Goal: Task Accomplishment & Management: Manage account settings

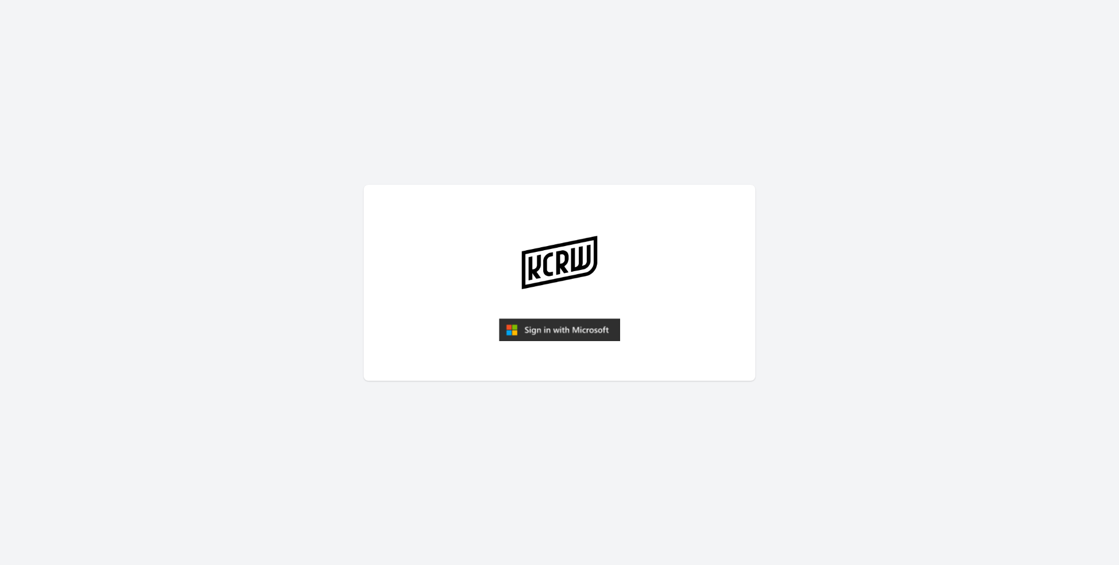
click at [563, 320] on img "submit" at bounding box center [559, 329] width 121 height 23
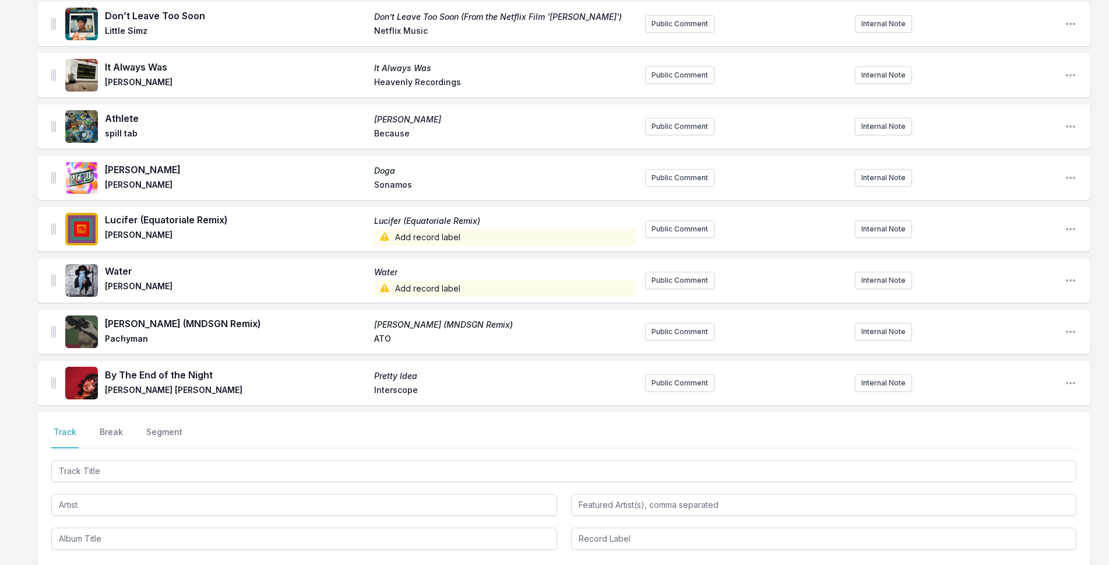
scroll to position [1424, 0]
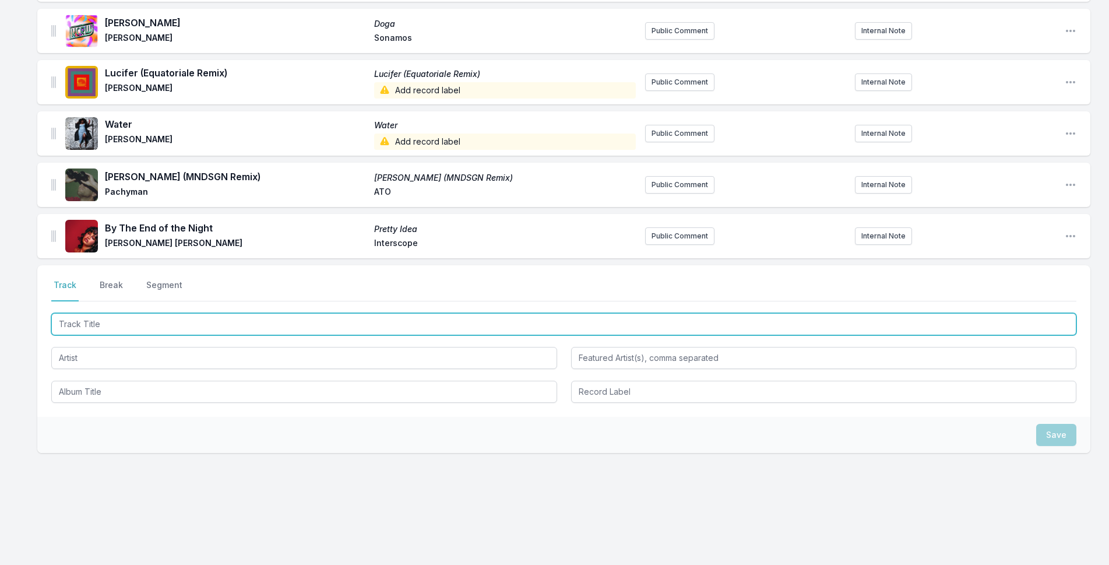
click at [285, 328] on input "Track Title" at bounding box center [563, 324] width 1025 height 22
type input "Good Buddy"
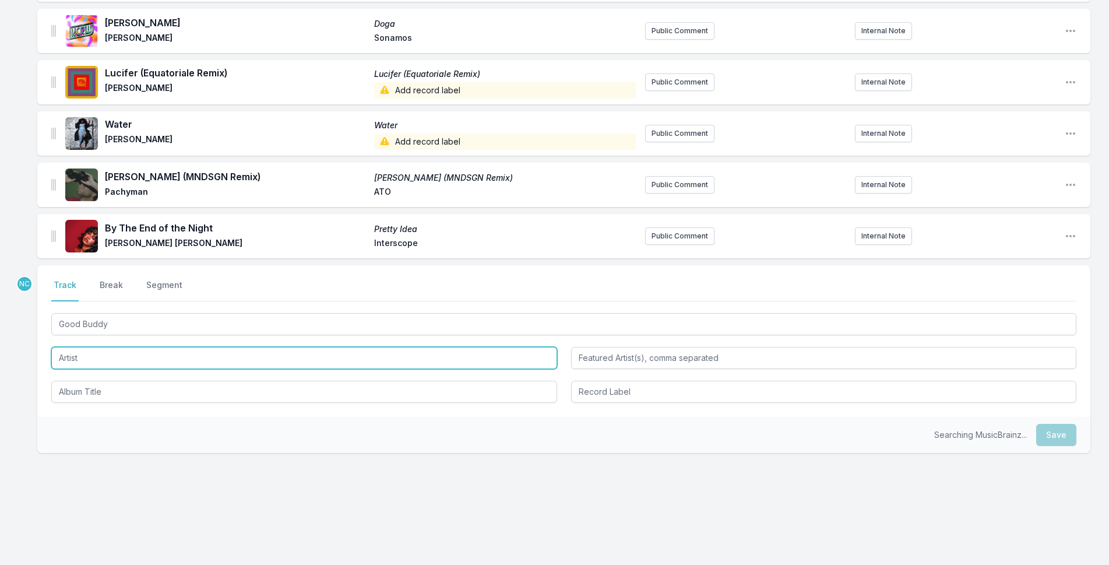
click at [72, 358] on input "Artist" at bounding box center [304, 358] width 506 height 22
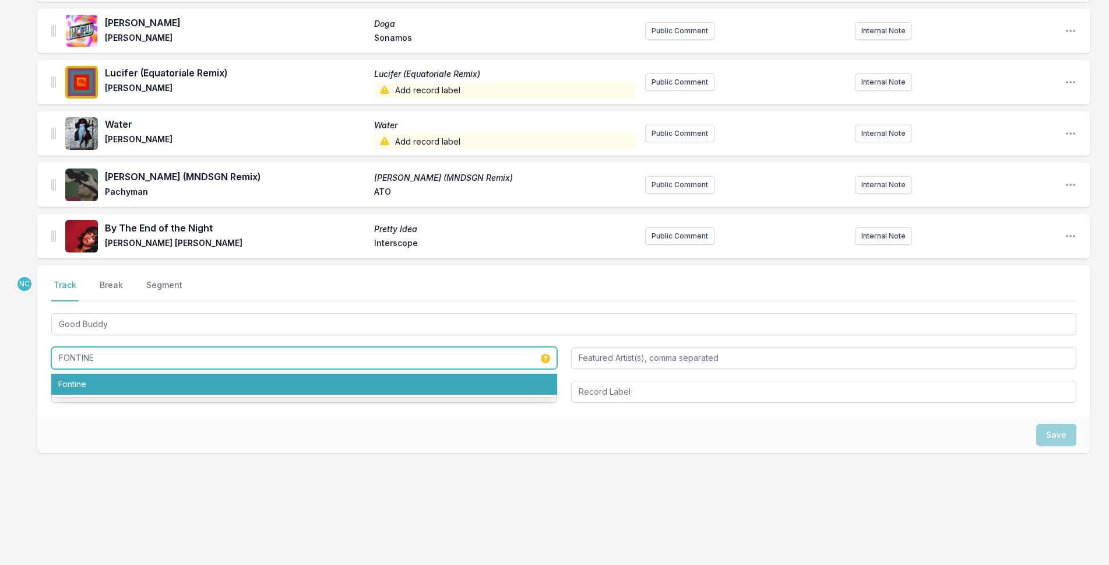
click at [405, 384] on li "Fontine" at bounding box center [304, 383] width 506 height 21
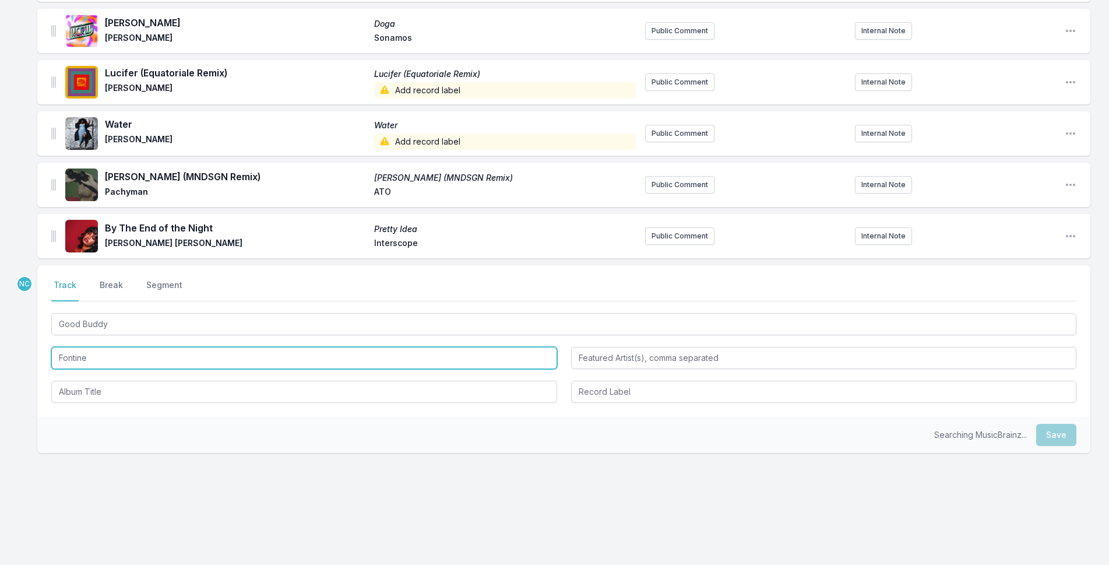
type input "Fontine"
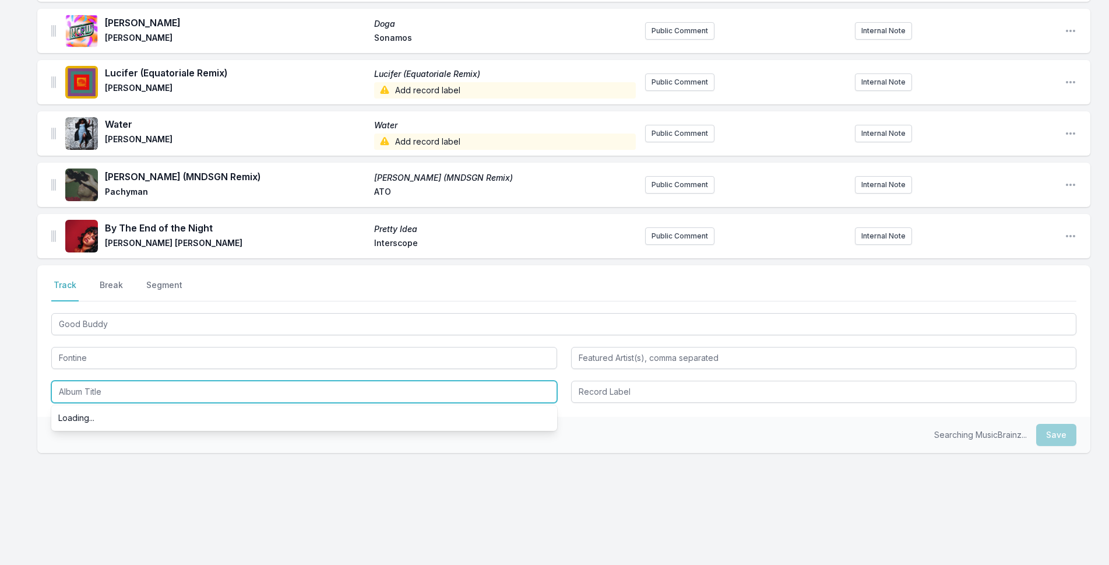
click at [383, 394] on input "Album Title" at bounding box center [304, 391] width 506 height 22
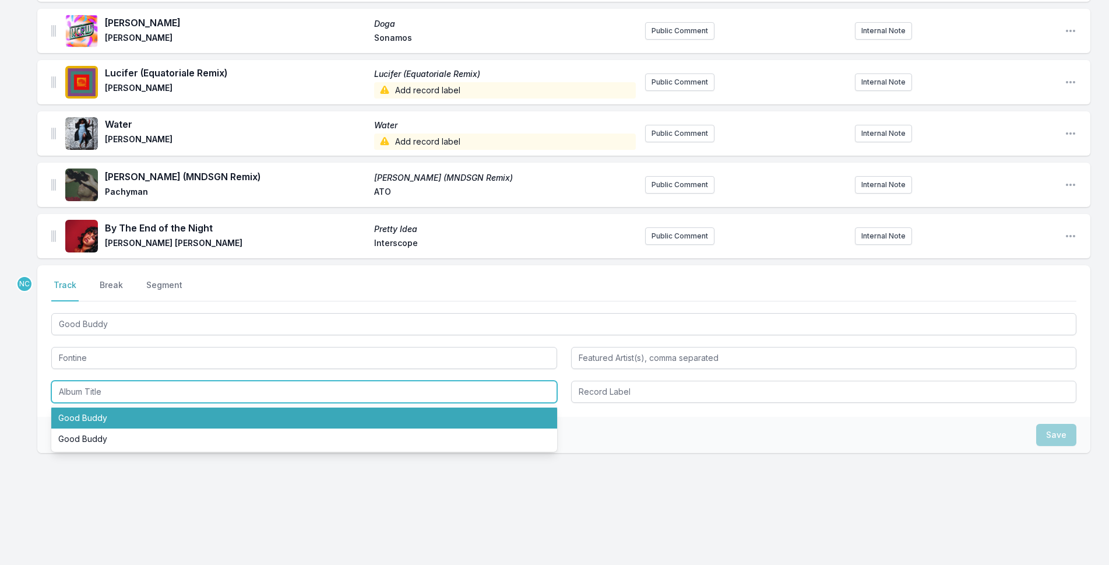
click at [375, 412] on li "Good Buddy" at bounding box center [304, 417] width 506 height 21
type input "Good Buddy"
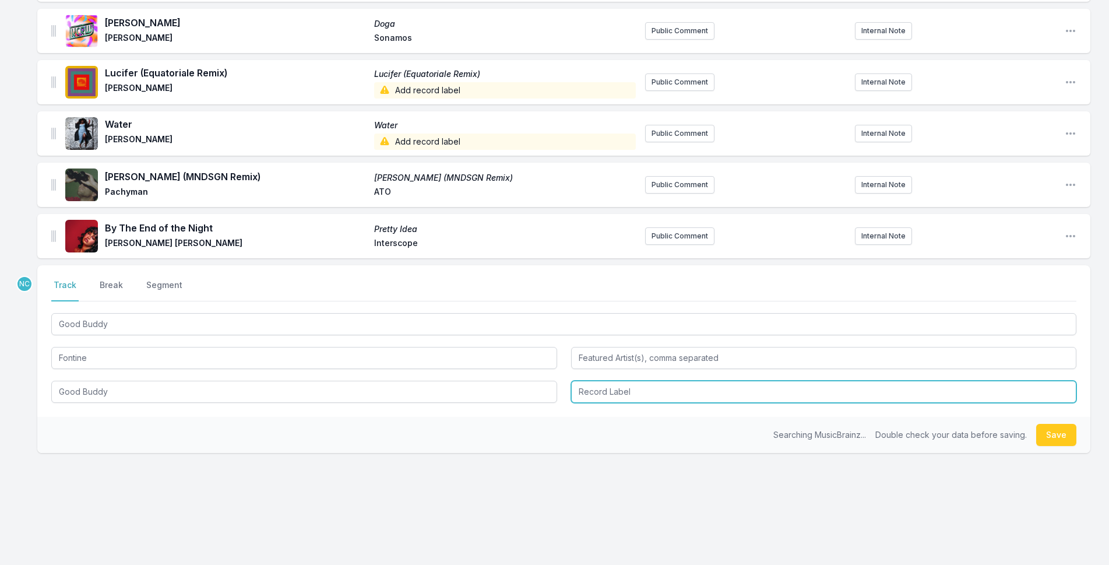
click at [605, 394] on input "Record Label" at bounding box center [824, 391] width 506 height 22
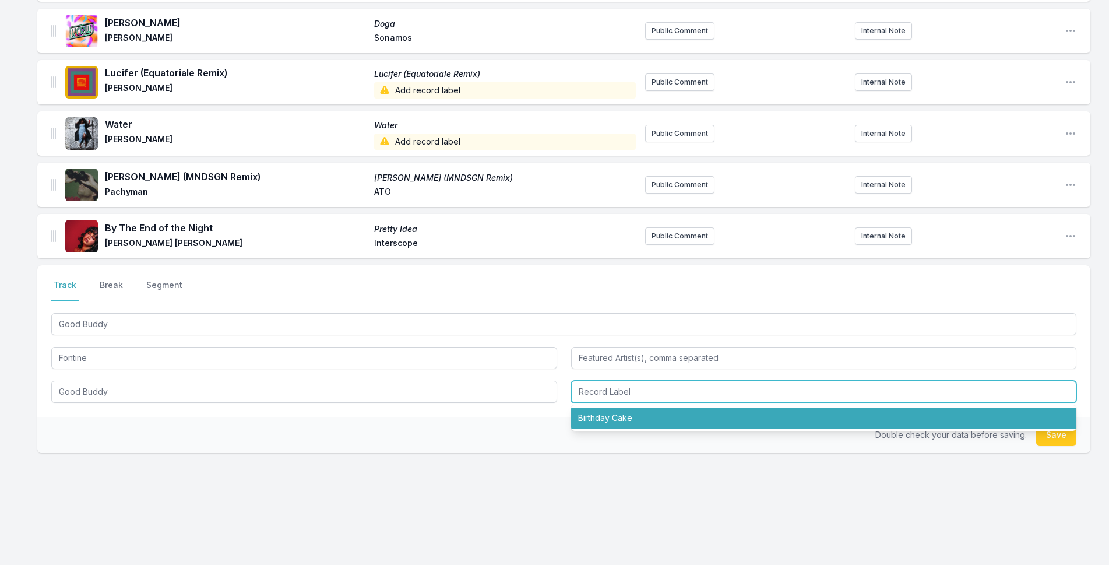
click at [615, 414] on li "Birthday Cake" at bounding box center [824, 417] width 506 height 21
type input "Birthday Cake"
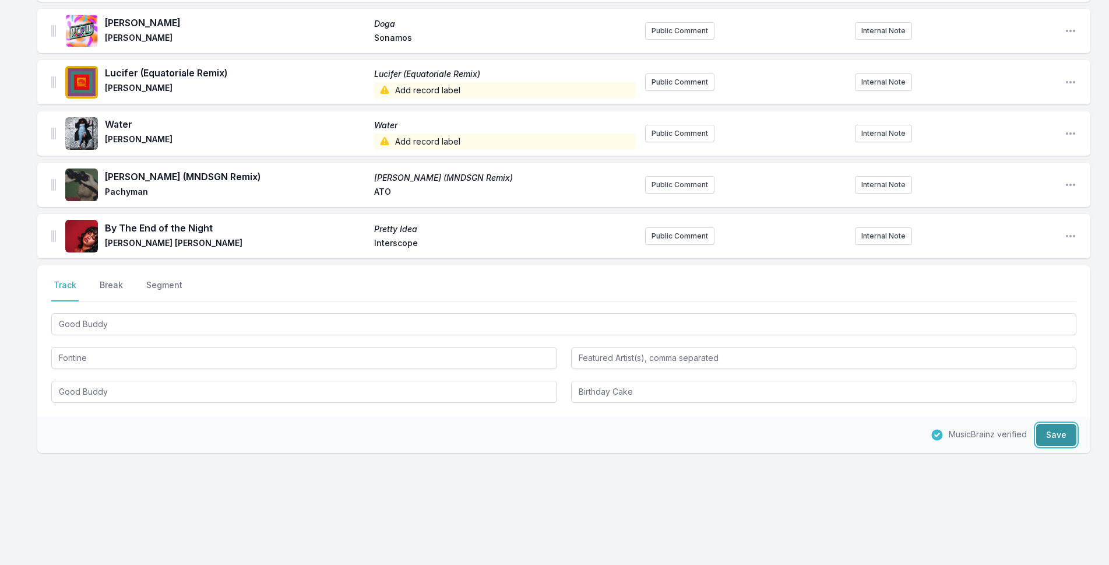
click at [1069, 440] on button "Save" at bounding box center [1056, 435] width 40 height 22
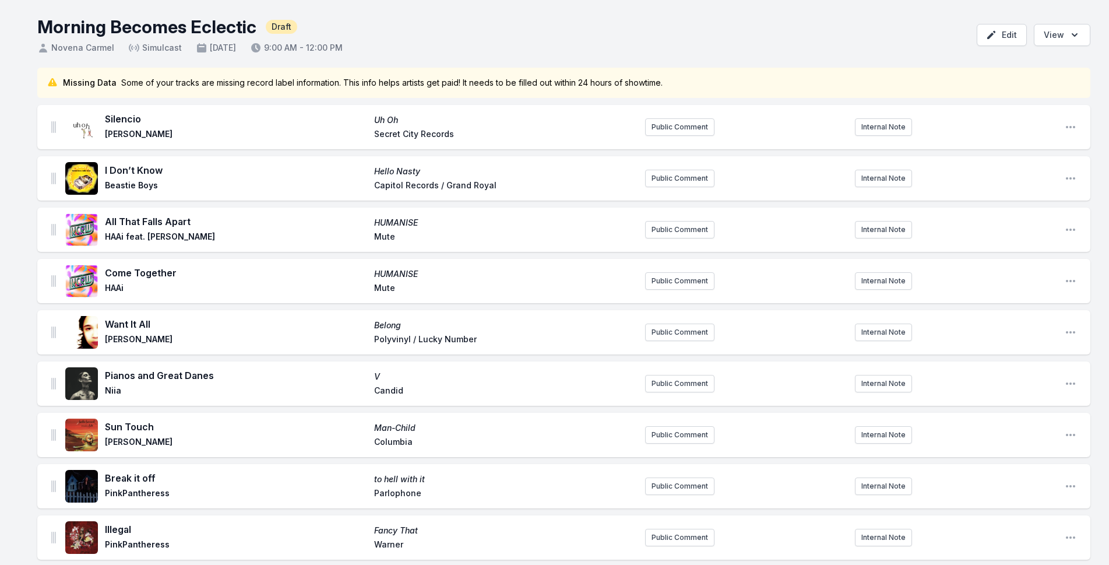
scroll to position [0, 0]
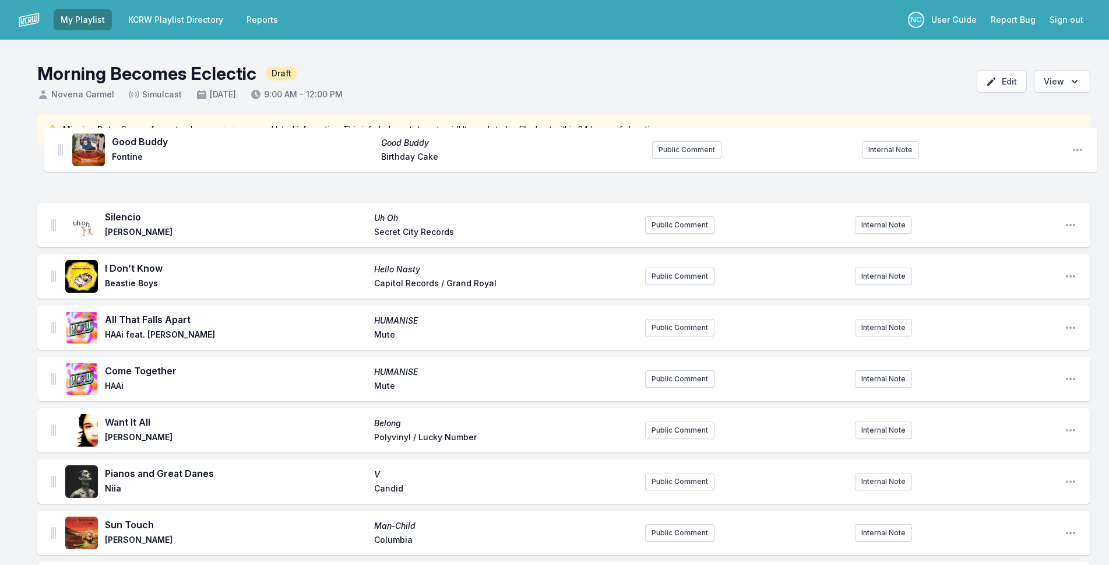
drag, startPoint x: 52, startPoint y: 235, endPoint x: 59, endPoint y: 146, distance: 90.0
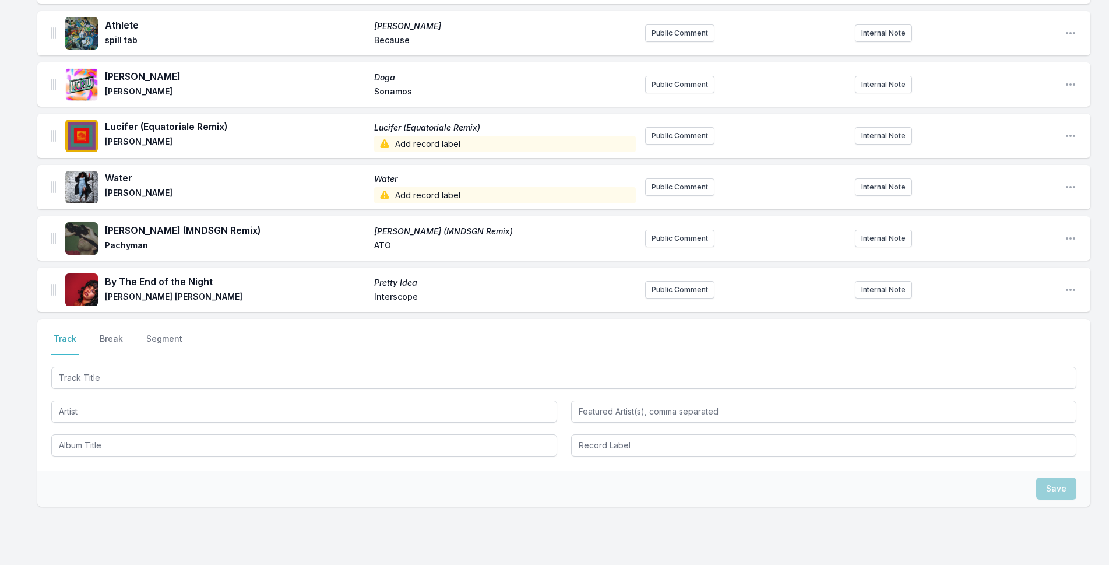
scroll to position [1476, 0]
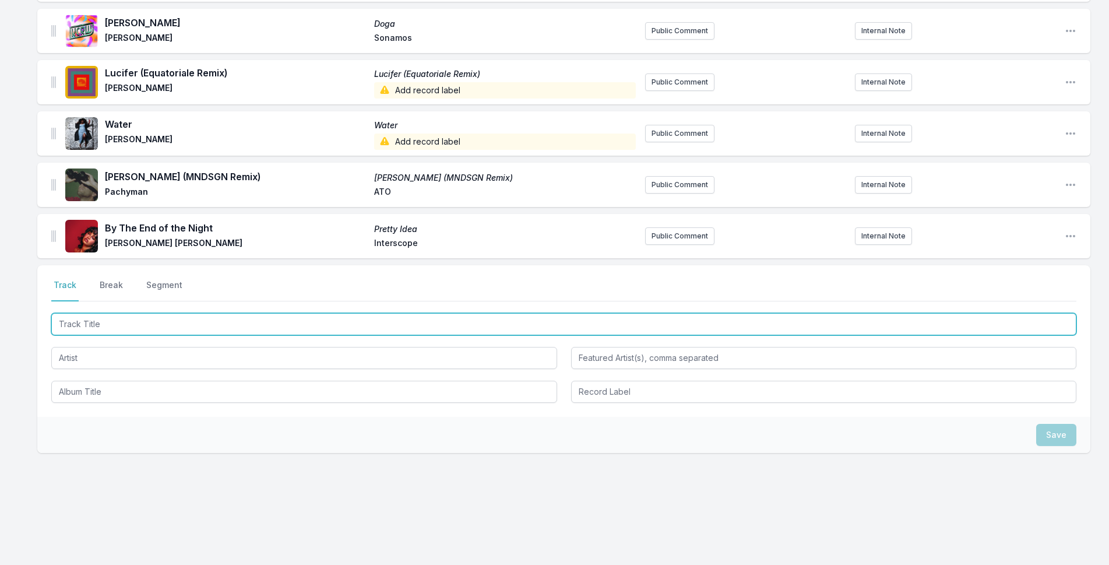
click at [213, 318] on input "Track Title" at bounding box center [563, 324] width 1025 height 22
type input "c"
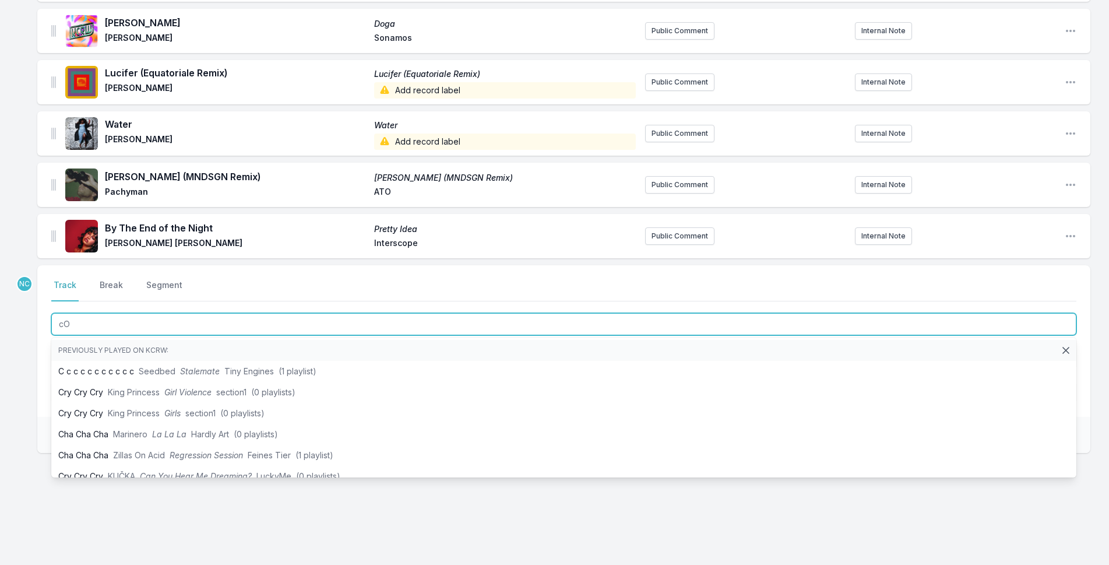
type input "c"
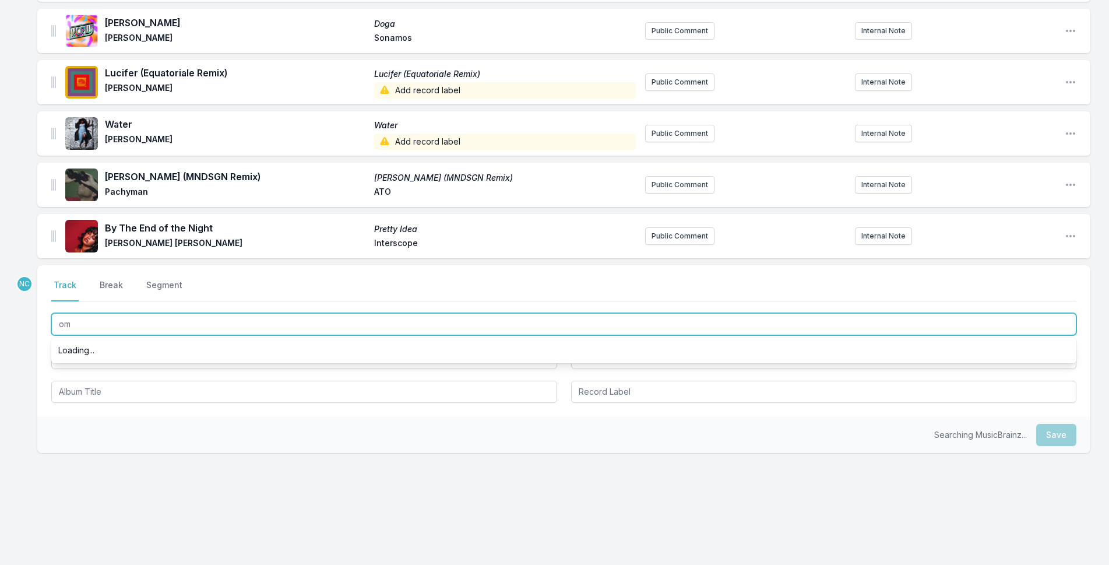
type input "o"
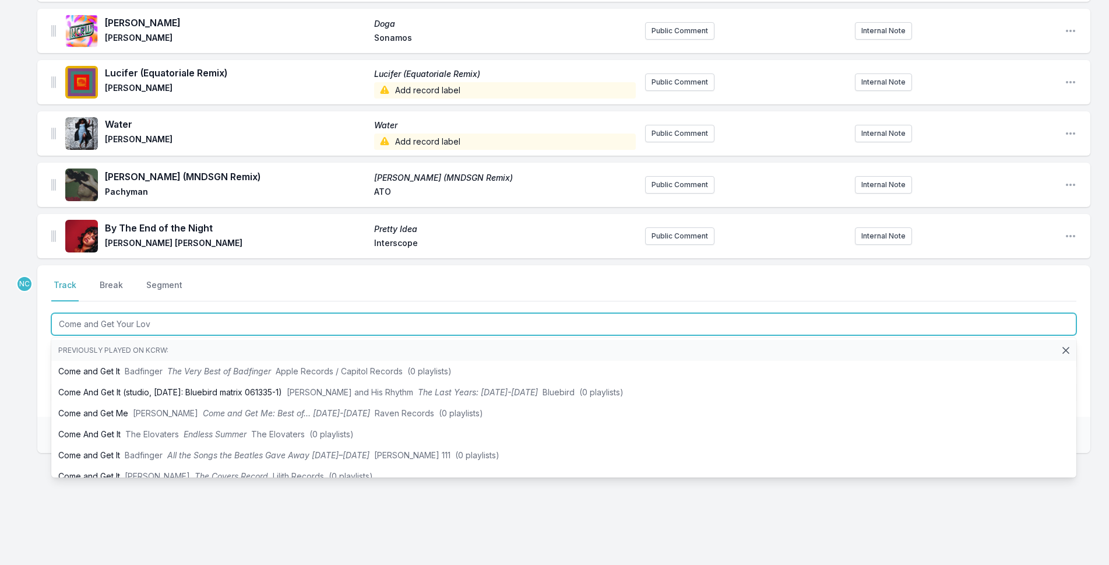
type input "Come and Get Your Love"
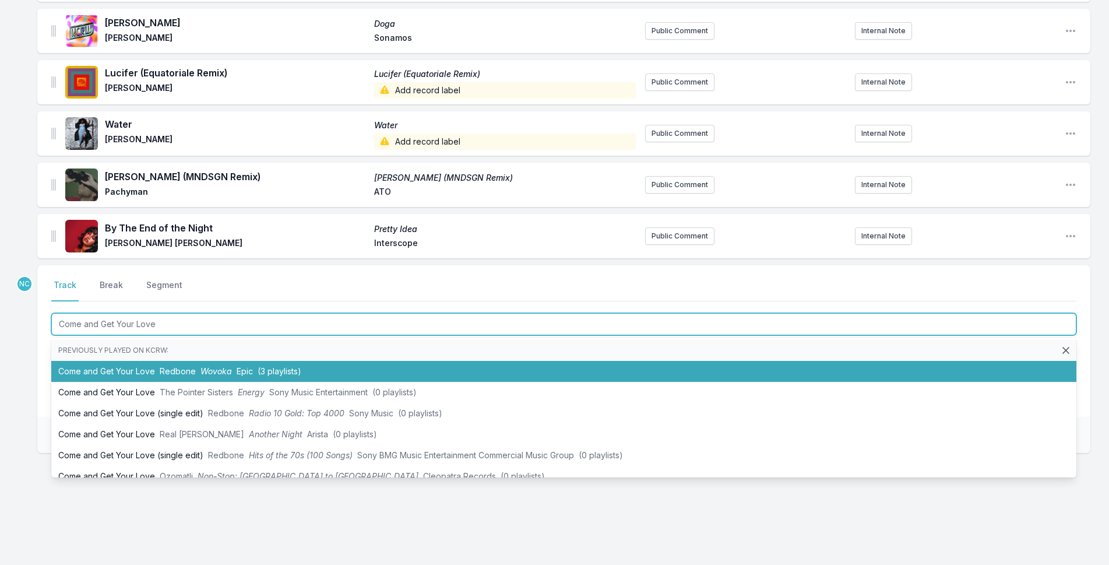
click at [238, 375] on span "Epic" at bounding box center [245, 371] width 16 height 10
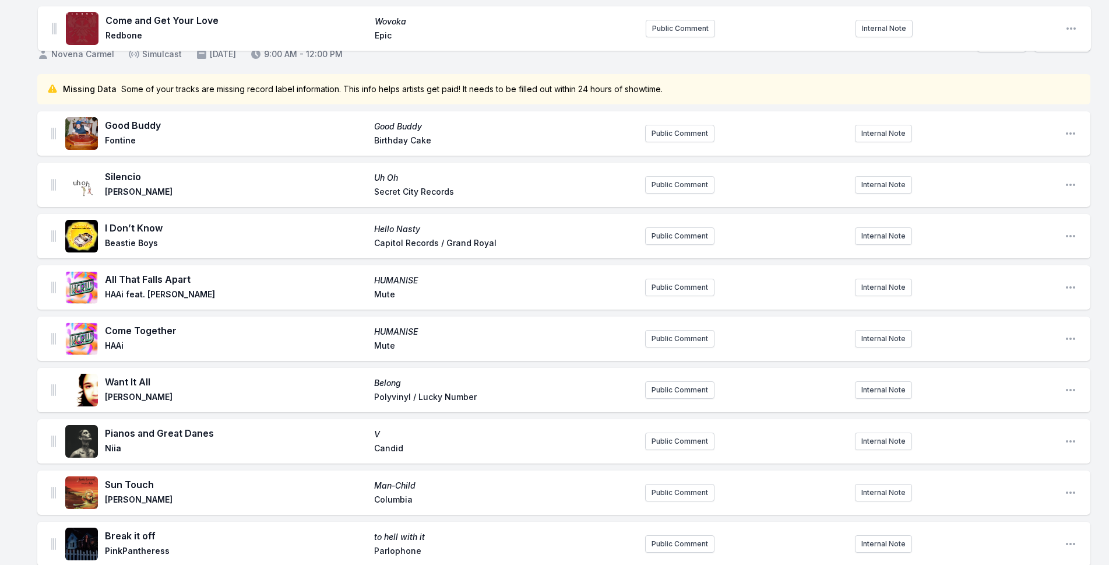
scroll to position [0, 0]
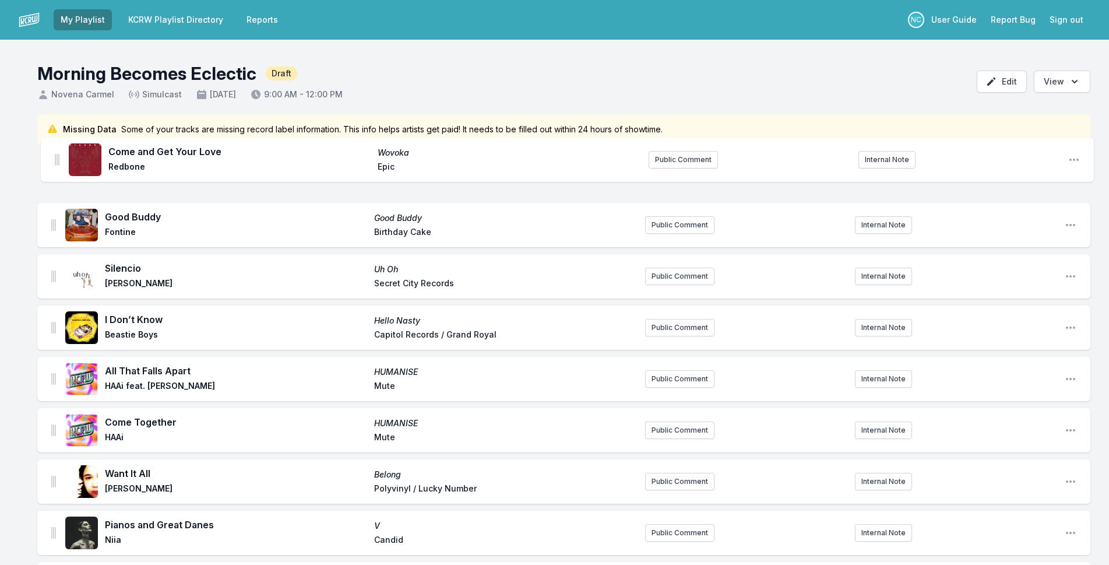
drag, startPoint x: 52, startPoint y: 235, endPoint x: 56, endPoint y: 151, distance: 84.6
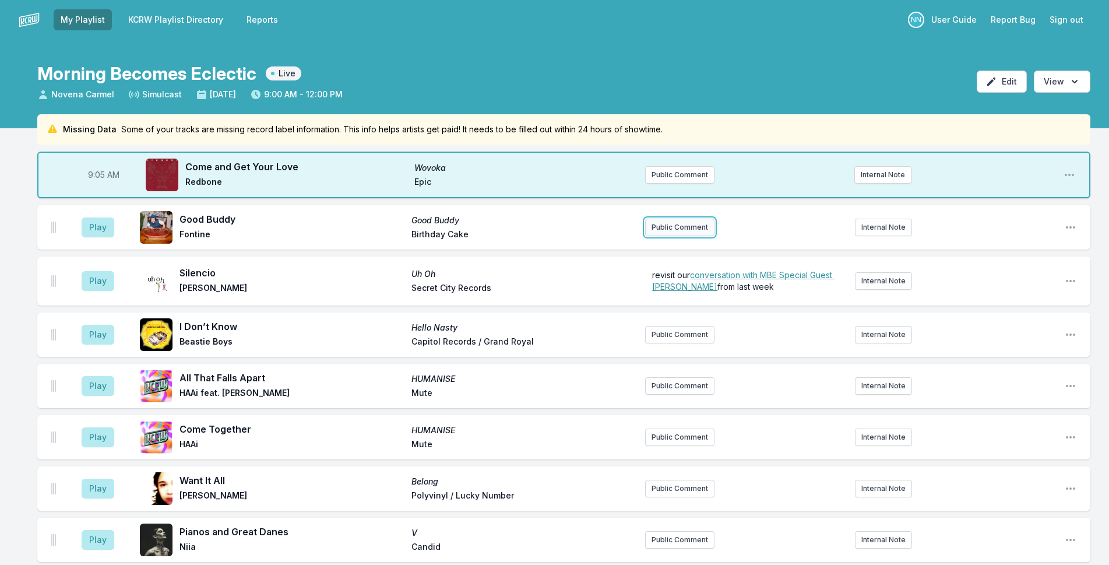
click at [679, 230] on button "Public Comment" at bounding box center [679, 226] width 69 height 17
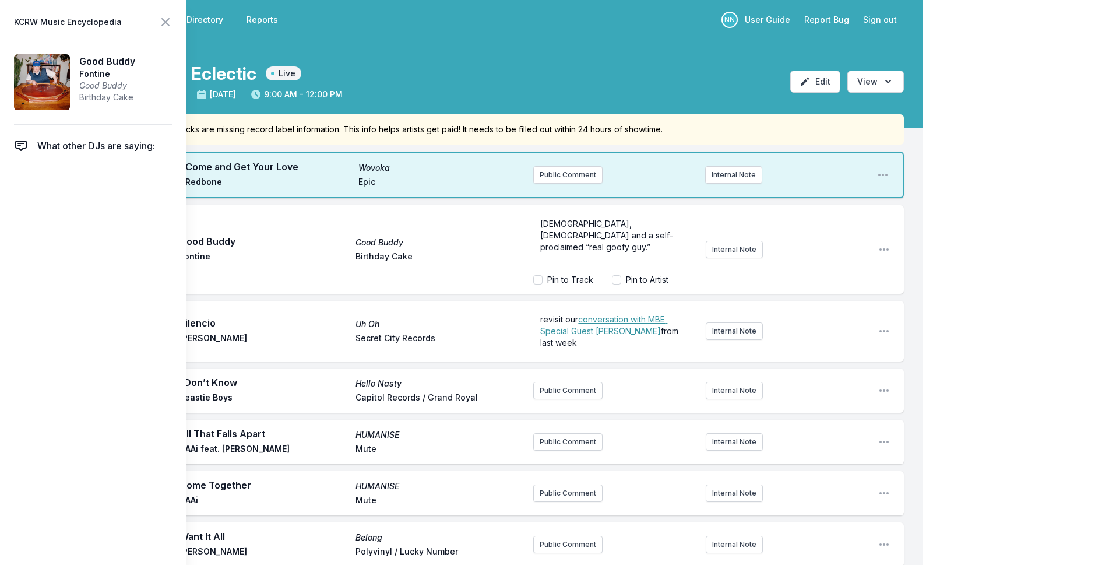
click at [664, 230] on p "[DEMOGRAPHIC_DATA], [DEMOGRAPHIC_DATA] and a self-proclaimed “real goofy guy.”" at bounding box center [614, 235] width 149 height 35
click at [664, 231] on p "[DEMOGRAPHIC_DATA], [DEMOGRAPHIC_DATA] and a self-proclaimed “real goofy guy.”" at bounding box center [614, 235] width 149 height 35
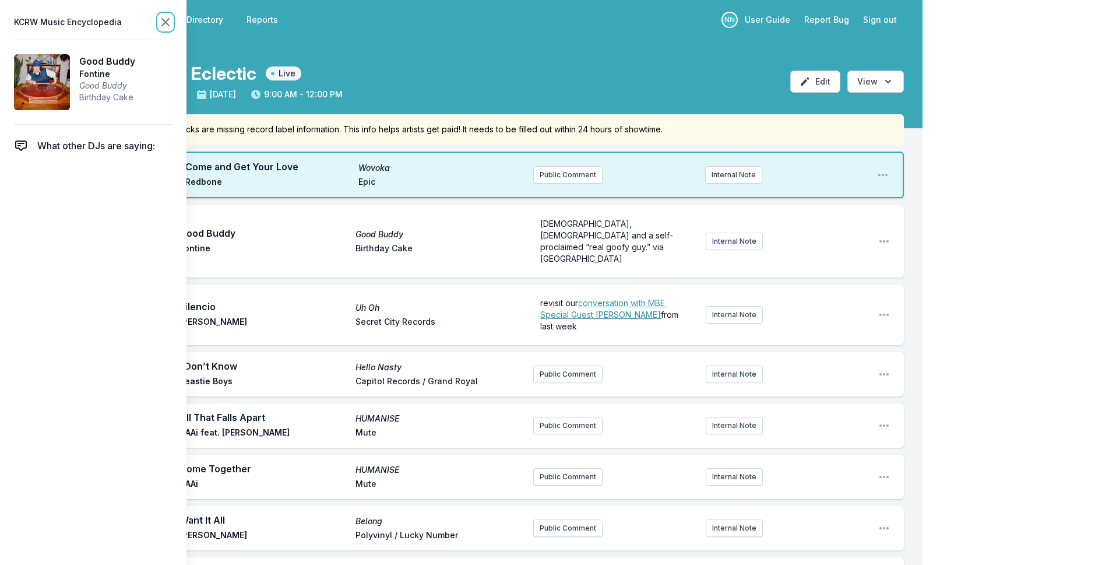
click at [168, 22] on icon at bounding box center [165, 22] width 14 height 14
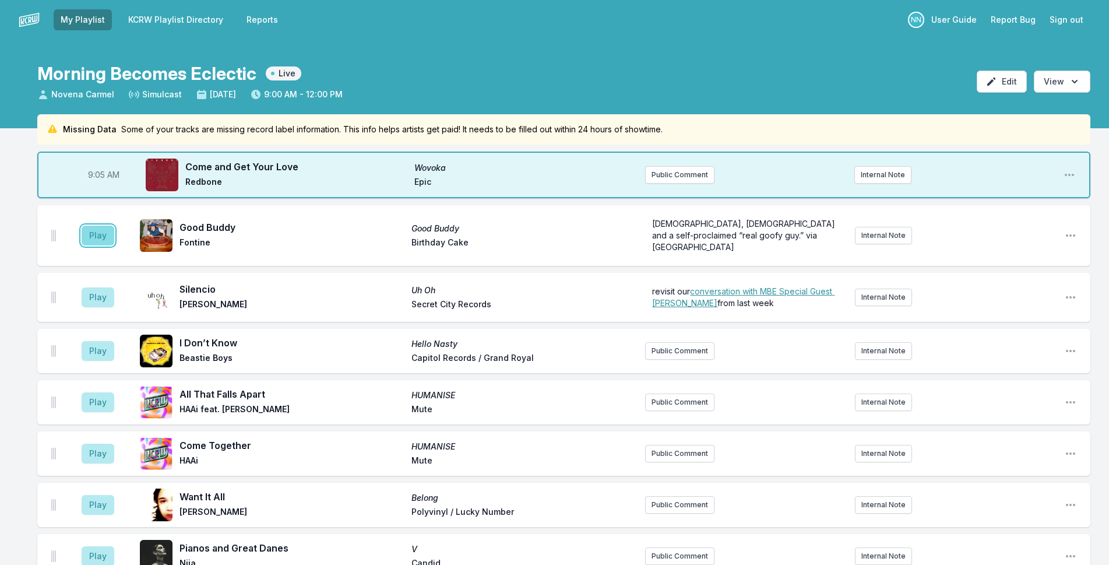
click at [103, 225] on button "Play" at bounding box center [98, 235] width 33 height 20
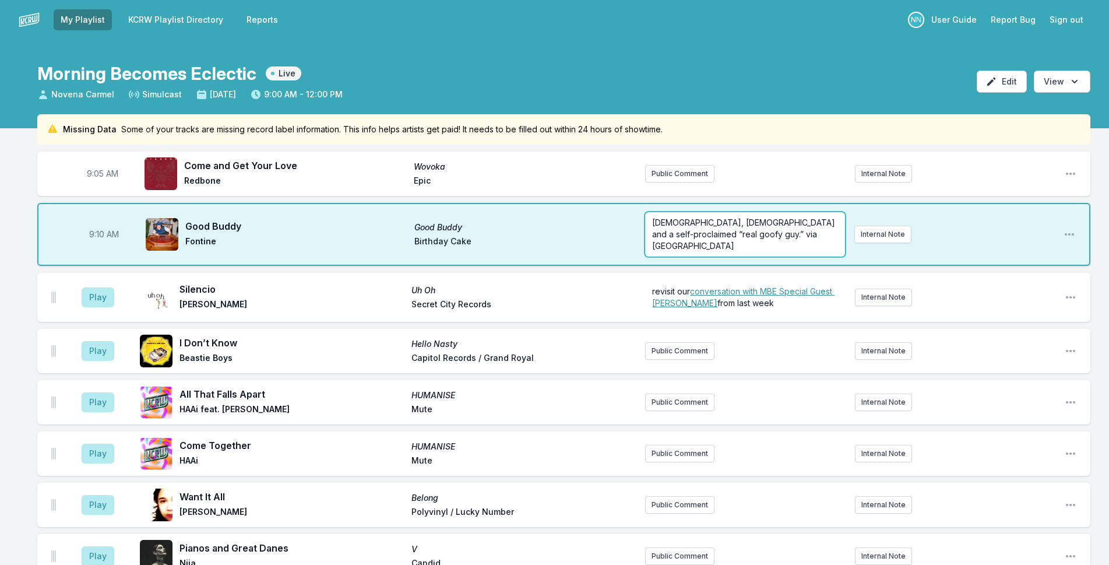
click at [791, 242] on div "[DEMOGRAPHIC_DATA], [DEMOGRAPHIC_DATA] and a self-proclaimed “real goofy guy.” …" at bounding box center [745, 234] width 200 height 44
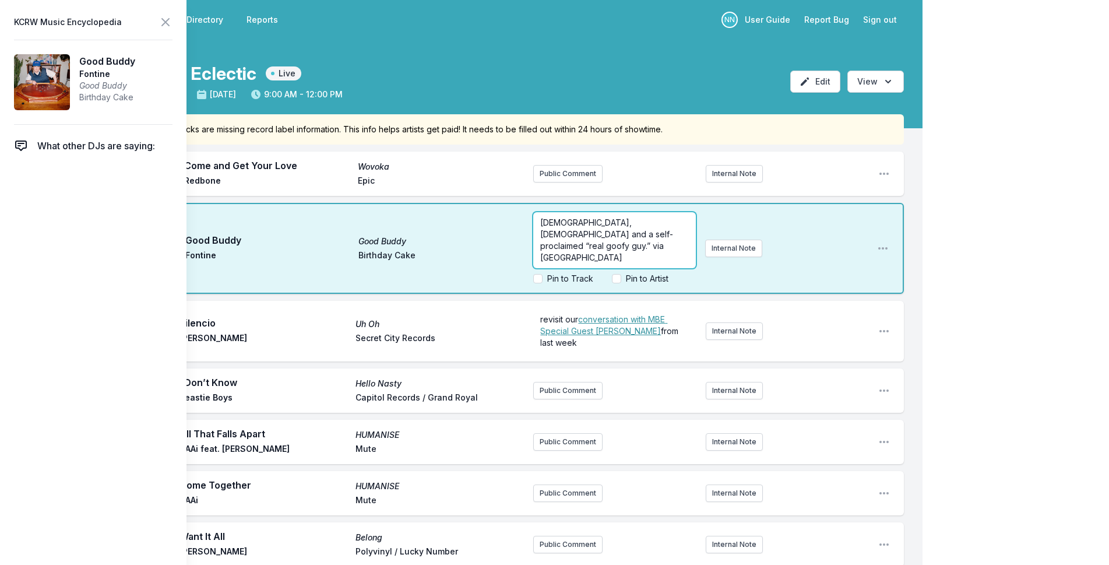
click at [647, 246] on p "[DEMOGRAPHIC_DATA], [DEMOGRAPHIC_DATA] and a self-proclaimed “real goofy guy.” …" at bounding box center [614, 240] width 149 height 47
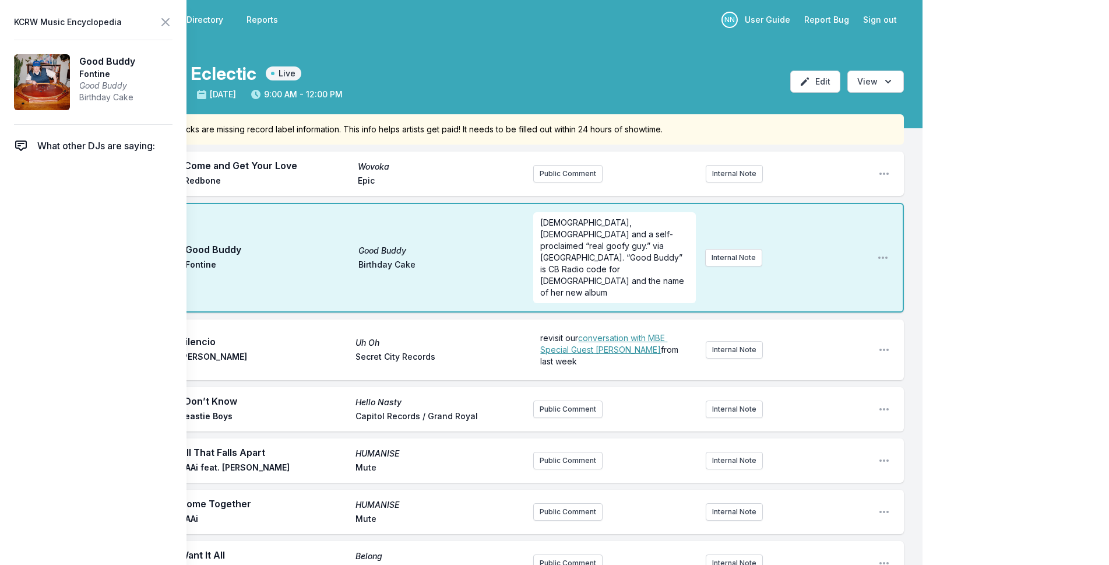
scroll to position [0, 0]
click at [161, 19] on icon at bounding box center [165, 22] width 14 height 14
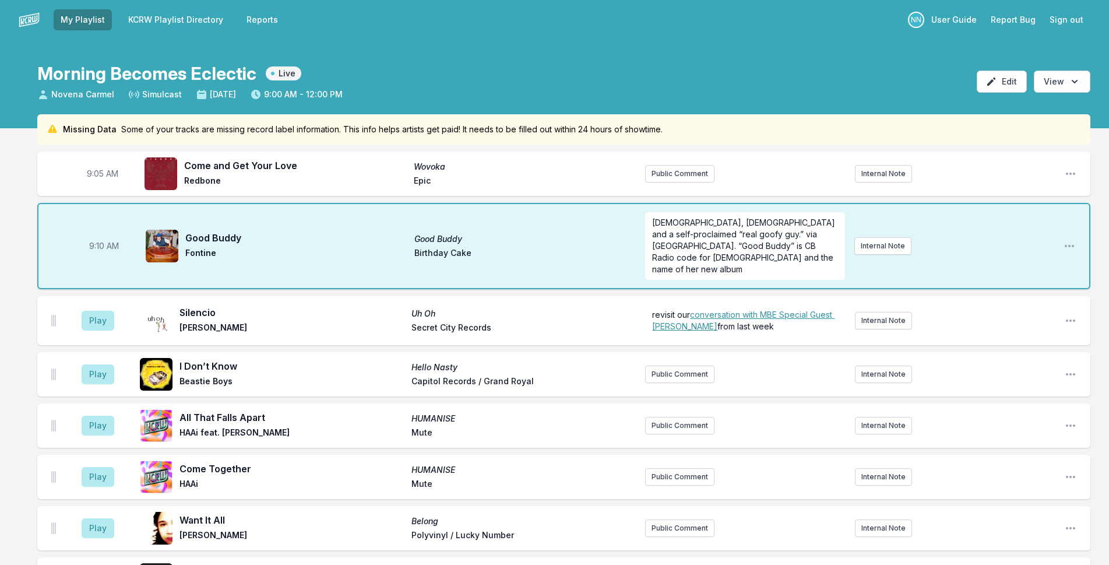
click at [678, 164] on div "9:05 AM Come and Get Your Love Wovoka Redbone Epic Public Comment Internal Note…" at bounding box center [563, 173] width 1053 height 44
click at [678, 170] on button "Public Comment" at bounding box center [679, 173] width 69 height 17
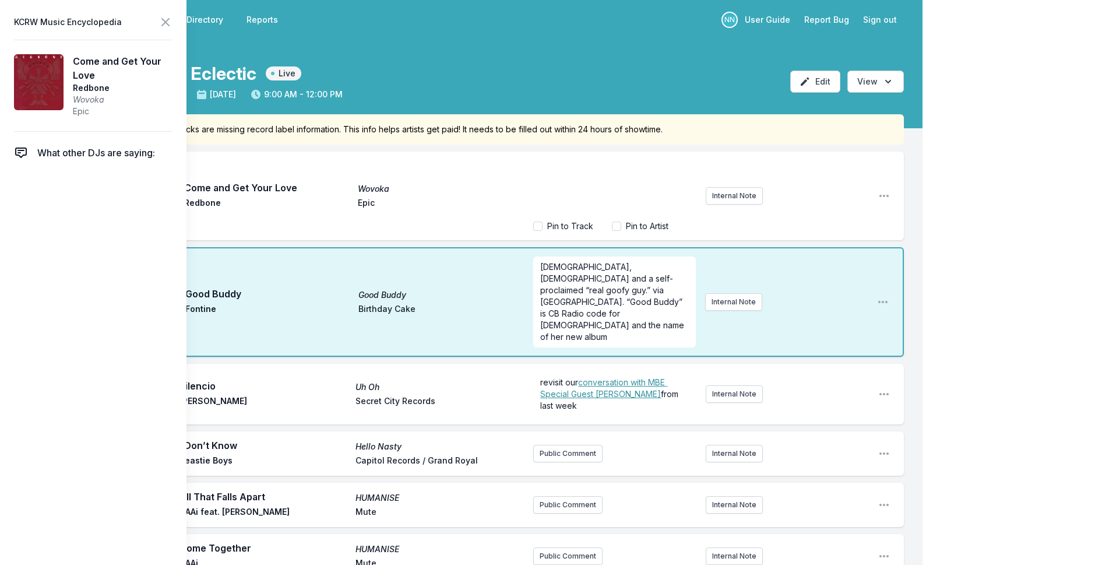
click at [102, 86] on span "Redbone" at bounding box center [123, 88] width 100 height 12
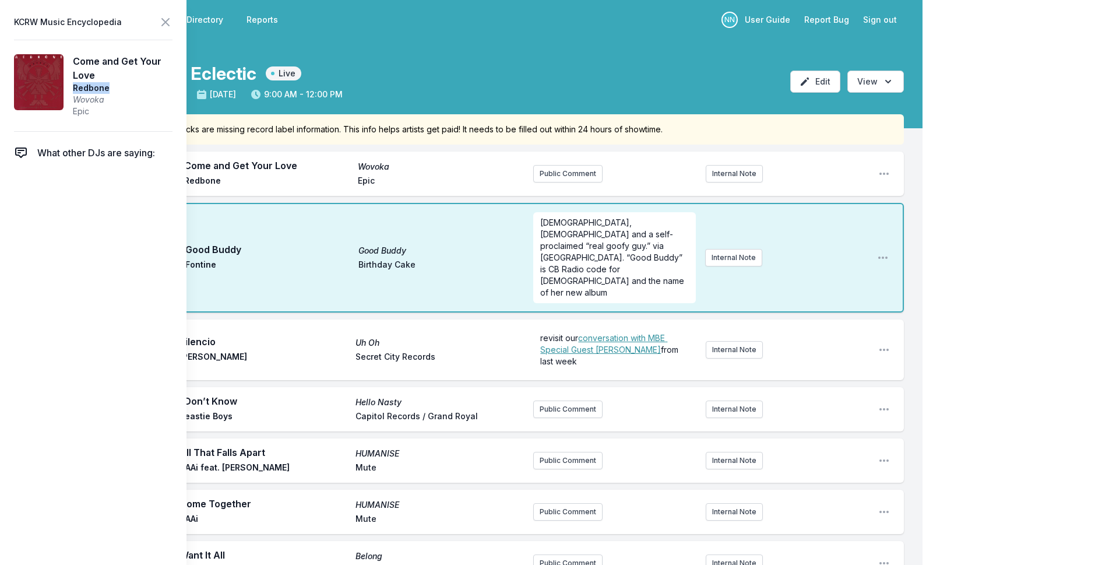
click at [102, 86] on span "Redbone" at bounding box center [123, 88] width 100 height 12
copy span "Redbone"
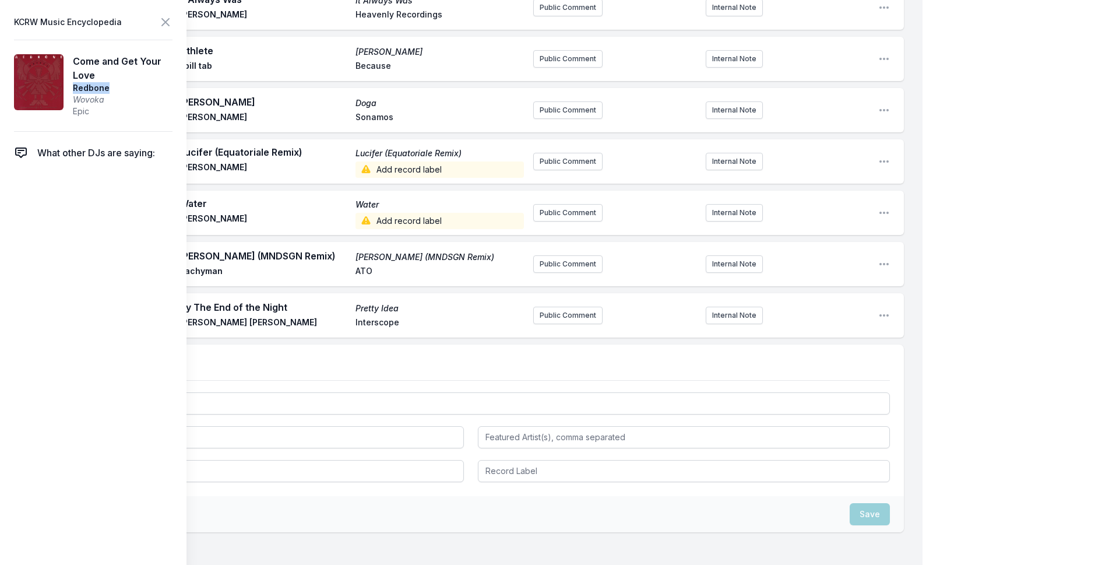
scroll to position [1597, 0]
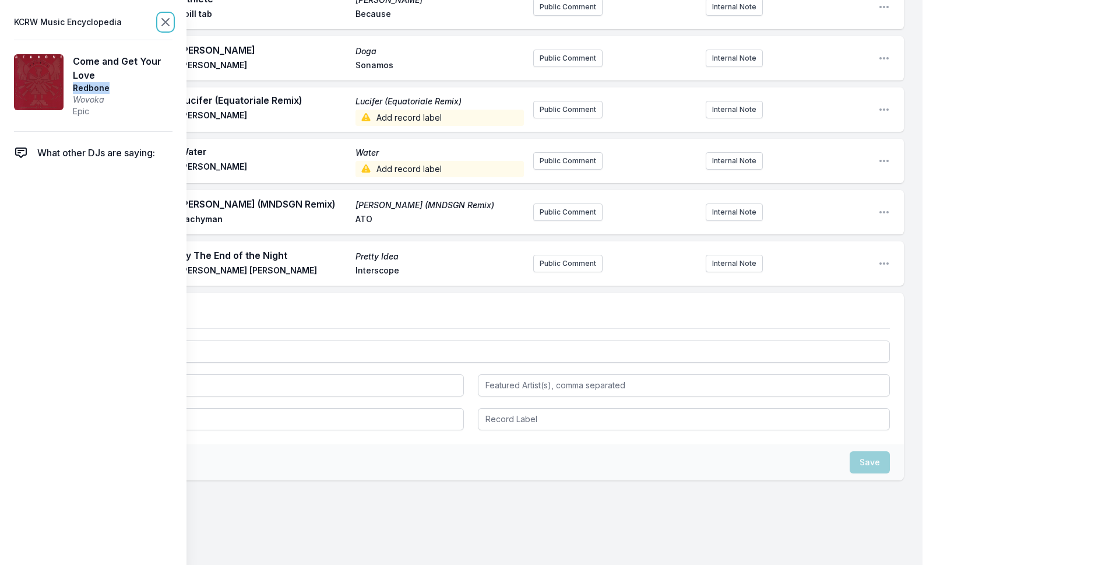
click at [163, 22] on icon at bounding box center [165, 22] width 14 height 14
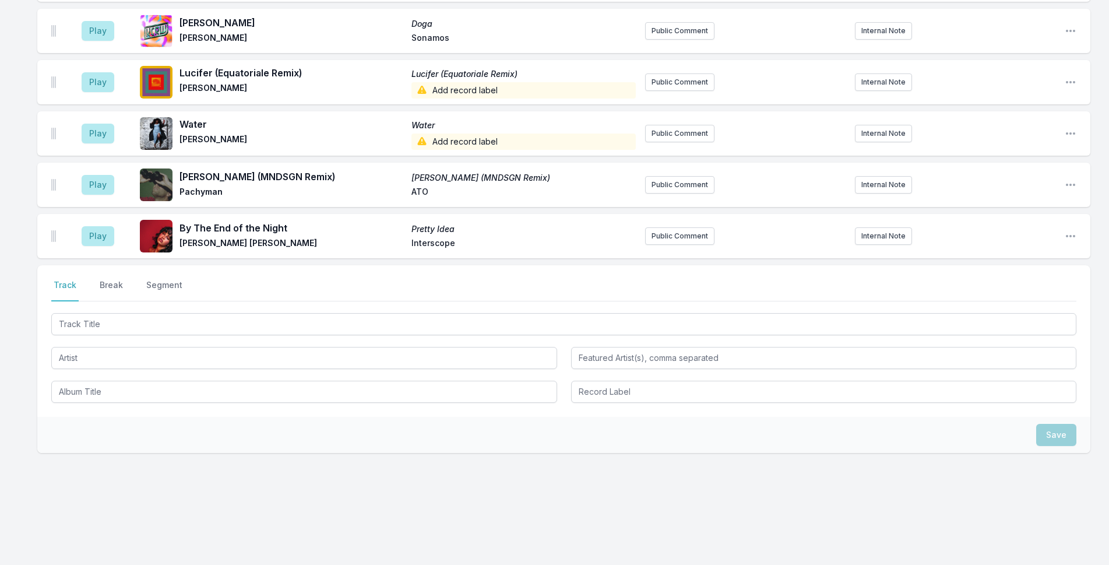
scroll to position [1562, 0]
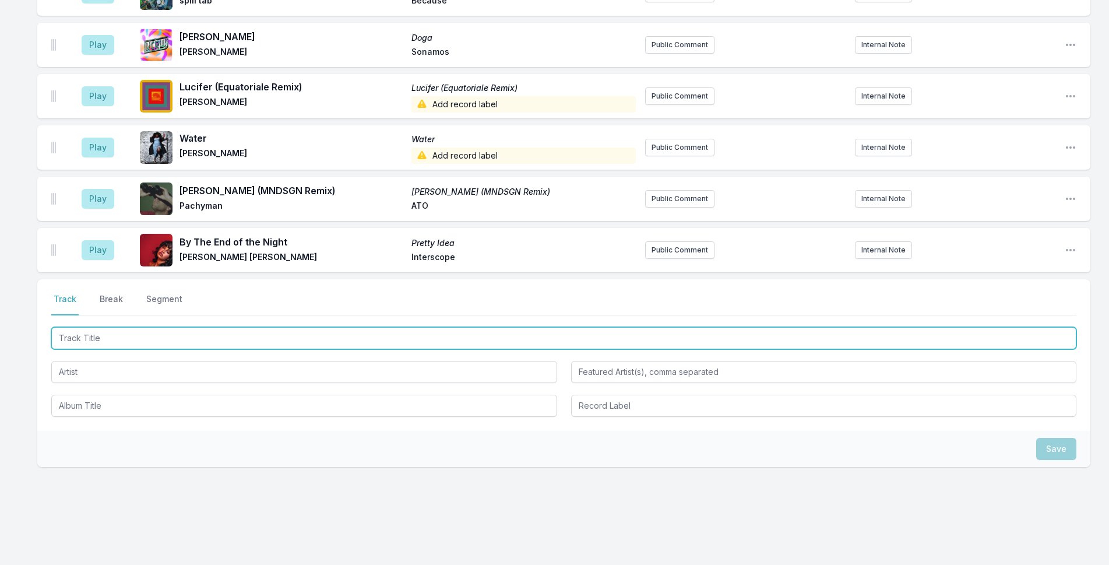
click at [197, 327] on input "Track Title" at bounding box center [563, 338] width 1025 height 22
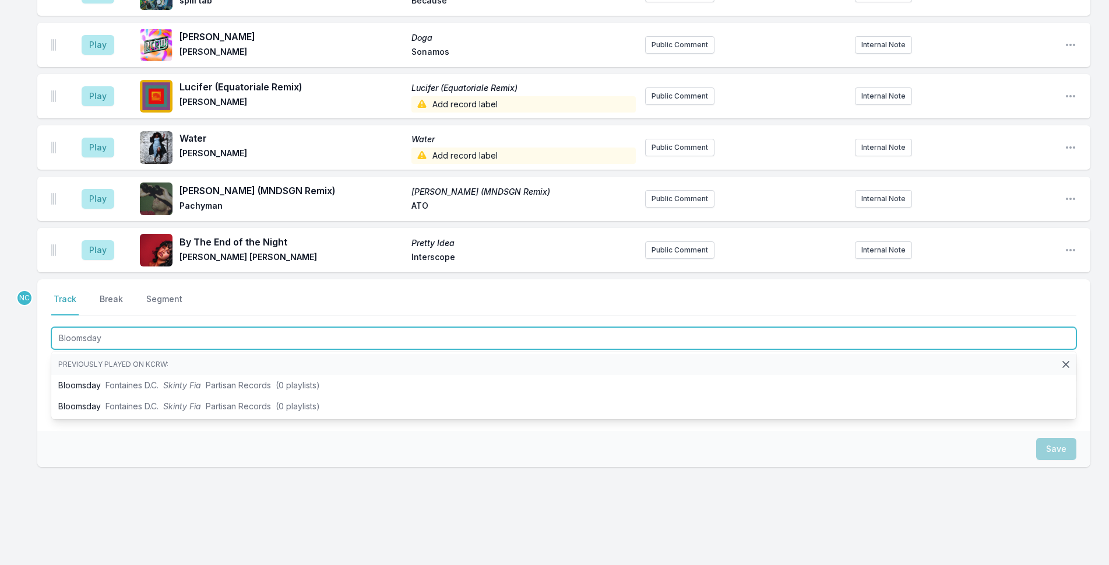
type input "Bloomsday"
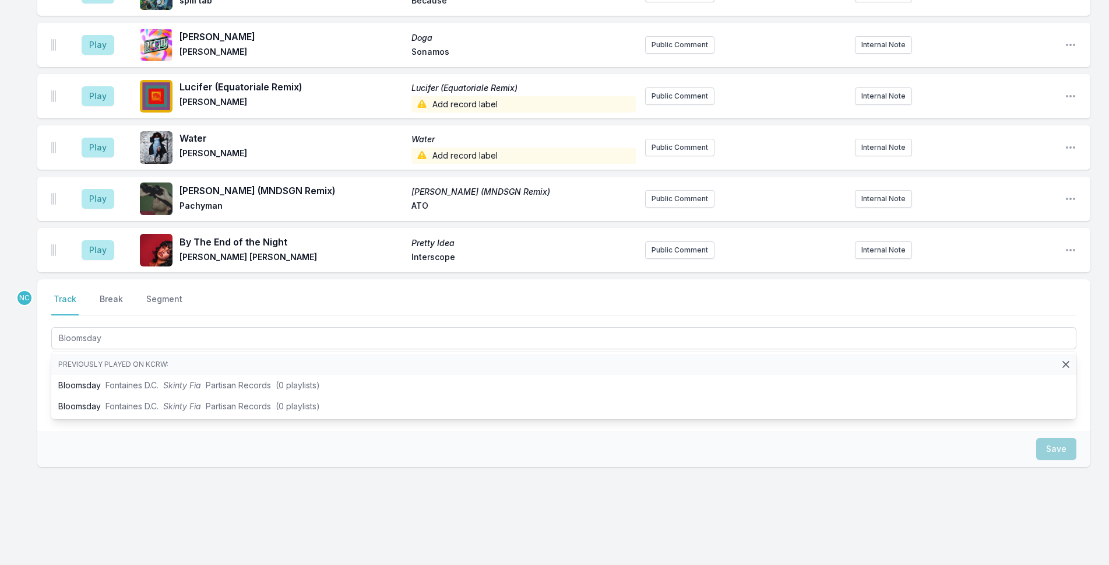
click at [110, 447] on div "Save" at bounding box center [563, 449] width 1053 height 36
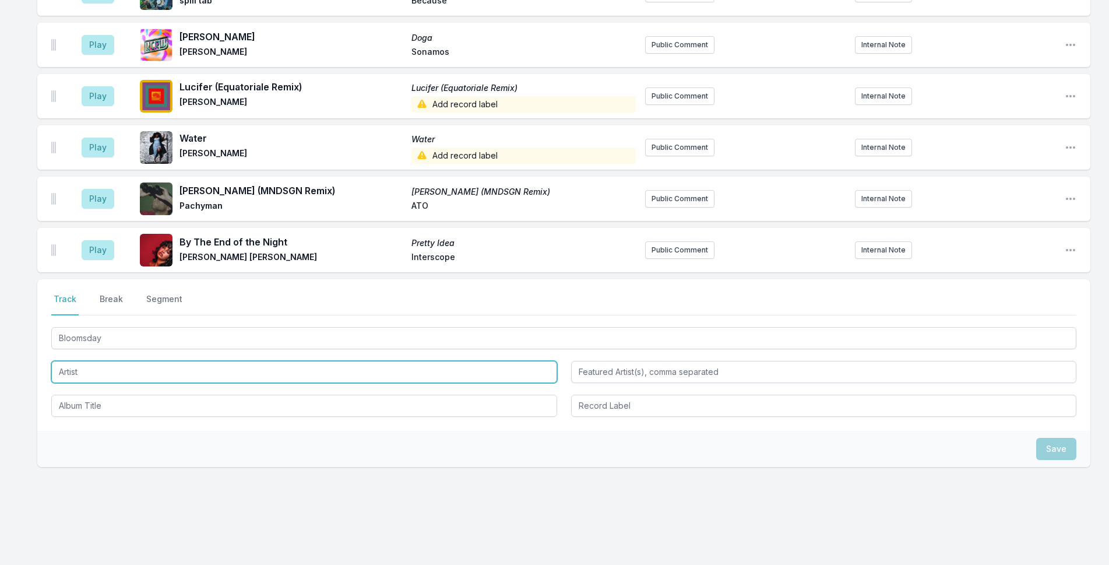
click at [109, 361] on input "Artist" at bounding box center [304, 372] width 506 height 22
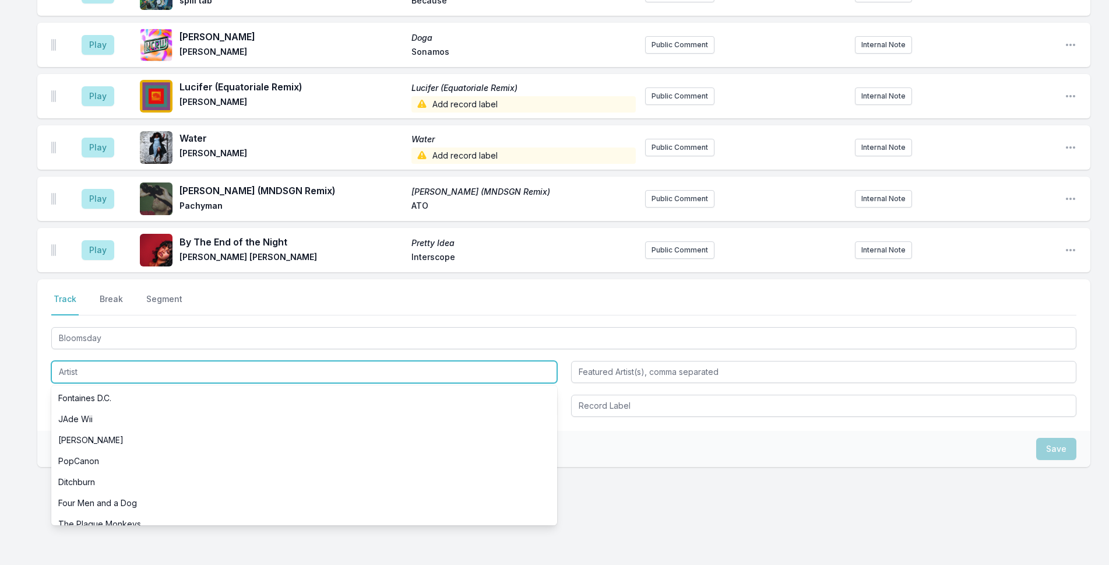
click at [109, 361] on input "Artist" at bounding box center [304, 372] width 506 height 22
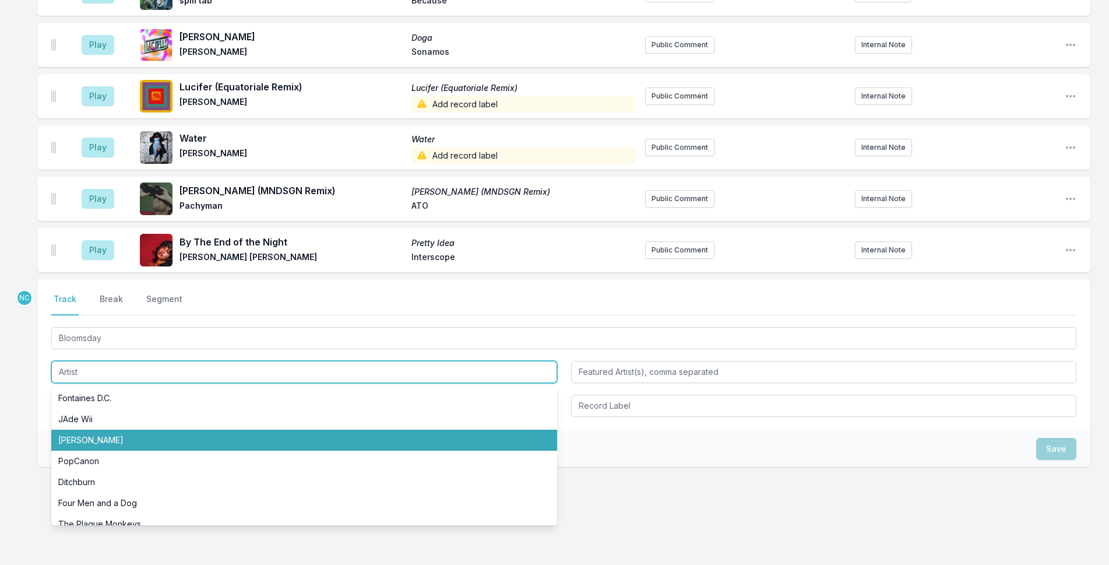
click at [105, 429] on li "[PERSON_NAME]" at bounding box center [304, 439] width 506 height 21
type input "[PERSON_NAME]"
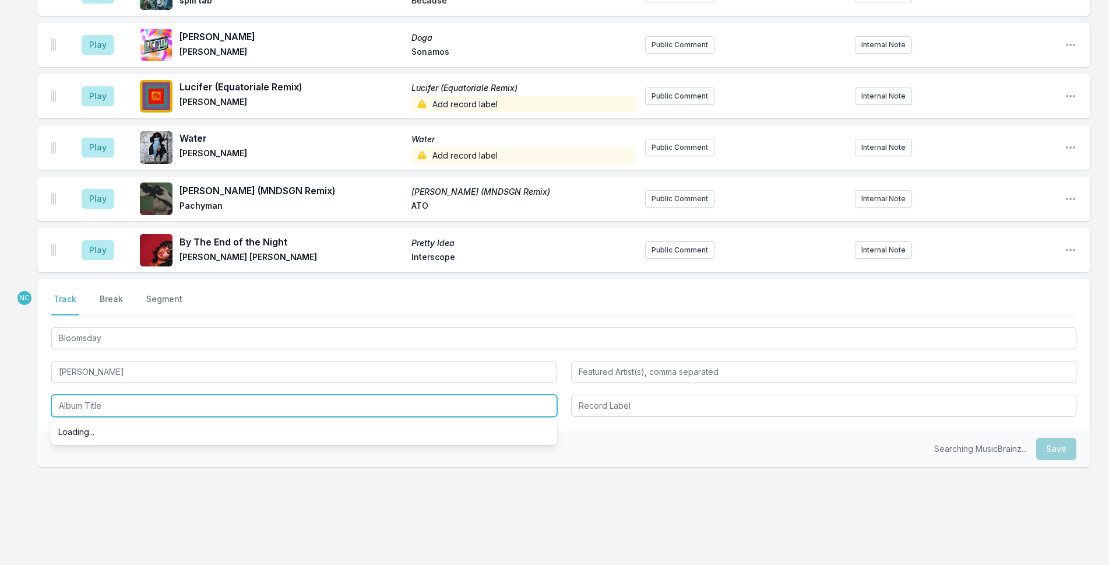
click at [110, 394] on input "Album Title" at bounding box center [304, 405] width 506 height 22
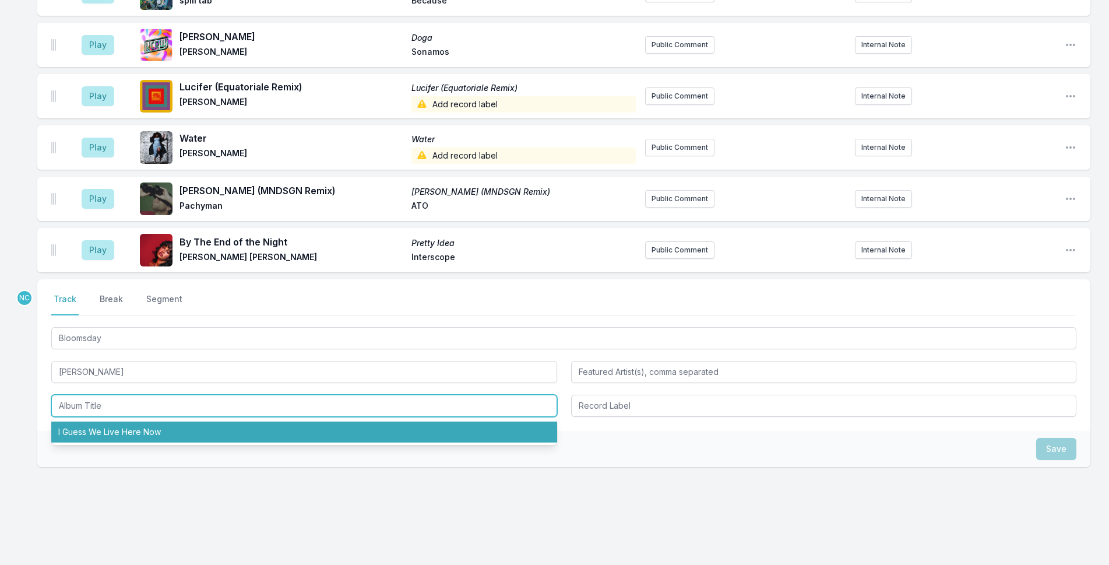
click at [110, 421] on li "I Guess We Live Here Now" at bounding box center [304, 431] width 506 height 21
type input "I Guess We Live Here Now"
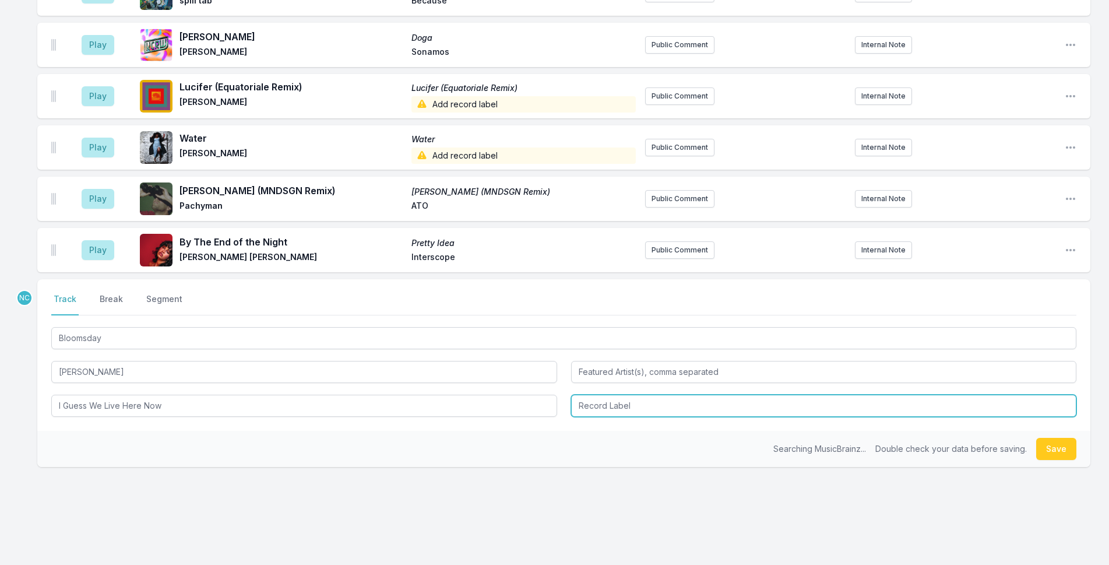
click at [610, 394] on input "Record Label" at bounding box center [824, 405] width 506 height 22
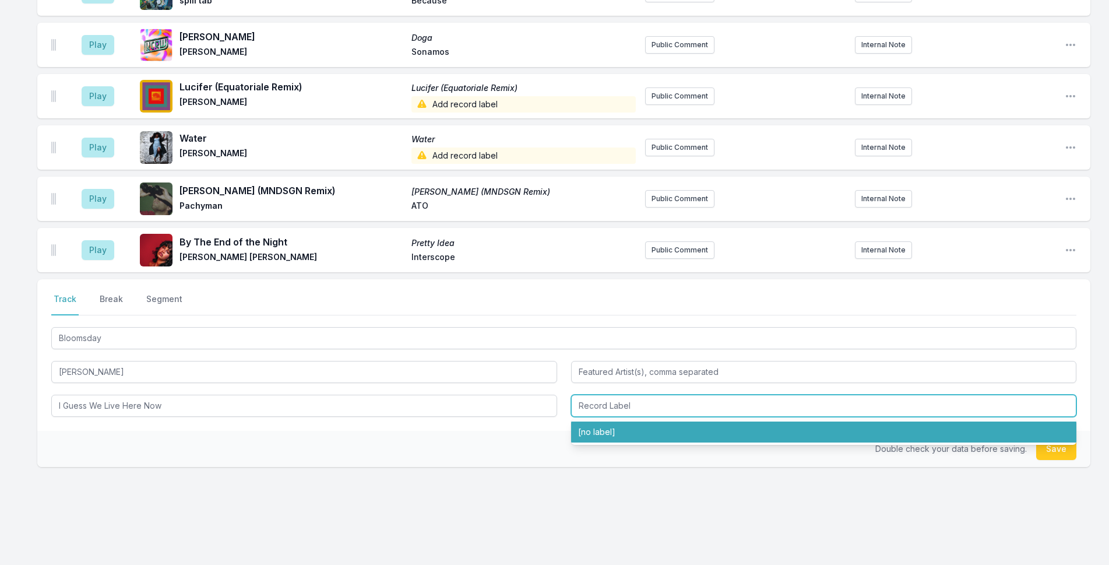
click at [618, 421] on li "[no label]" at bounding box center [824, 431] width 506 height 21
type input "[no label]"
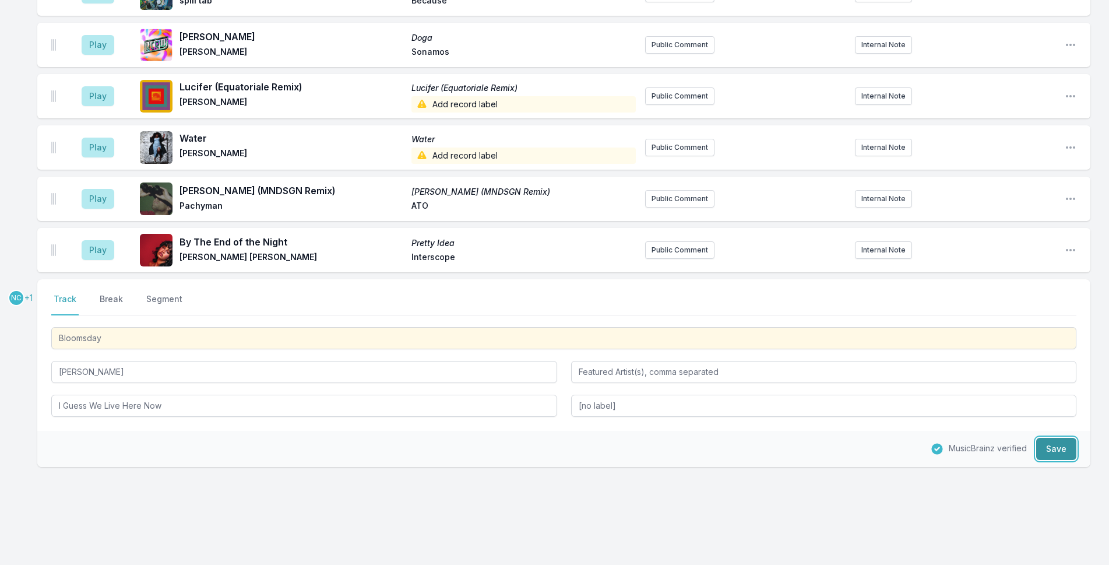
click at [1053, 438] on button "Save" at bounding box center [1056, 449] width 40 height 22
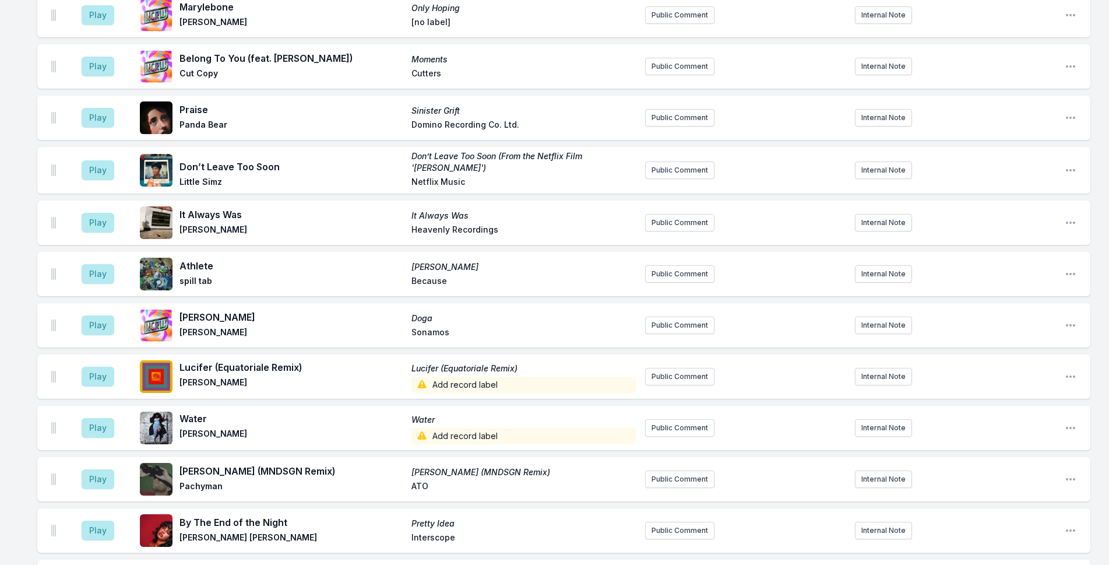
scroll to position [1613, 0]
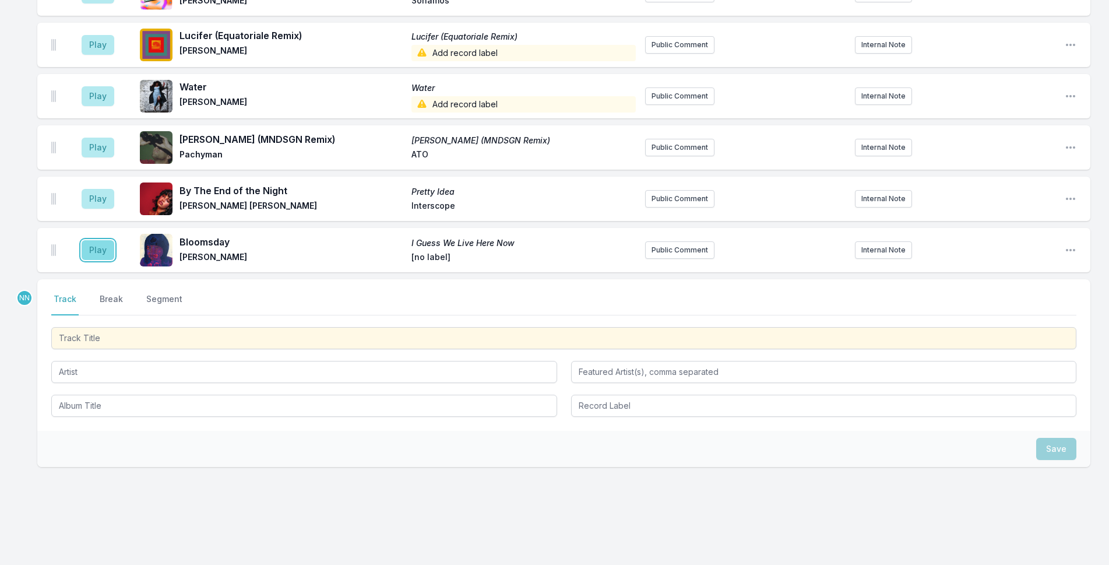
click at [89, 240] on button "Play" at bounding box center [98, 250] width 33 height 20
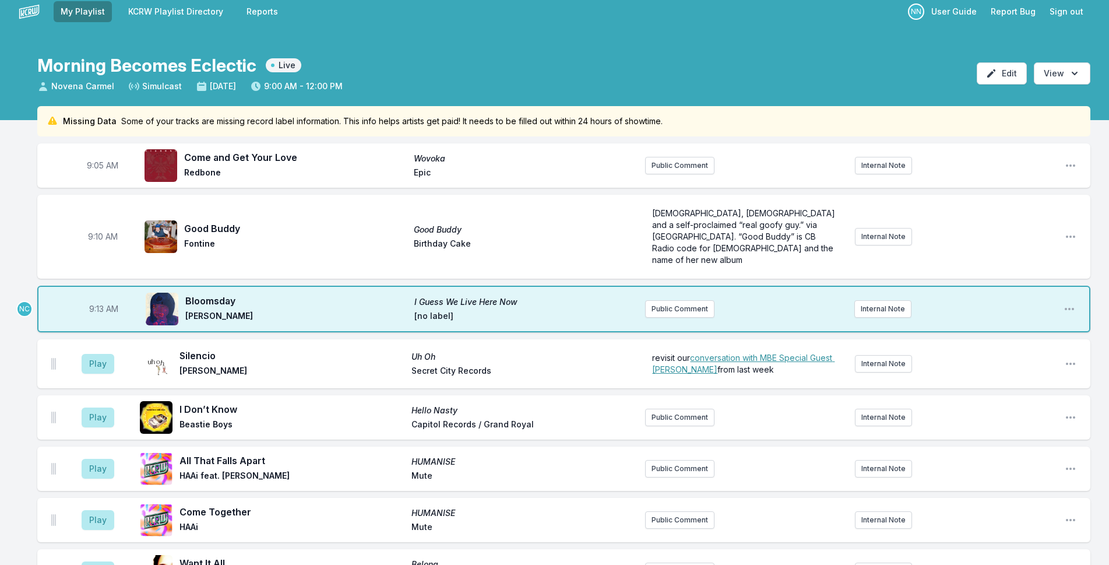
scroll to position [0, 0]
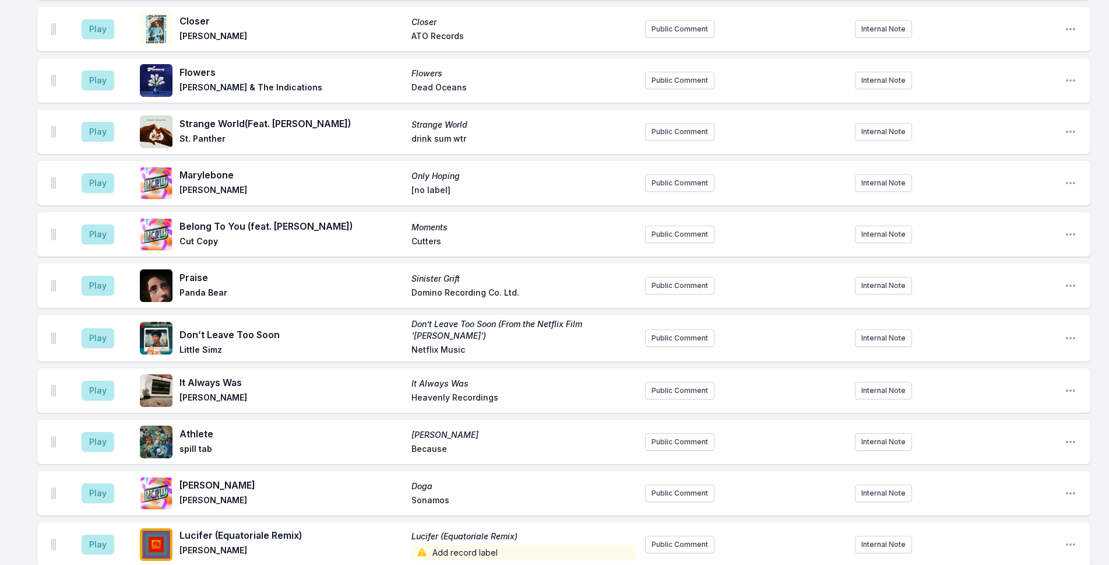
scroll to position [1515, 0]
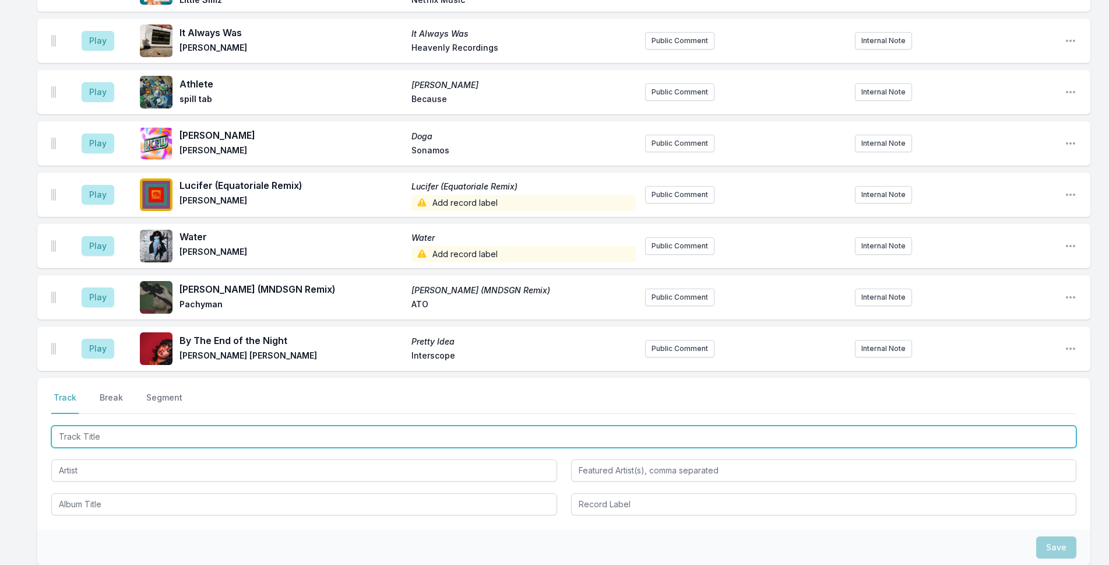
click at [331, 425] on input "Track Title" at bounding box center [563, 436] width 1025 height 22
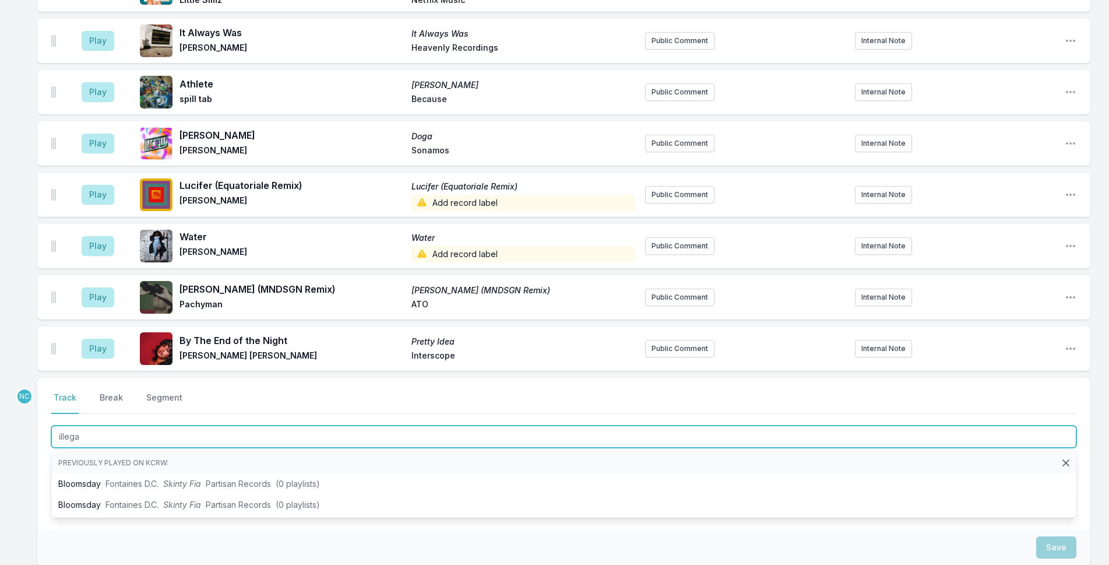
type input "illegal"
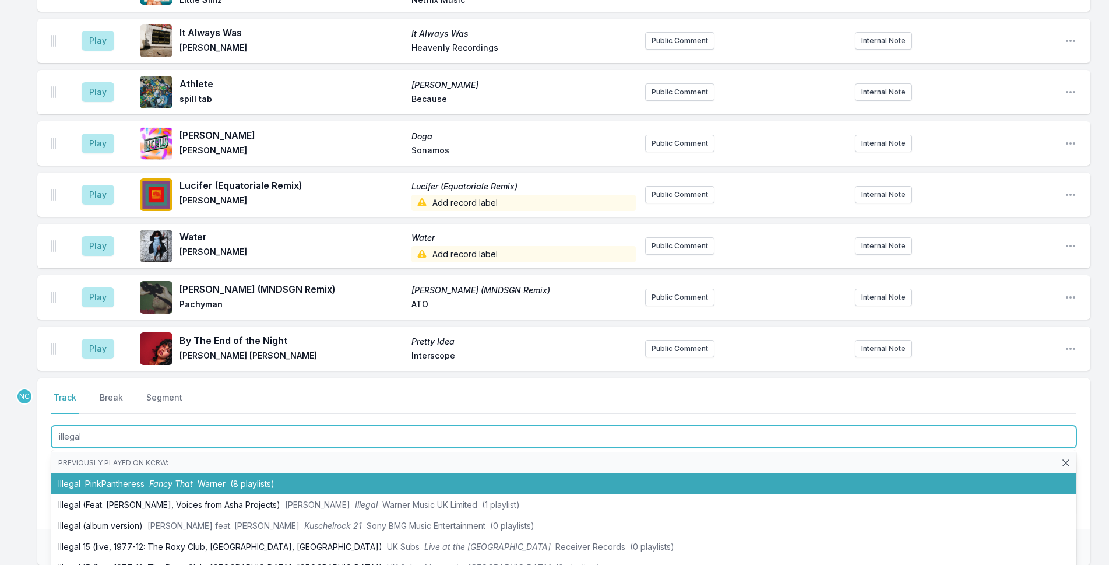
click at [285, 473] on li "Illegal PinkPantheress Fancy That Warner (8 playlists)" at bounding box center [563, 483] width 1025 height 21
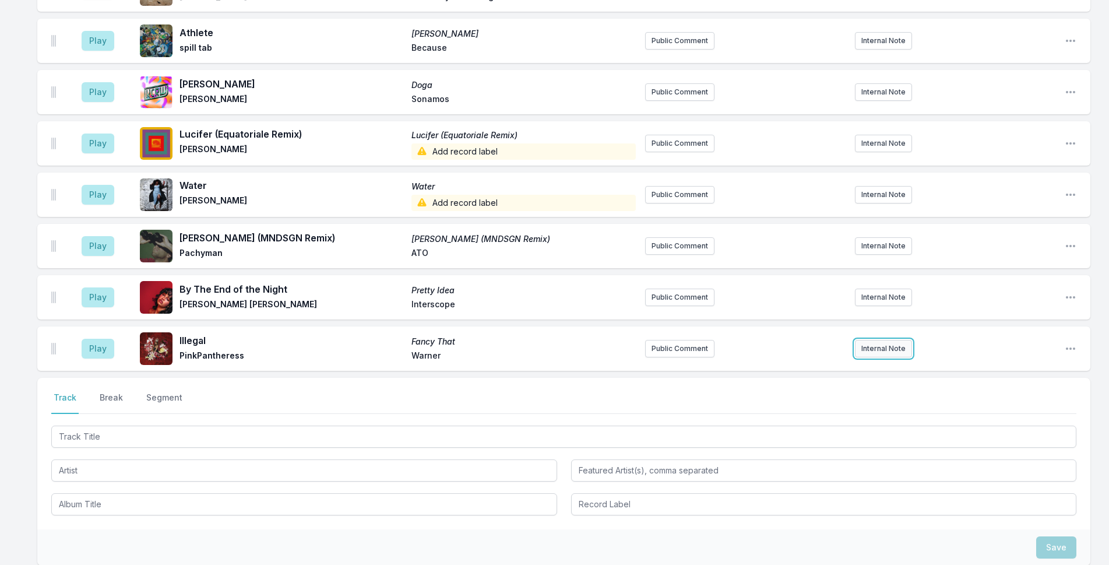
click at [889, 340] on button "Internal Note" at bounding box center [883, 348] width 57 height 17
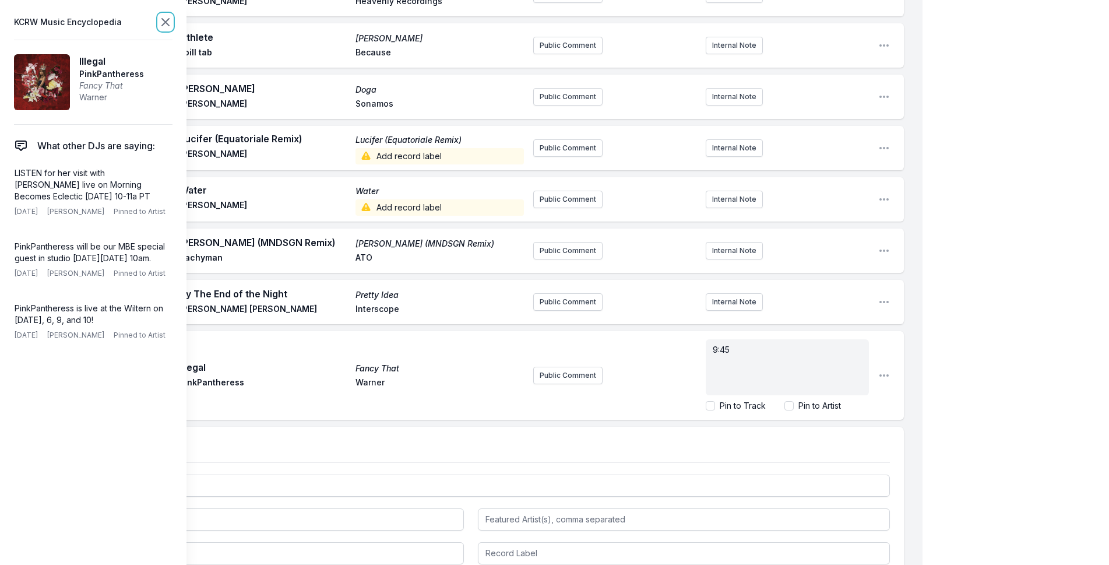
click at [166, 20] on icon at bounding box center [165, 22] width 14 height 14
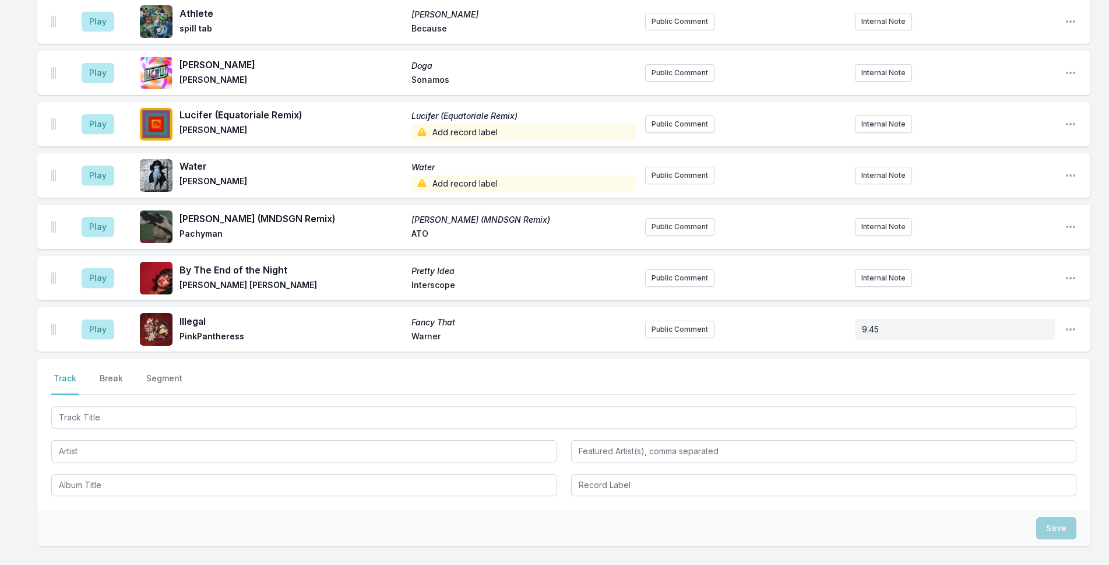
scroll to position [1664, 0]
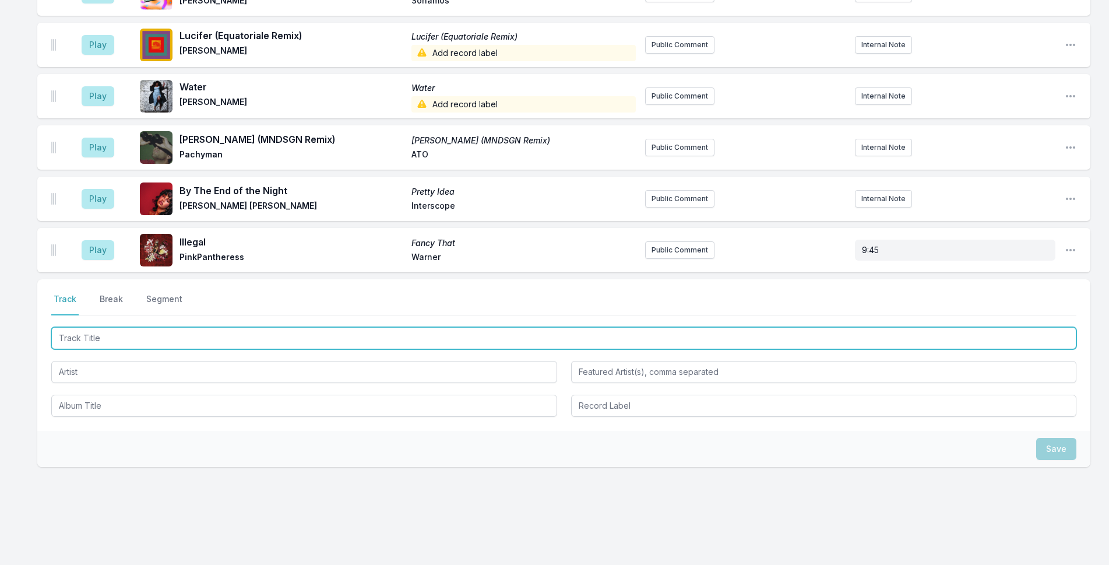
click at [316, 330] on input "Track Title" at bounding box center [563, 338] width 1025 height 22
click at [343, 327] on input "Track Title" at bounding box center [563, 338] width 1025 height 22
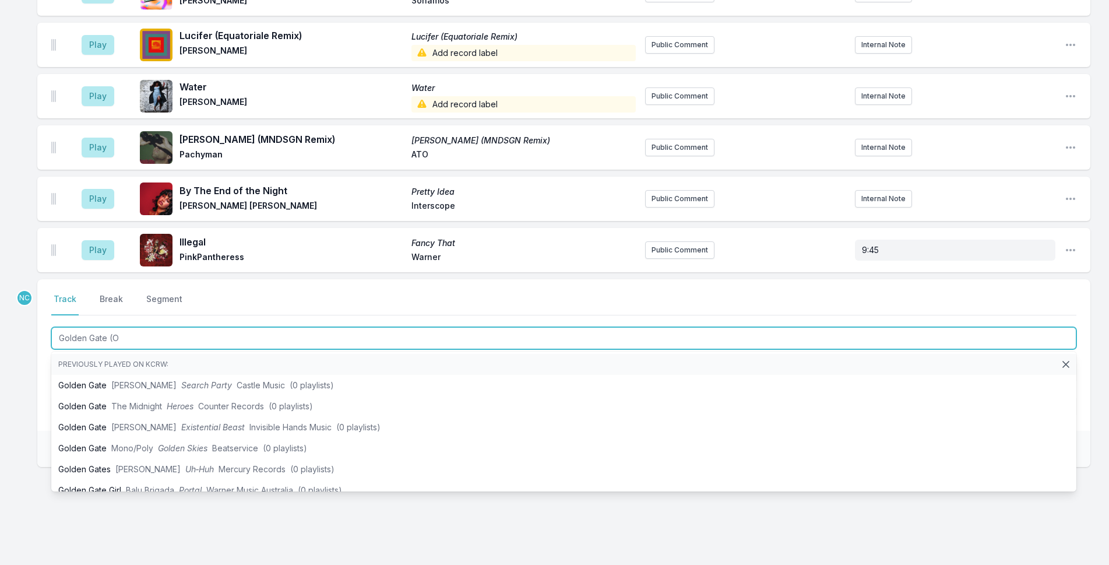
type input "Golden Gate (On"
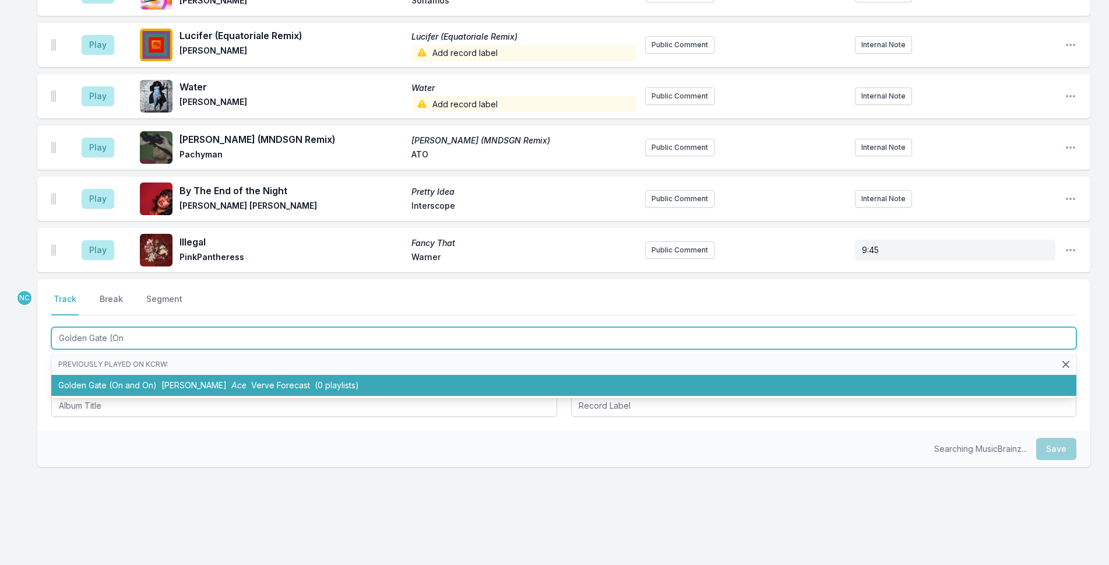
click at [304, 375] on li "Golden Gate (On and On) [PERSON_NAME] Ace Verve Forecast (0 playlists)" at bounding box center [563, 385] width 1025 height 21
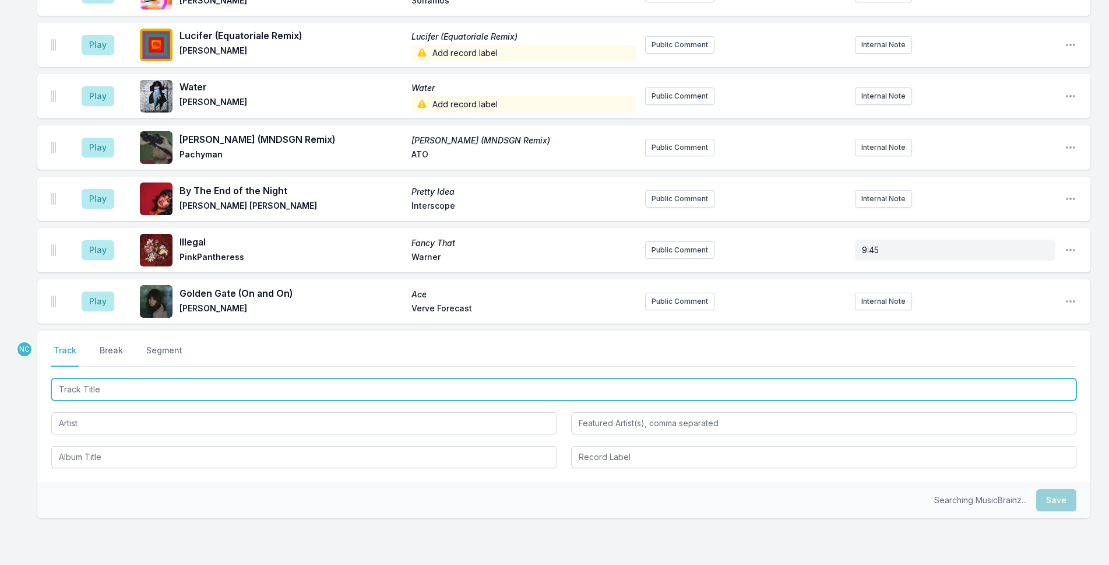
scroll to position [1716, 0]
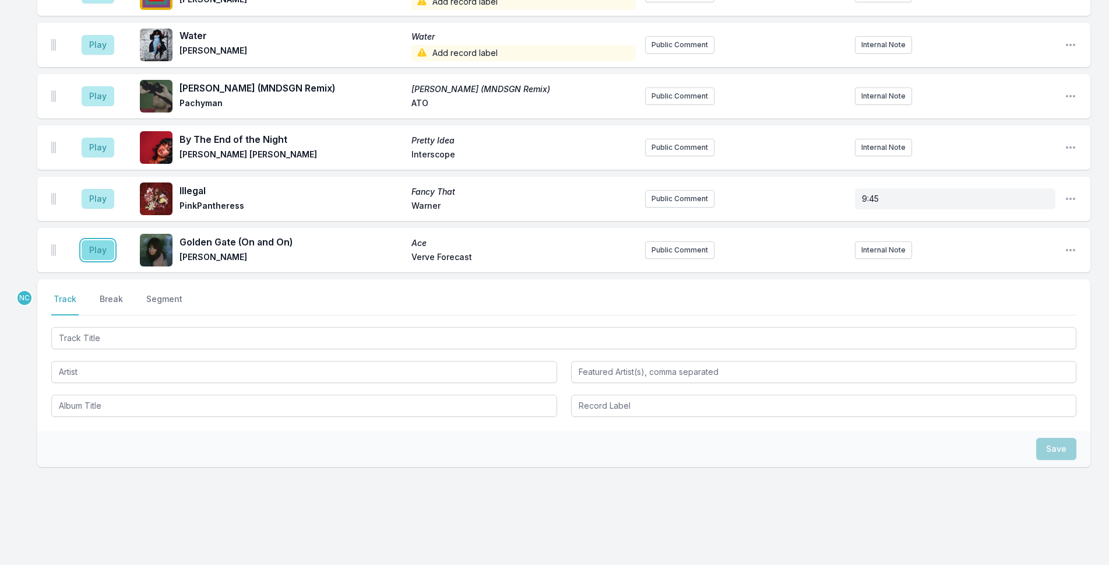
click at [93, 240] on button "Play" at bounding box center [98, 250] width 33 height 20
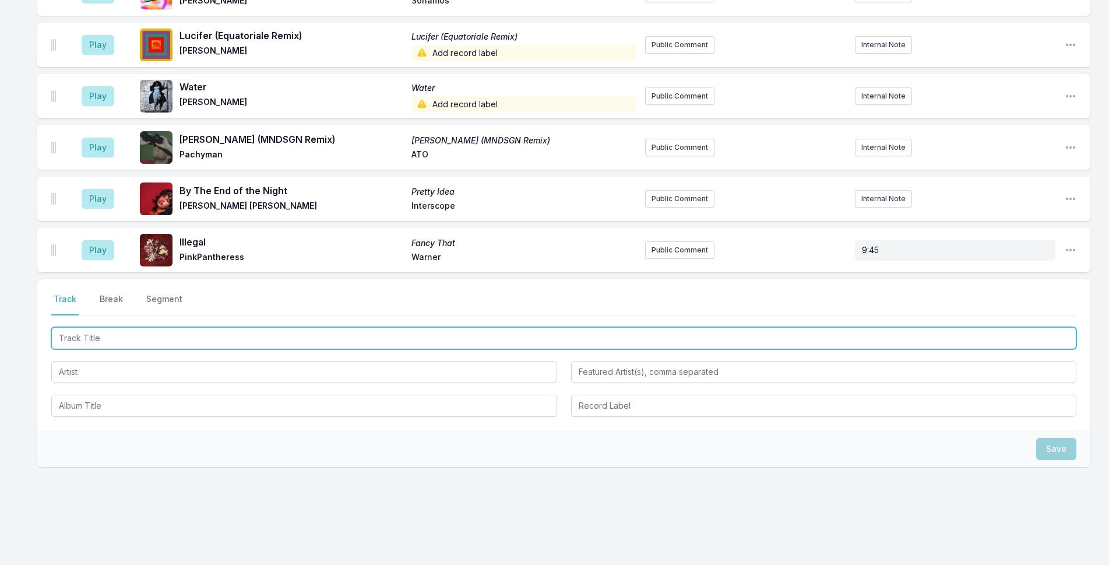
drag, startPoint x: 358, startPoint y: 325, endPoint x: 371, endPoint y: 319, distance: 14.1
click at [371, 327] on input "Track Title" at bounding box center [563, 338] width 1025 height 22
type input "Suspended in [GEOGRAPHIC_DATA]"
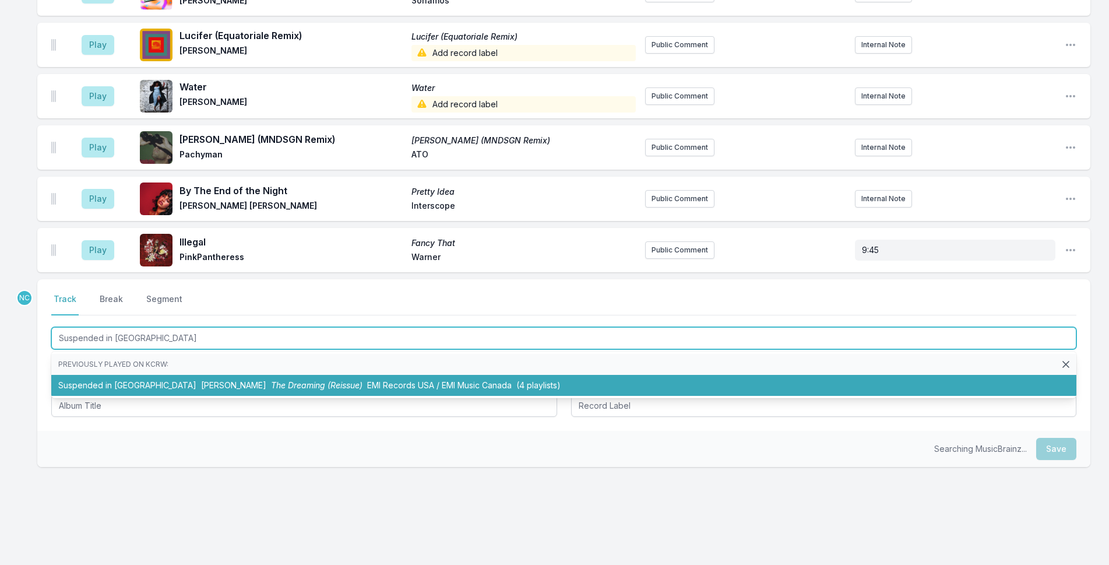
click at [202, 375] on li "Suspended in Gaffa [PERSON_NAME] The Dreaming (Reissue) EMI Records USA / EMI M…" at bounding box center [563, 385] width 1025 height 21
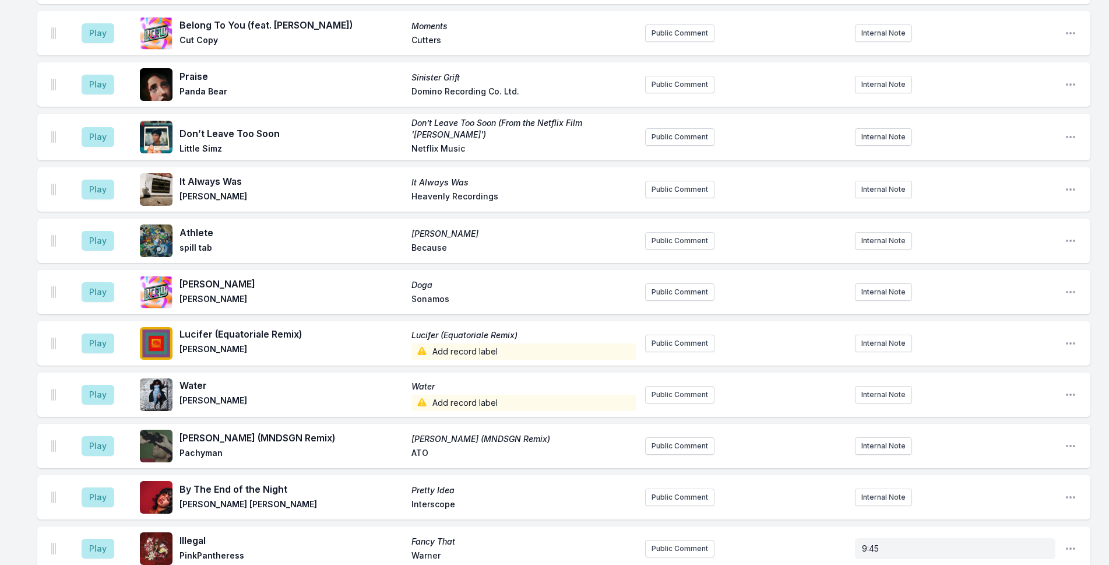
scroll to position [1767, 0]
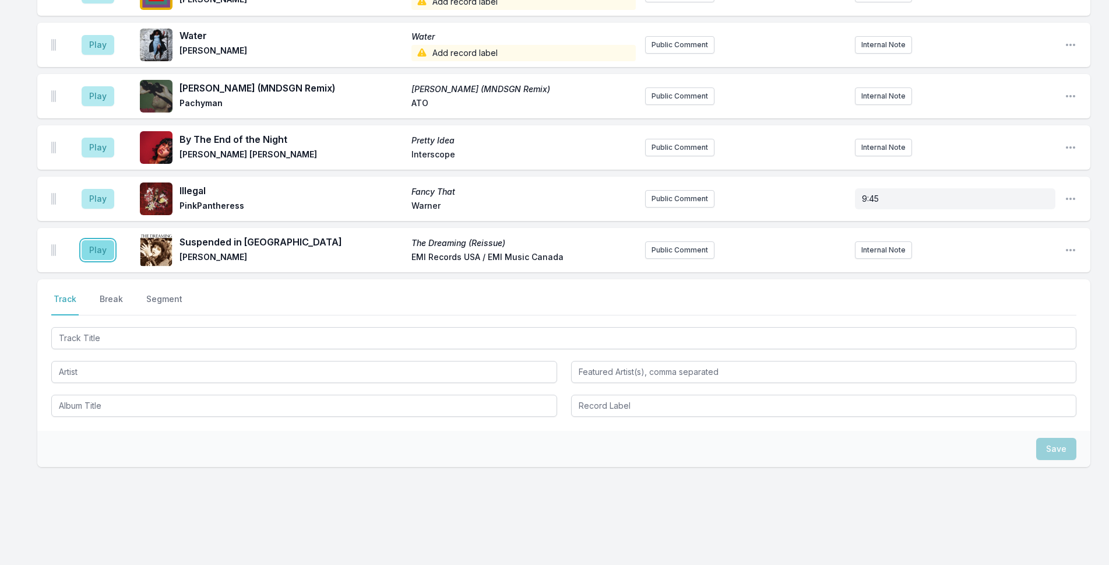
click at [97, 240] on button "Play" at bounding box center [98, 250] width 33 height 20
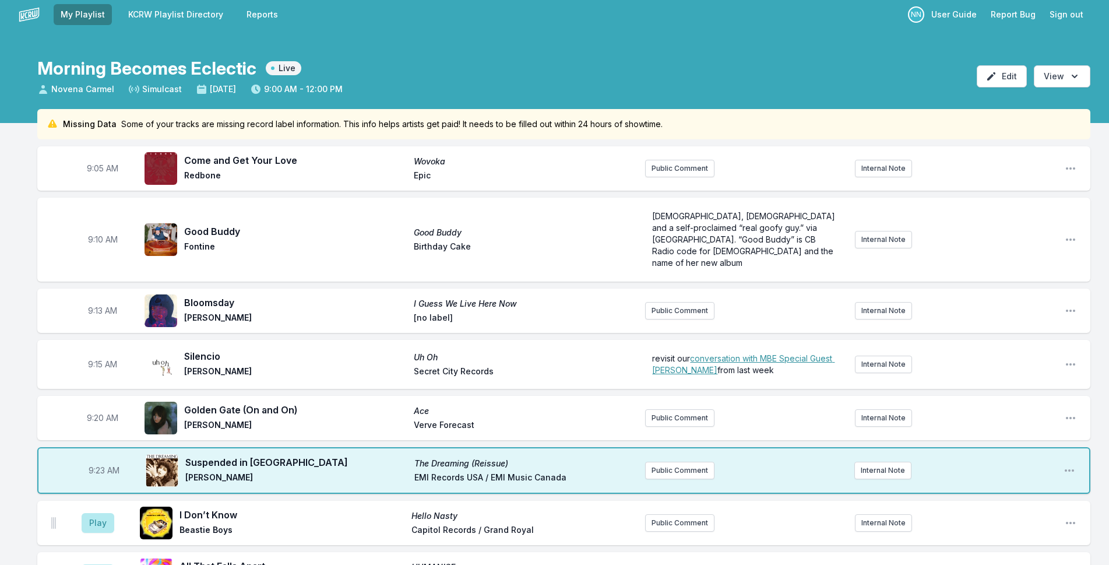
scroll to position [0, 0]
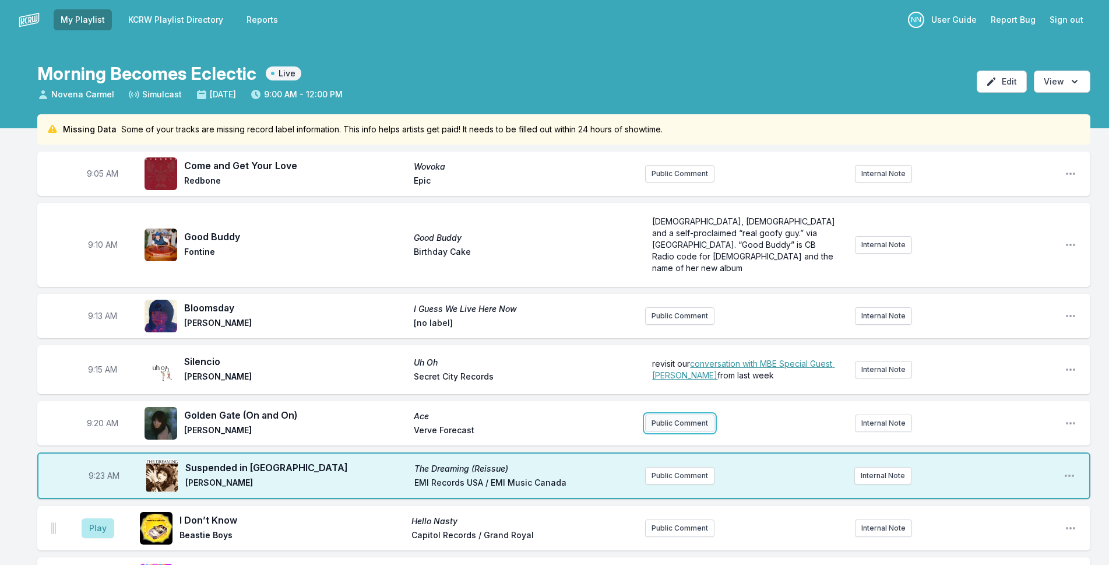
click at [671, 414] on button "Public Comment" at bounding box center [679, 422] width 69 height 17
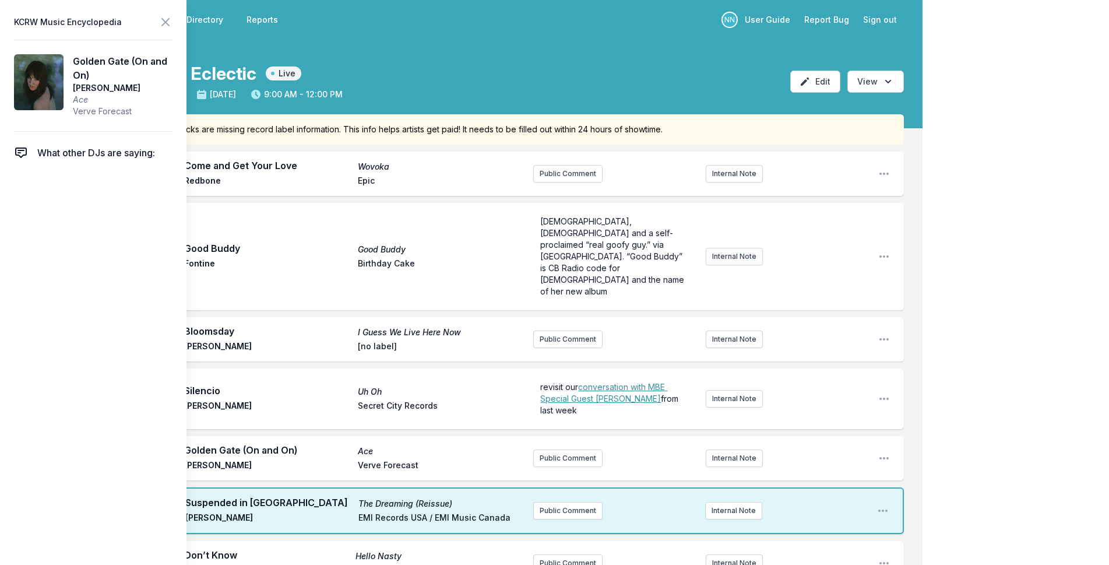
drag, startPoint x: 165, startPoint y: 89, endPoint x: 75, endPoint y: 84, distance: 89.8
click at [75, 84] on span "[PERSON_NAME]" at bounding box center [123, 88] width 100 height 12
copy span "[PERSON_NAME]"
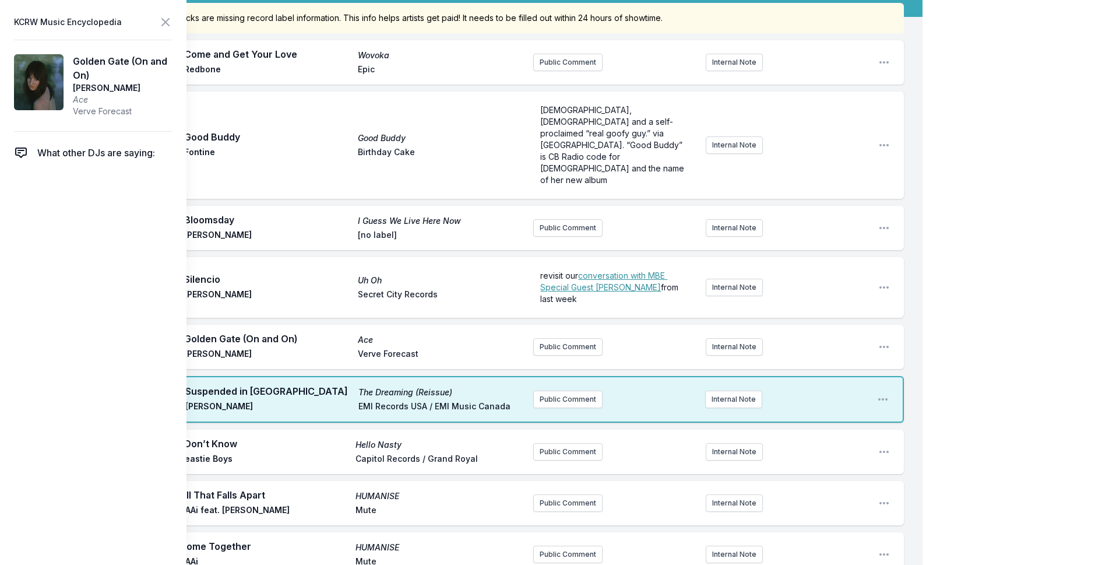
scroll to position [117, 0]
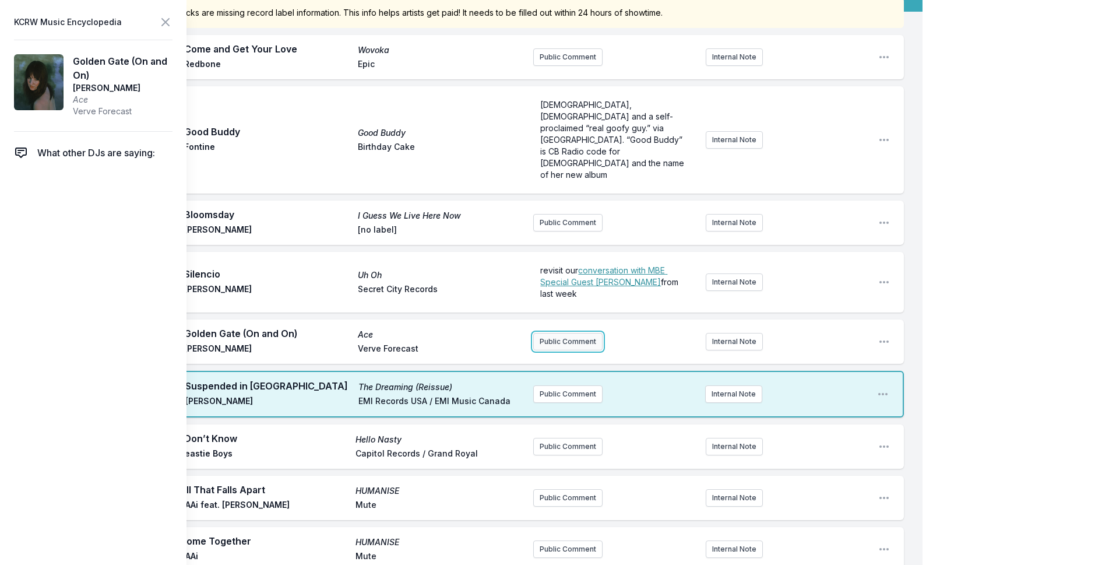
click at [575, 333] on button "Public Comment" at bounding box center [567, 341] width 69 height 17
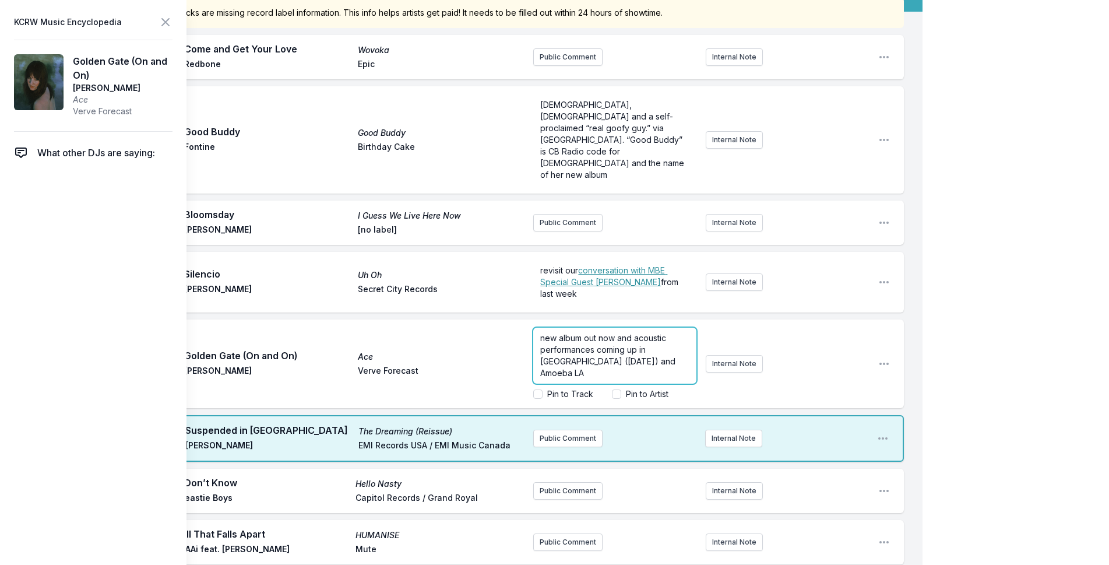
click at [652, 334] on p "new album out now and acoustic performances coming up in [GEOGRAPHIC_DATA] ([DA…" at bounding box center [614, 355] width 149 height 47
click at [644, 388] on label "Pin to Artist" at bounding box center [647, 394] width 43 height 12
click at [621, 389] on input "Pin to Artist" at bounding box center [616, 393] width 9 height 9
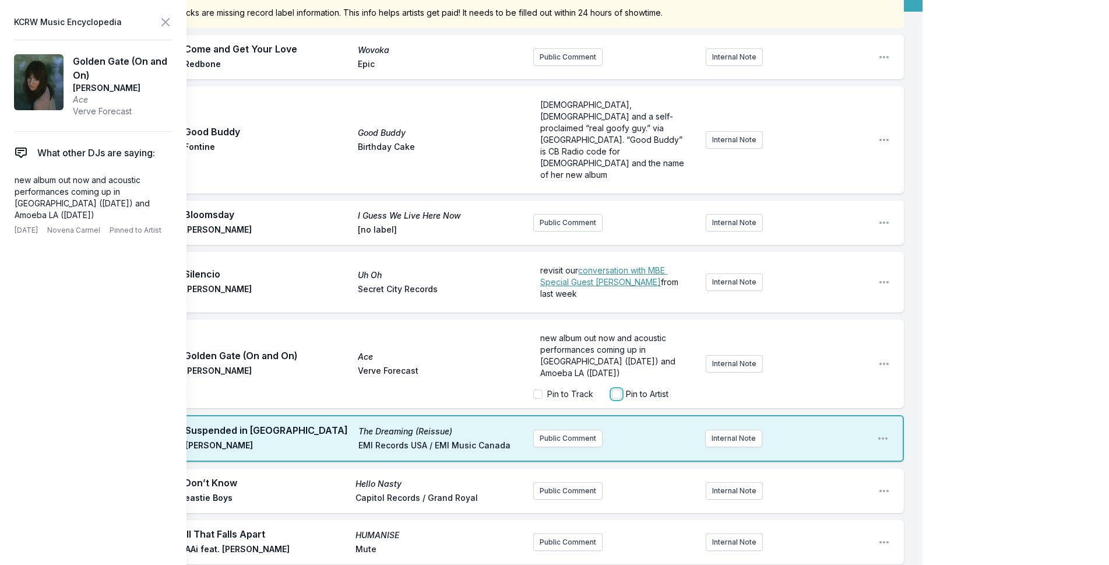
checkbox input "true"
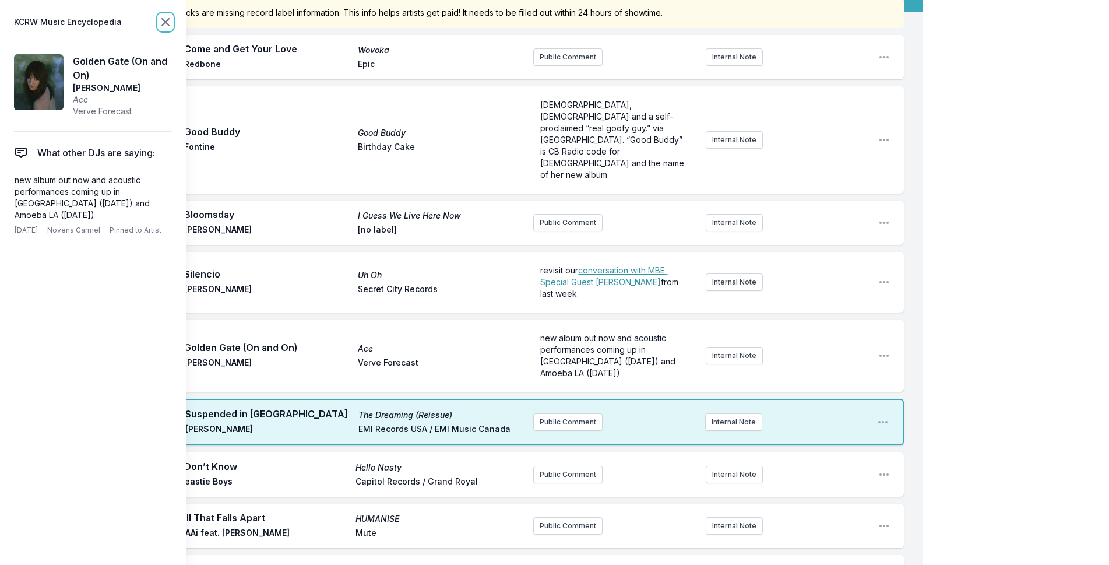
click at [158, 22] on icon at bounding box center [165, 22] width 14 height 14
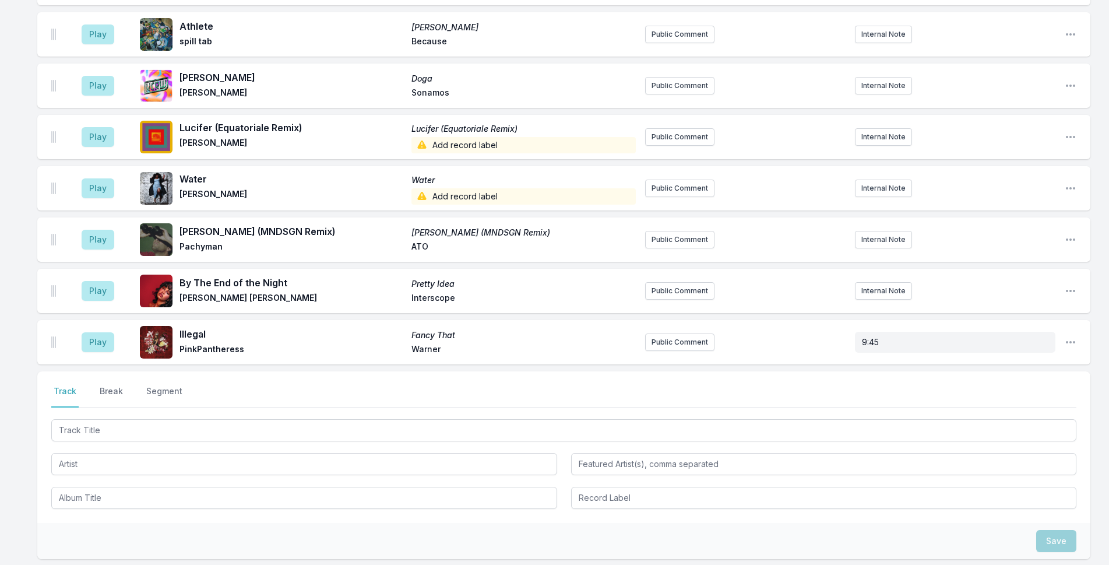
scroll to position [1783, 0]
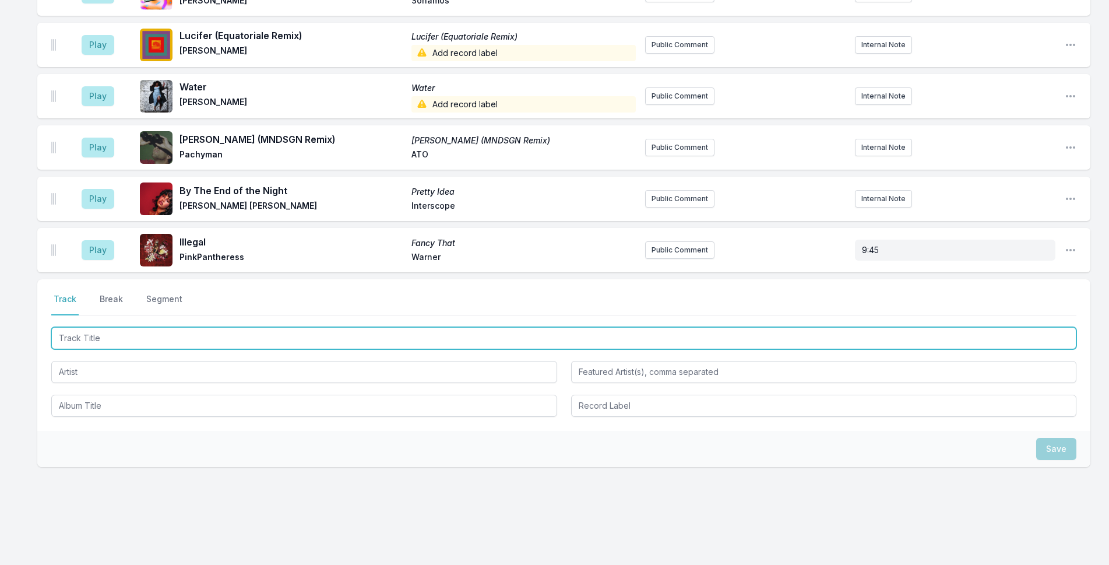
drag, startPoint x: 340, startPoint y: 326, endPoint x: 1118, endPoint y: 26, distance: 834.1
click at [352, 327] on input "Track Title" at bounding box center [563, 338] width 1025 height 22
type input "Teis"
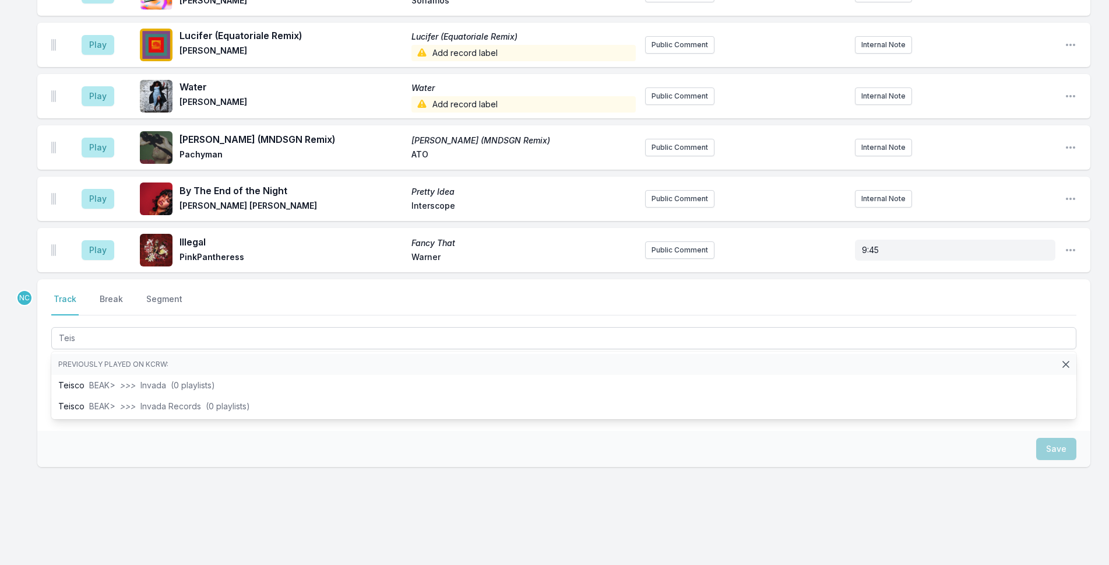
drag, startPoint x: 23, startPoint y: 348, endPoint x: 137, endPoint y: 326, distance: 117.0
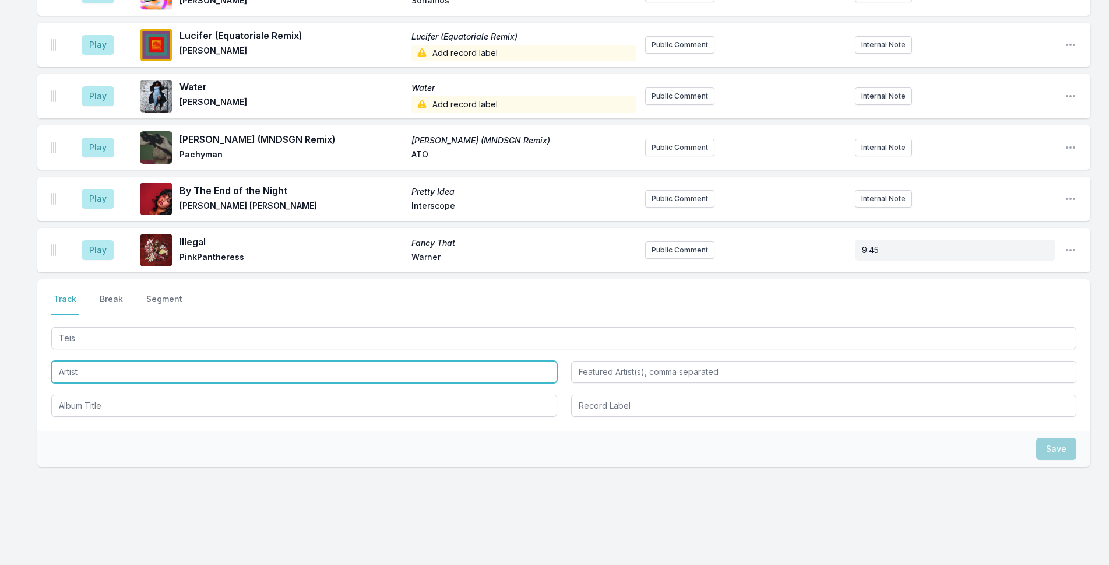
click at [143, 361] on input "Artist" at bounding box center [304, 372] width 506 height 22
click at [144, 368] on input "Artist" at bounding box center [304, 372] width 506 height 22
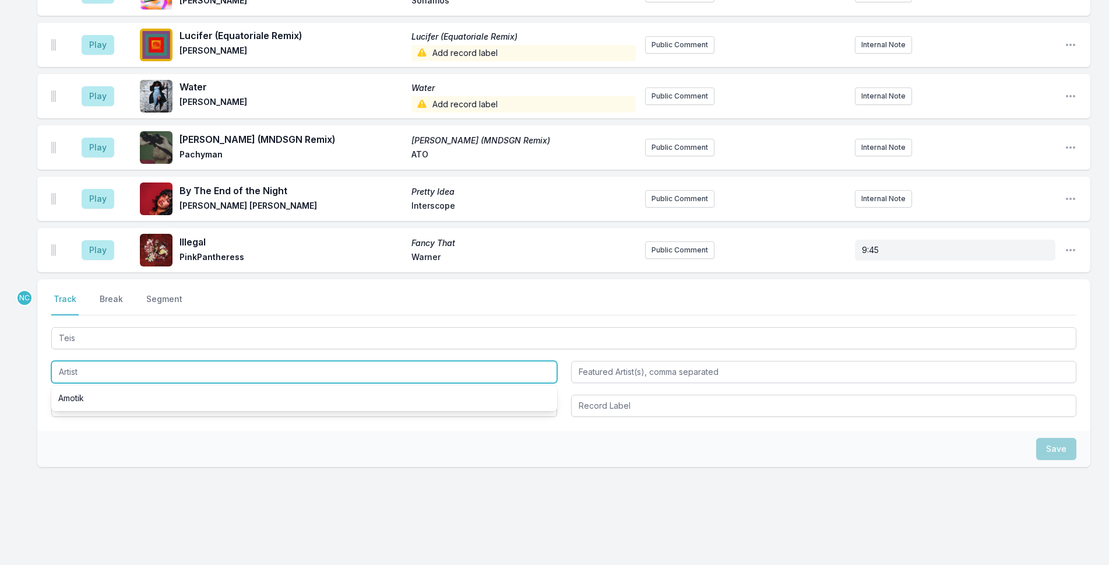
click at [144, 368] on input "Artist" at bounding box center [304, 372] width 506 height 22
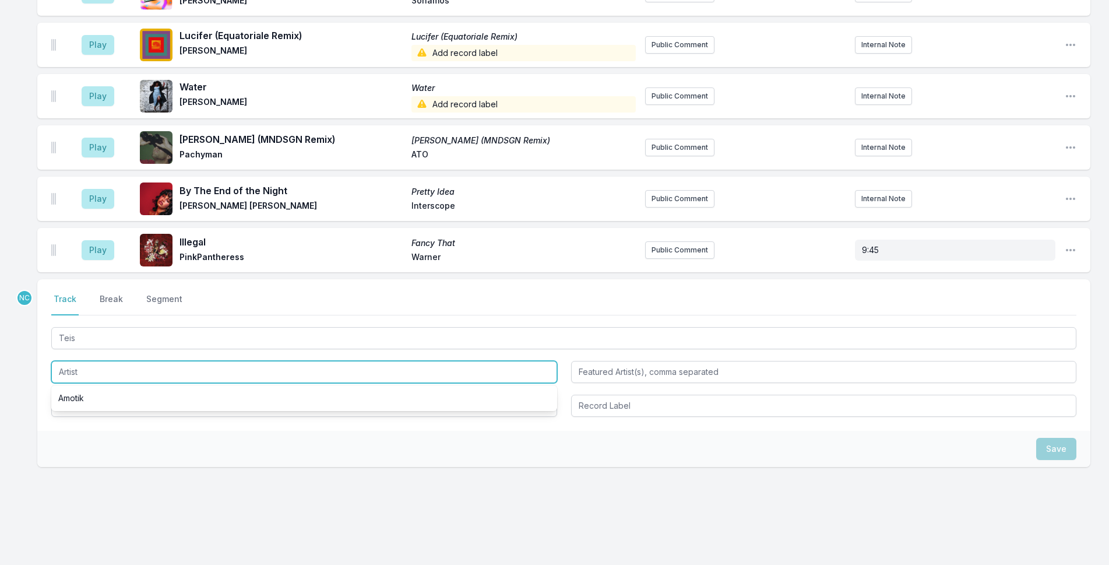
click at [144, 368] on input "Artist" at bounding box center [304, 372] width 506 height 22
type input "Girls in Airports"
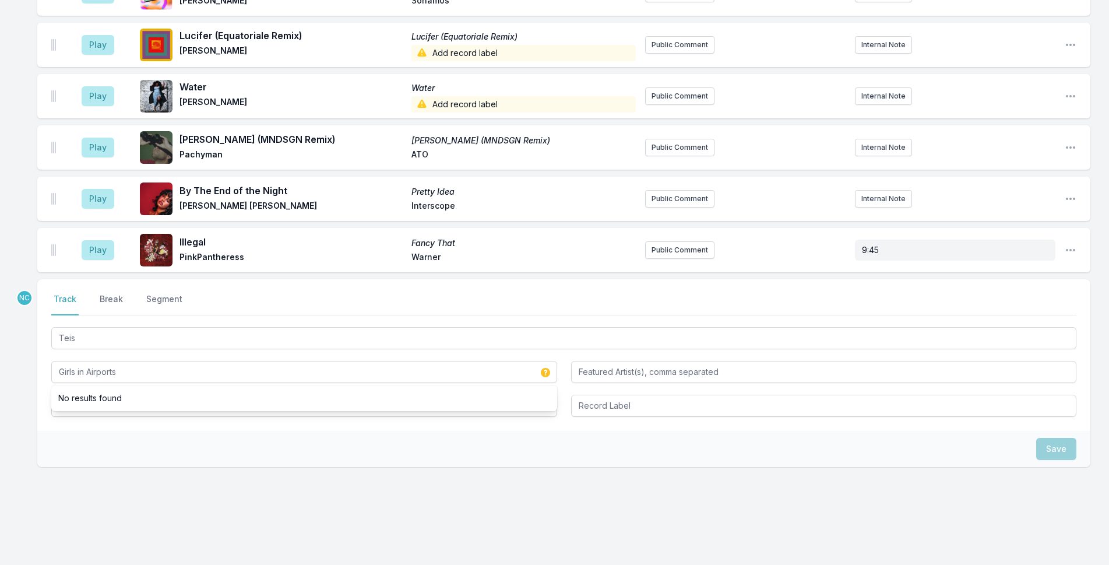
click at [148, 431] on div "Save" at bounding box center [563, 449] width 1053 height 36
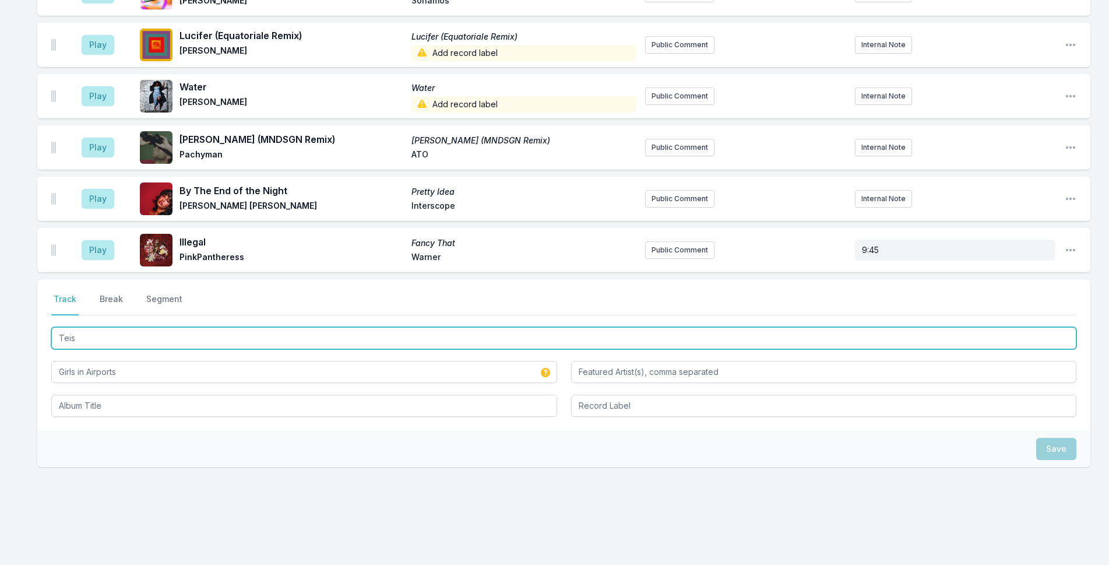
click at [137, 329] on input "Teis" at bounding box center [563, 338] width 1025 height 22
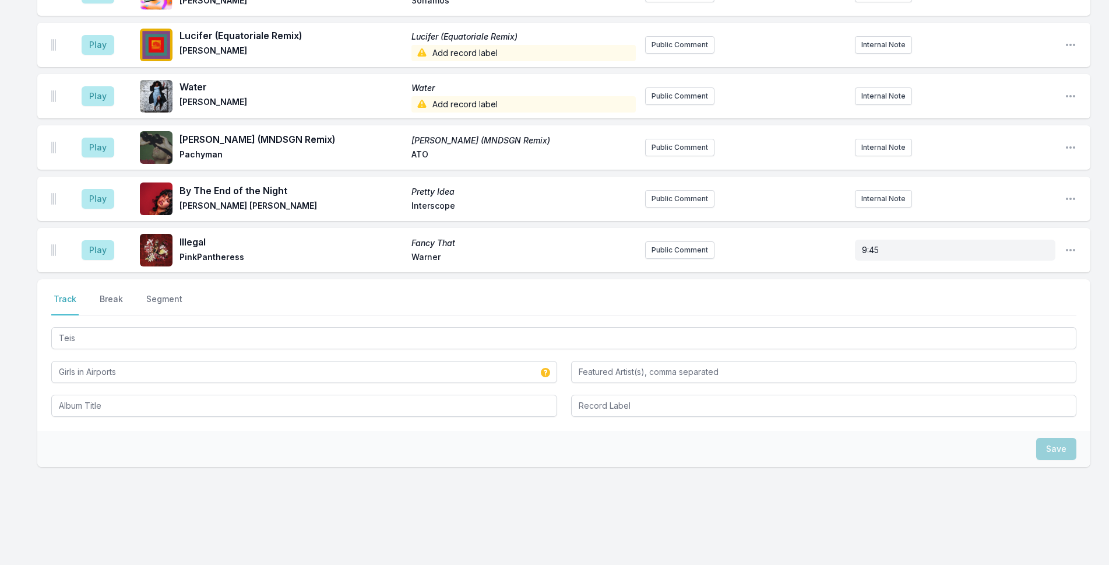
click at [154, 392] on div at bounding box center [304, 404] width 506 height 24
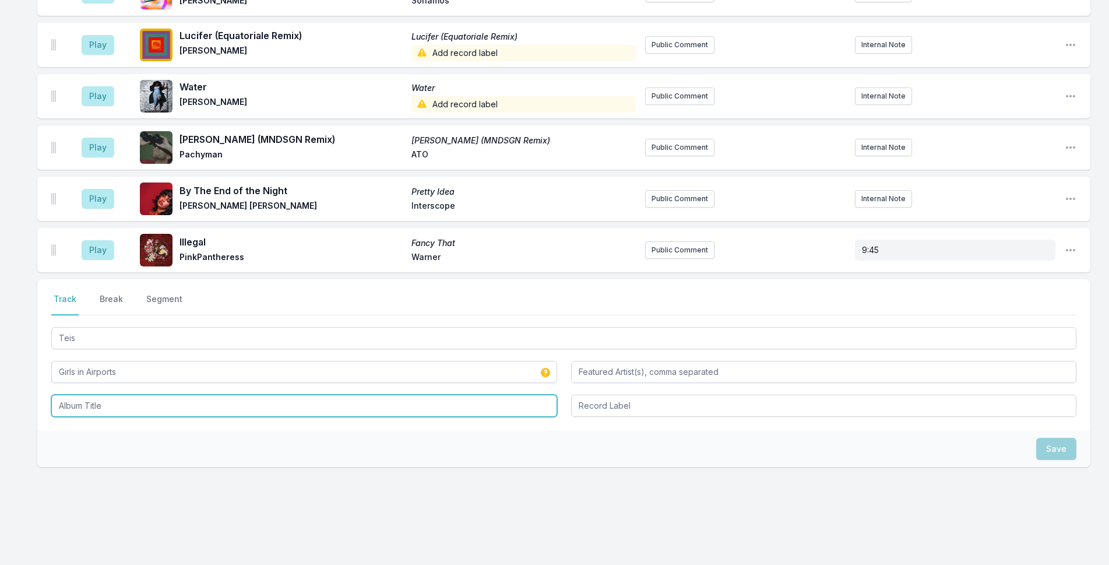
click at [157, 394] on input "Album Title" at bounding box center [304, 405] width 506 height 22
paste input "Teis"
type input "Teis"
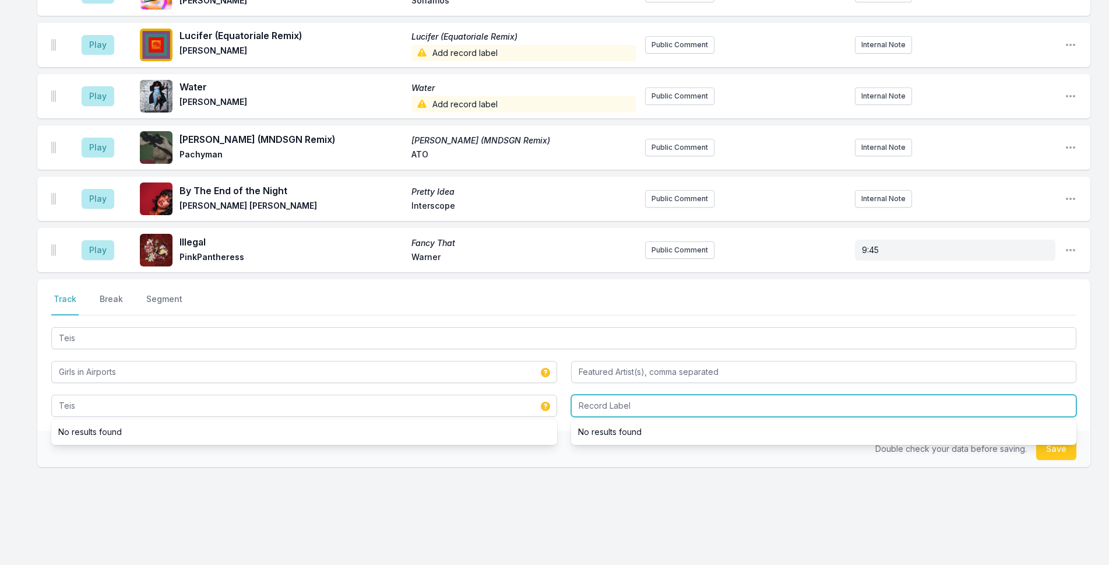
click at [619, 394] on input "Record Label" at bounding box center [824, 405] width 506 height 22
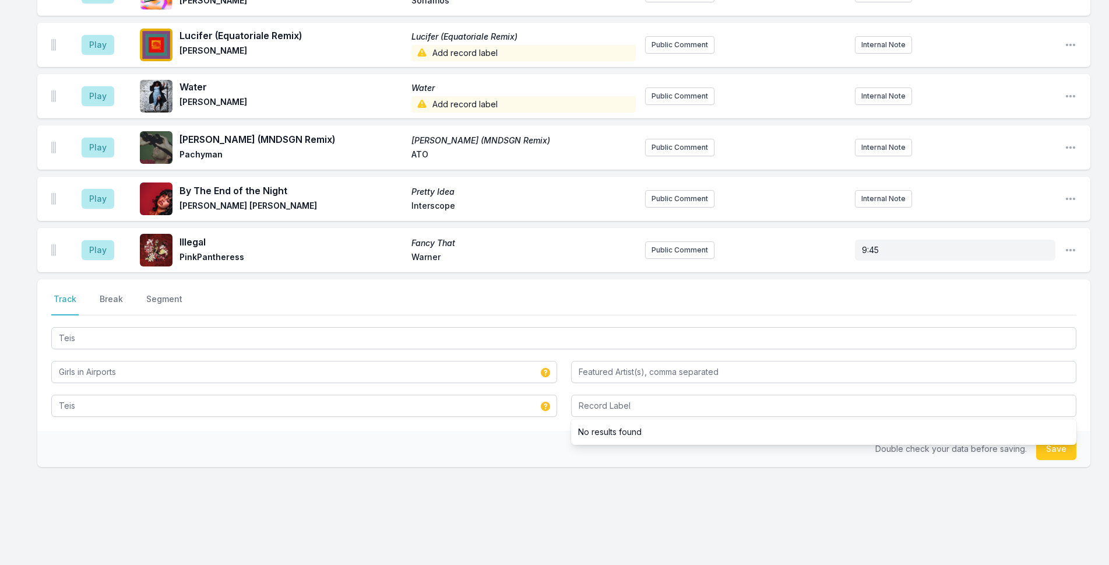
click at [653, 424] on li "No results found" at bounding box center [824, 431] width 506 height 21
click at [1061, 438] on button "Save" at bounding box center [1056, 449] width 40 height 22
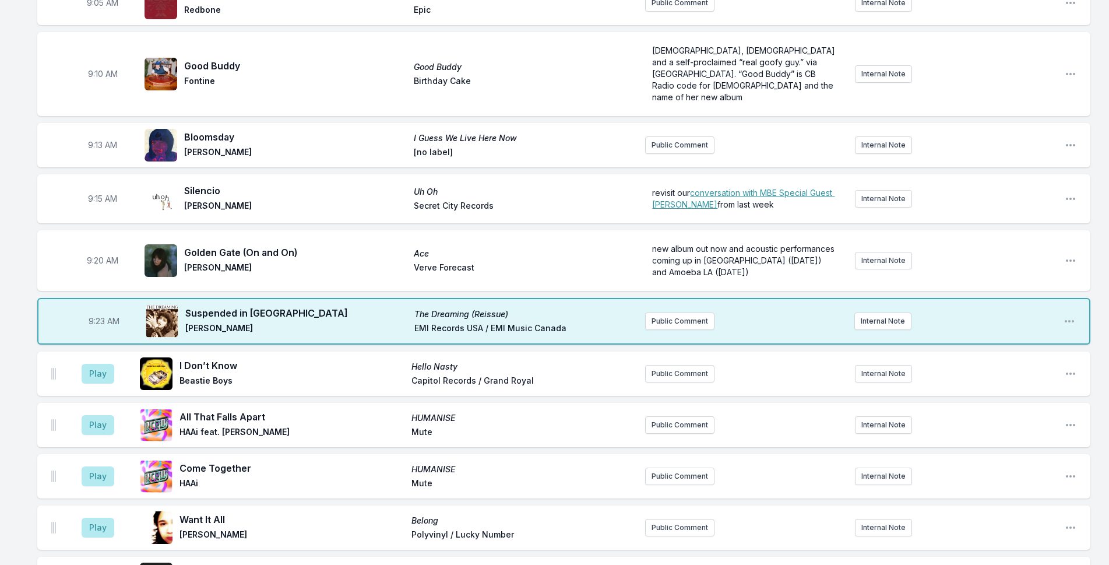
scroll to position [29, 0]
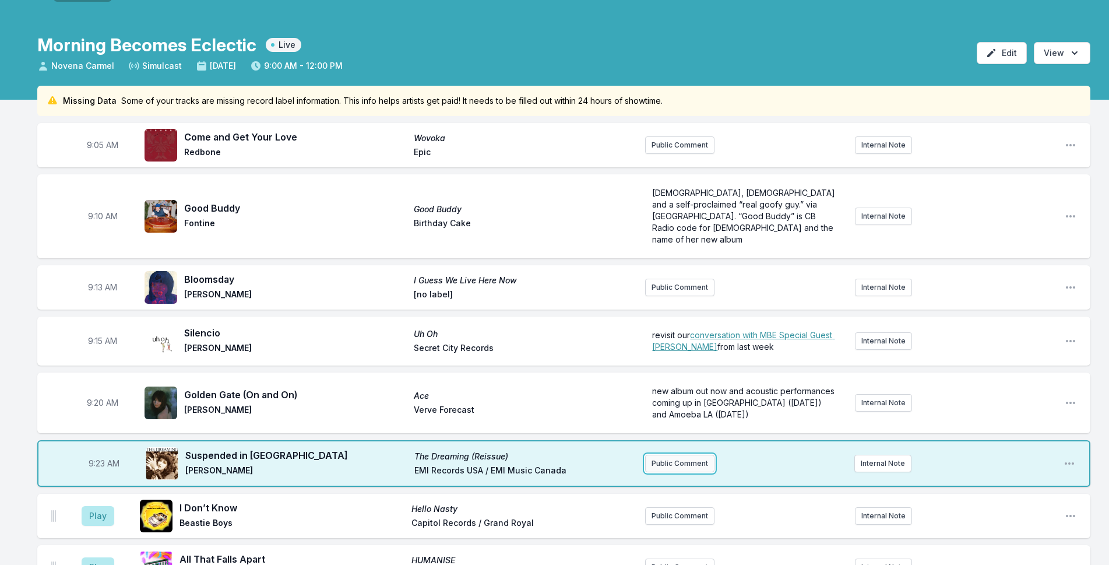
click at [673, 454] on button "Public Comment" at bounding box center [679, 462] width 69 height 17
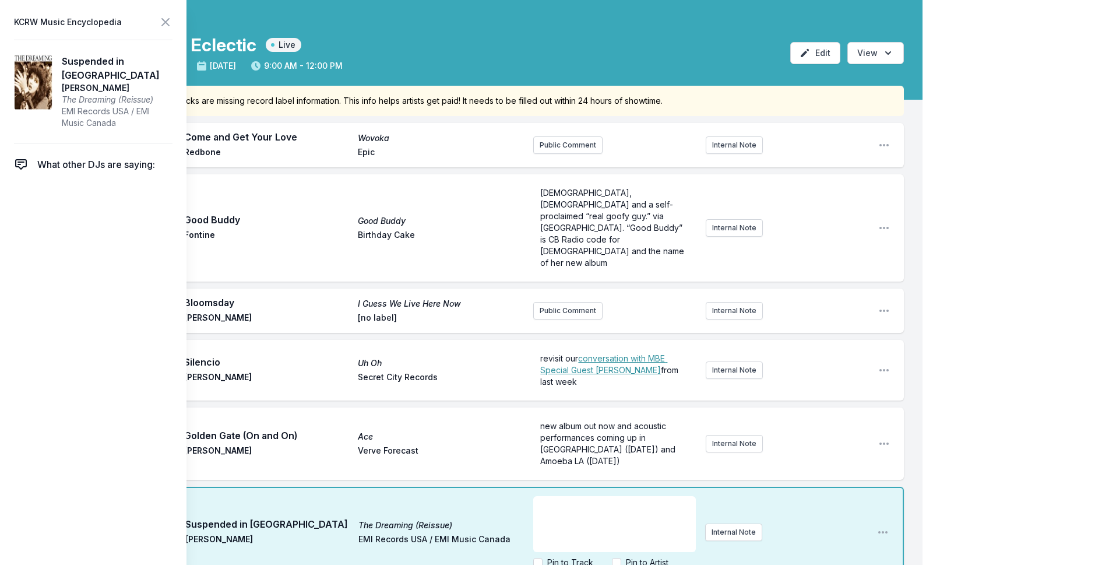
click at [595, 496] on div "﻿" at bounding box center [614, 524] width 163 height 56
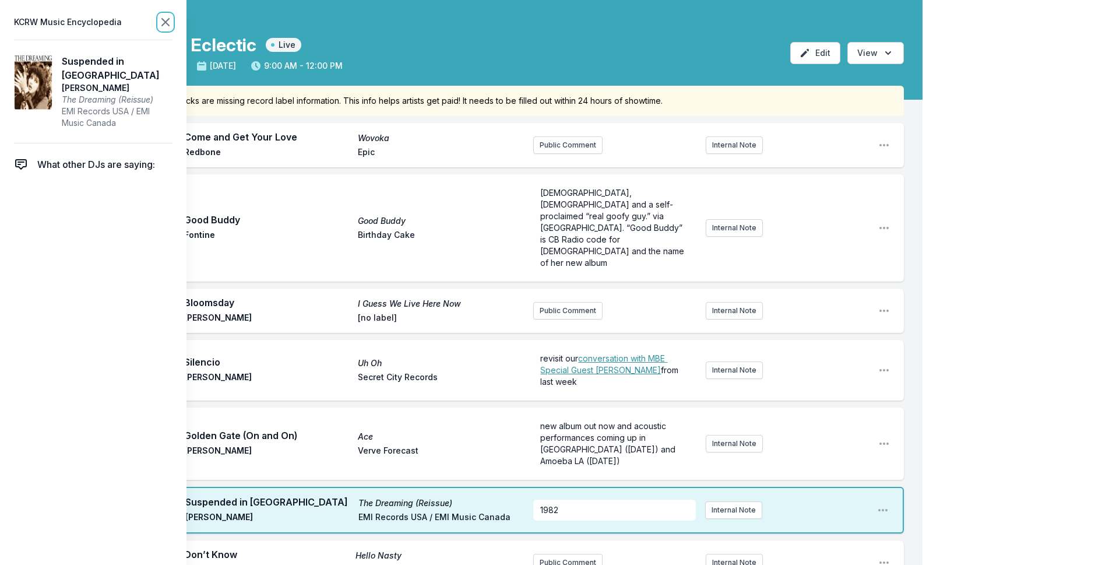
click at [168, 19] on icon at bounding box center [165, 22] width 7 height 7
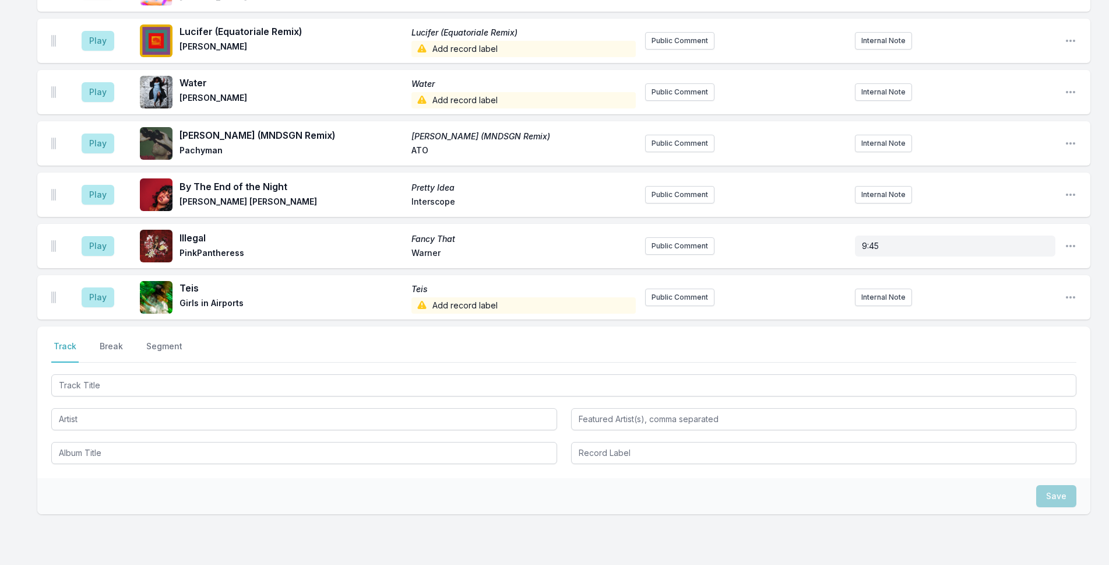
scroll to position [1835, 0]
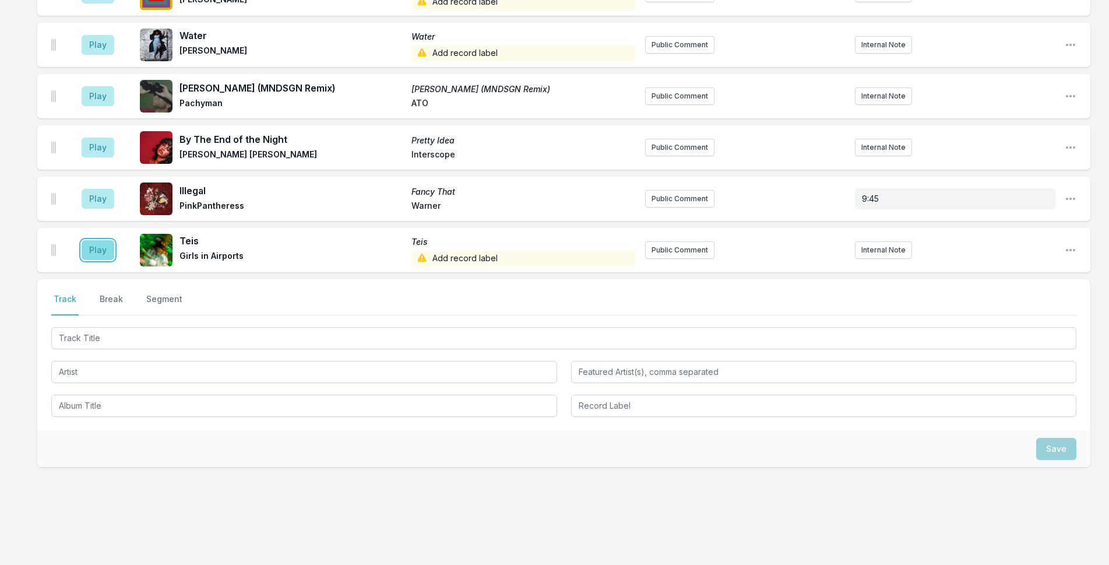
click at [99, 240] on button "Play" at bounding box center [98, 250] width 33 height 20
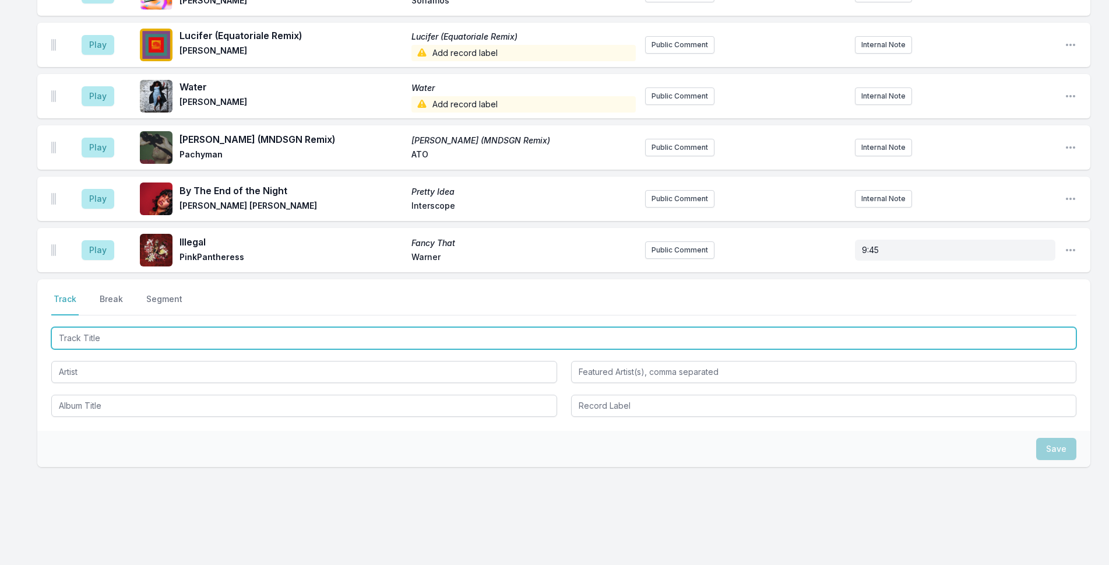
click at [355, 327] on input "Track Title" at bounding box center [563, 338] width 1025 height 22
type input "i am"
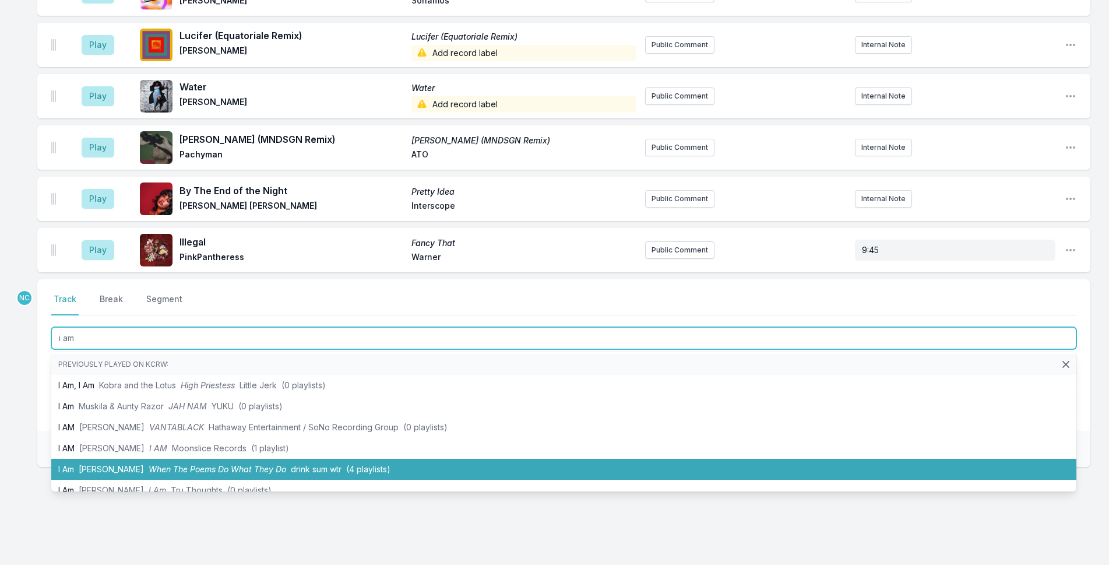
click at [207, 464] on span "When The Poems Do What They Do" at bounding box center [217, 469] width 137 height 10
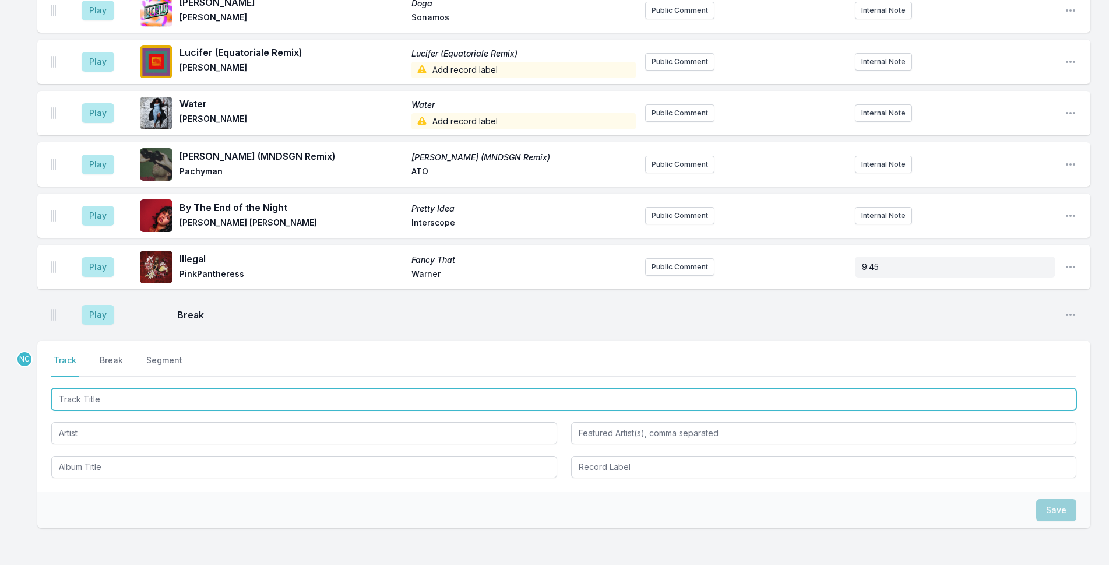
scroll to position [1974, 0]
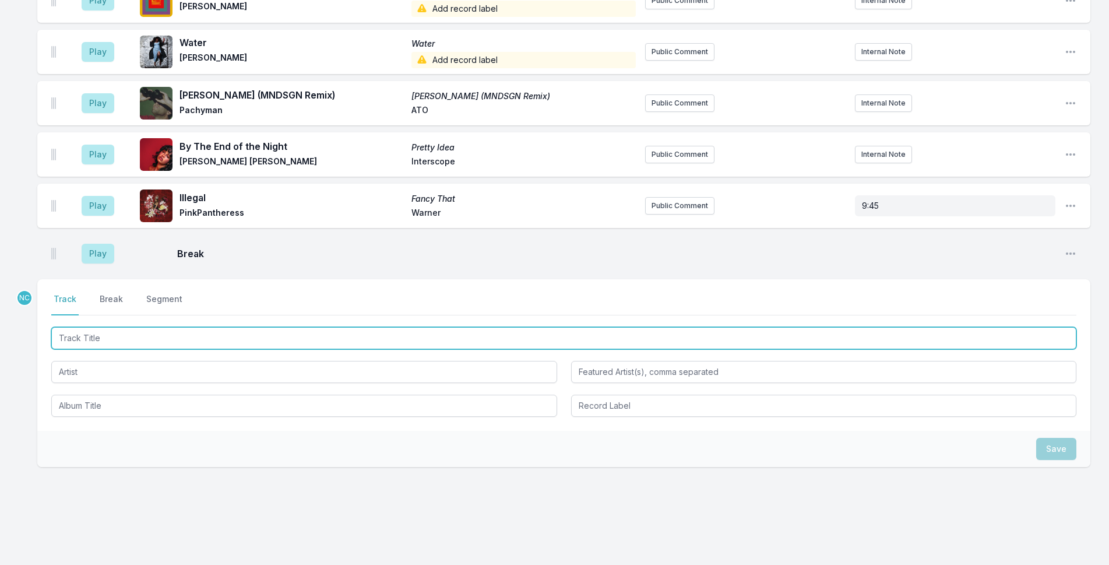
click at [275, 329] on input "Track Title" at bounding box center [563, 338] width 1025 height 22
type input "Fire and Ash"
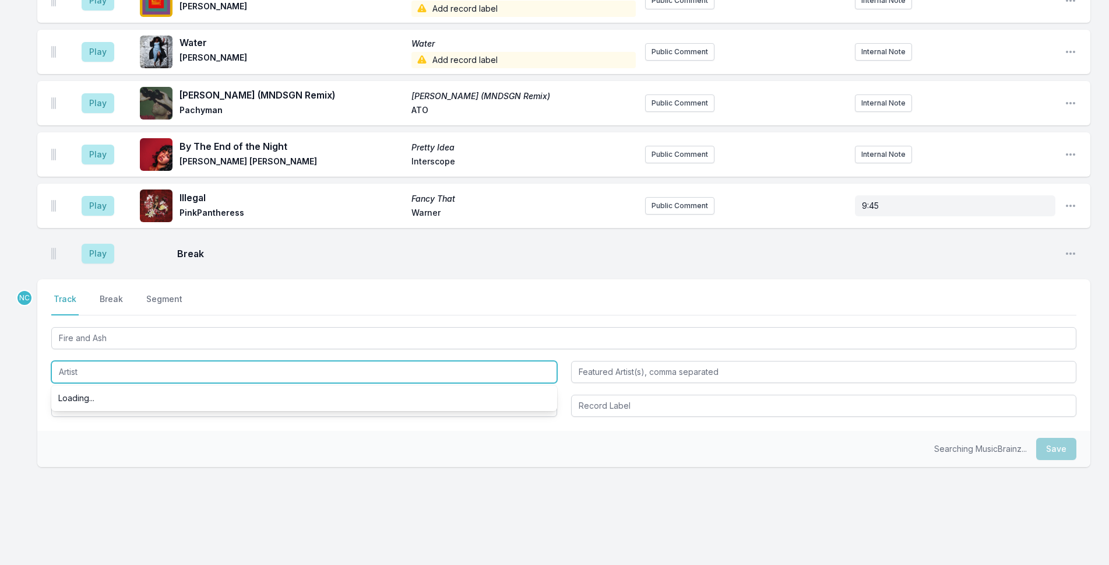
click at [174, 361] on input "Artist" at bounding box center [304, 372] width 506 height 22
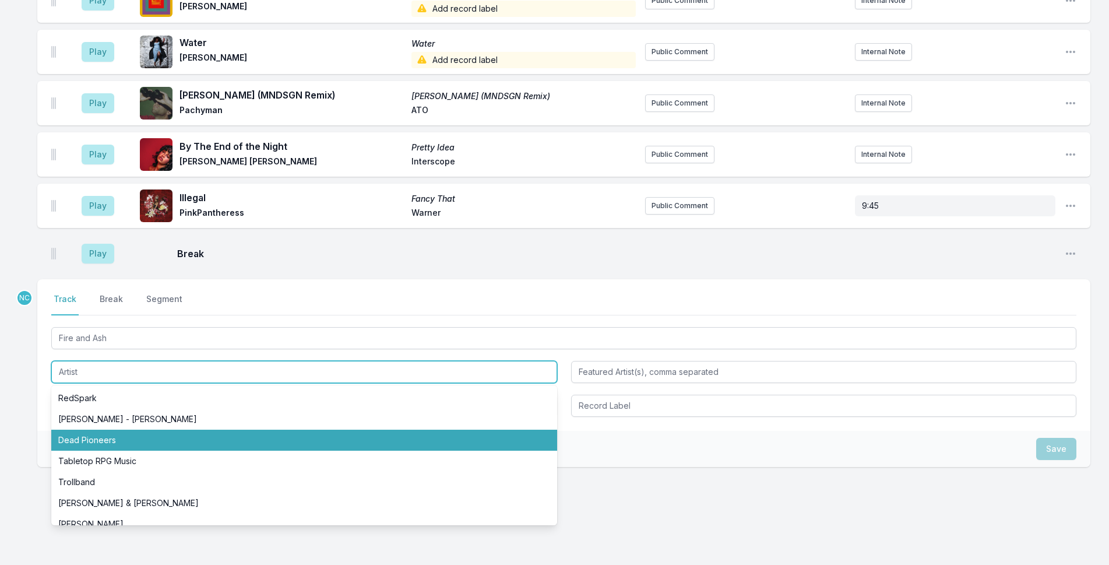
click at [164, 429] on li "Dead Pioneers" at bounding box center [304, 439] width 506 height 21
type input "Dead Pioneers"
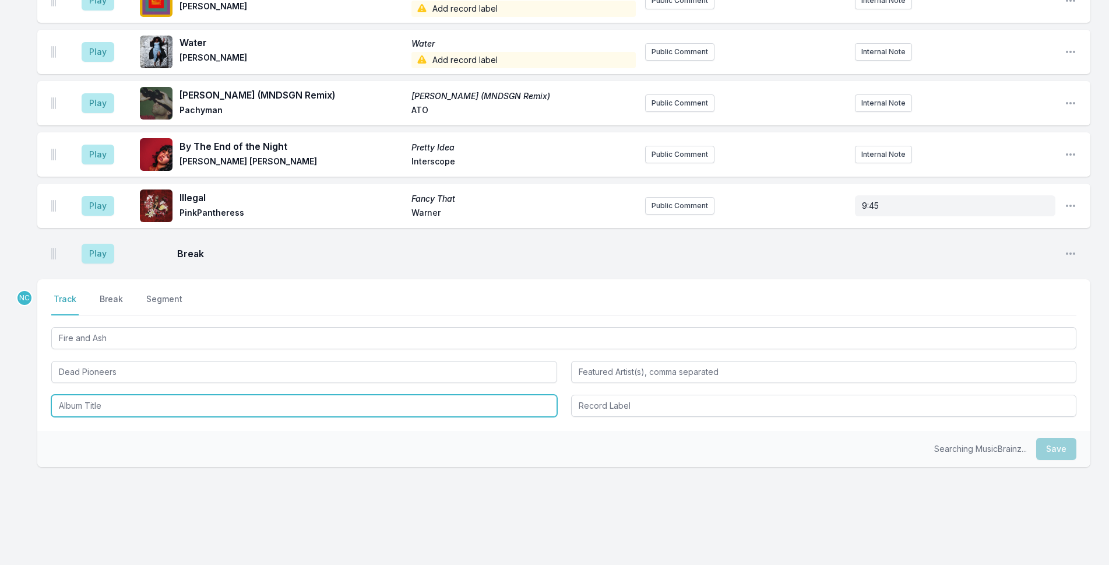
click at [170, 397] on input "Album Title" at bounding box center [304, 405] width 506 height 22
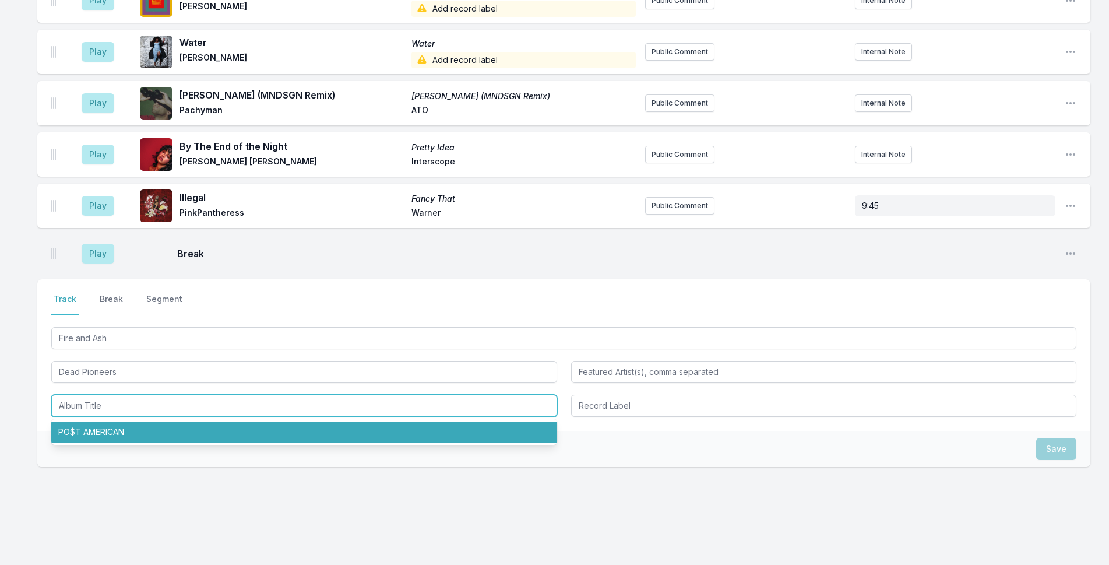
click at [170, 421] on li "PO$T AMERICAN" at bounding box center [304, 431] width 506 height 21
type input "PO$T AMERICAN"
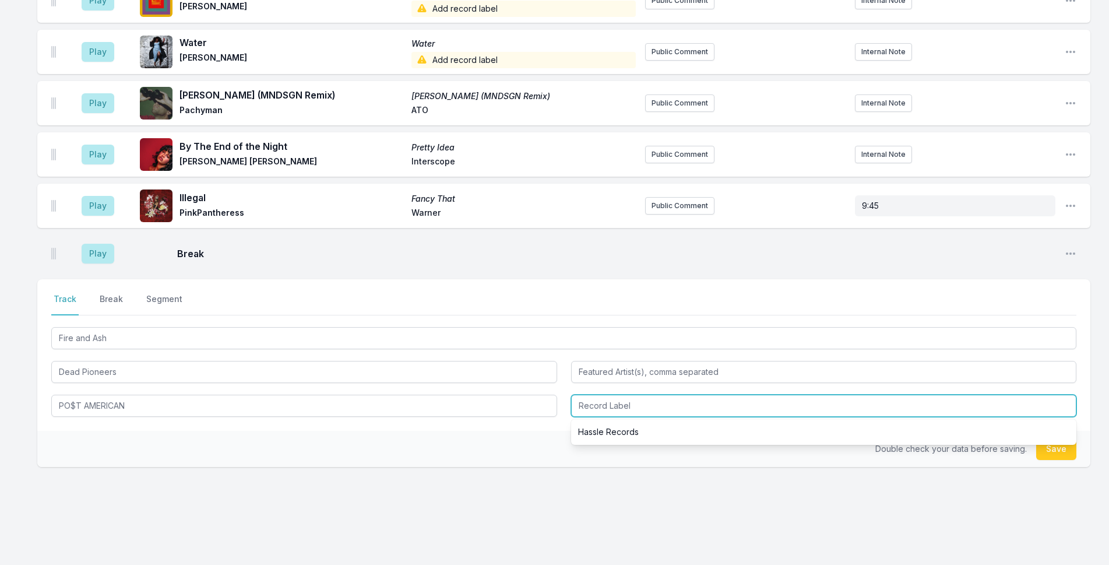
click at [582, 394] on input "Record Label" at bounding box center [824, 405] width 506 height 22
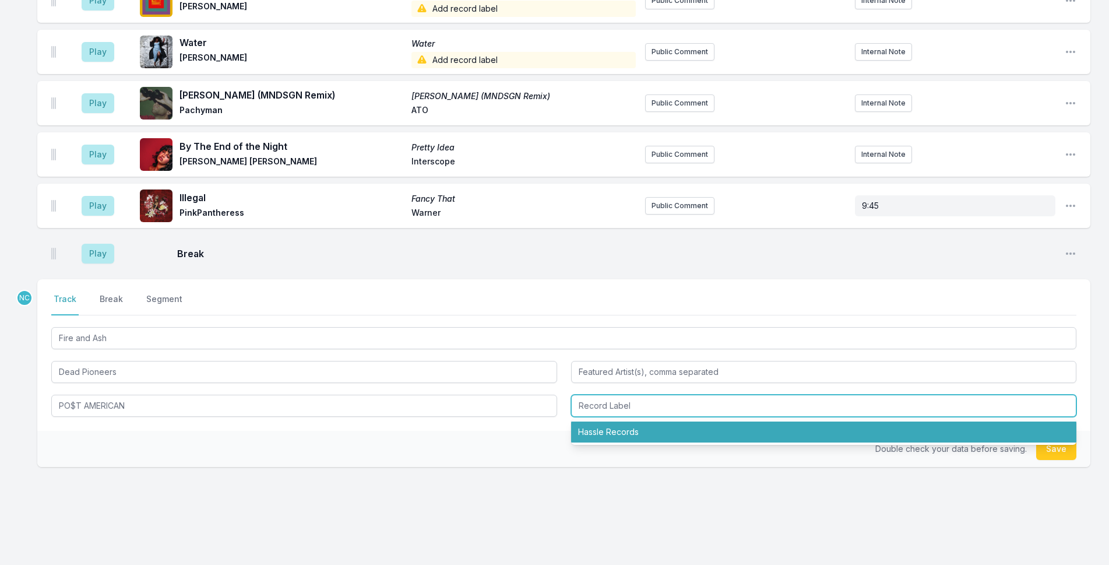
click at [618, 421] on li "Hassle Records" at bounding box center [824, 431] width 506 height 21
type input "Hassle Records"
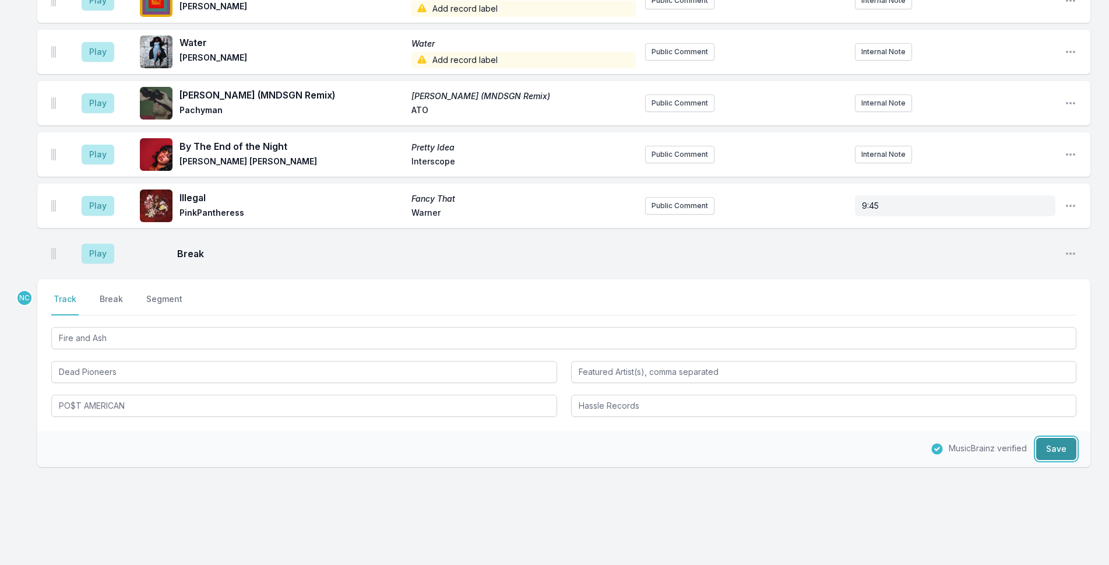
click at [1042, 438] on button "Save" at bounding box center [1056, 449] width 40 height 22
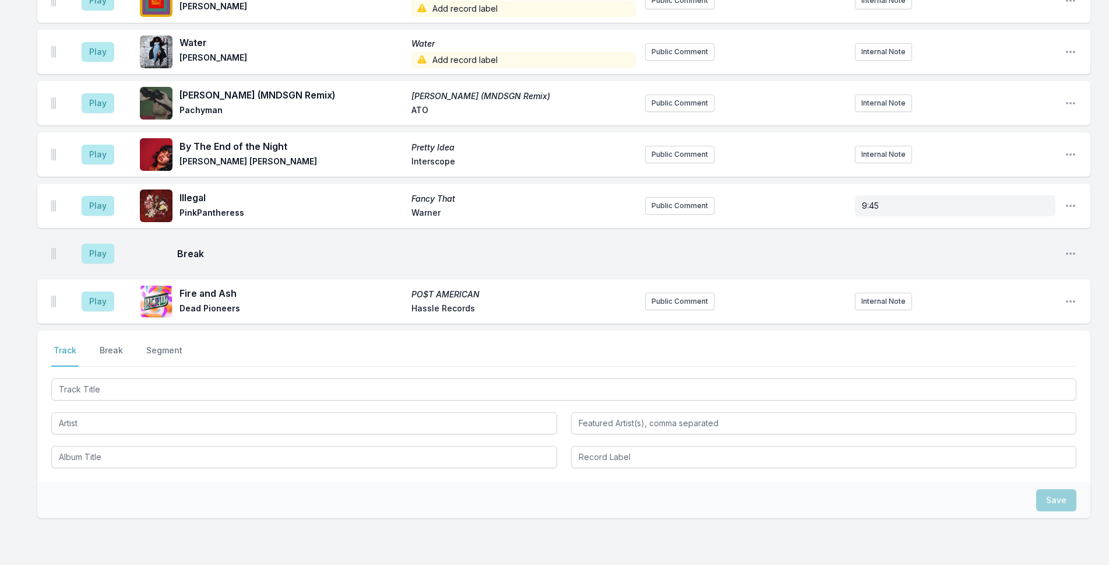
scroll to position [2026, 0]
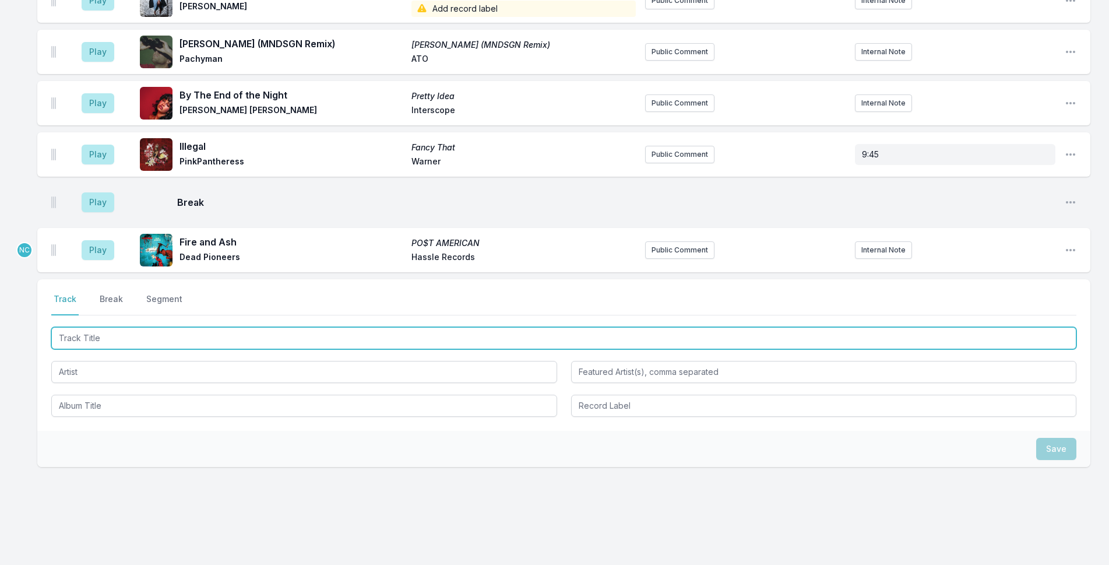
click at [410, 327] on input "Track Title" at bounding box center [563, 338] width 1025 height 22
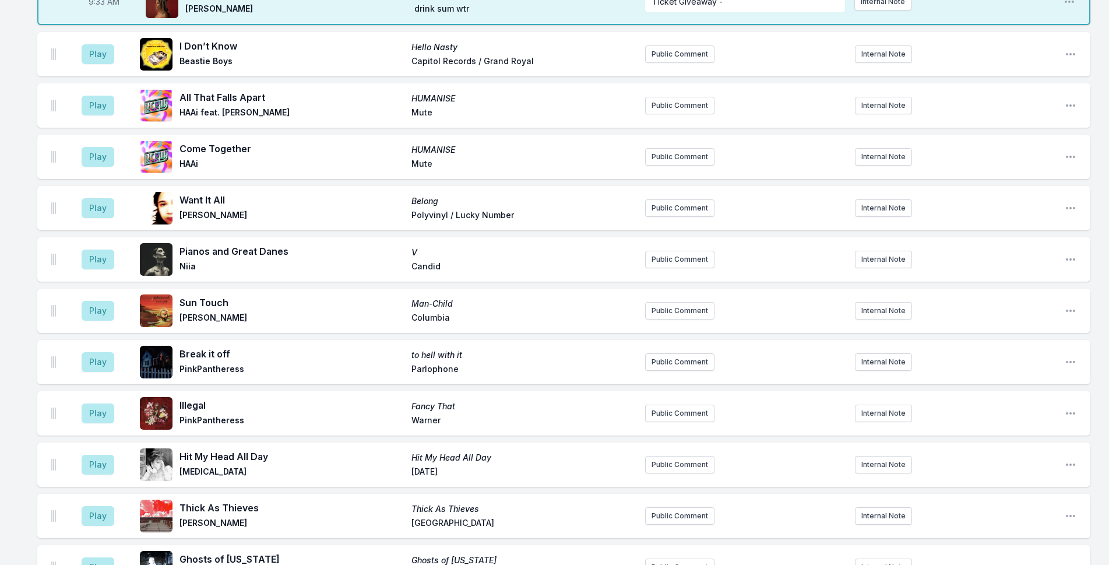
scroll to position [627, 0]
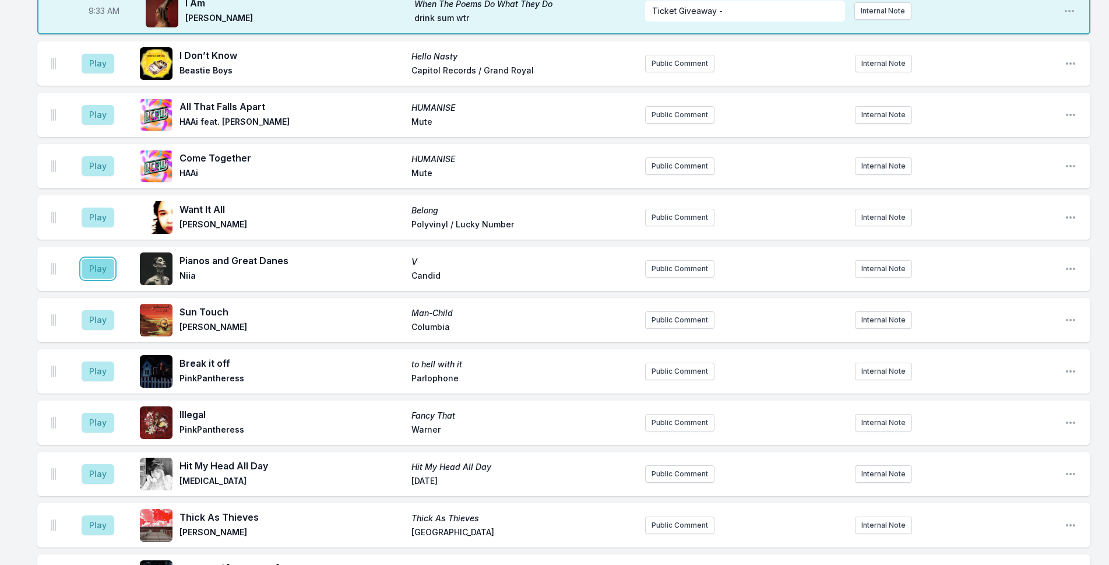
click at [106, 260] on button "Play" at bounding box center [98, 269] width 33 height 20
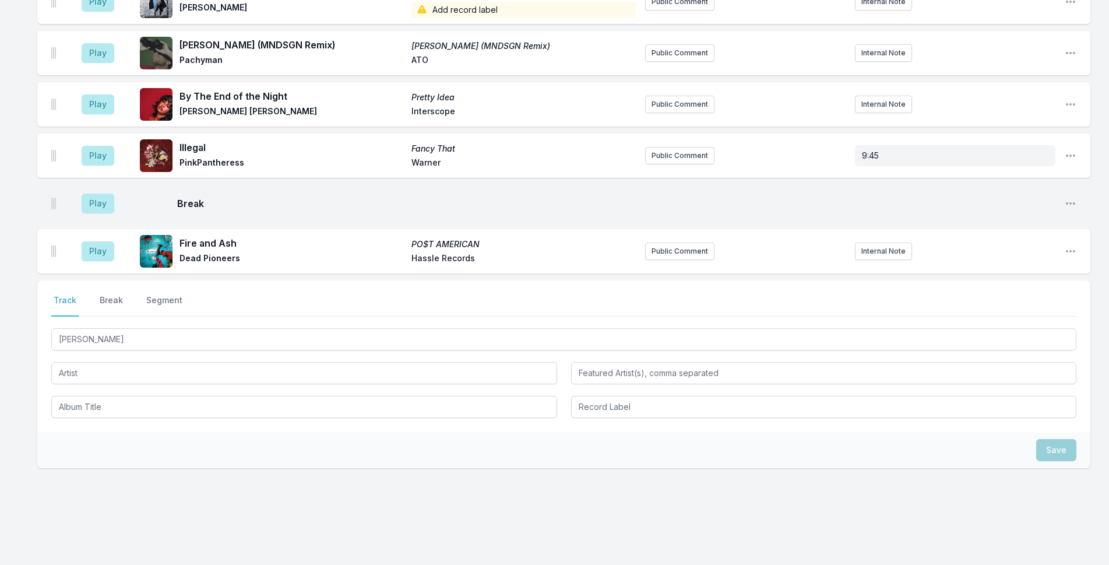
scroll to position [2026, 0]
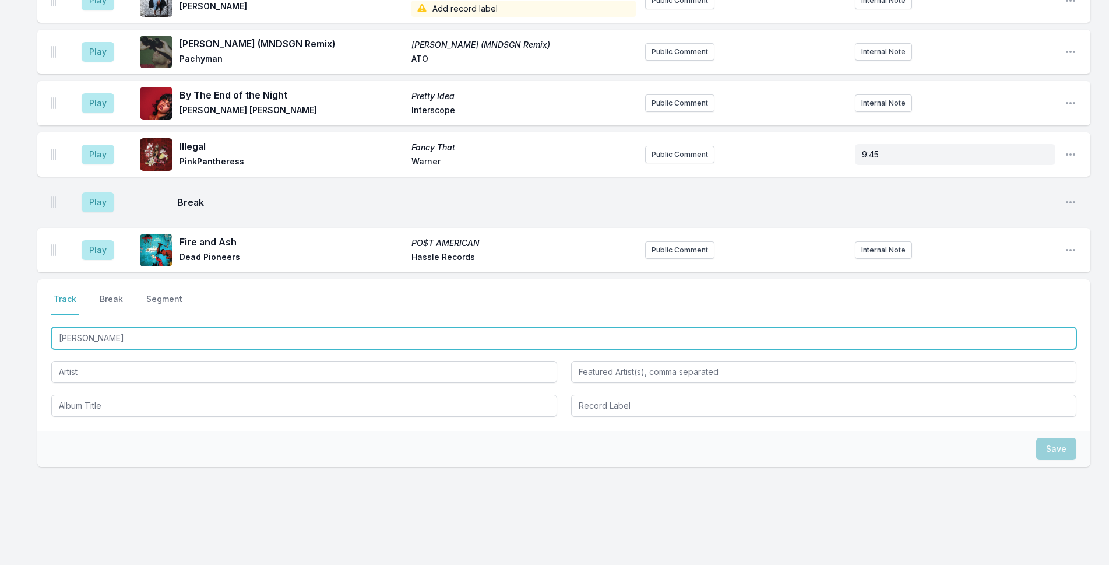
click at [248, 327] on input "[PERSON_NAME]" at bounding box center [563, 338] width 1025 height 22
click at [254, 327] on input "[PERSON_NAME]" at bounding box center [563, 338] width 1025 height 22
type input "Pale Blue Eyes"
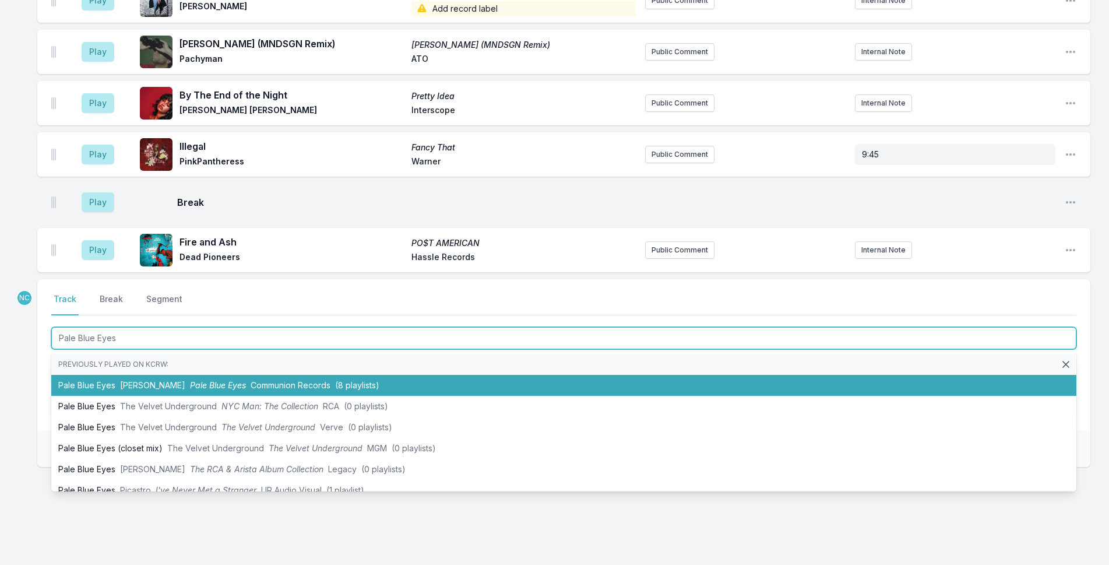
click at [262, 376] on li "Pale Blue Eyes [PERSON_NAME] Pale Blue Eyes Communion Records (8 playlists)" at bounding box center [563, 385] width 1025 height 21
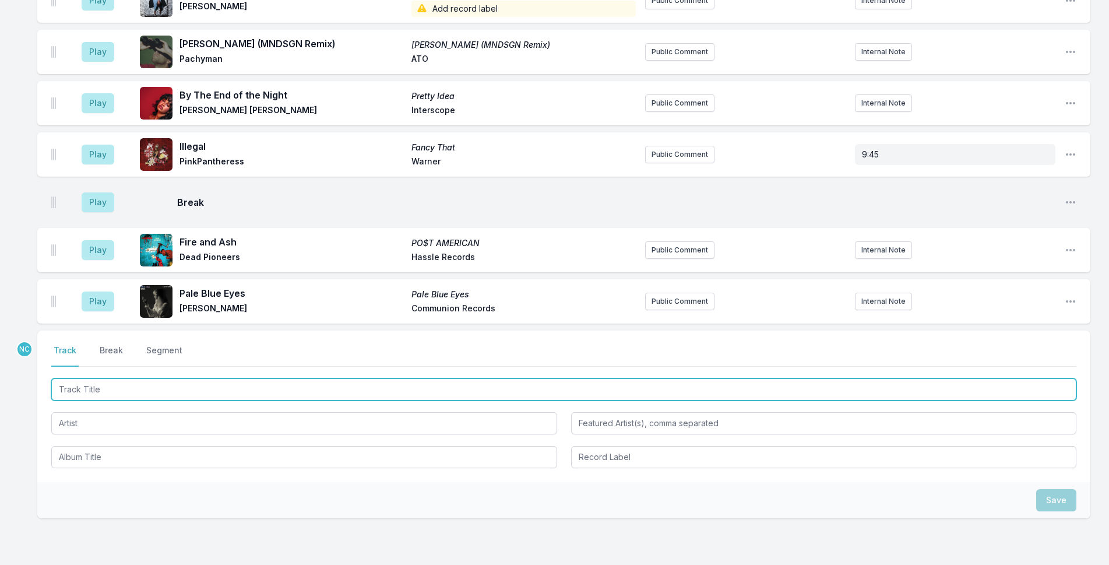
scroll to position [2077, 0]
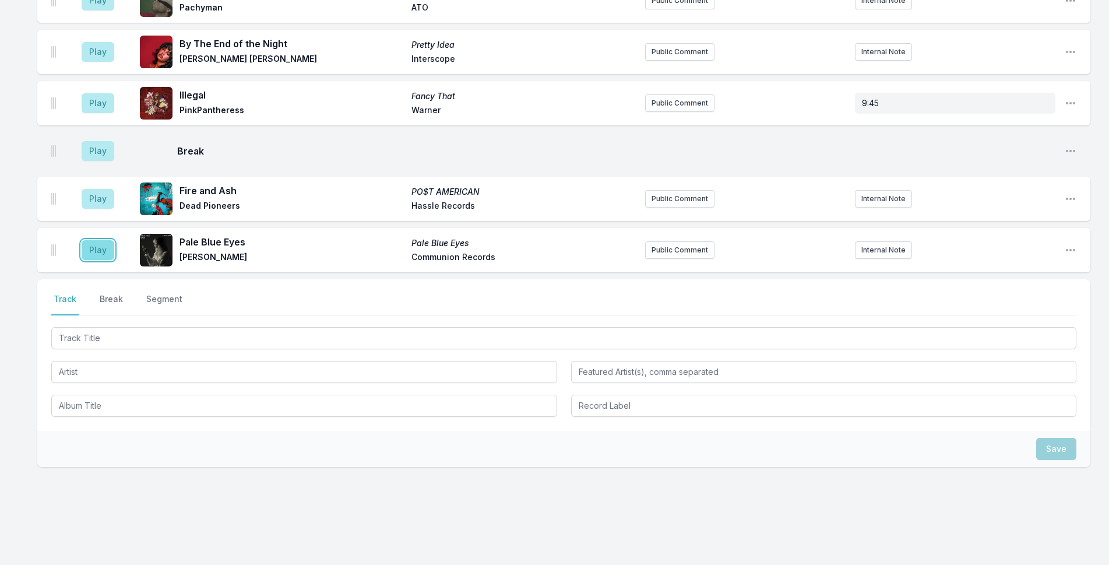
click at [97, 240] on button "Play" at bounding box center [98, 250] width 33 height 20
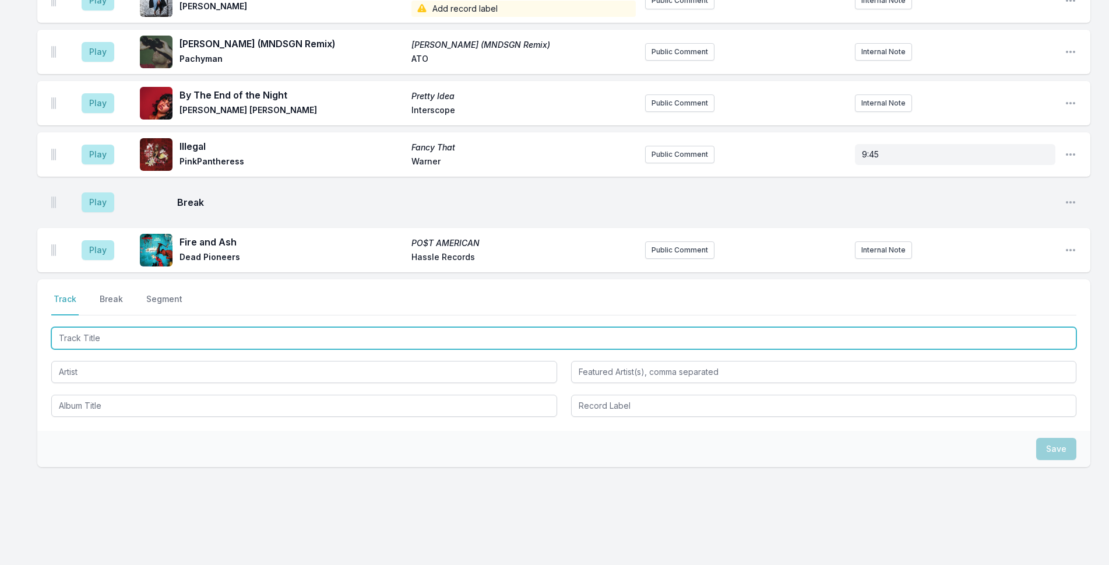
click at [205, 327] on input "Track Title" at bounding box center [563, 338] width 1025 height 22
type input "All Over Me"
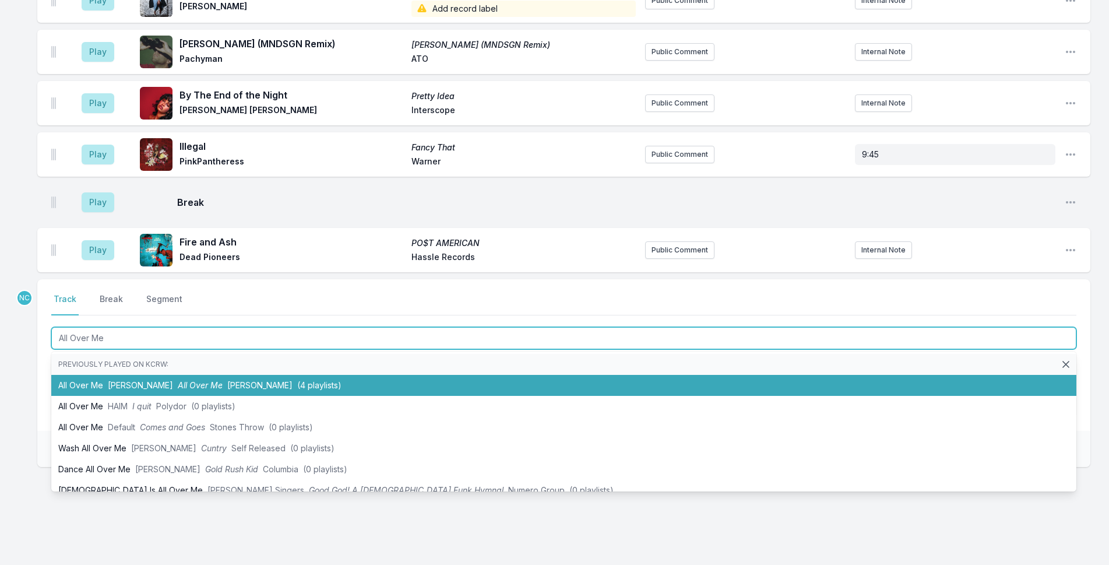
click at [210, 375] on li "All Over Me [PERSON_NAME] All Over Me [PERSON_NAME] (4 playlists)" at bounding box center [563, 385] width 1025 height 21
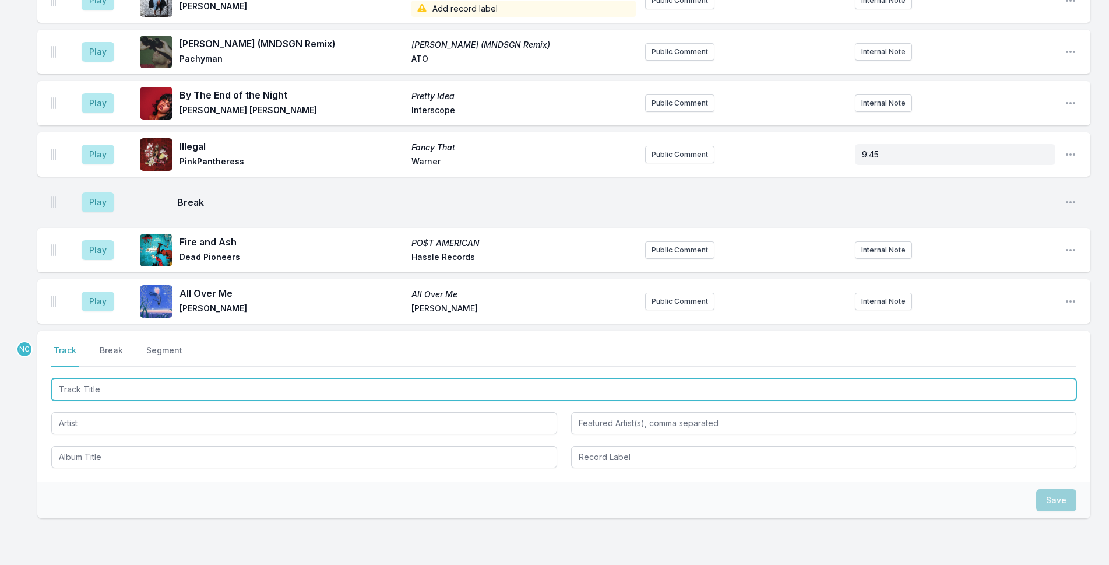
scroll to position [2128, 0]
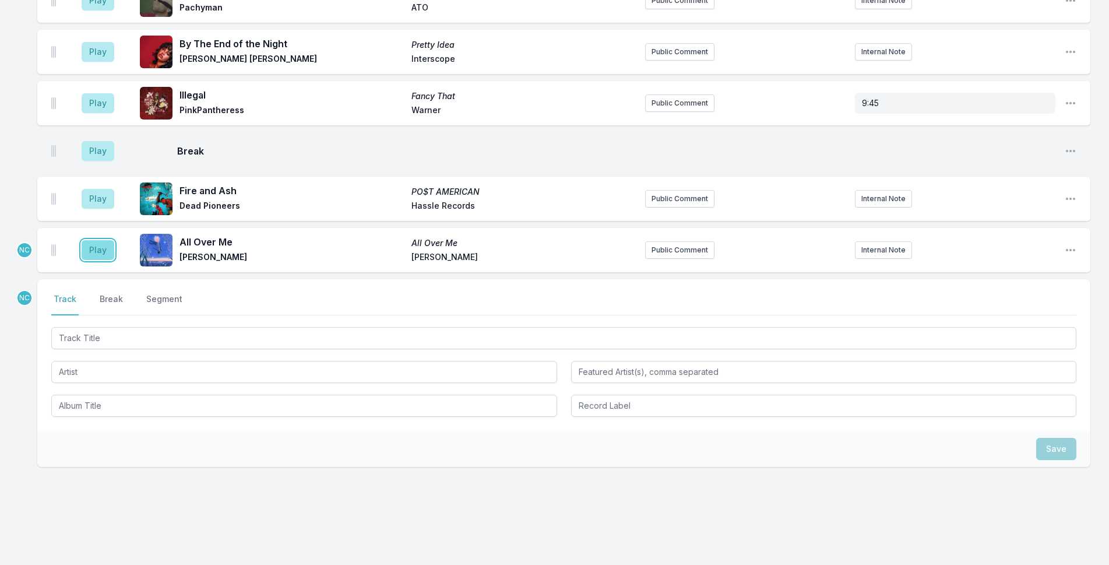
click at [100, 240] on button "Play" at bounding box center [98, 250] width 33 height 20
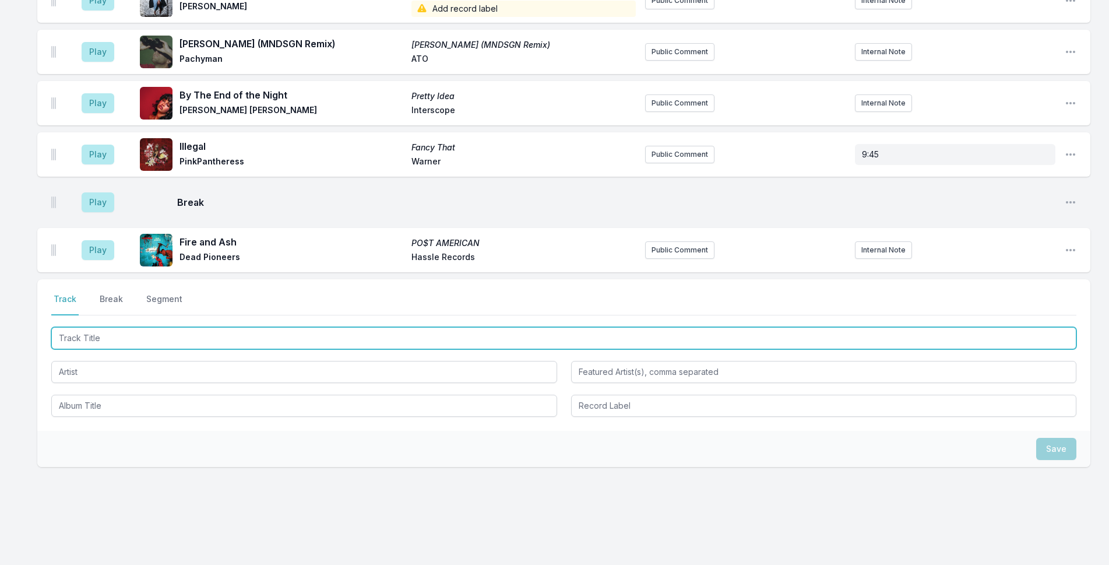
click at [159, 327] on input "Track Title" at bounding box center [563, 338] width 1025 height 22
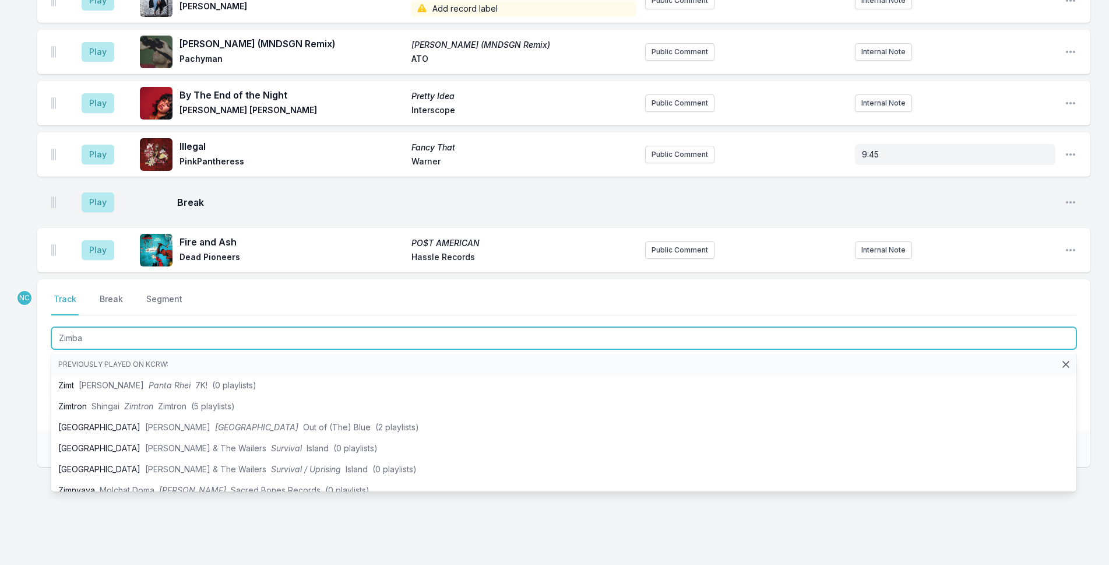
type input "Zimbab"
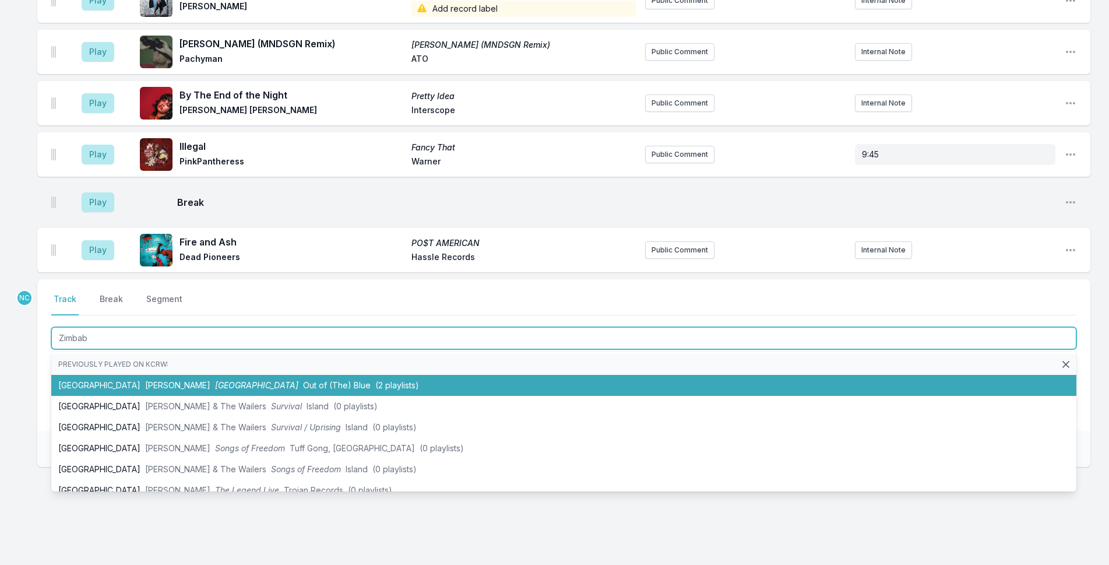
click at [215, 380] on span "[GEOGRAPHIC_DATA]" at bounding box center [256, 385] width 83 height 10
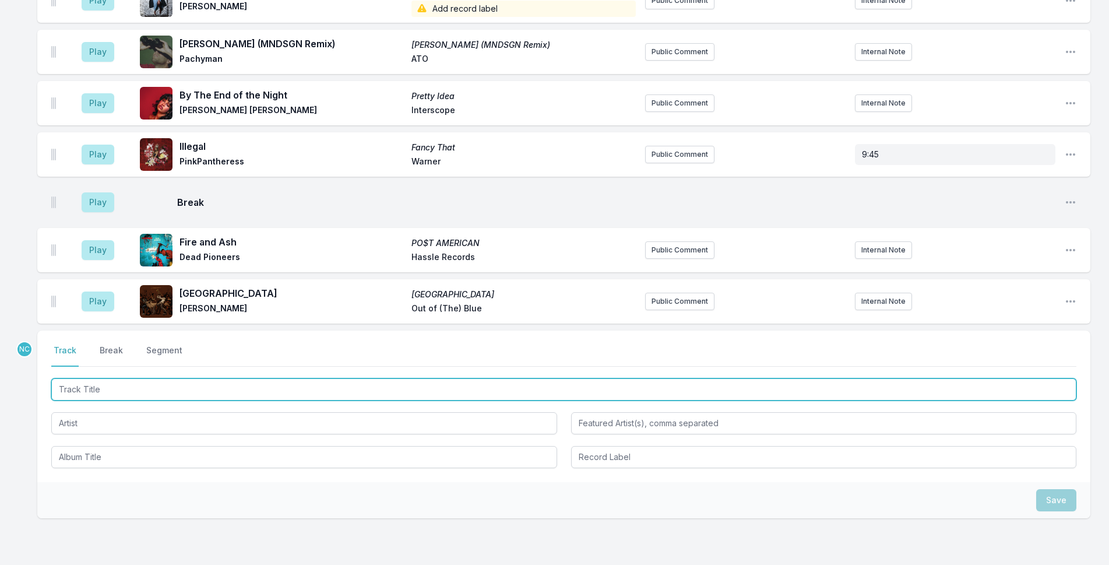
scroll to position [2179, 0]
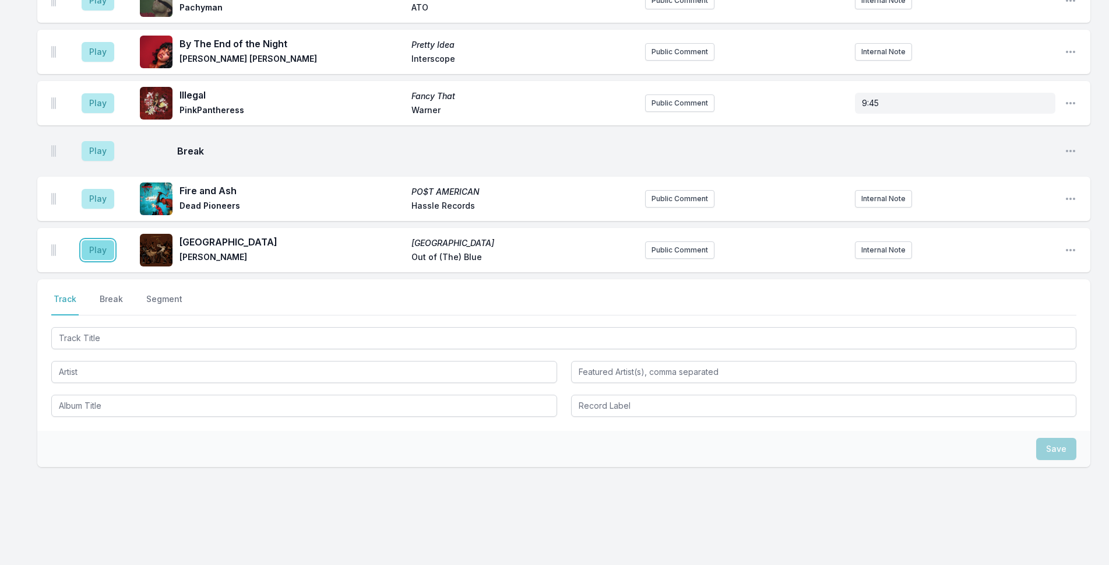
click at [105, 240] on button "Play" at bounding box center [98, 250] width 33 height 20
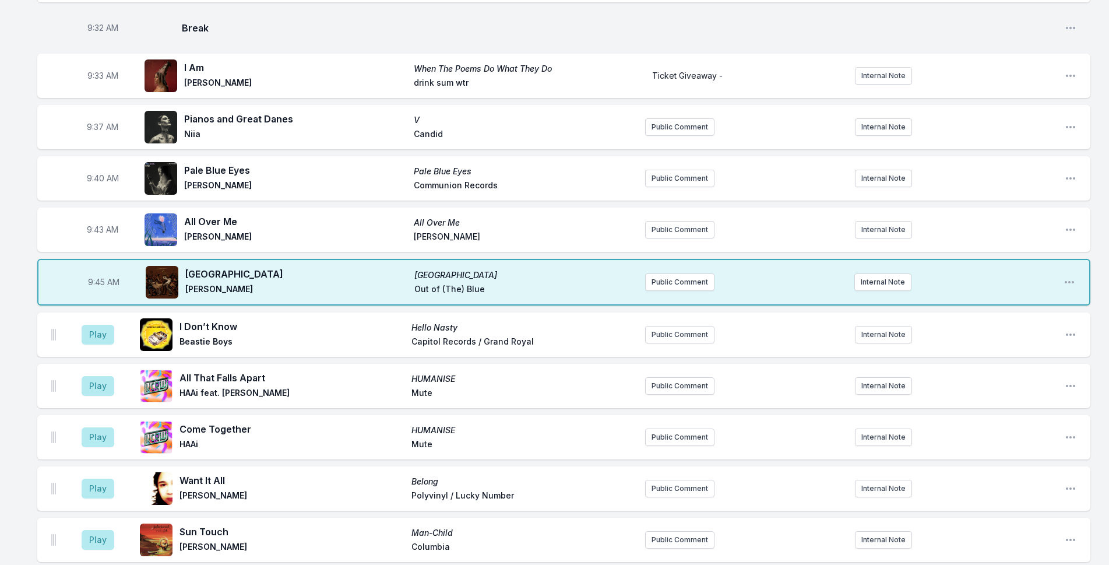
scroll to position [548, 0]
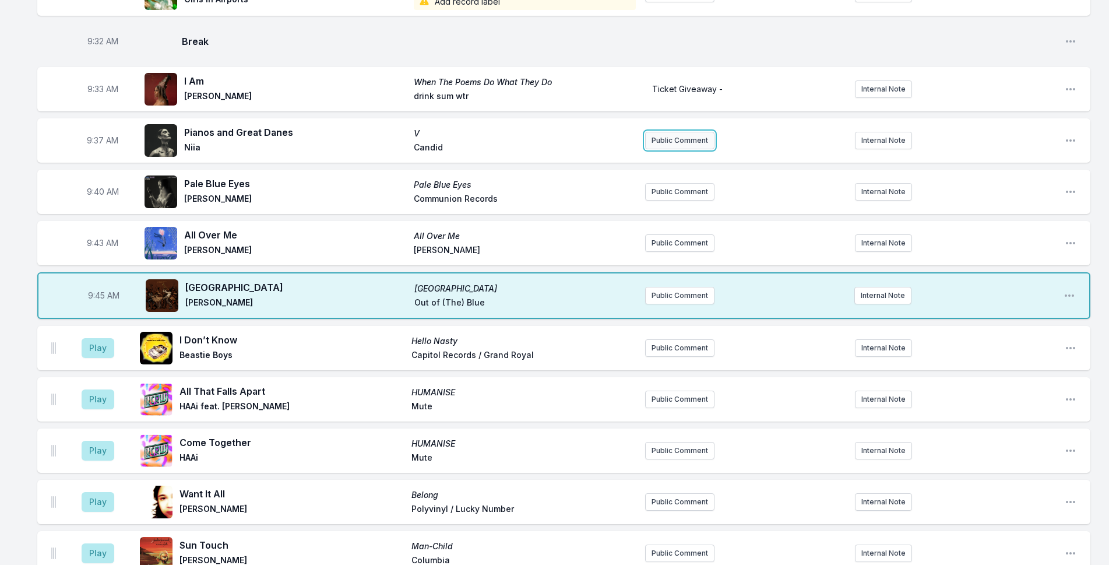
click at [707, 132] on button "Public Comment" at bounding box center [679, 140] width 69 height 17
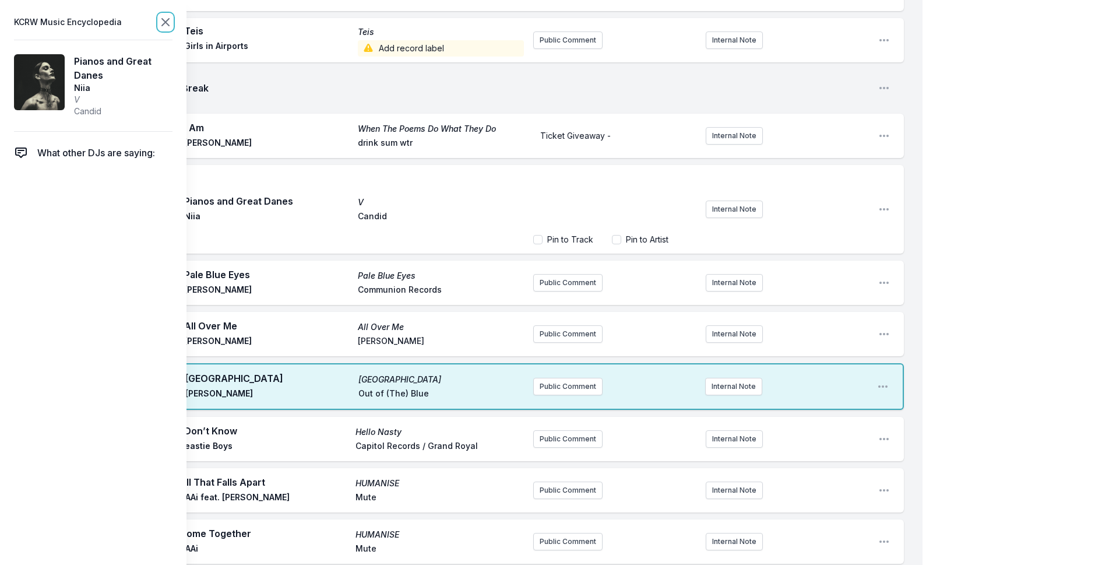
click at [164, 22] on icon at bounding box center [165, 22] width 14 height 14
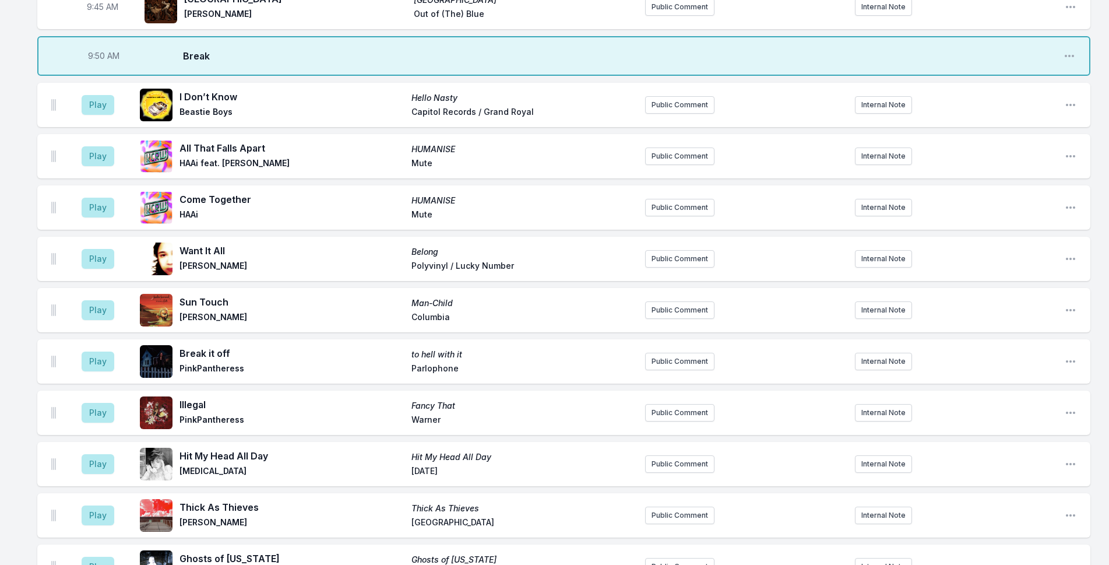
scroll to position [898, 0]
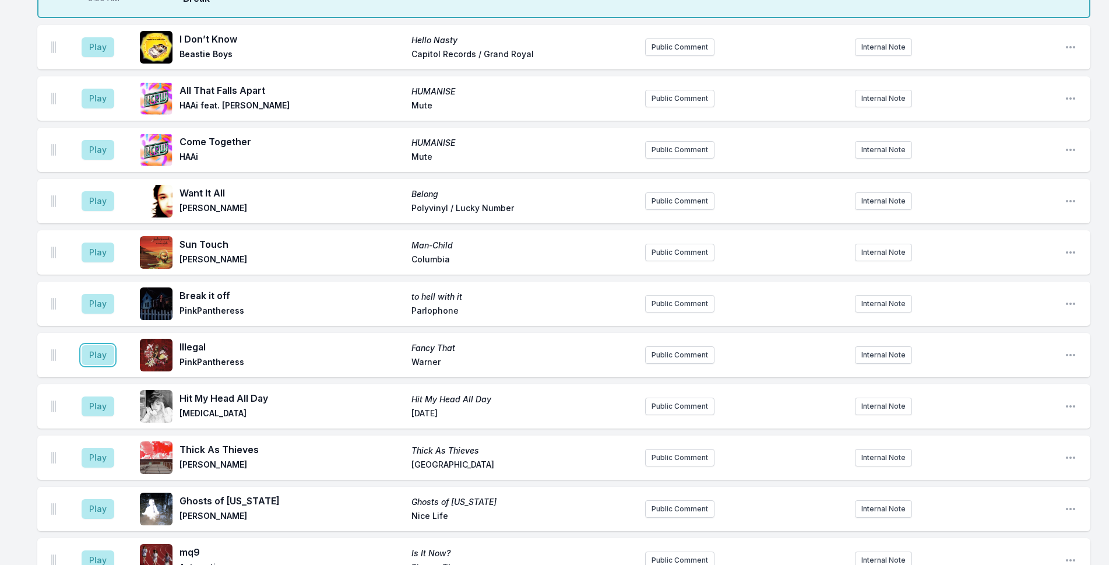
drag, startPoint x: 104, startPoint y: 346, endPoint x: 201, endPoint y: 336, distance: 97.8
click at [104, 345] on button "Play" at bounding box center [98, 355] width 33 height 20
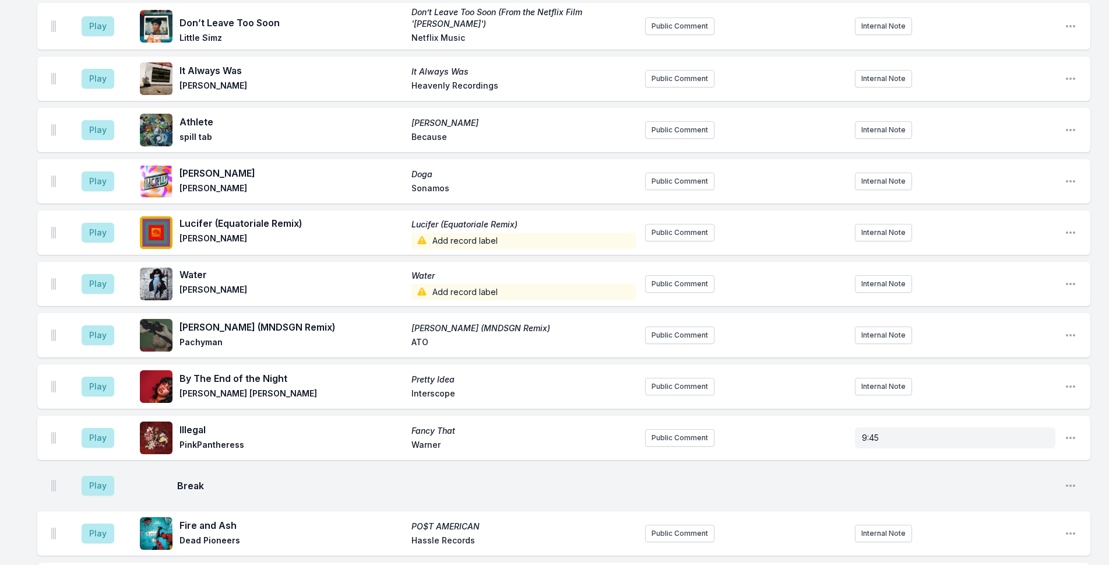
scroll to position [2228, 0]
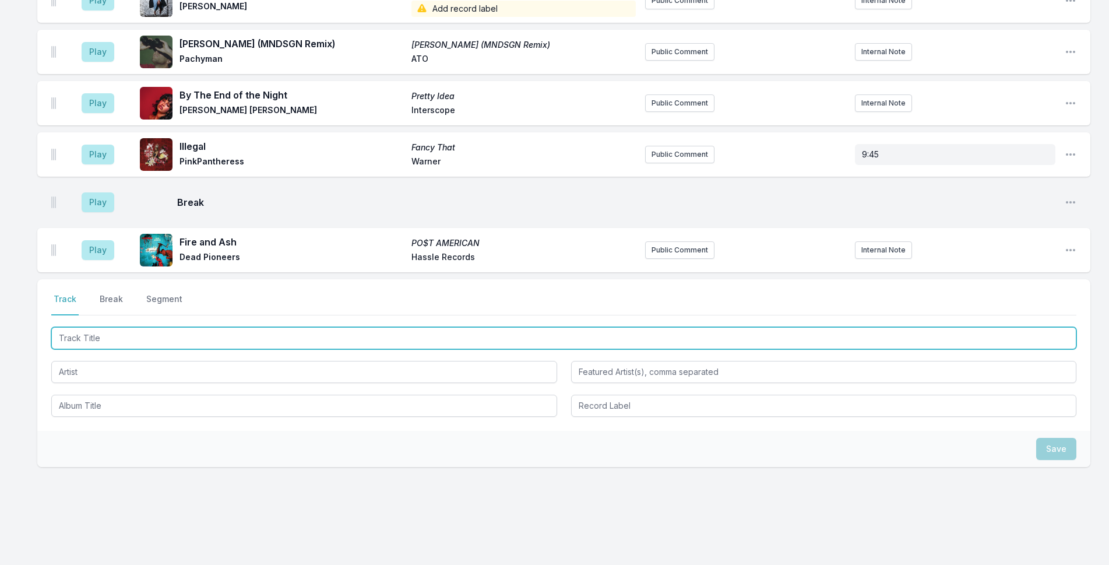
click at [275, 327] on input "Track Title" at bounding box center [563, 338] width 1025 height 22
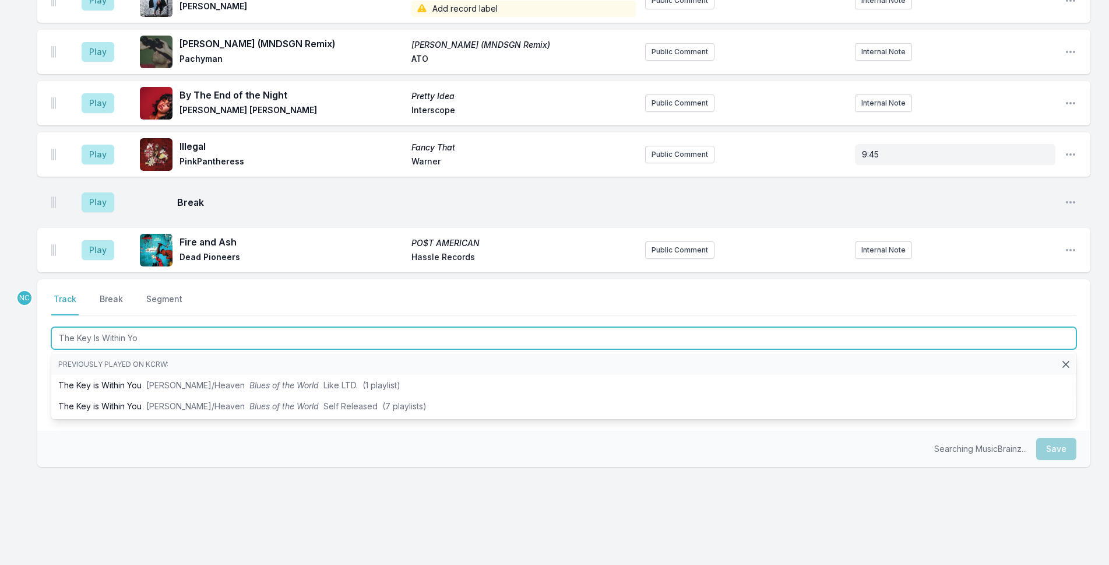
type input "The Key Is Within You"
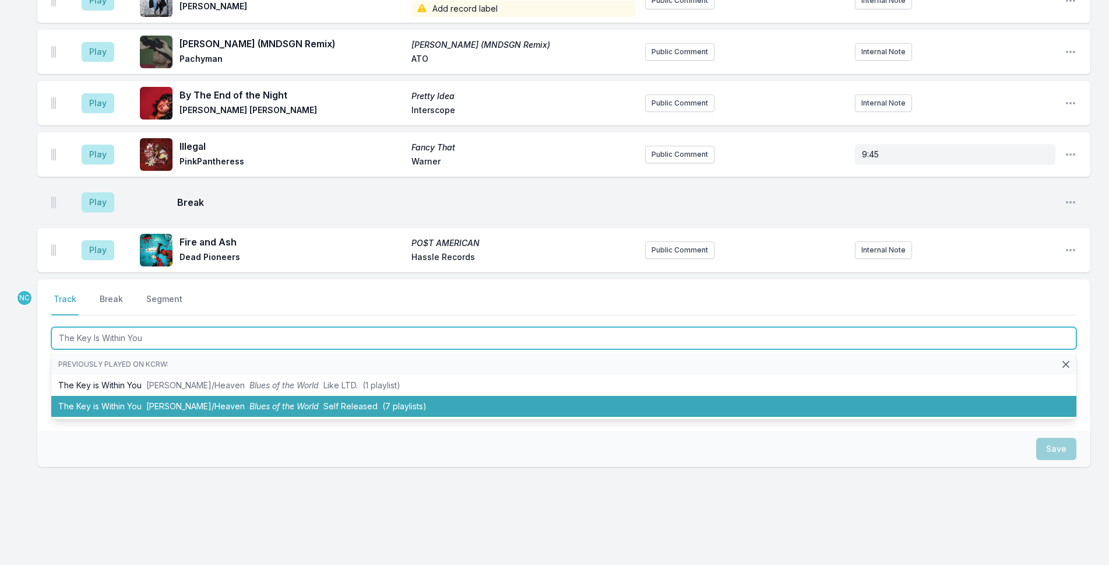
click at [459, 396] on li "The Key is Within You [PERSON_NAME]/Heaven Blues of the World Self Released (7 …" at bounding box center [563, 406] width 1025 height 21
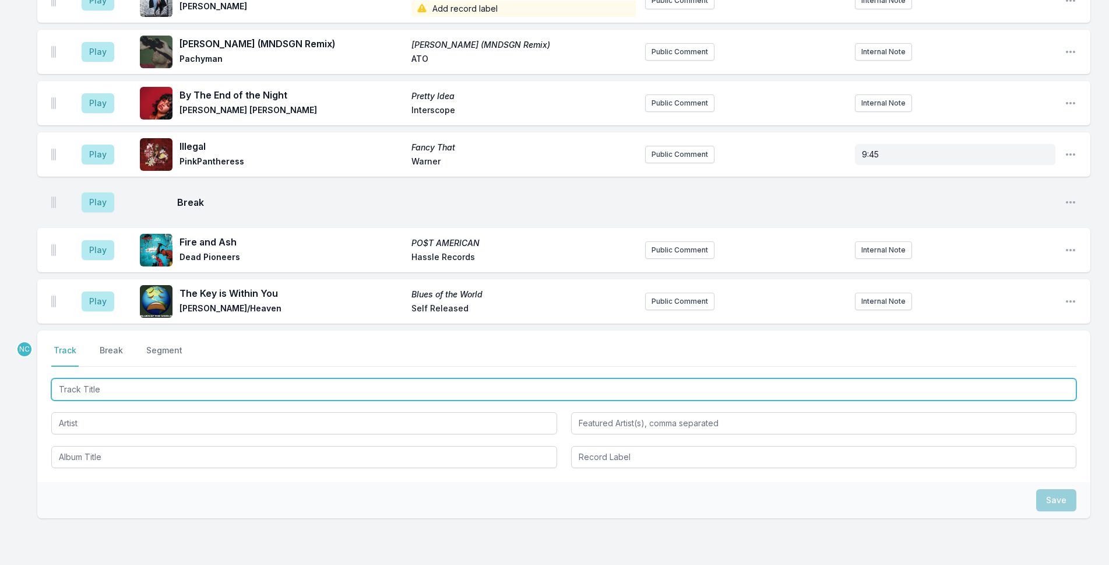
scroll to position [2280, 0]
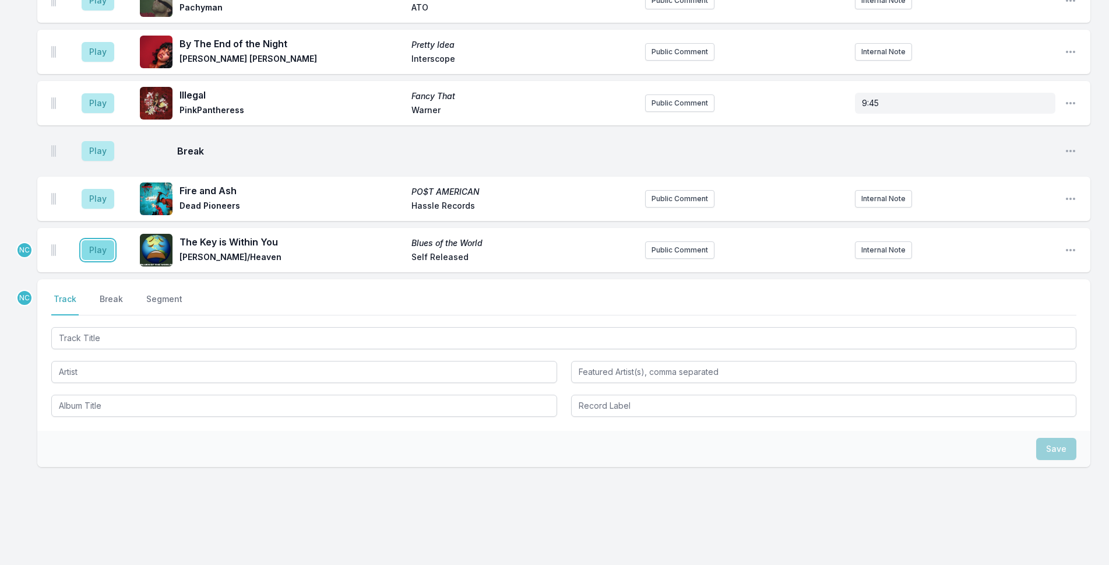
click at [98, 240] on button "Play" at bounding box center [98, 250] width 33 height 20
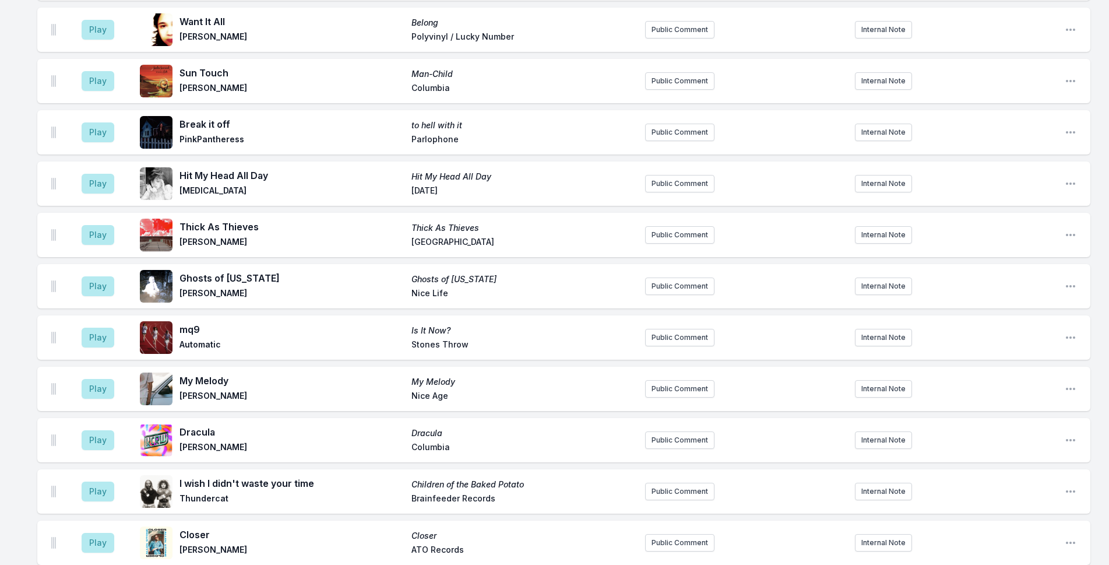
scroll to position [1173, 0]
click at [96, 429] on button "Play" at bounding box center [98, 439] width 33 height 20
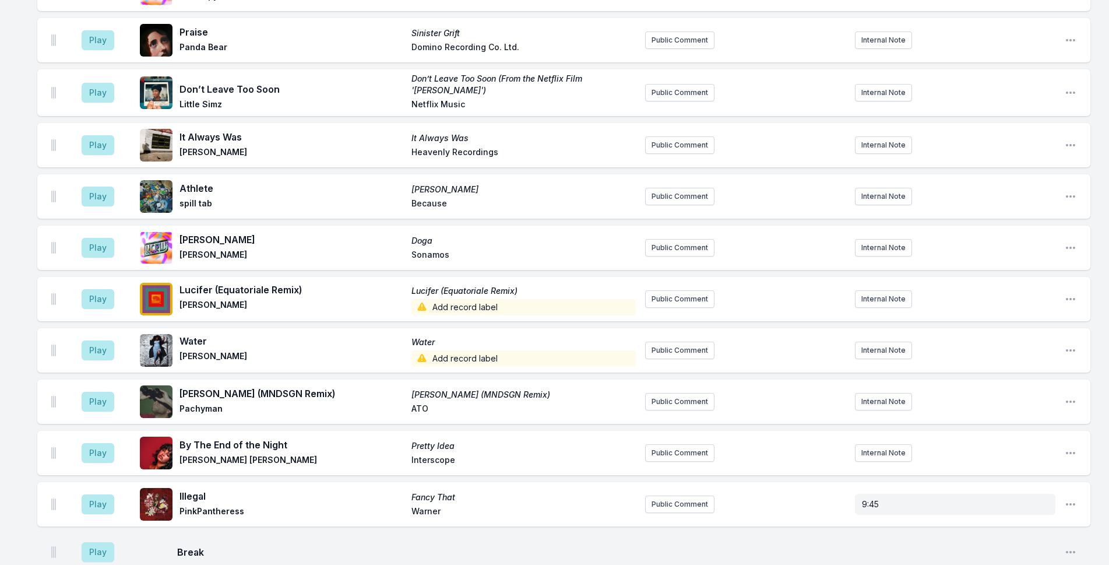
scroll to position [2221, 0]
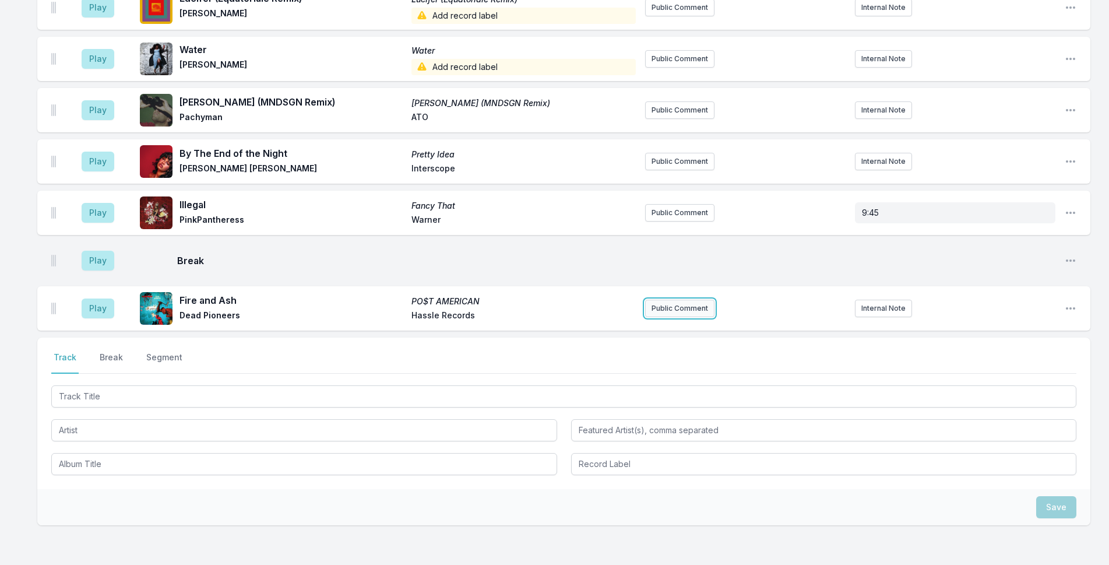
click at [696, 299] on button "Public Comment" at bounding box center [679, 307] width 69 height 17
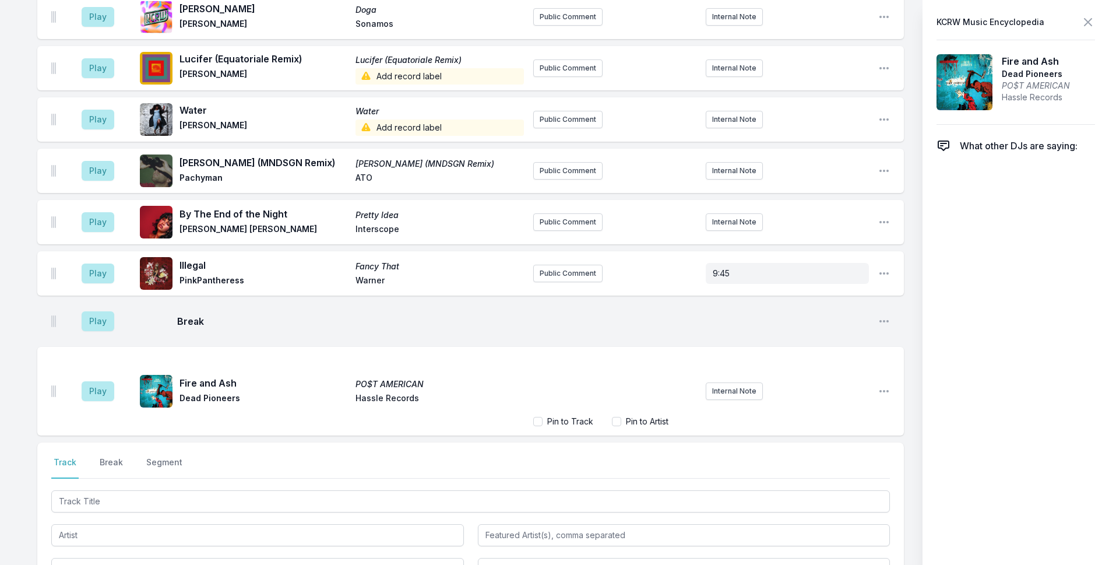
scroll to position [2266, 0]
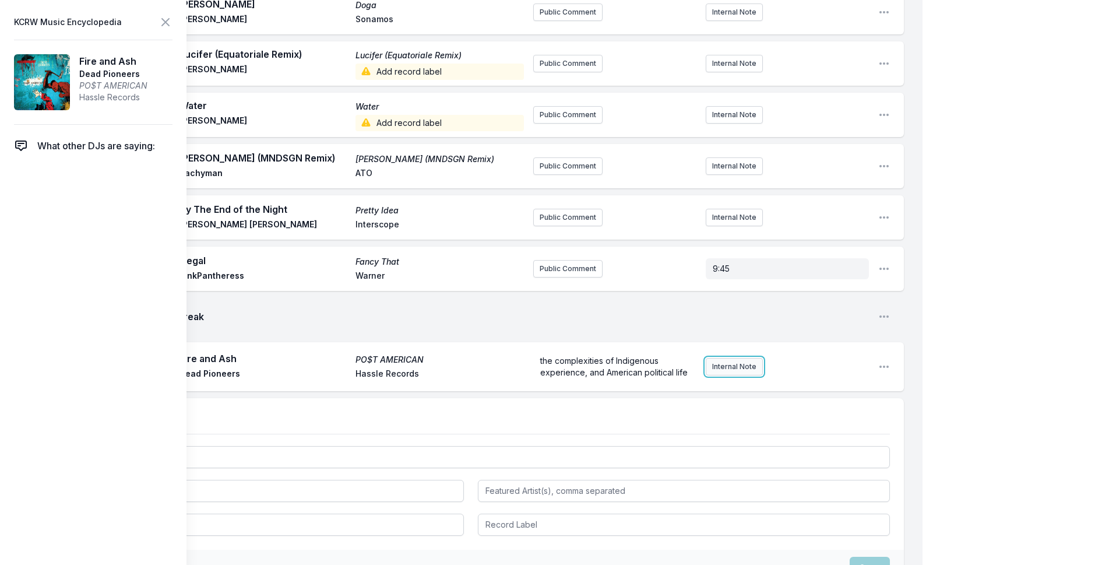
click at [753, 358] on button "Internal Note" at bounding box center [733, 366] width 57 height 17
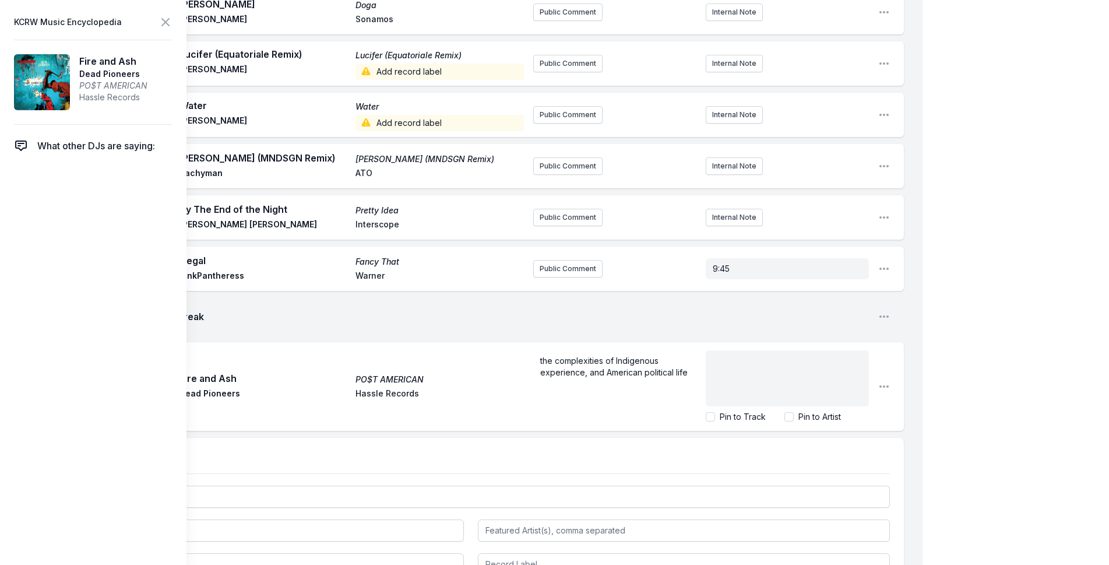
scroll to position [2266, 0]
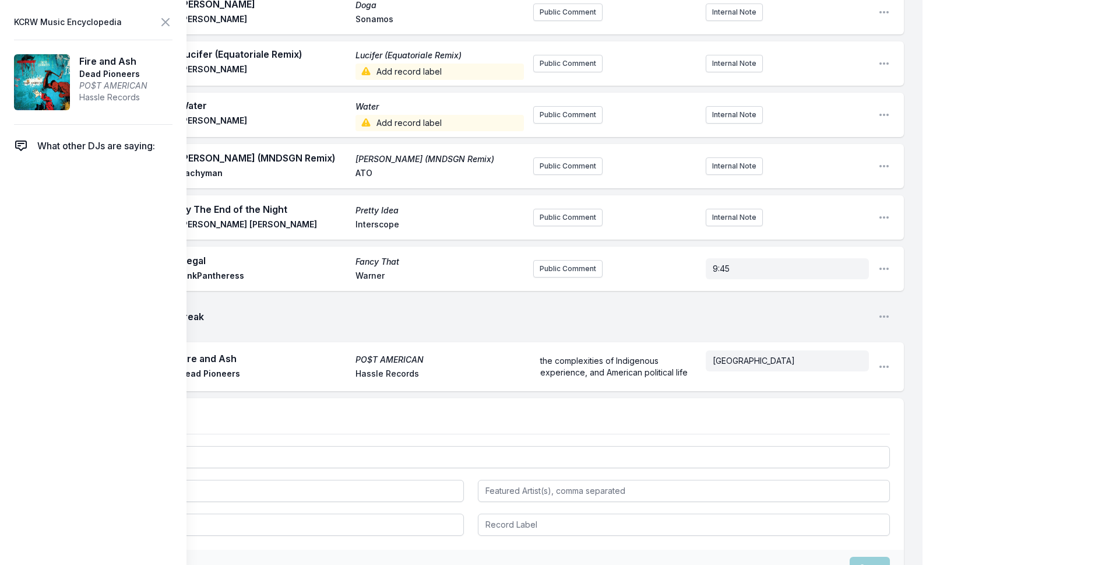
click at [163, 13] on aside "KCRW Music Encyclopedia Fire and Ash Dead Pioneers PO$T AMERICAN Hassle Records…" at bounding box center [93, 282] width 186 height 565
click at [163, 20] on icon at bounding box center [165, 22] width 14 height 14
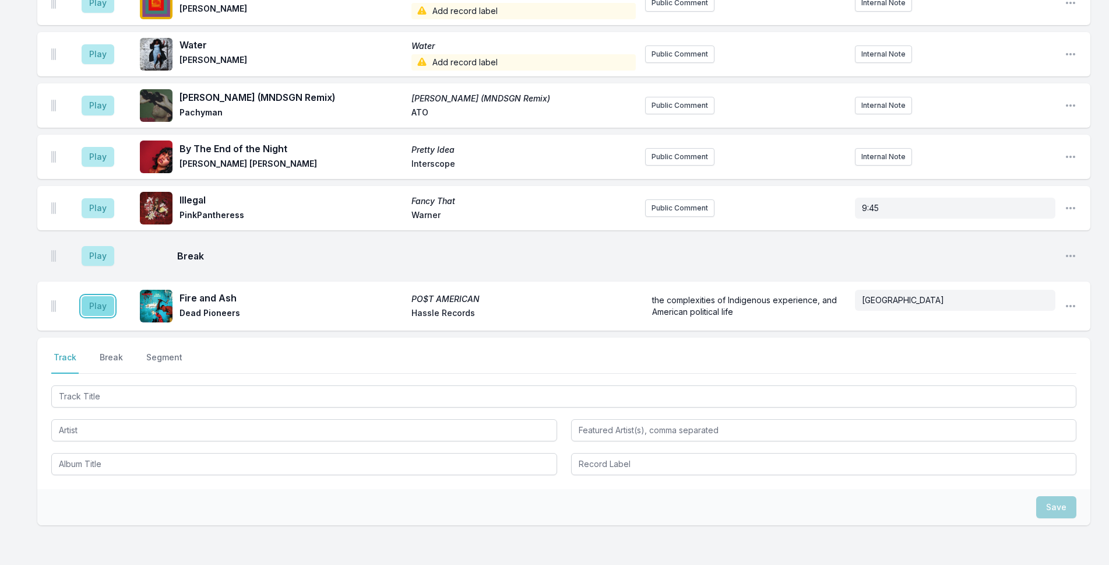
click at [89, 296] on button "Play" at bounding box center [98, 306] width 33 height 20
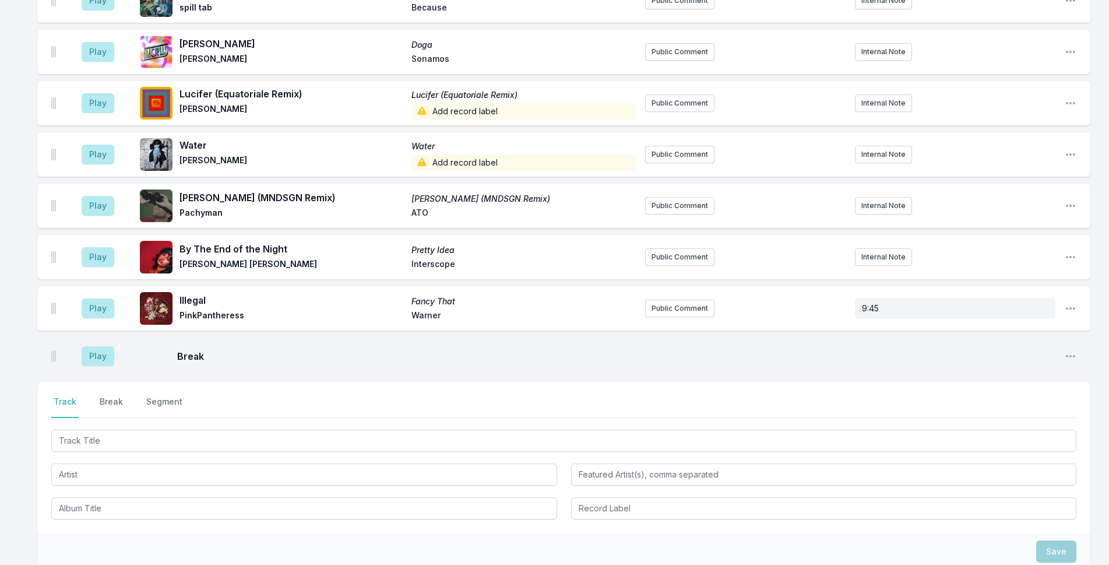
scroll to position [2270, 0]
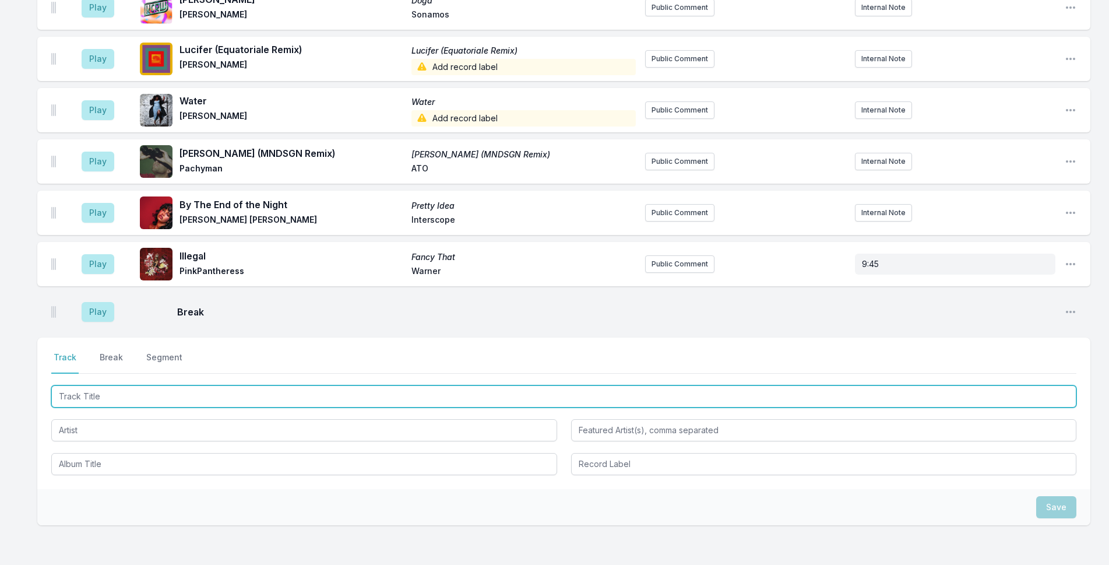
click at [81, 389] on input "Track Title" at bounding box center [563, 396] width 1025 height 22
type input "[PERSON_NAME]"
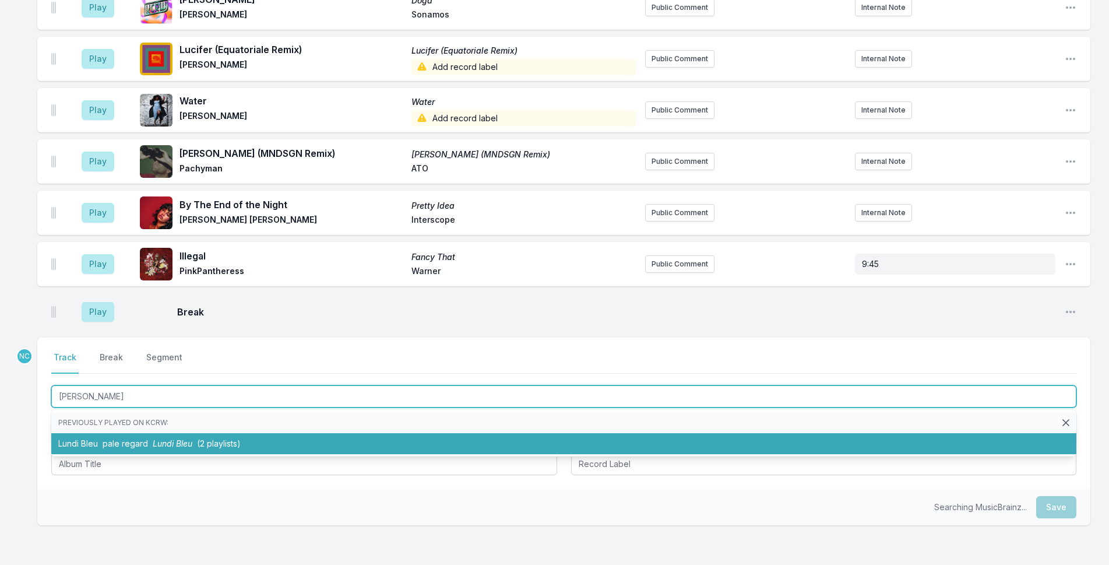
click at [178, 438] on span "Lundi Bleu" at bounding box center [173, 443] width 40 height 10
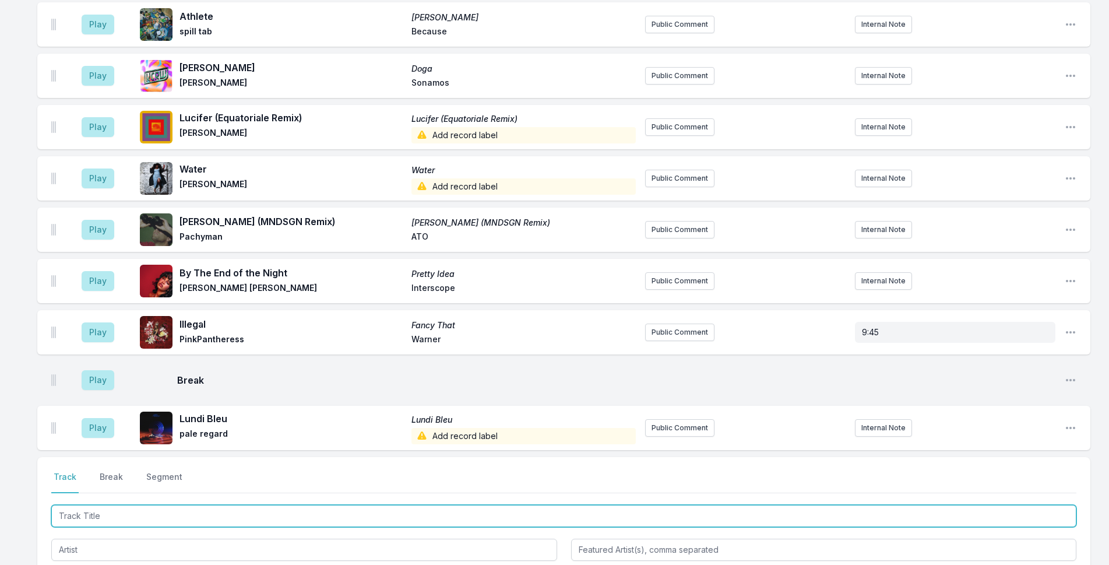
scroll to position [2322, 0]
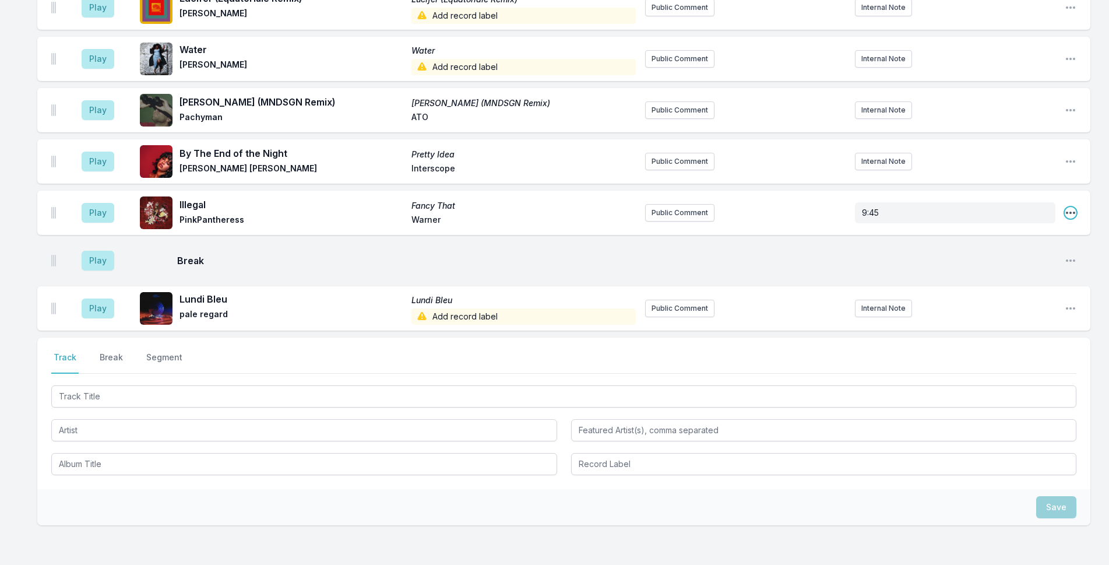
click at [1070, 211] on icon "Open playlist item options" at bounding box center [1070, 212] width 9 height 2
click at [993, 267] on button "Delete Entry" at bounding box center [1011, 277] width 130 height 21
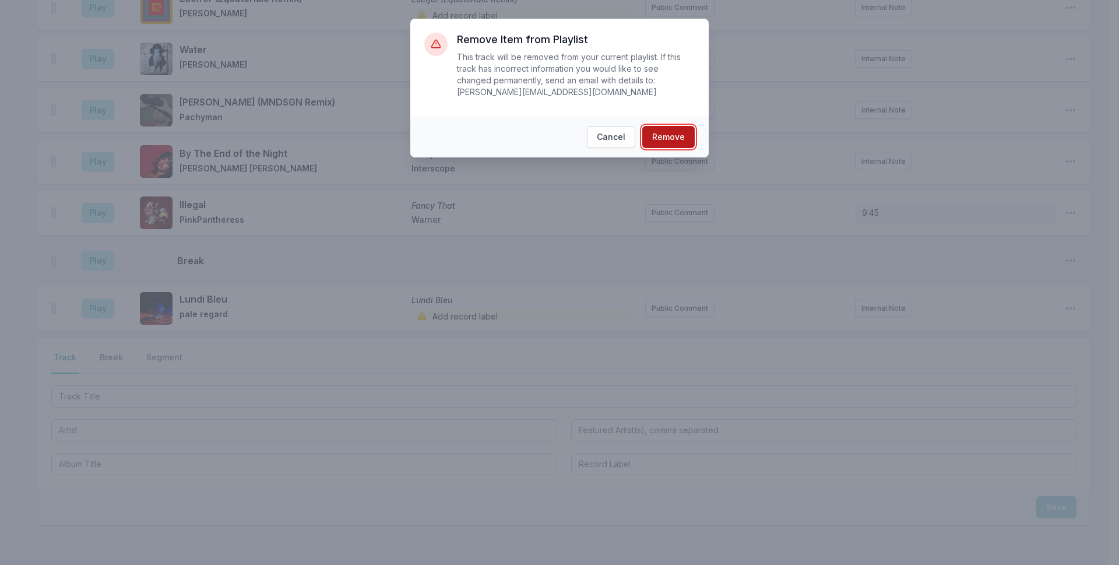
click at [666, 126] on button "Remove" at bounding box center [668, 137] width 52 height 22
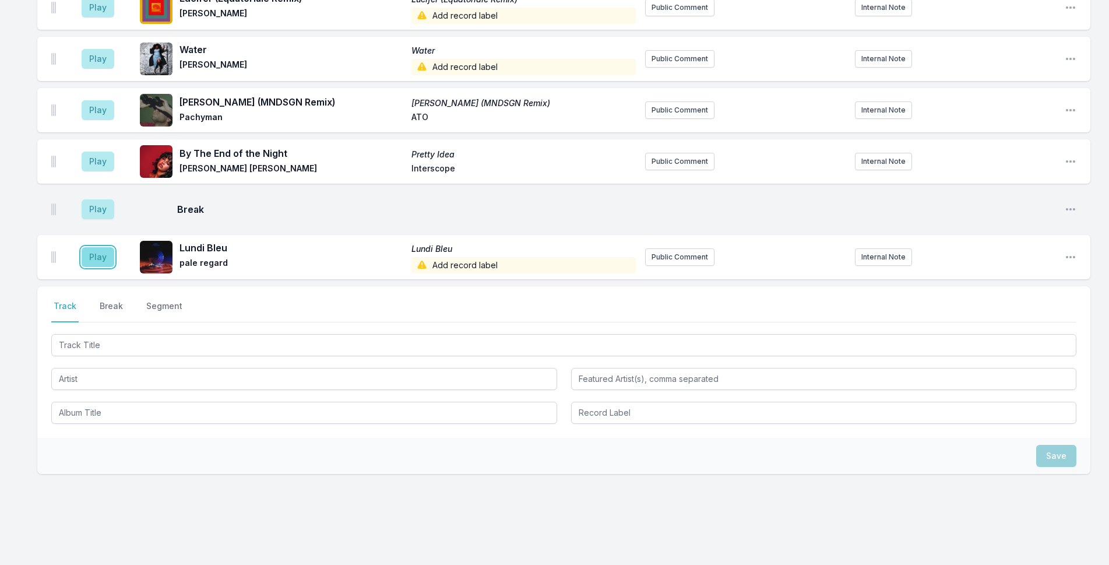
click at [104, 247] on button "Play" at bounding box center [98, 257] width 33 height 20
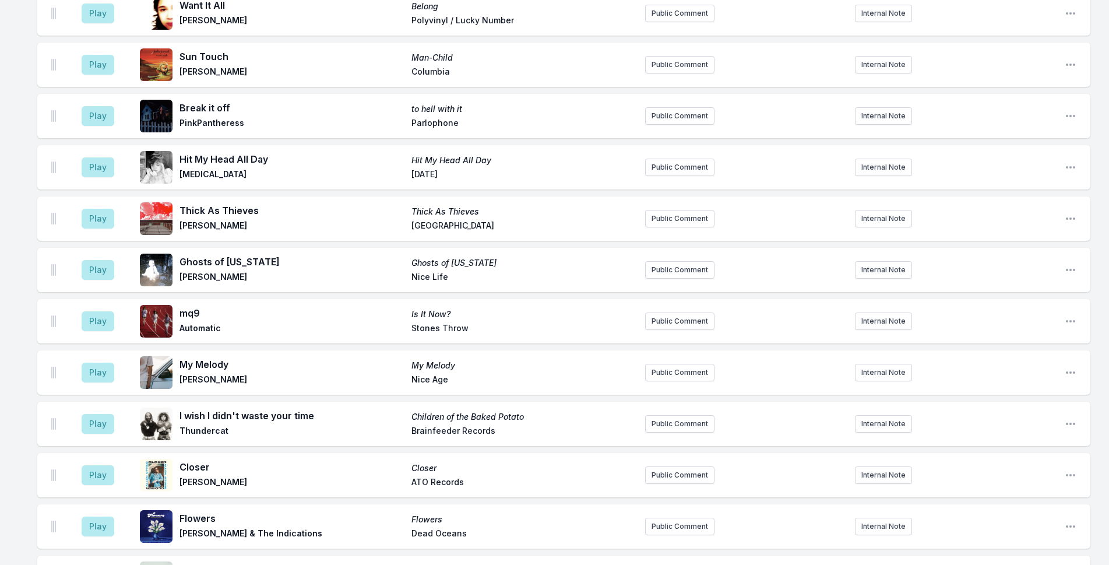
scroll to position [1448, 0]
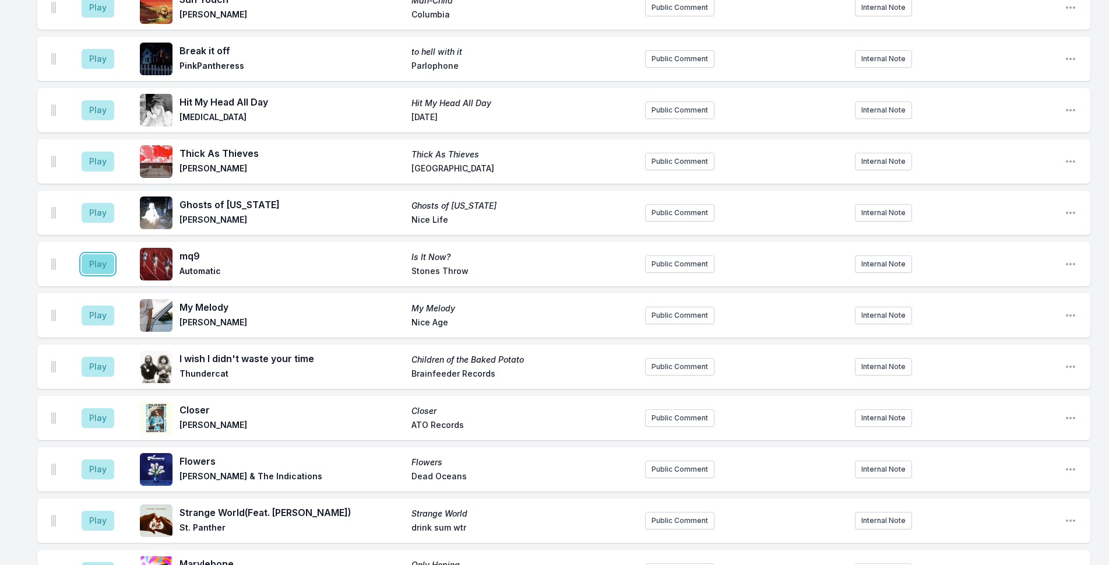
click at [107, 254] on button "Play" at bounding box center [98, 264] width 33 height 20
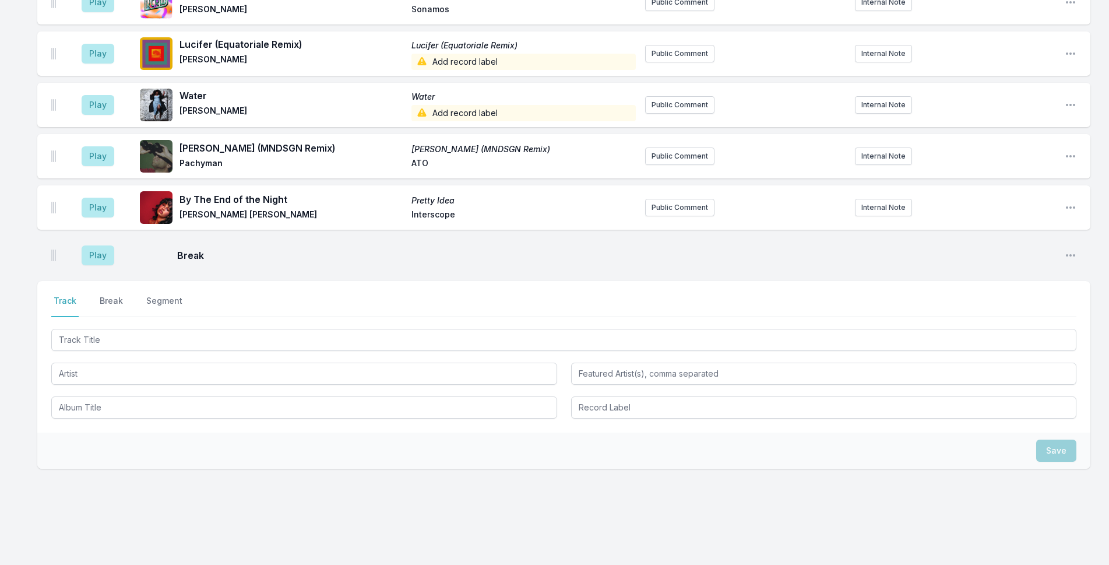
scroll to position [2329, 0]
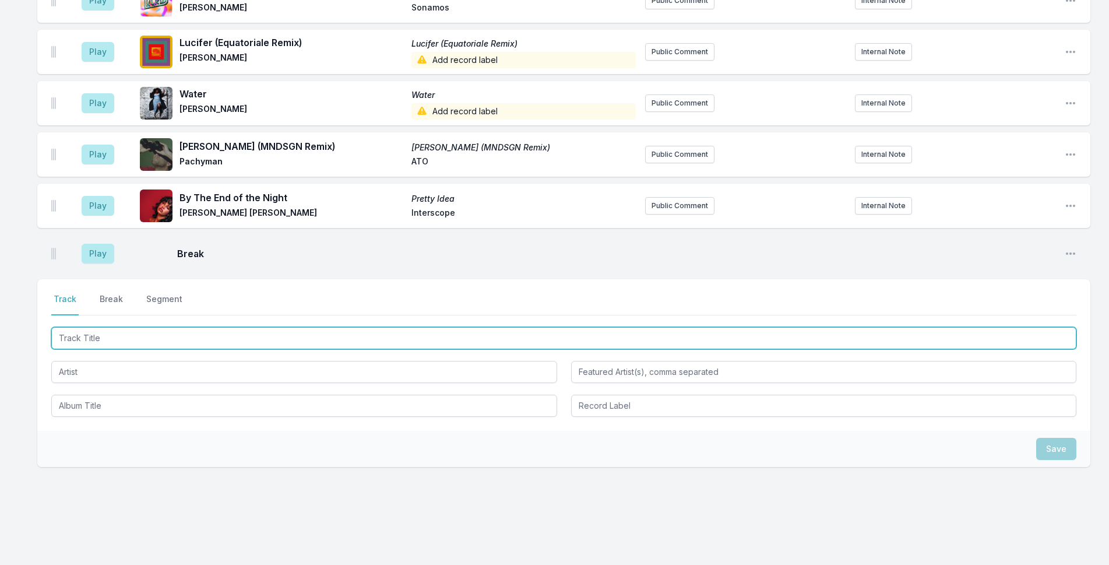
click at [266, 327] on input "Track Title" at bounding box center [563, 338] width 1025 height 22
type input "g"
type input "Girl Like Me"
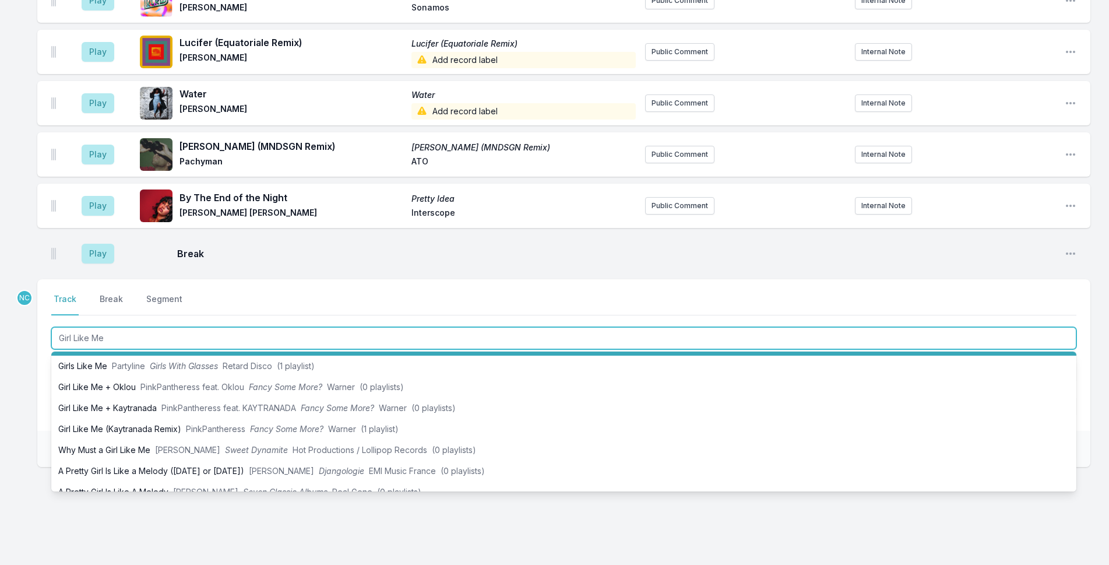
scroll to position [117, 0]
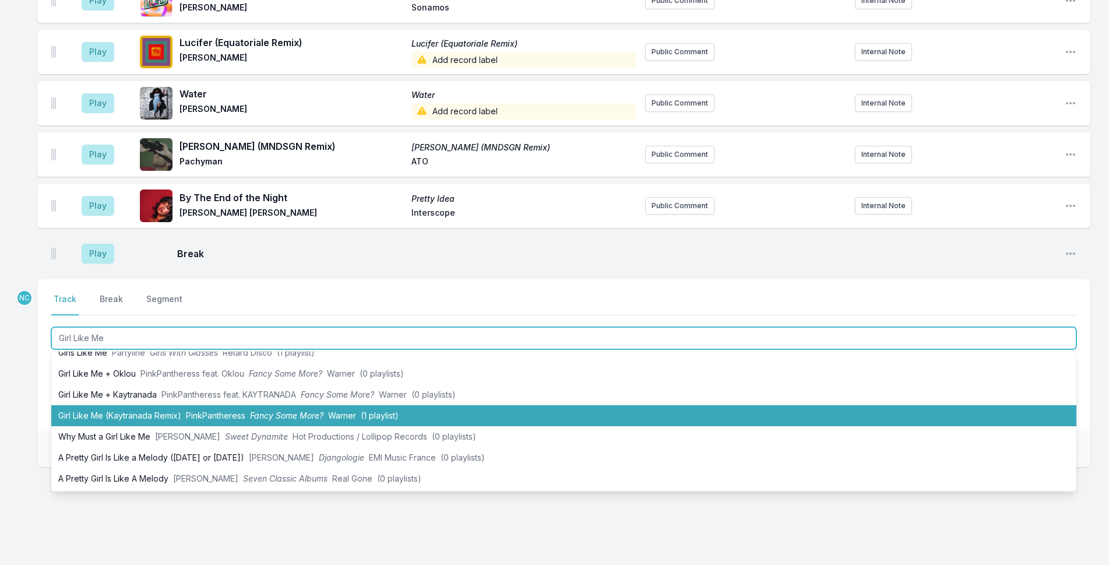
click at [380, 410] on span "(1 playlist)" at bounding box center [380, 415] width 38 height 10
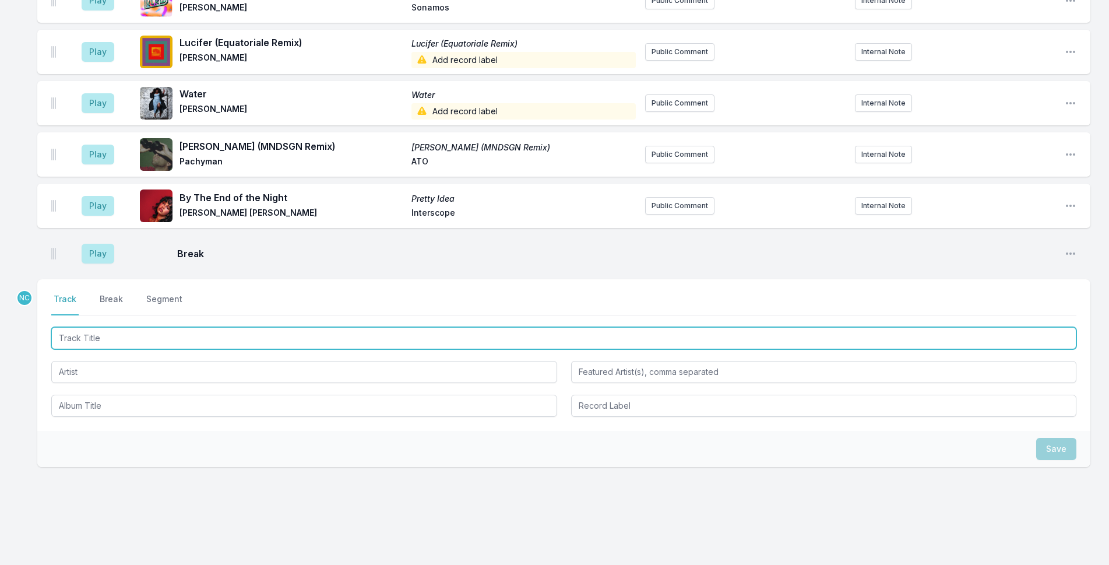
scroll to position [2380, 0]
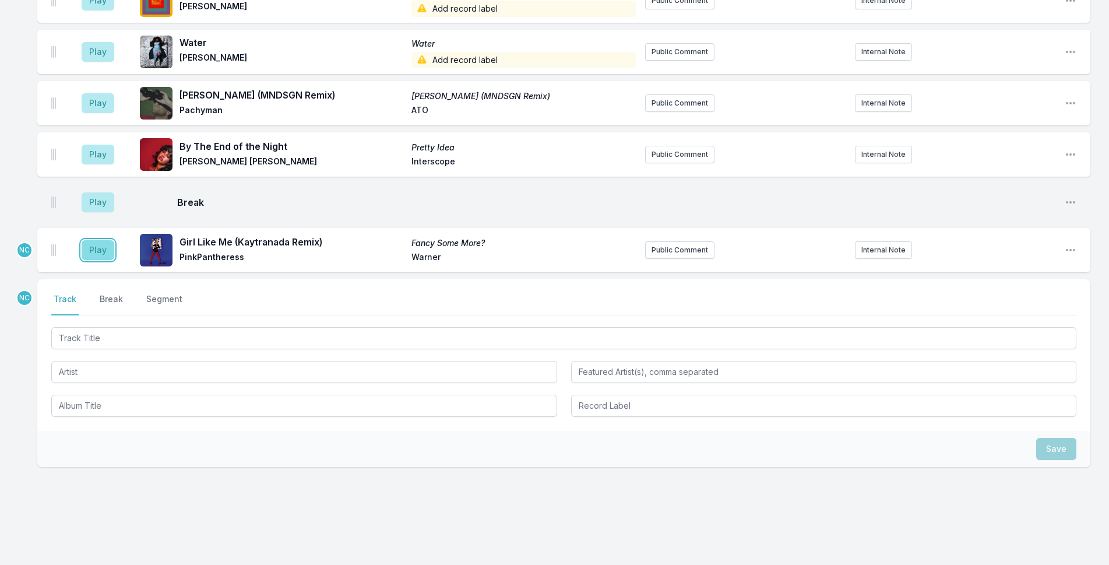
click at [106, 240] on button "Play" at bounding box center [98, 250] width 33 height 20
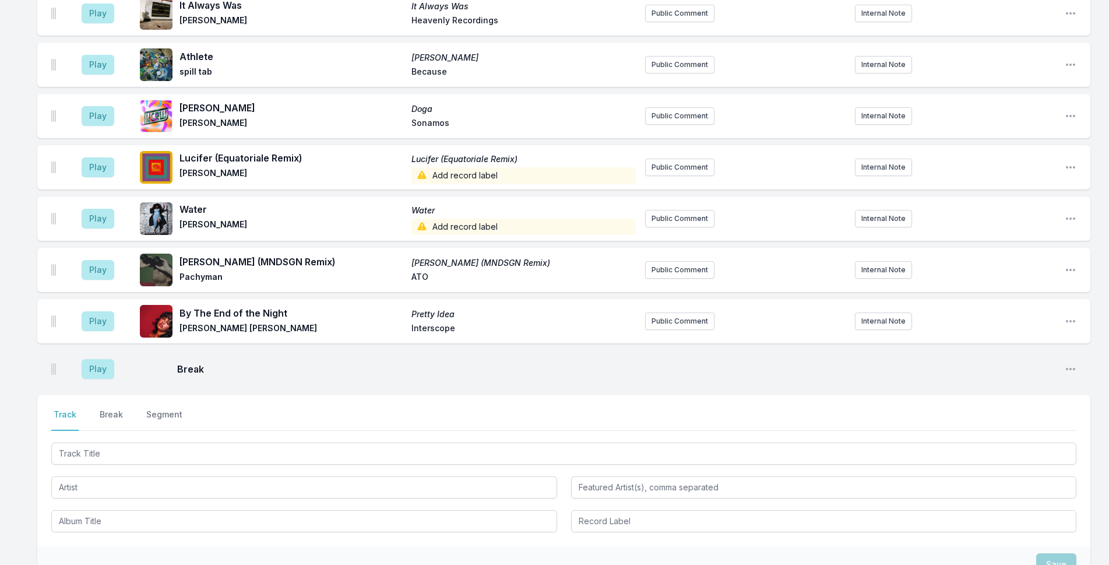
scroll to position [2690, 0]
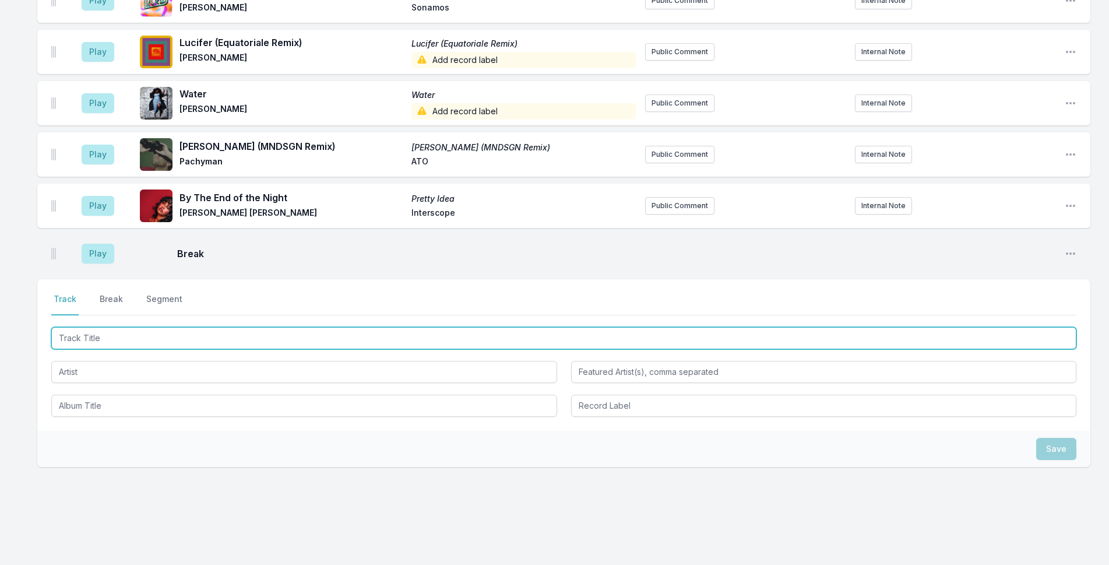
click at [124, 327] on input "Track Title" at bounding box center [563, 338] width 1025 height 22
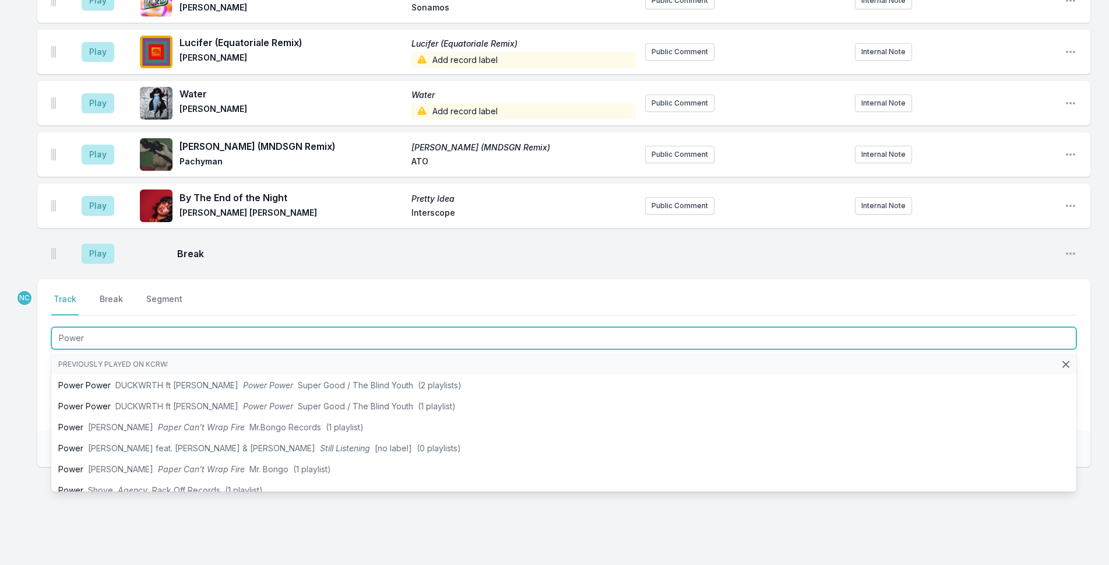
type input "Power"
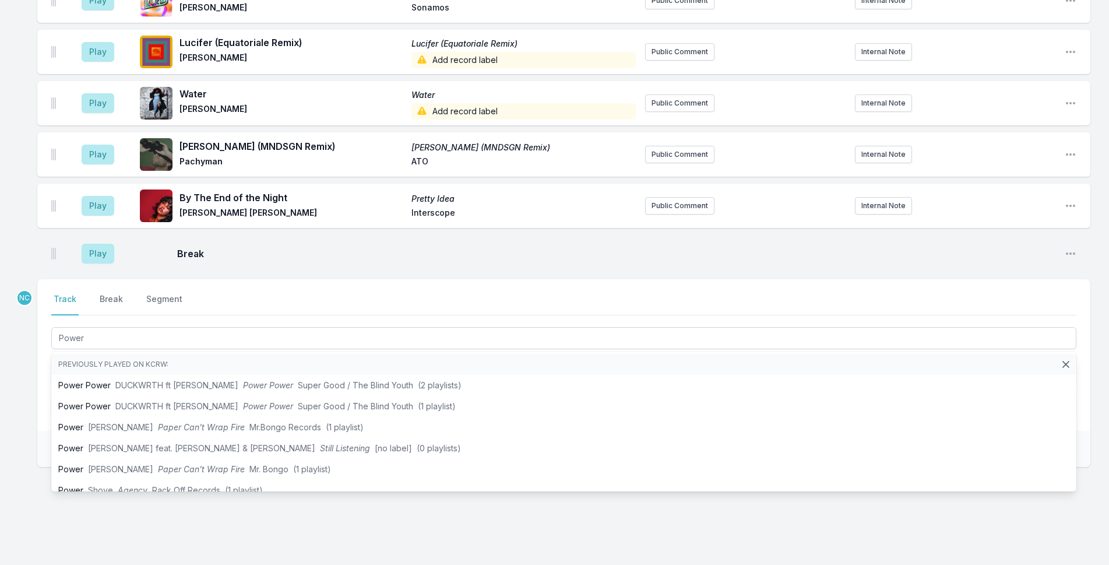
drag, startPoint x: 19, startPoint y: 401, endPoint x: 42, endPoint y: 402, distance: 23.3
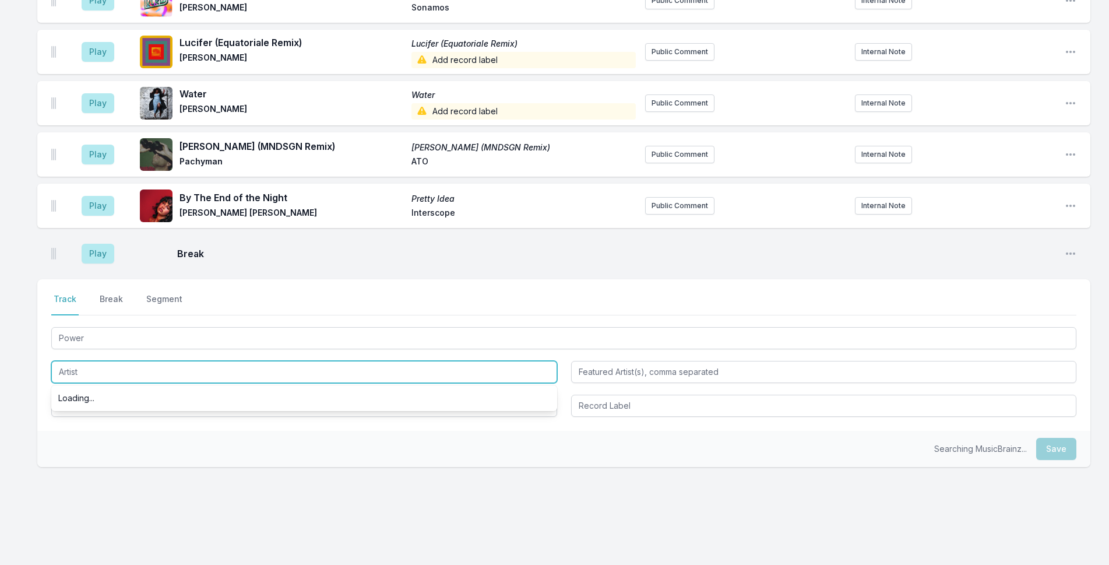
click at [120, 361] on input "Artist" at bounding box center [304, 372] width 506 height 22
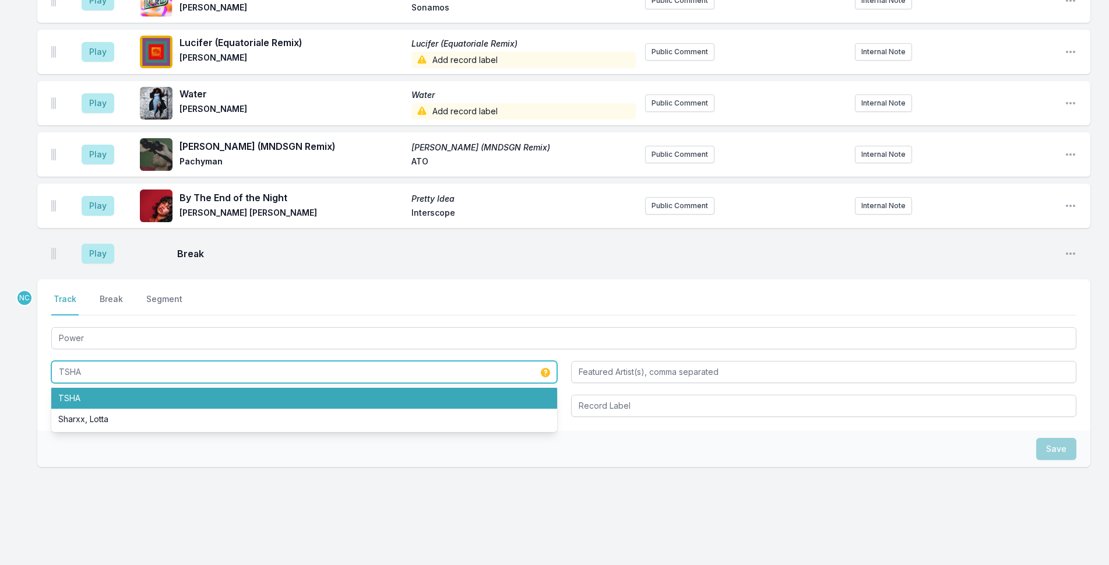
click at [222, 387] on li "TSHA" at bounding box center [304, 397] width 506 height 21
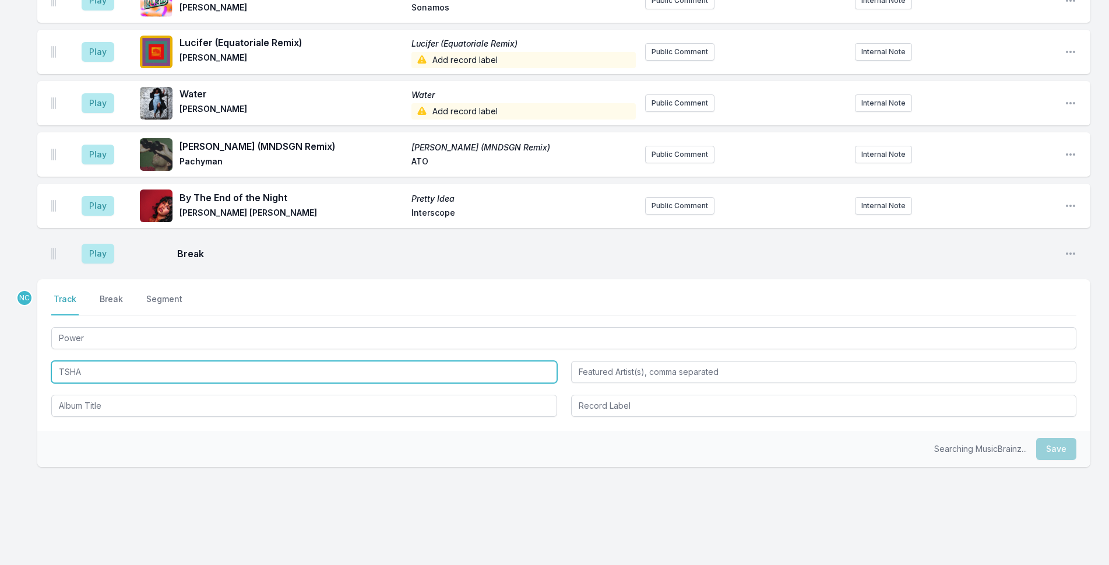
type input "TSHA"
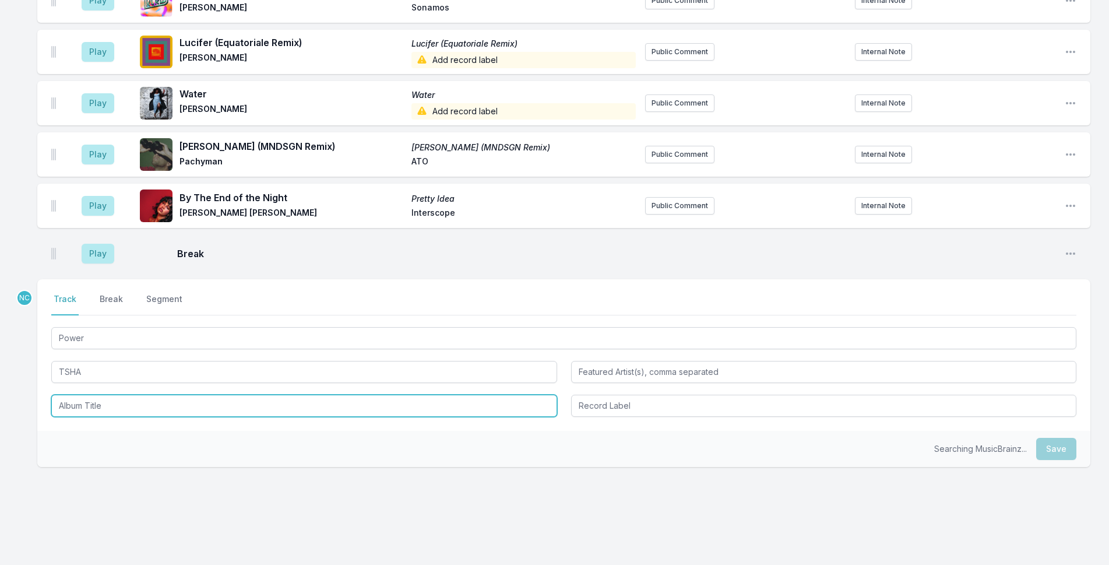
click at [218, 394] on input "Album Title" at bounding box center [304, 405] width 506 height 22
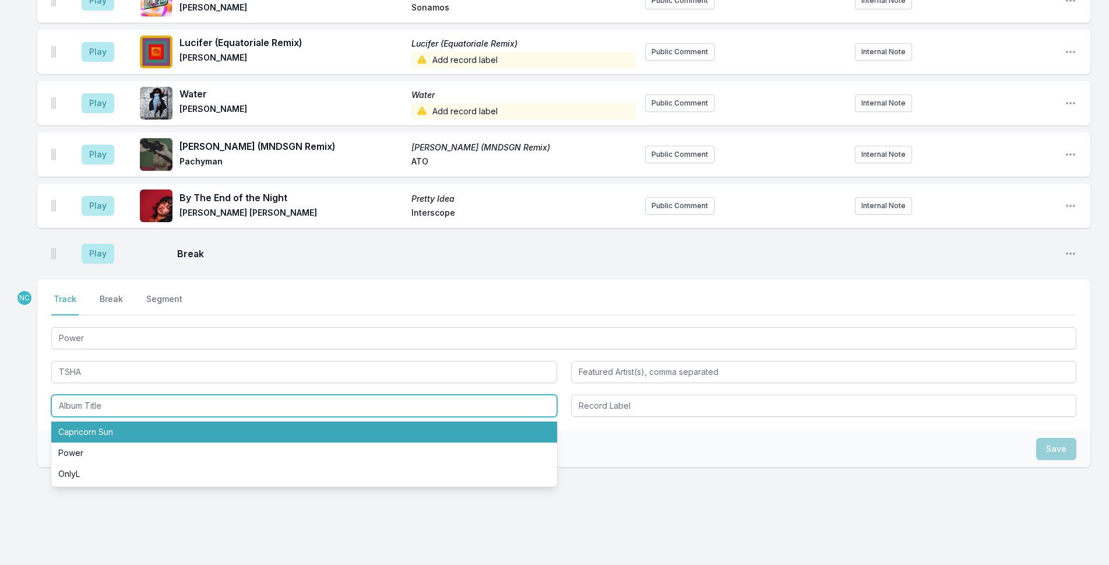
click at [230, 421] on li "Capricorn Sun" at bounding box center [304, 431] width 506 height 21
type input "Capricorn Sun"
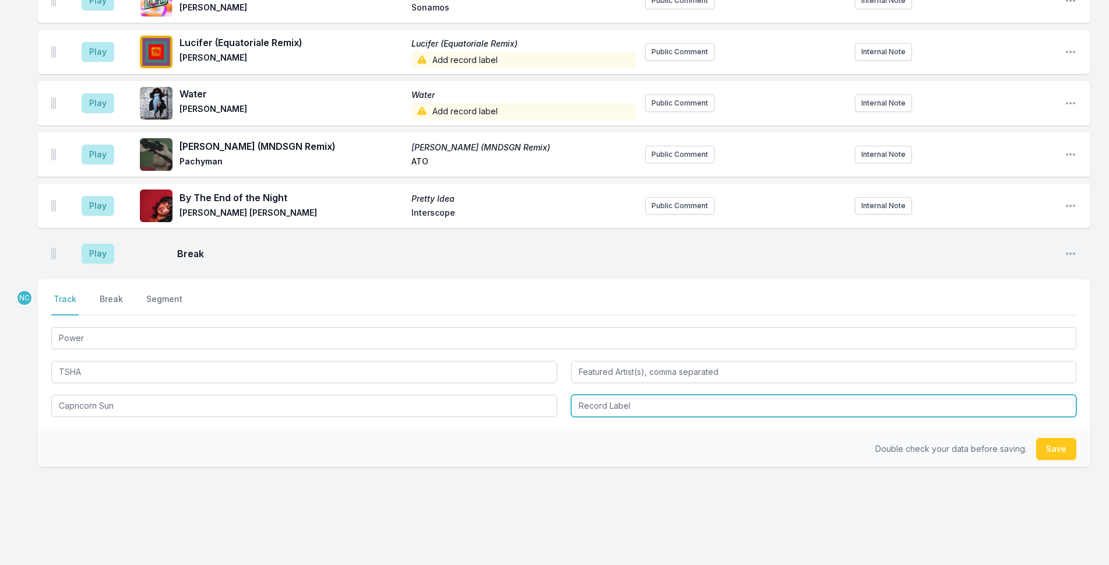
click at [793, 394] on input "Record Label" at bounding box center [824, 405] width 506 height 22
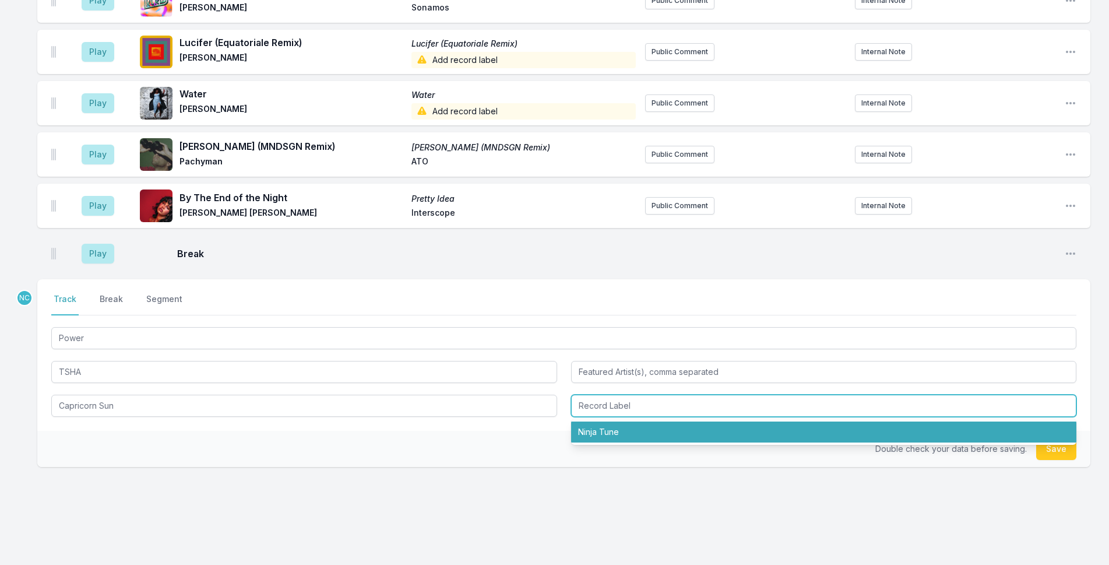
click at [796, 421] on li "Ninja Tune" at bounding box center [824, 431] width 506 height 21
type input "Ninja Tune"
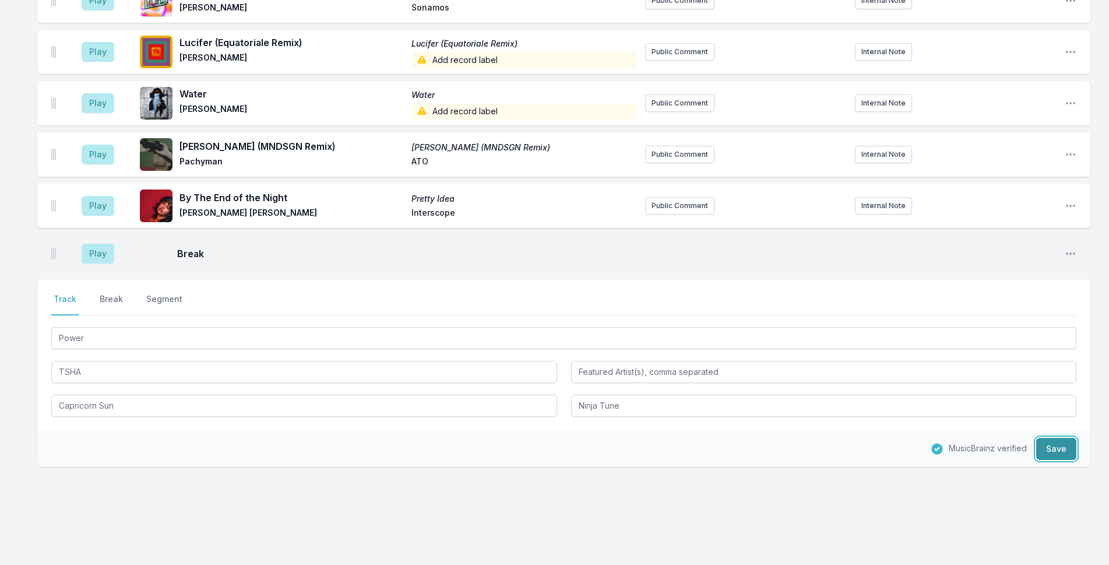
click at [1049, 438] on button "Save" at bounding box center [1056, 449] width 40 height 22
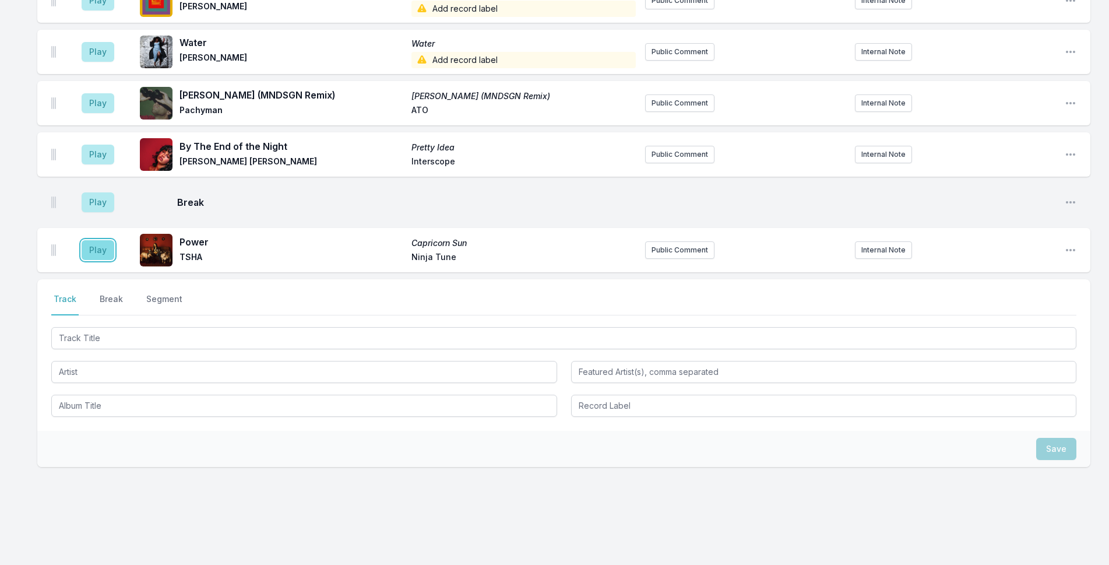
click at [91, 240] on button "Play" at bounding box center [98, 250] width 33 height 20
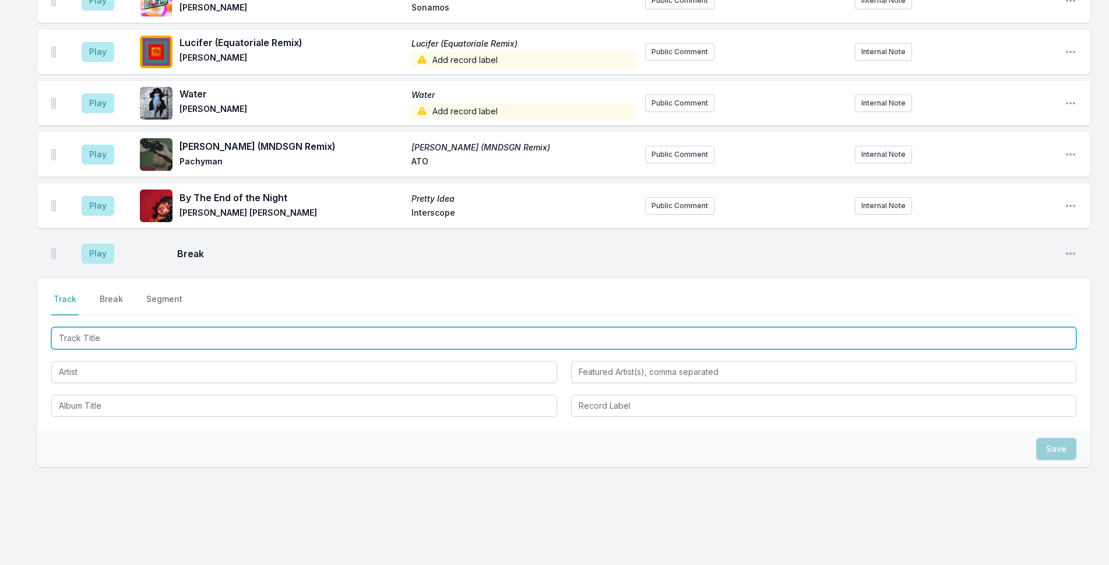
click at [157, 327] on input "Track Title" at bounding box center [563, 338] width 1025 height 22
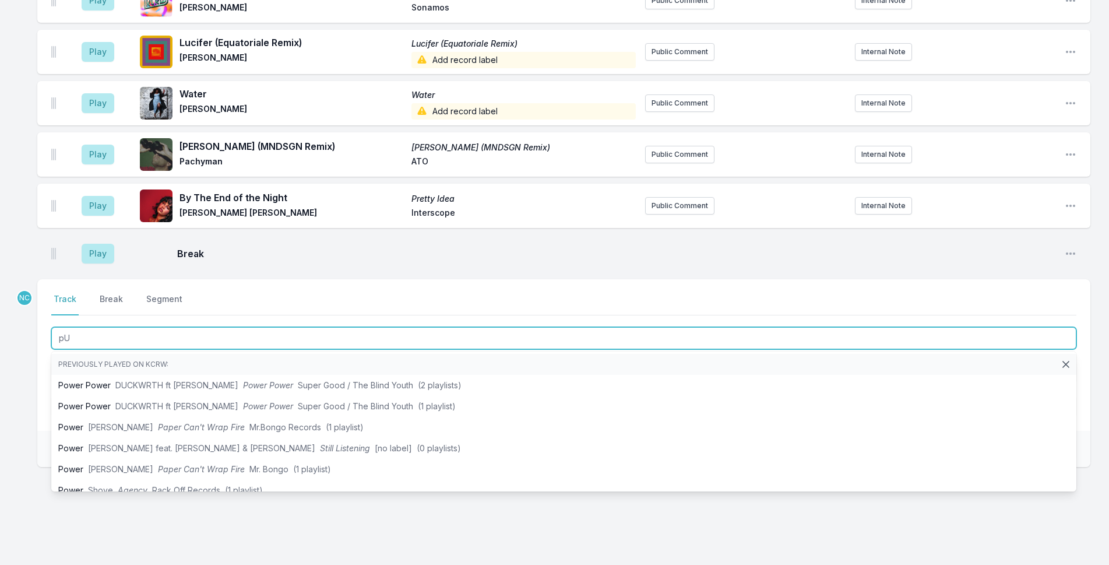
type input "p"
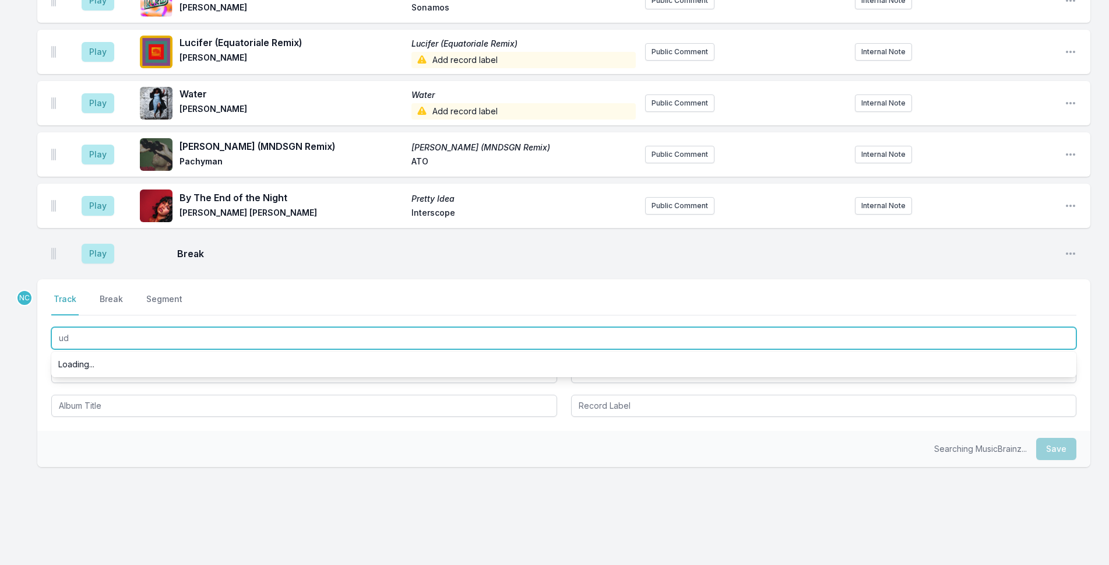
type input "u"
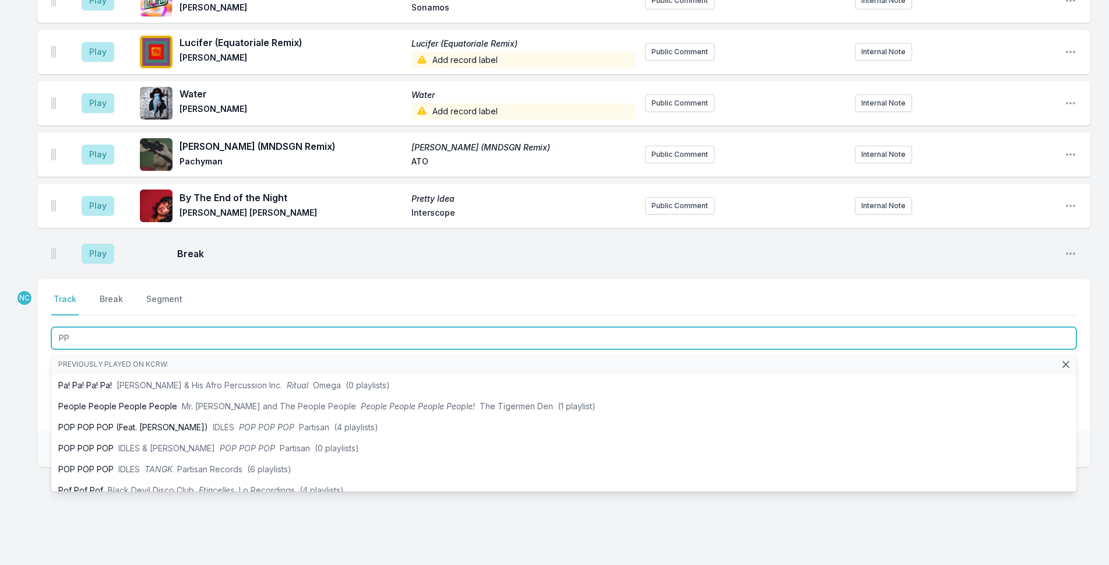
type input "P"
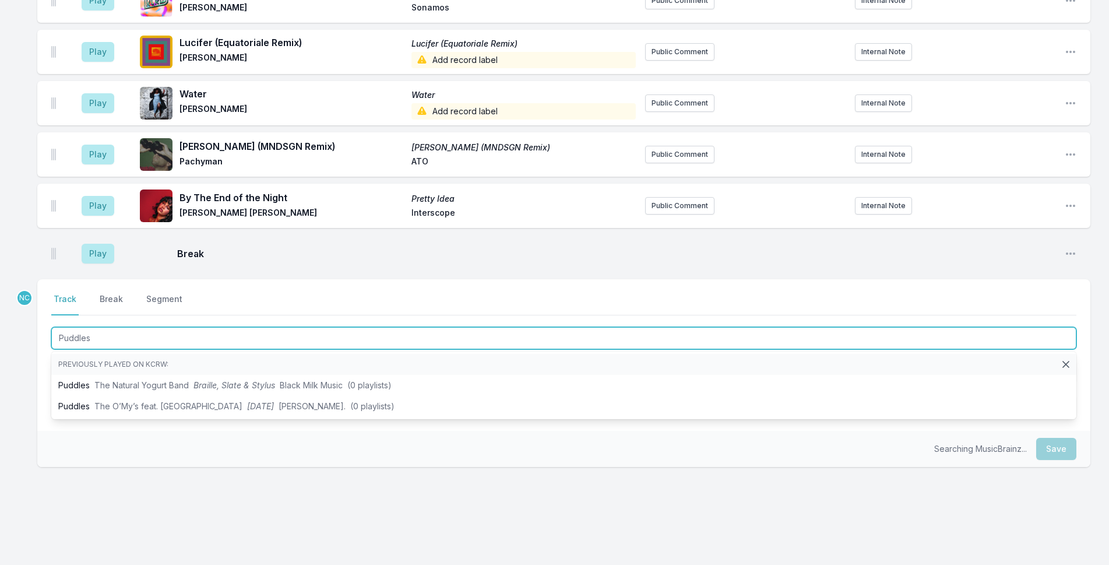
type input "Puddles"
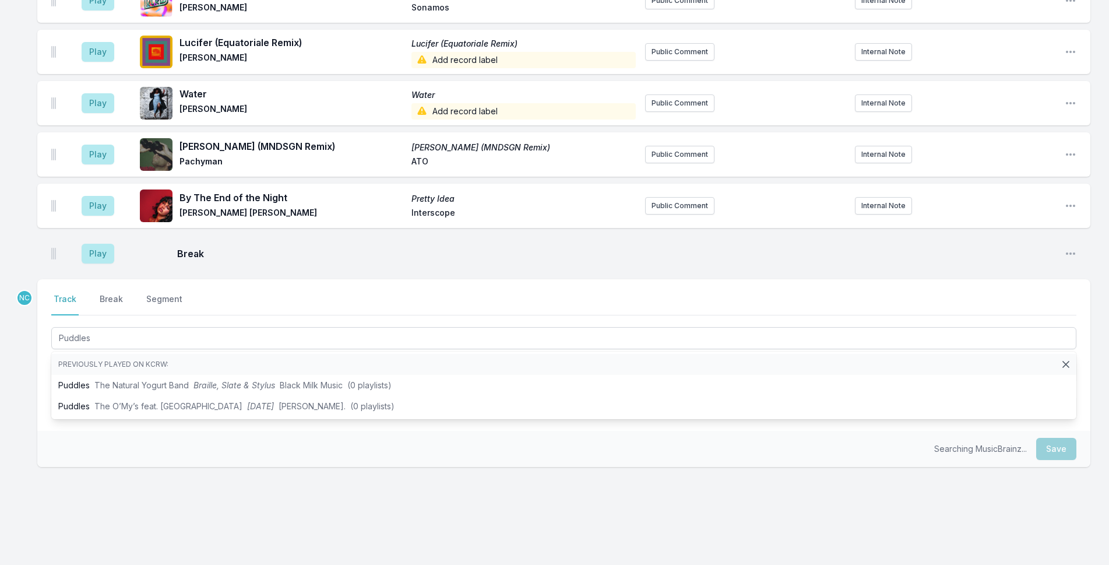
drag, startPoint x: 26, startPoint y: 376, endPoint x: 34, endPoint y: 376, distance: 7.6
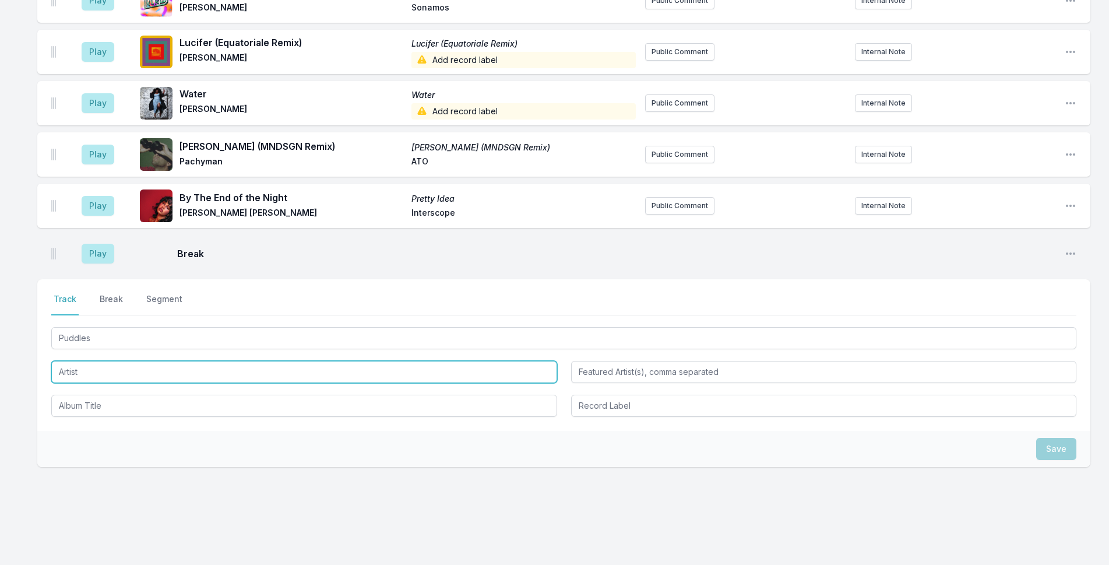
click at [95, 361] on input "Artist" at bounding box center [304, 372] width 506 height 22
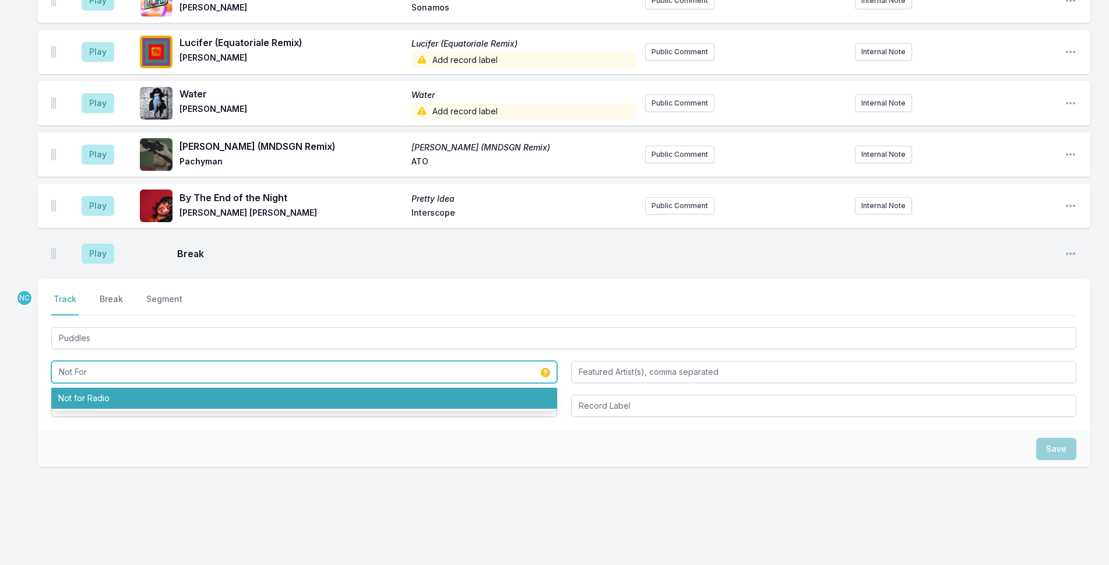
click at [115, 387] on li "Not for Radio" at bounding box center [304, 397] width 506 height 21
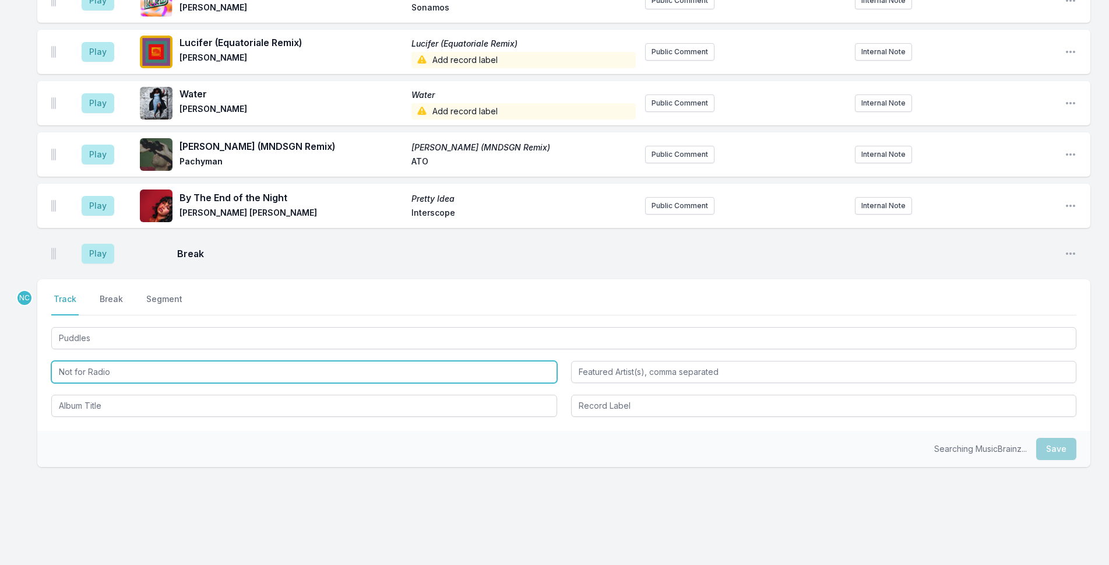
type input "Not for Radio"
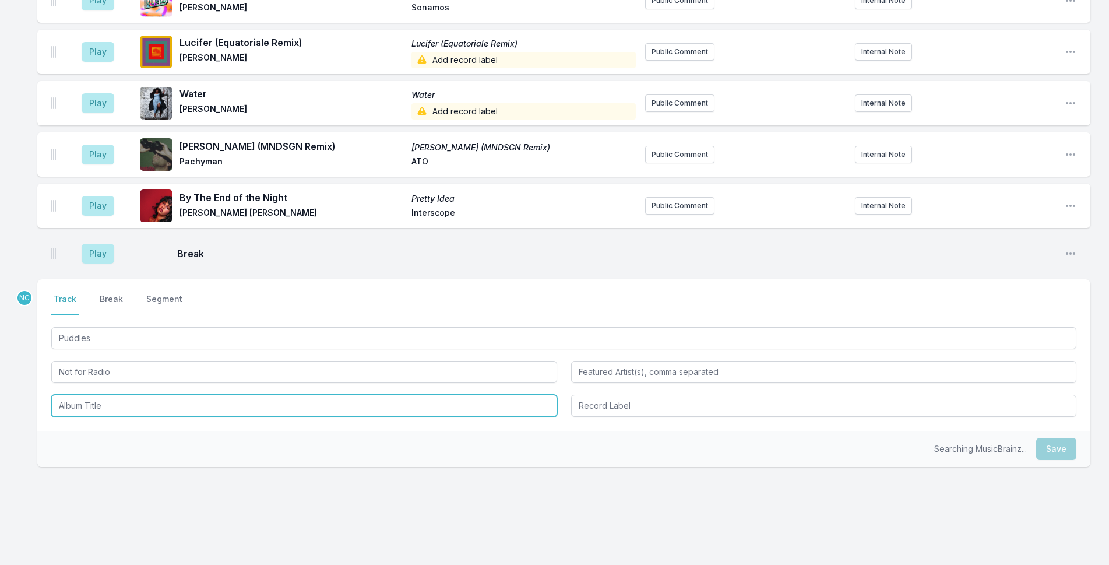
click at [119, 394] on input "Album Title" at bounding box center [304, 405] width 506 height 22
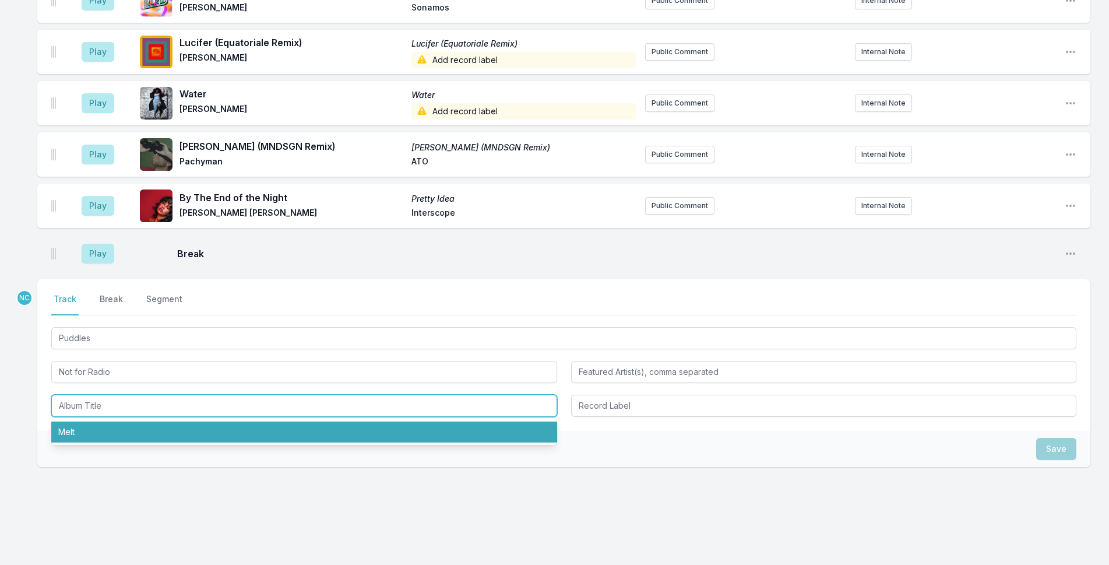
click at [160, 421] on li "Melt" at bounding box center [304, 431] width 506 height 21
type input "Melt"
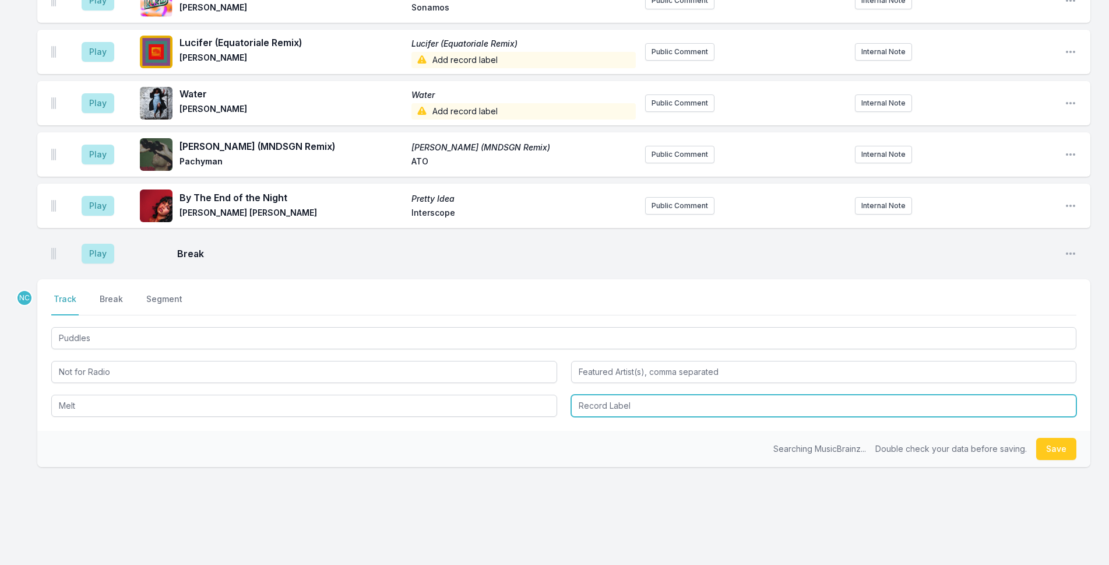
click at [635, 394] on input "Record Label" at bounding box center [824, 405] width 506 height 22
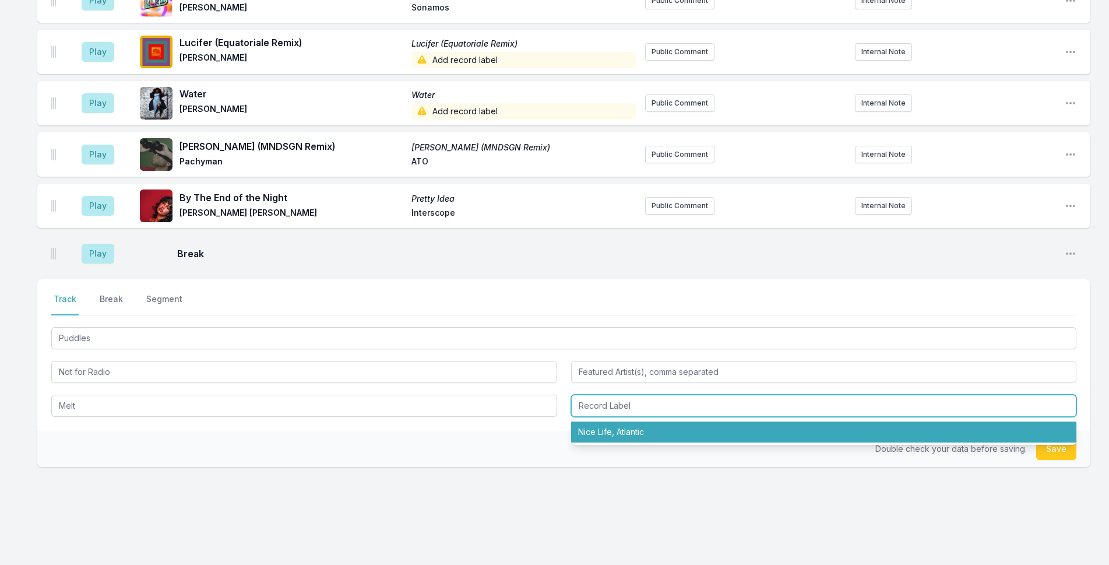
click at [658, 421] on li "Nice Life, Atlantic" at bounding box center [824, 431] width 506 height 21
type input "Nice Life, Atlantic"
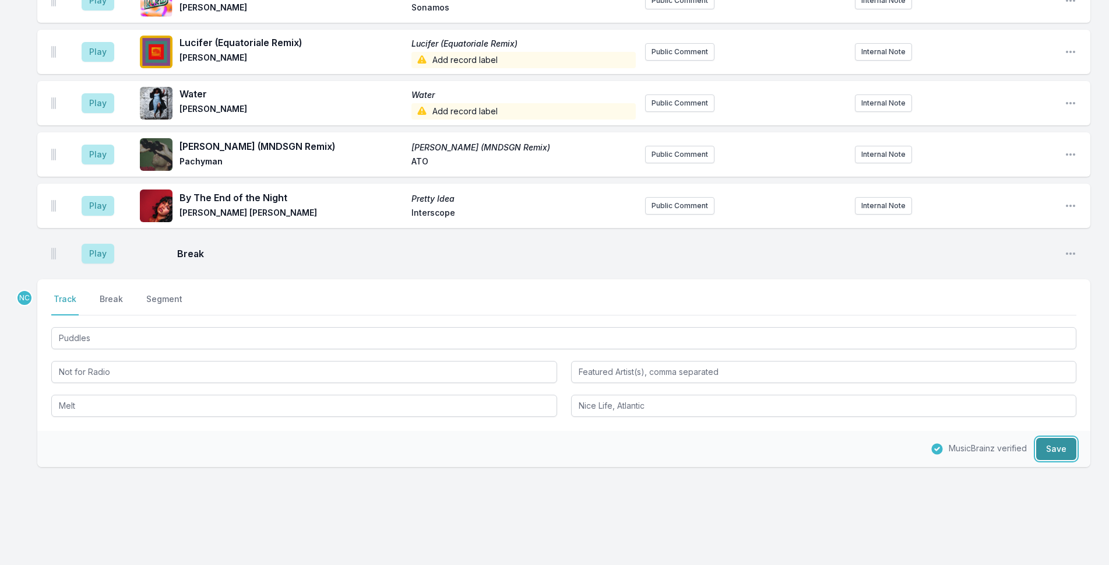
click at [1067, 438] on button "Save" at bounding box center [1056, 449] width 40 height 22
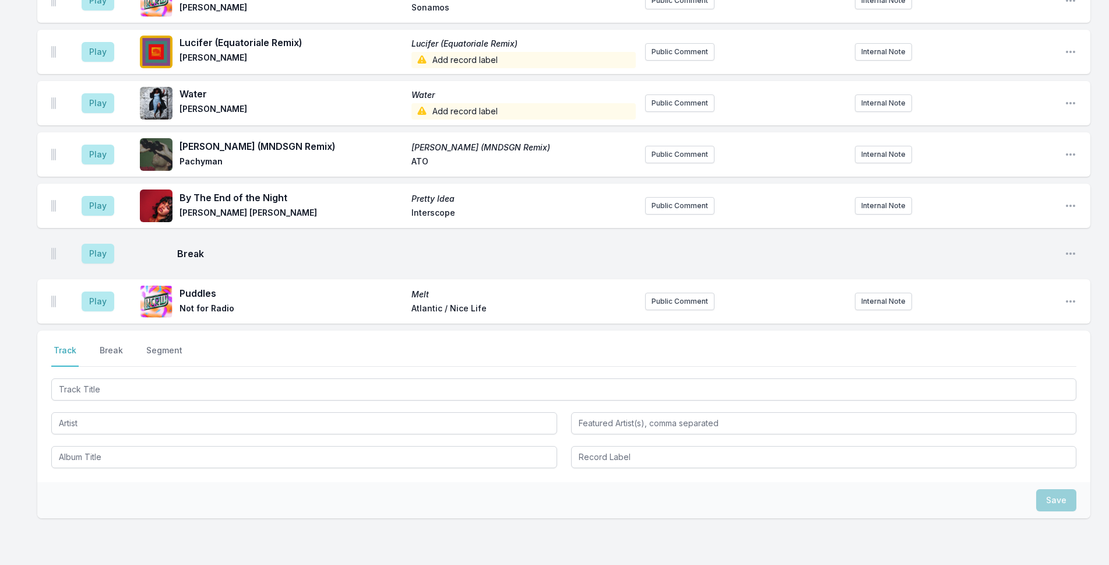
scroll to position [2792, 0]
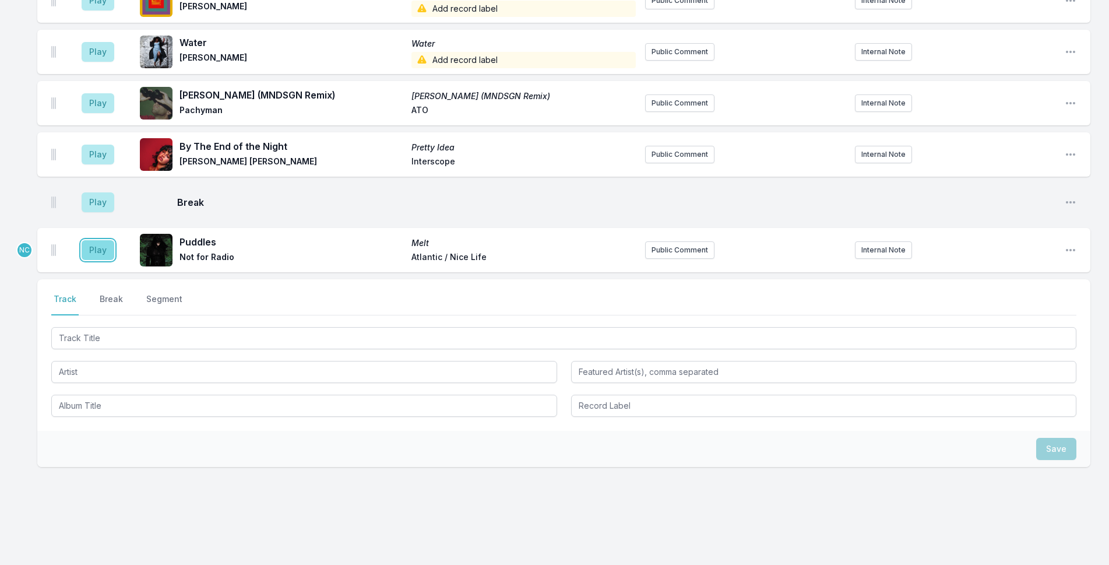
click at [102, 240] on button "Play" at bounding box center [98, 250] width 33 height 20
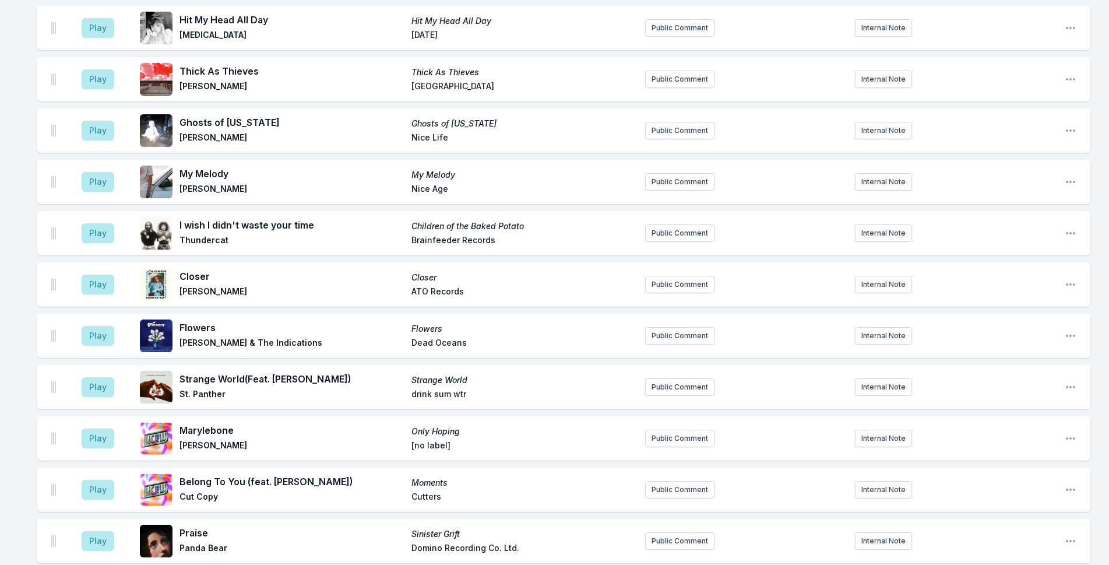
scroll to position [1977, 0]
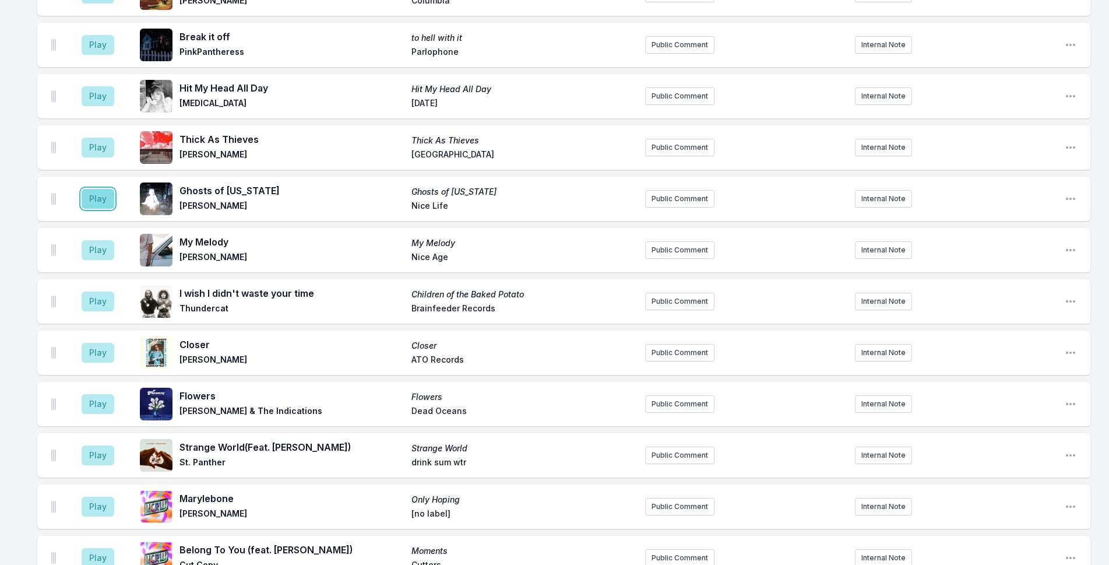
click at [99, 189] on button "Play" at bounding box center [98, 199] width 33 height 20
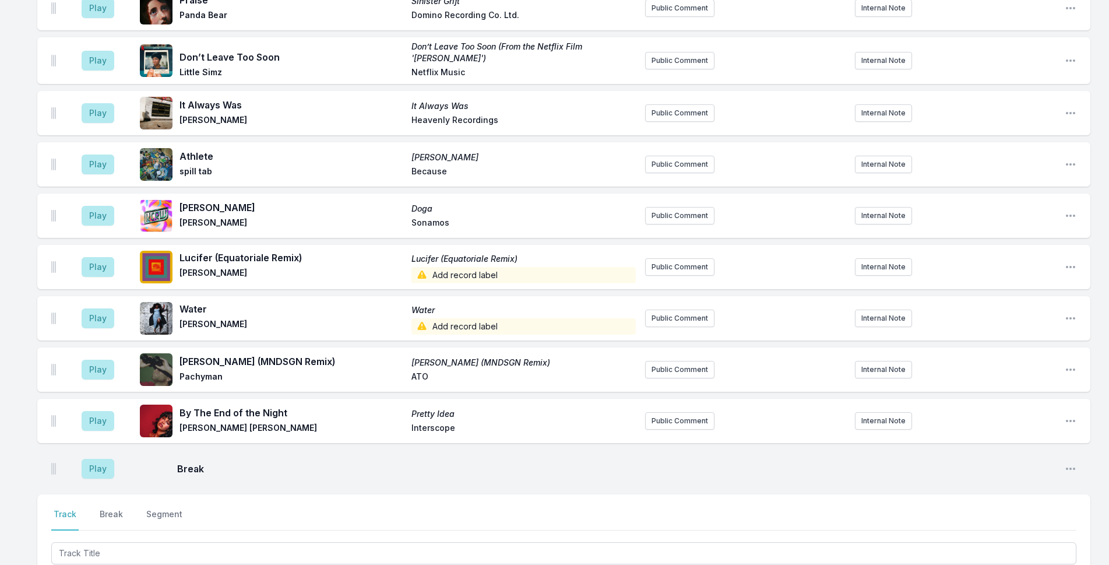
scroll to position [2792, 0]
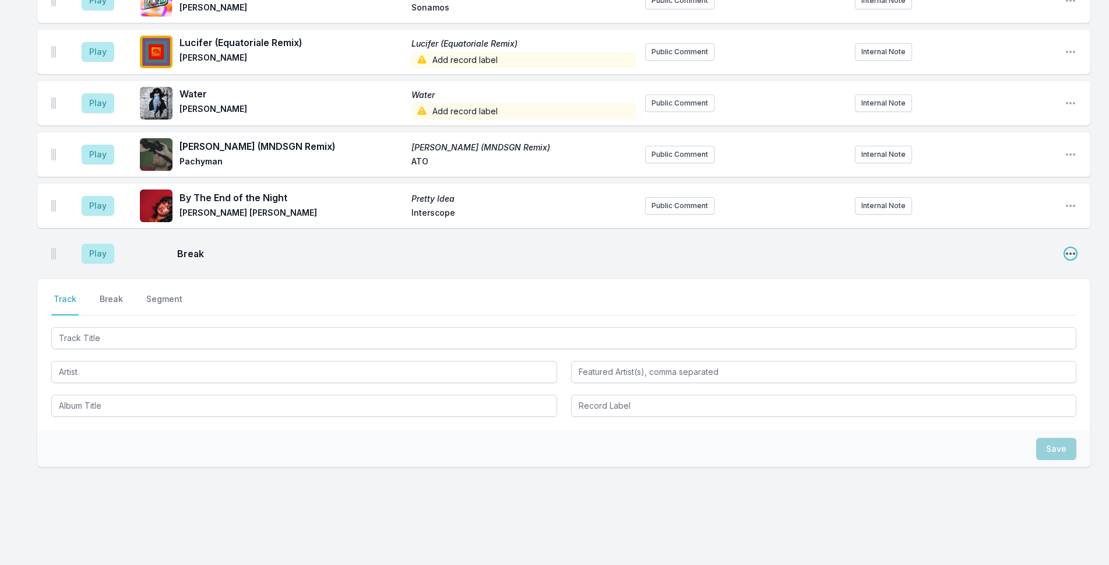
click at [1071, 248] on icon "Open playlist item options" at bounding box center [1070, 254] width 12 height 12
click at [1043, 266] on button "Edit Timestamp" at bounding box center [1011, 276] width 130 height 21
type input "11:01"
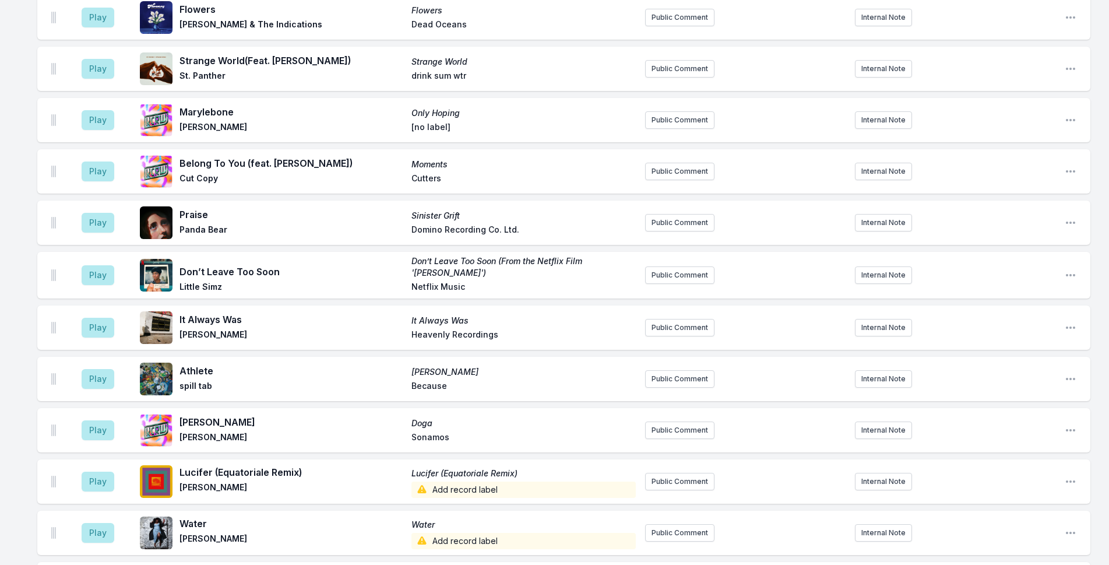
scroll to position [2384, 0]
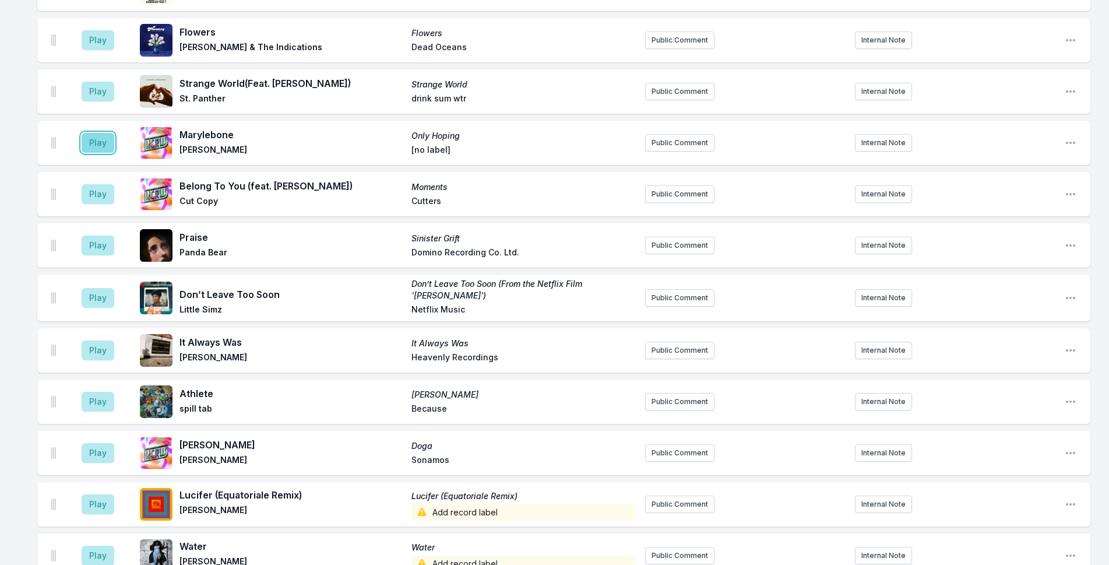
click at [90, 133] on button "Play" at bounding box center [98, 143] width 33 height 20
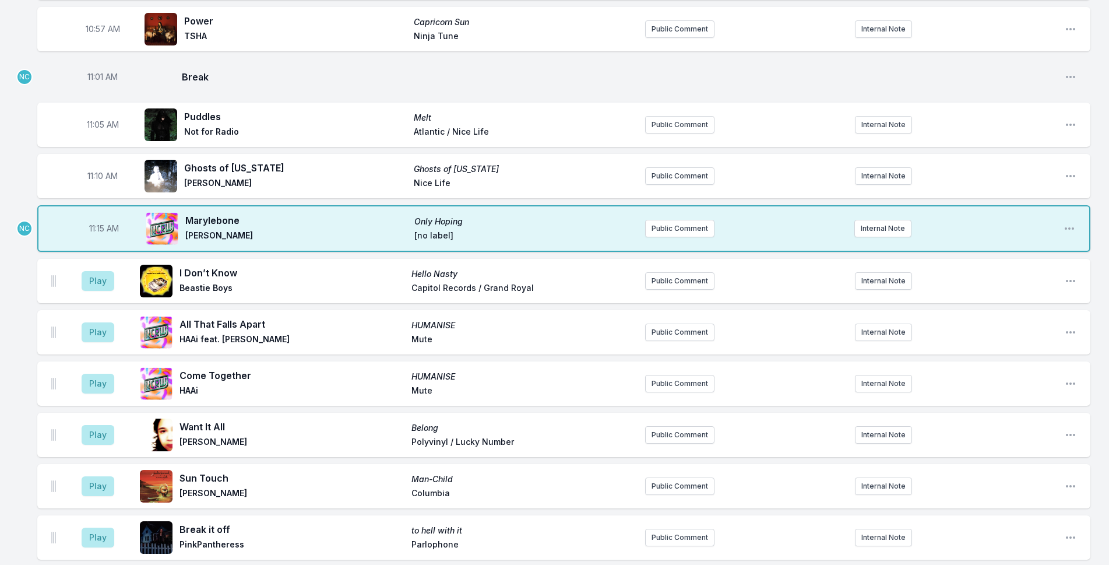
scroll to position [1627, 0]
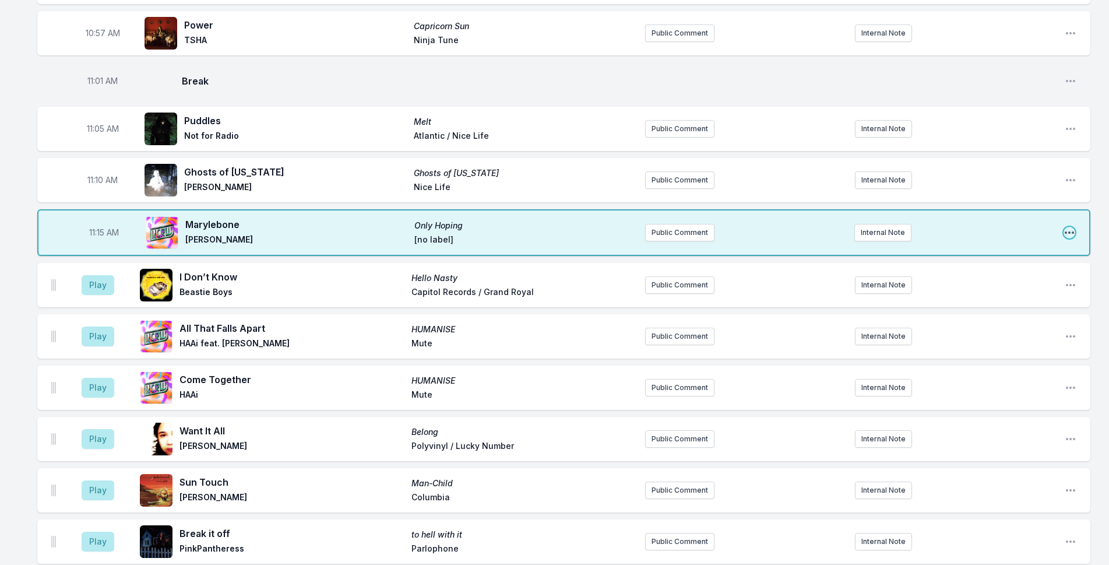
click at [1067, 227] on icon "Open playlist item options" at bounding box center [1069, 233] width 12 height 12
click at [1020, 266] on button "Edit Track Details" at bounding box center [1009, 276] width 130 height 21
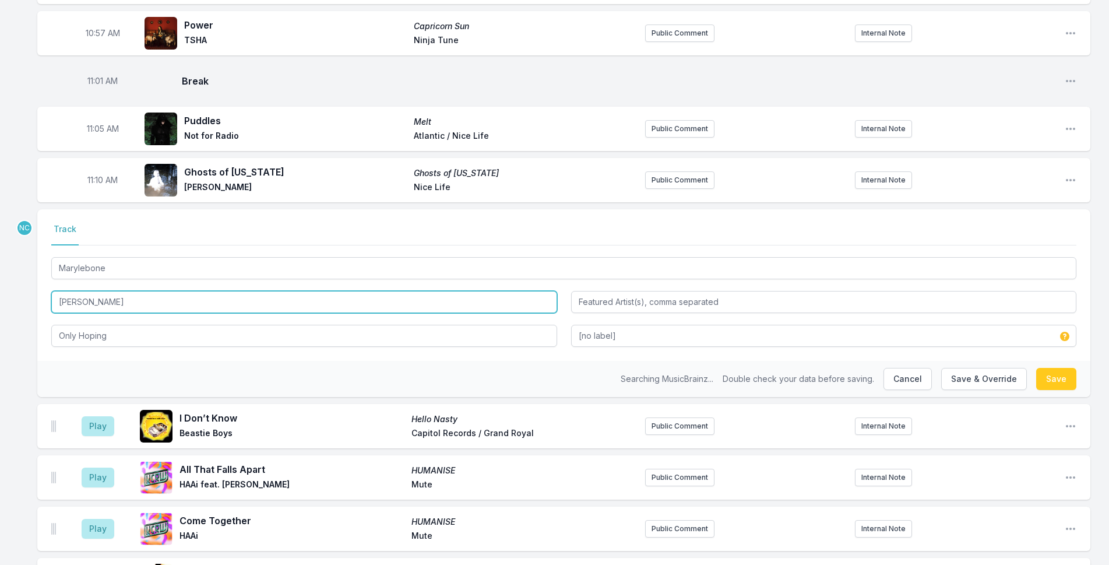
click at [75, 291] on input "[PERSON_NAME]" at bounding box center [304, 302] width 506 height 22
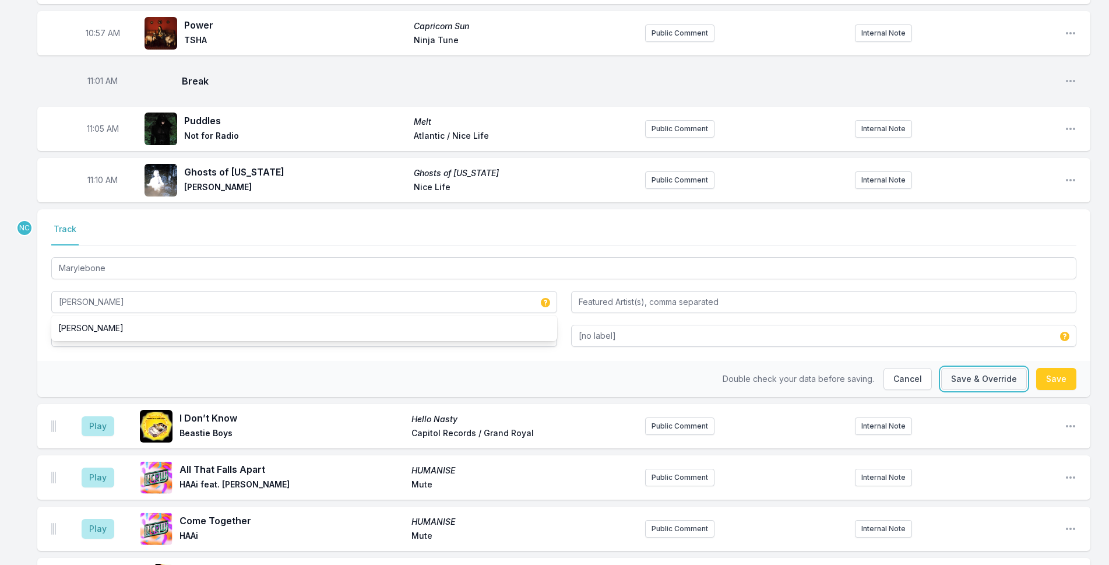
click at [965, 368] on button "Save & Override" at bounding box center [984, 379] width 86 height 22
type input "[PERSON_NAME]"
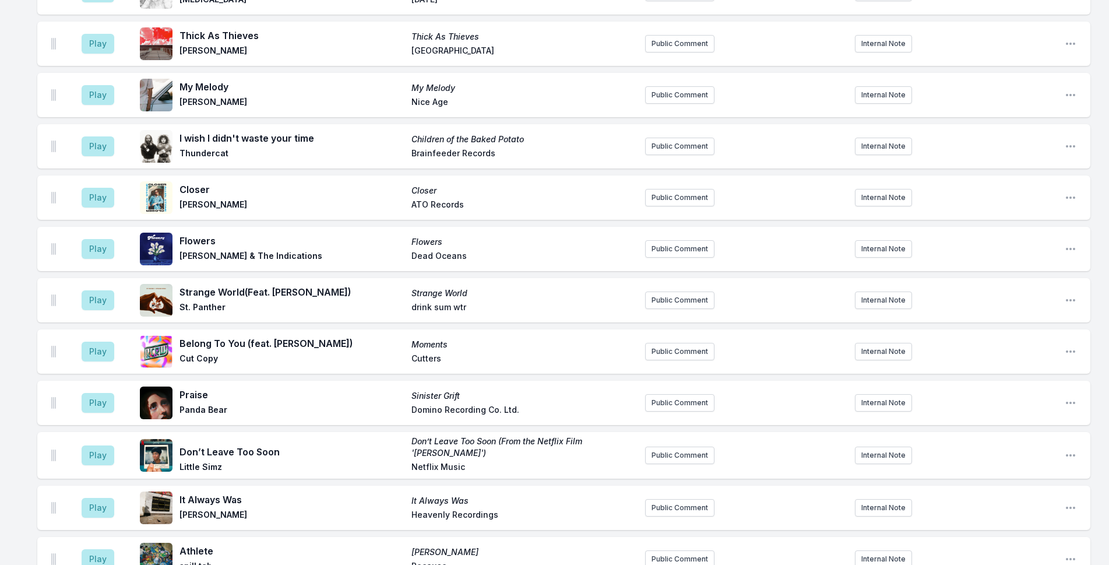
scroll to position [2384, 0]
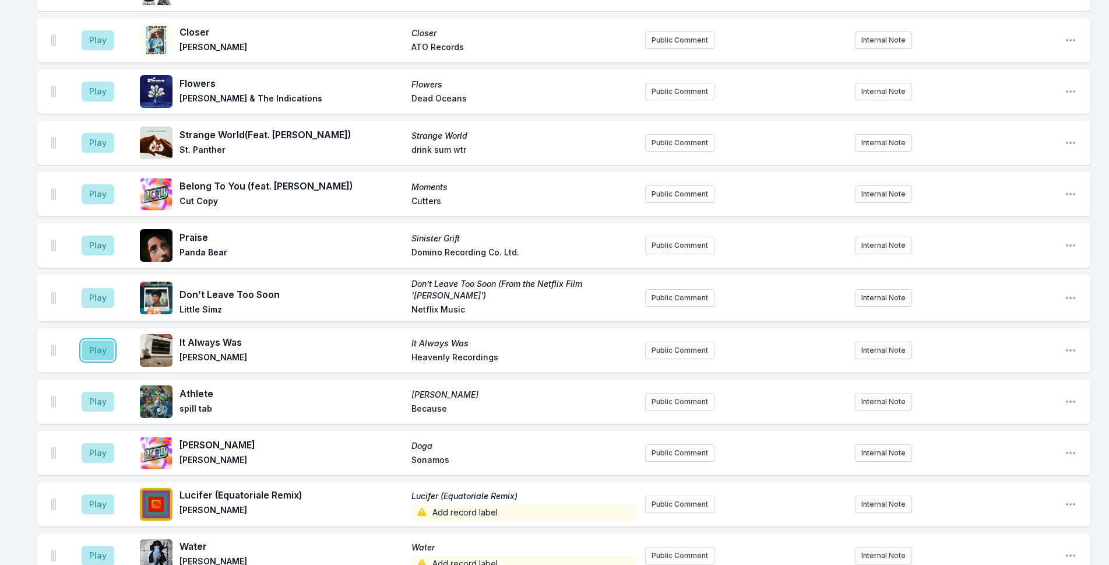
click at [93, 340] on button "Play" at bounding box center [98, 350] width 33 height 20
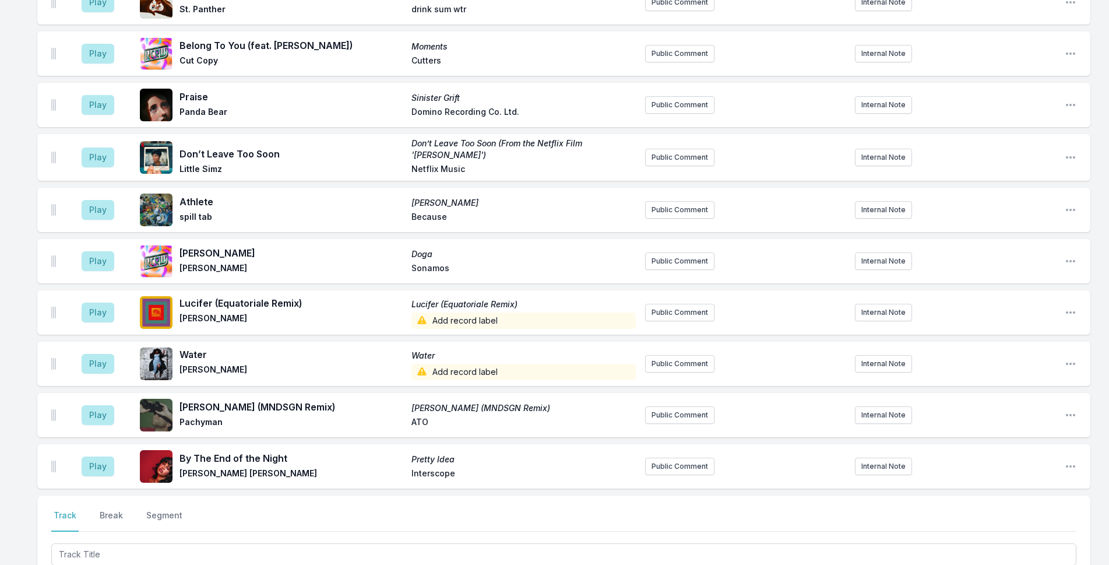
scroll to position [2792, 0]
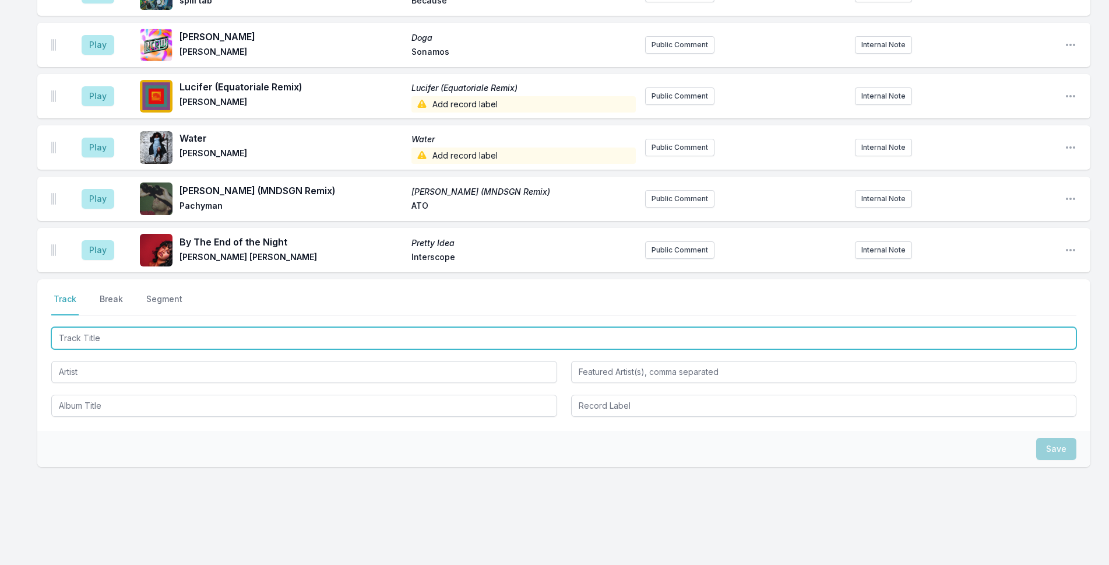
click at [222, 327] on input "Track Title" at bounding box center [563, 338] width 1025 height 22
type input "What Do You Need"
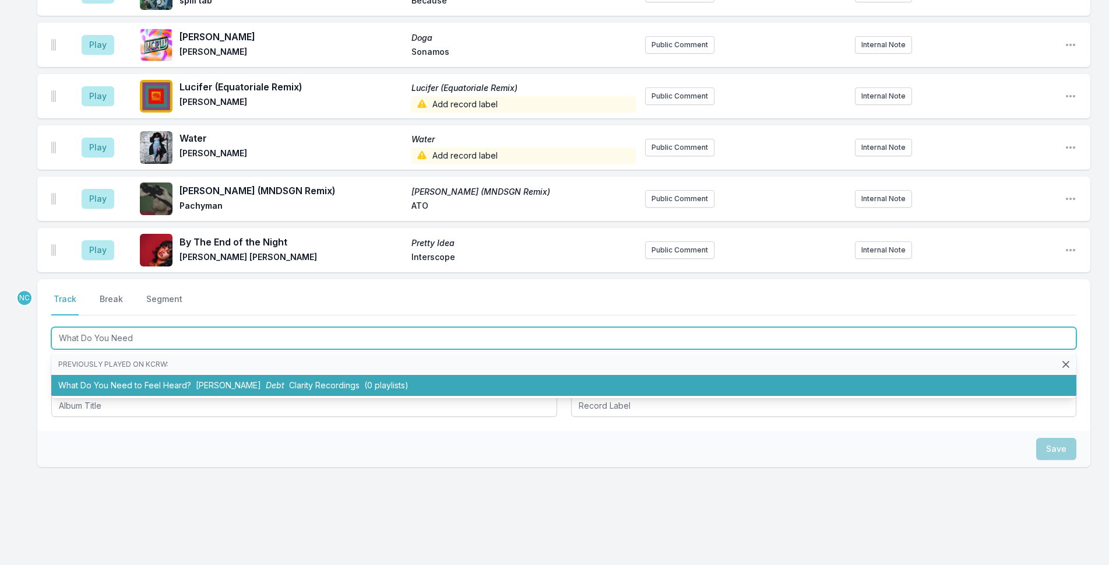
click at [261, 380] on span "[PERSON_NAME]" at bounding box center [228, 385] width 65 height 10
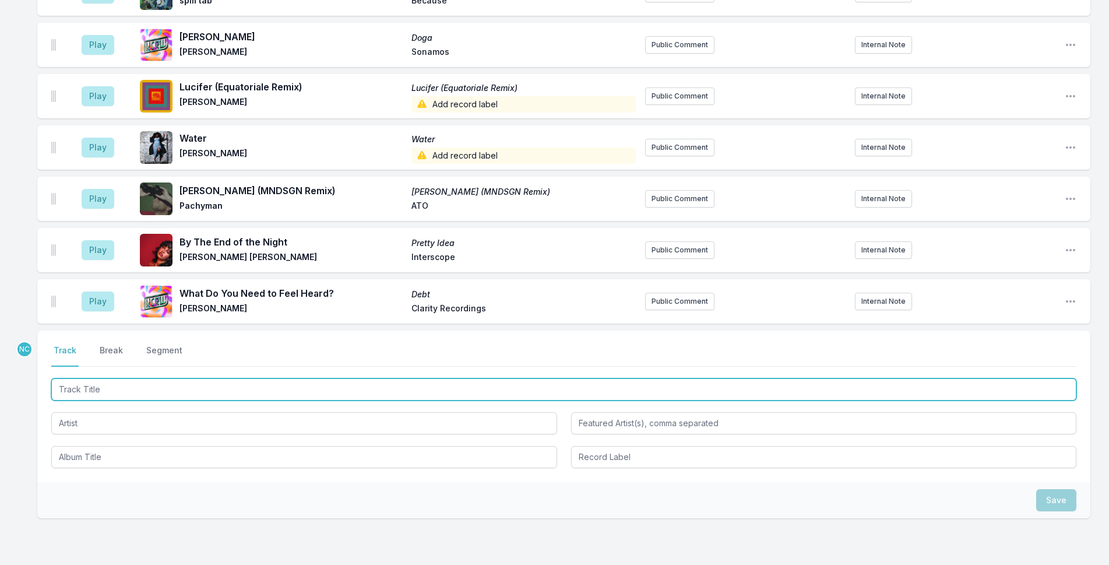
scroll to position [2844, 0]
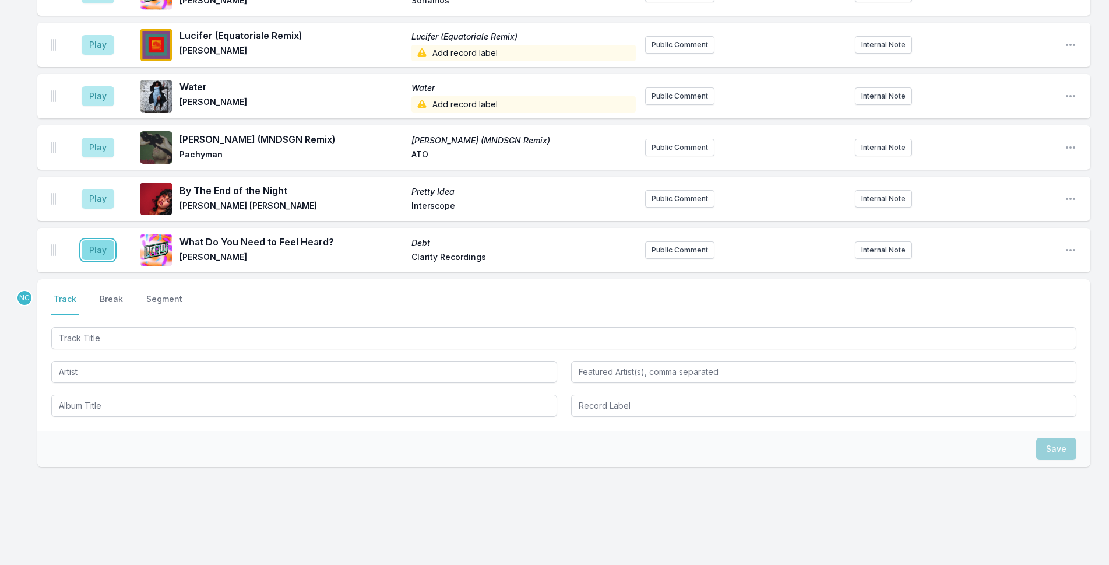
click at [105, 240] on button "Play" at bounding box center [98, 250] width 33 height 20
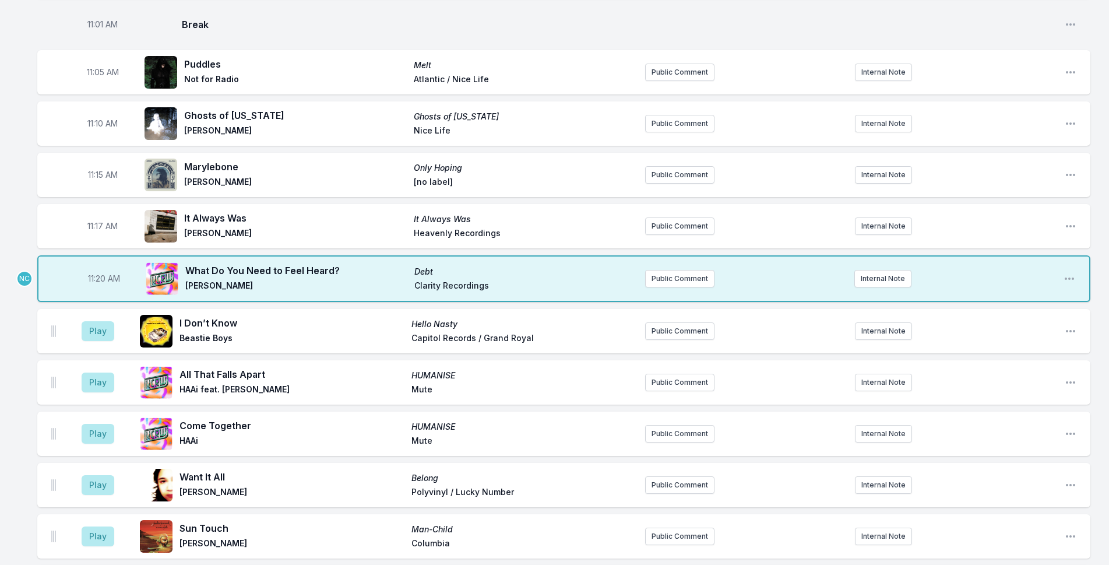
scroll to position [1678, 0]
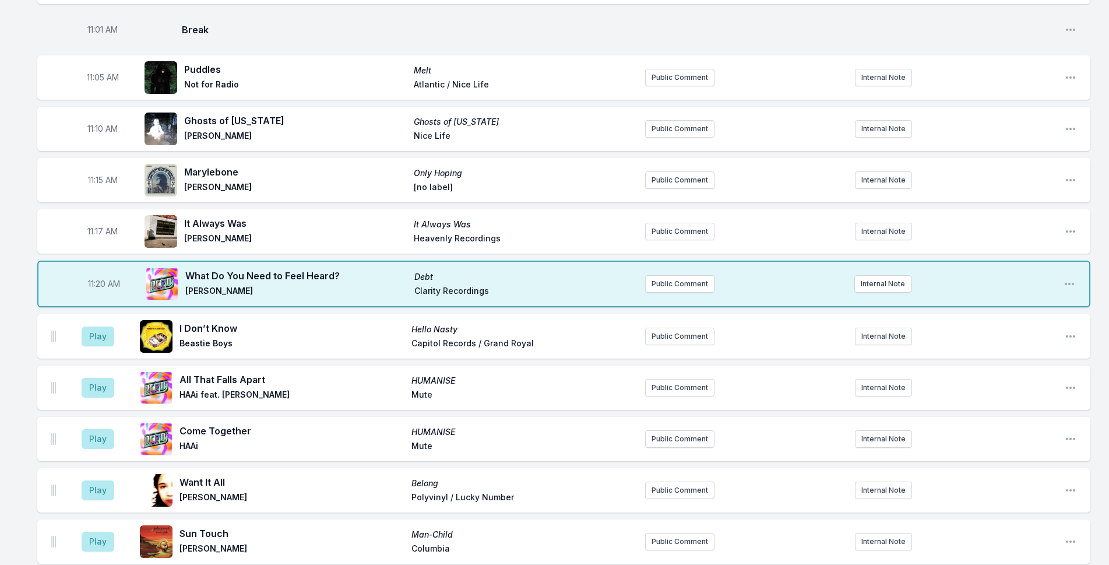
click at [10, 43] on div "Missing Data Some of your tracks are missing record label information. This inf…" at bounding box center [554, 90] width 1109 height 3308
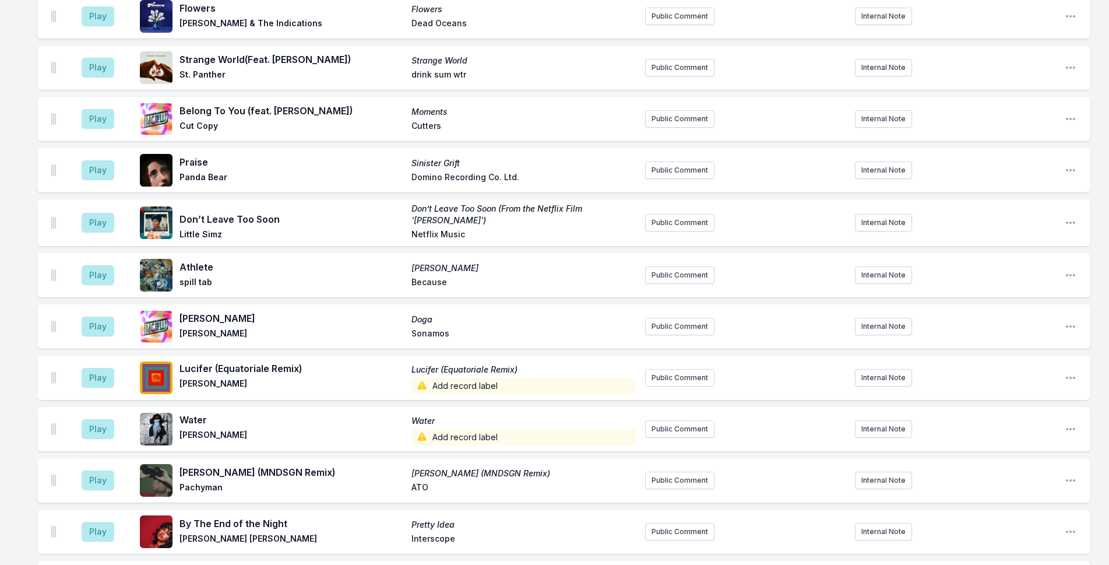
scroll to position [2727, 0]
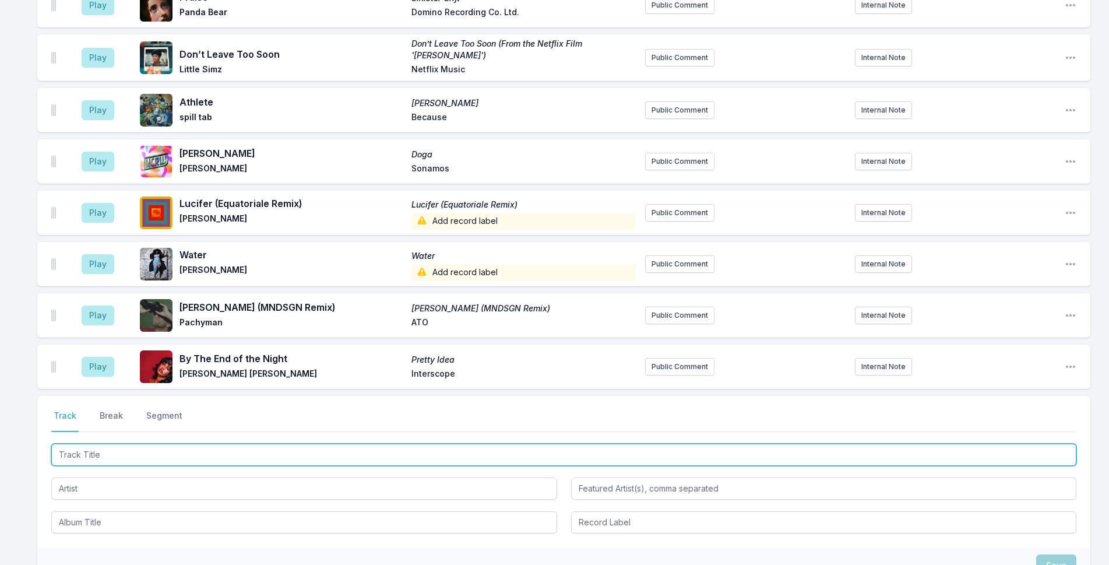
click at [243, 443] on input "Track Title" at bounding box center [563, 454] width 1025 height 22
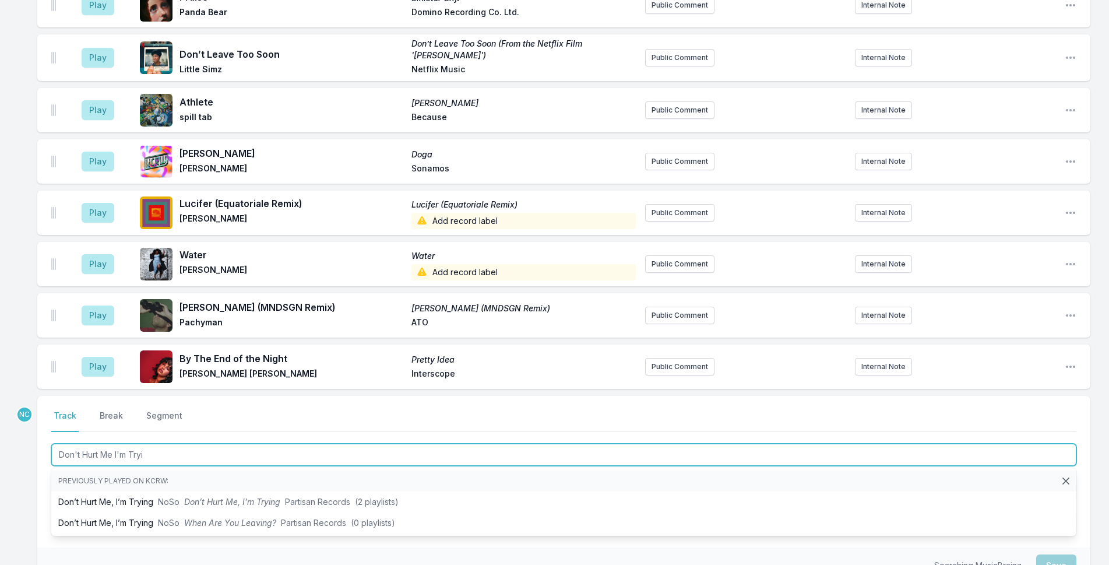
type input "Don't Hurt Me I'm Tryin"
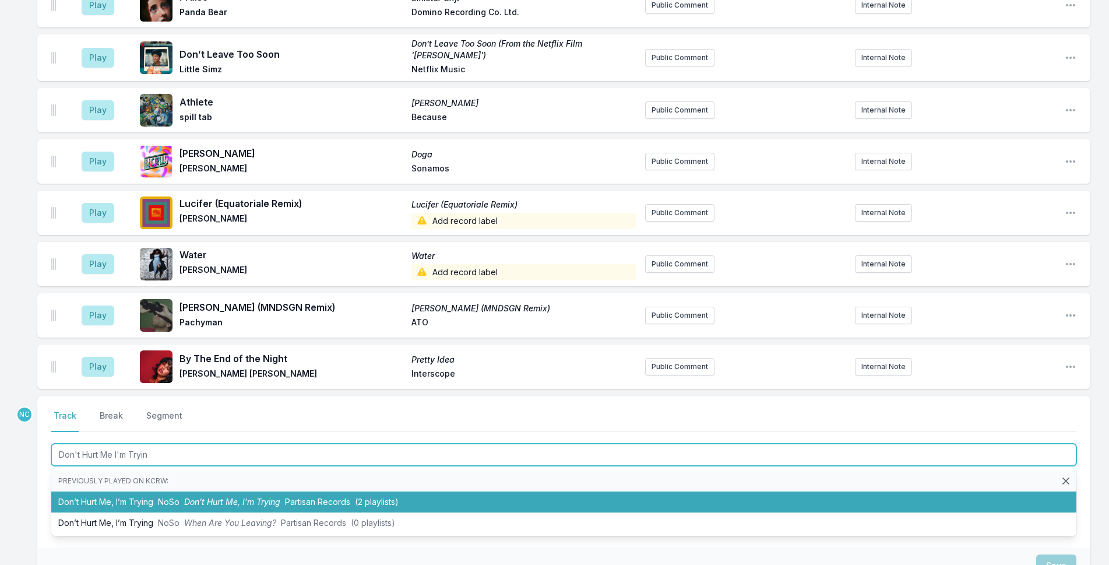
click at [332, 496] on span "Partisan Records" at bounding box center [317, 501] width 65 height 10
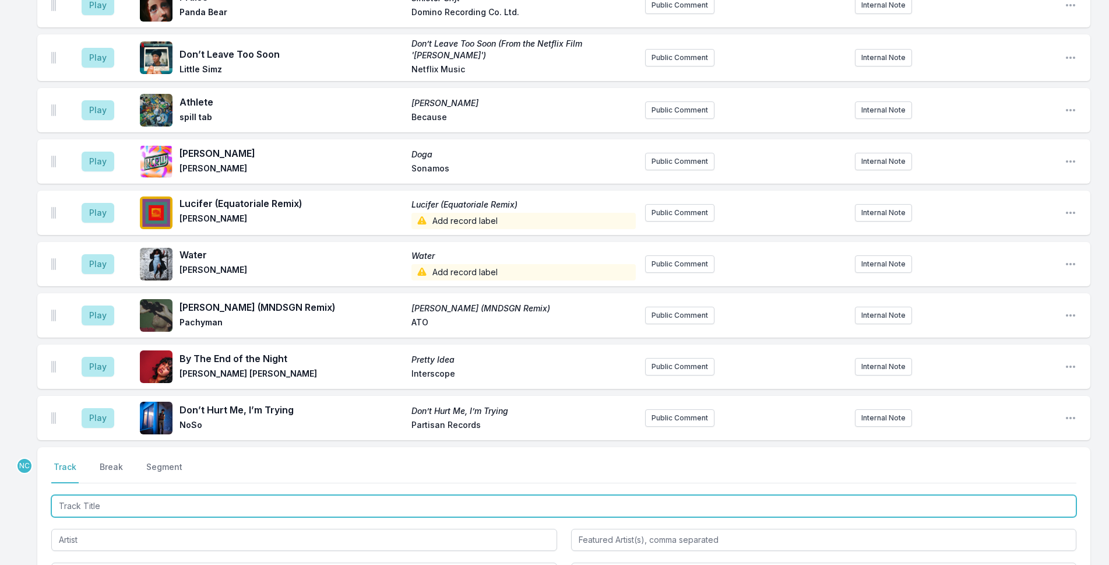
scroll to position [2778, 0]
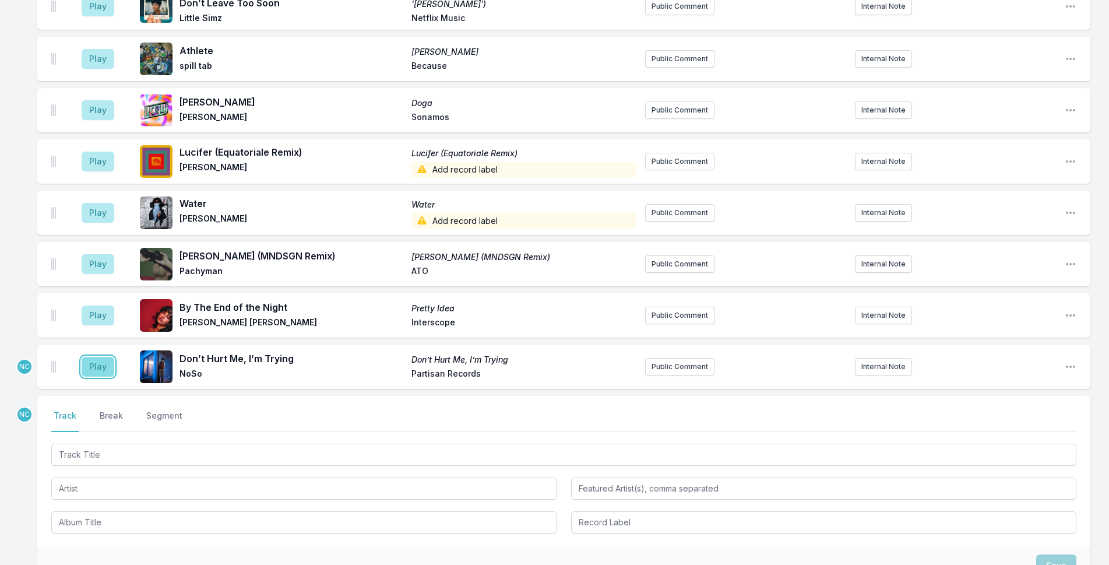
click at [96, 357] on button "Play" at bounding box center [98, 367] width 33 height 20
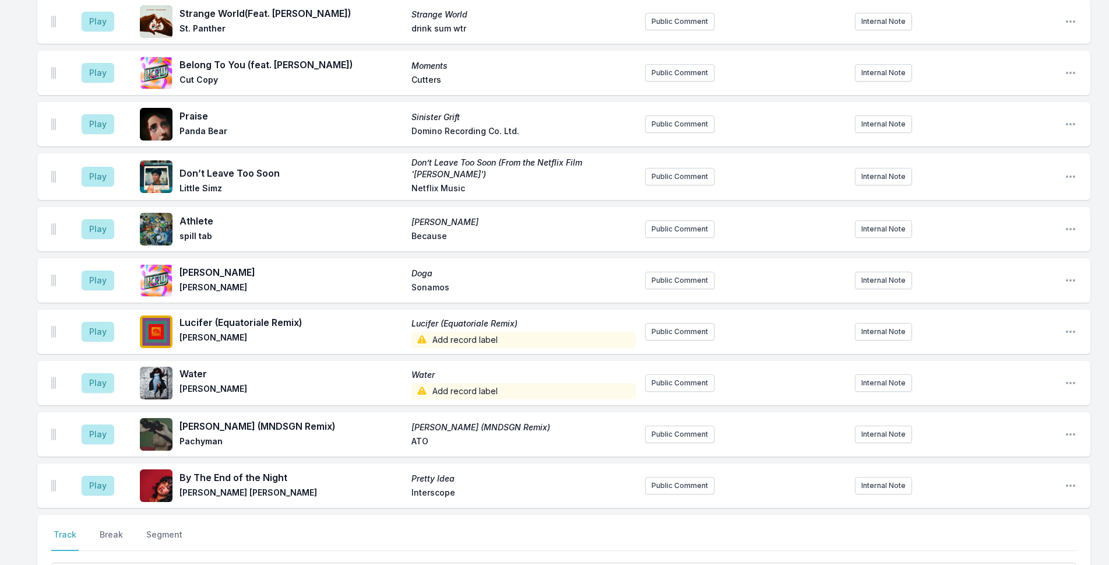
scroll to position [2885, 0]
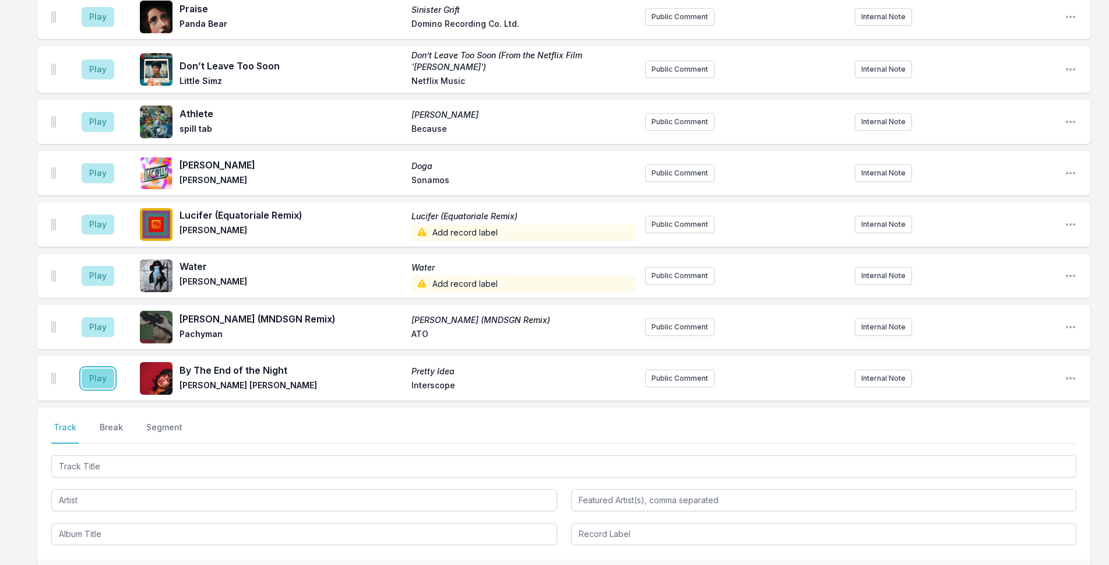
click at [105, 368] on button "Play" at bounding box center [98, 378] width 33 height 20
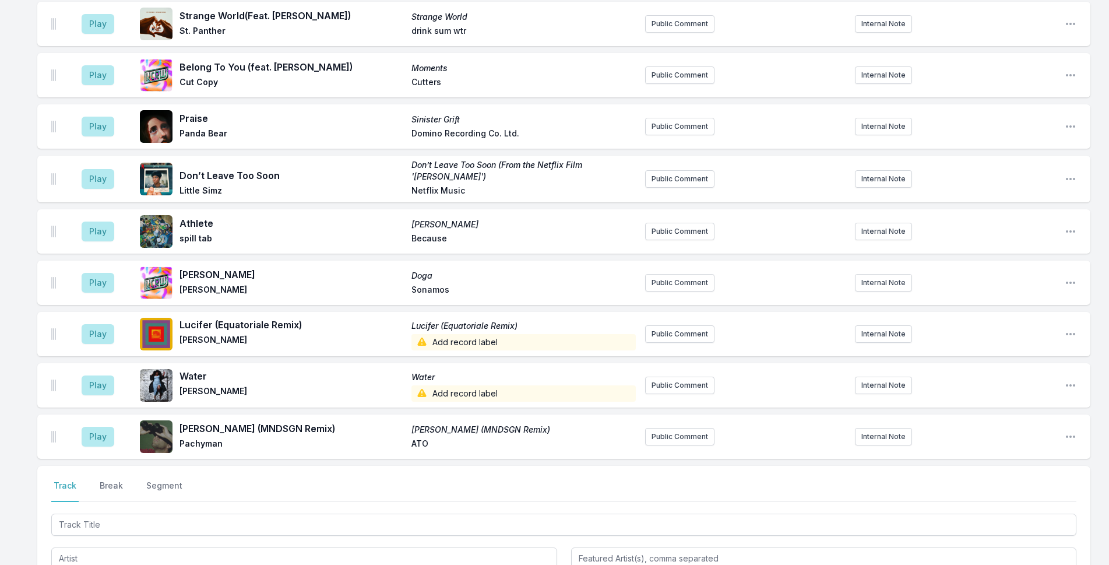
scroll to position [3002, 0]
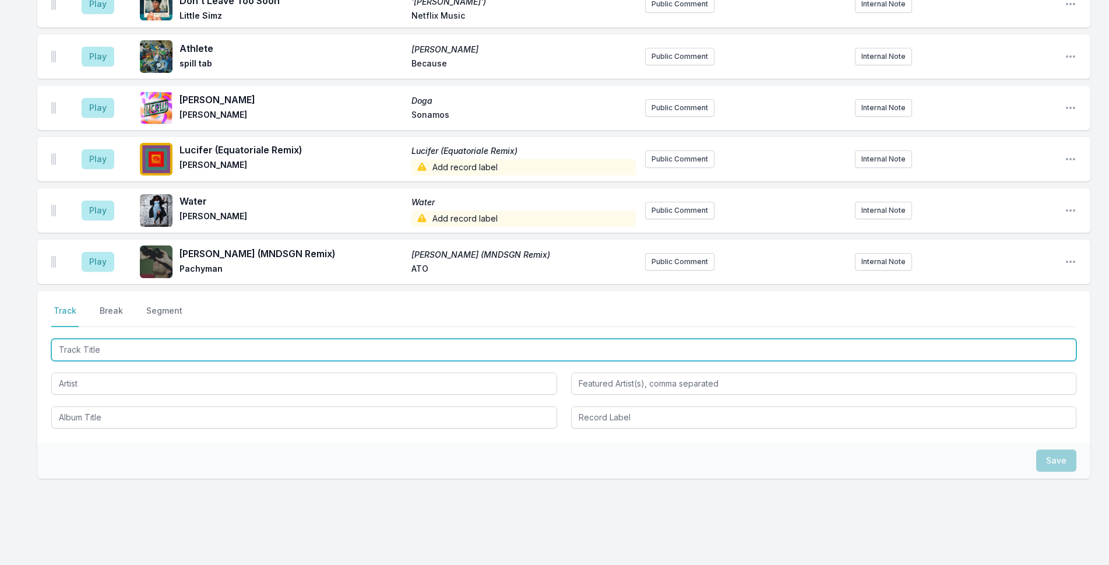
click at [225, 338] on input "Track Title" at bounding box center [563, 349] width 1025 height 22
type input "hardheaded"
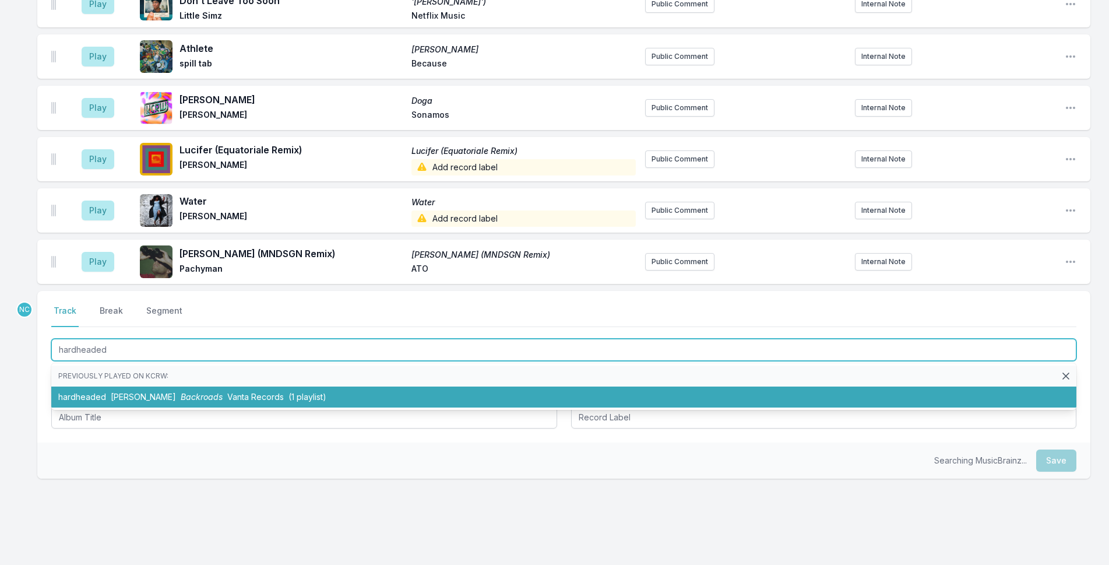
click at [251, 391] on span "Vanta Records" at bounding box center [255, 396] width 57 height 10
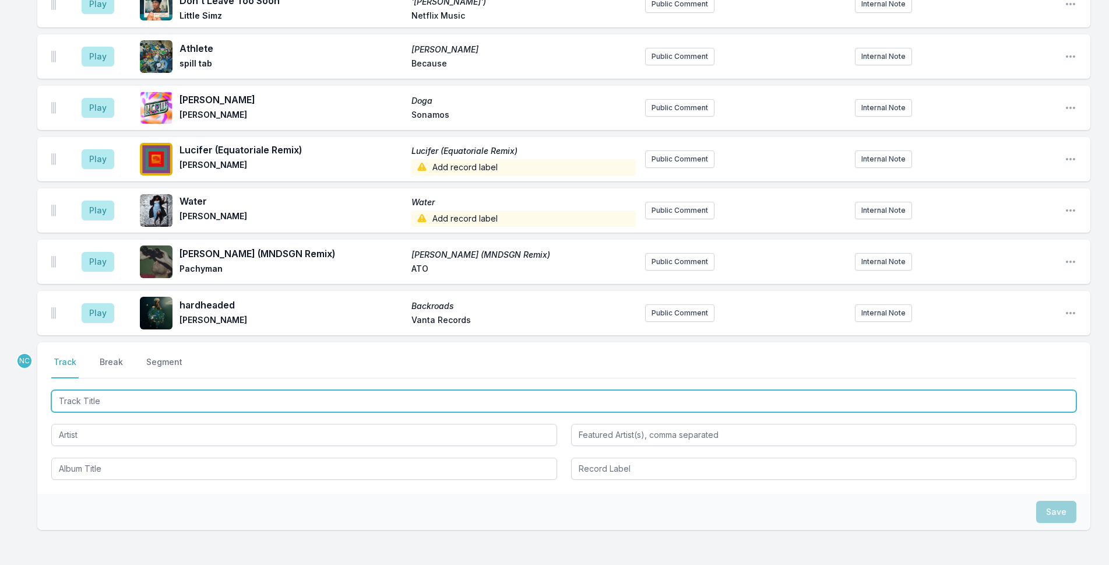
scroll to position [3053, 0]
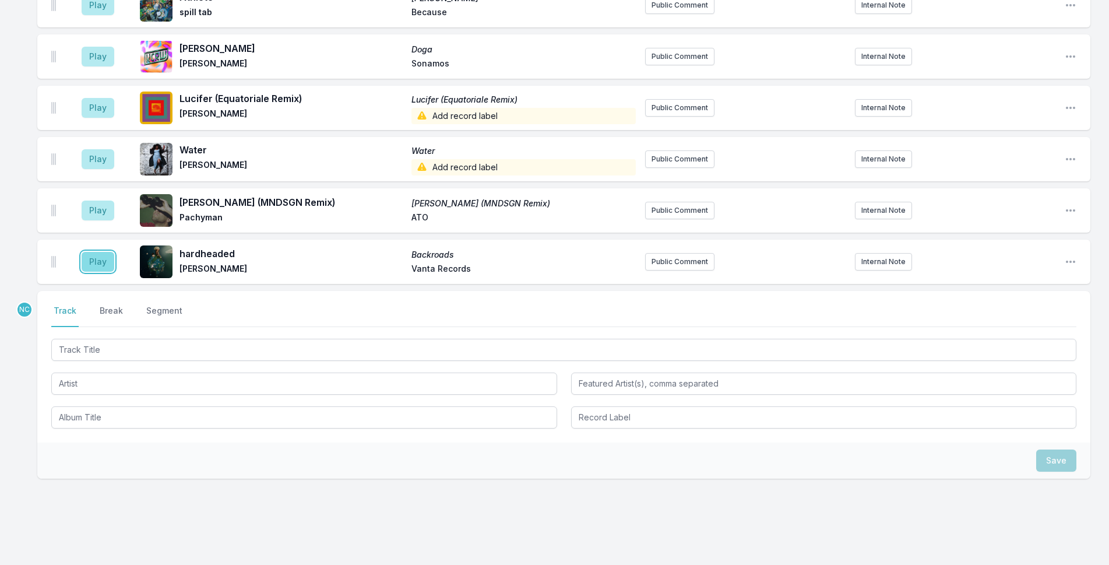
click at [97, 252] on button "Play" at bounding box center [98, 262] width 33 height 20
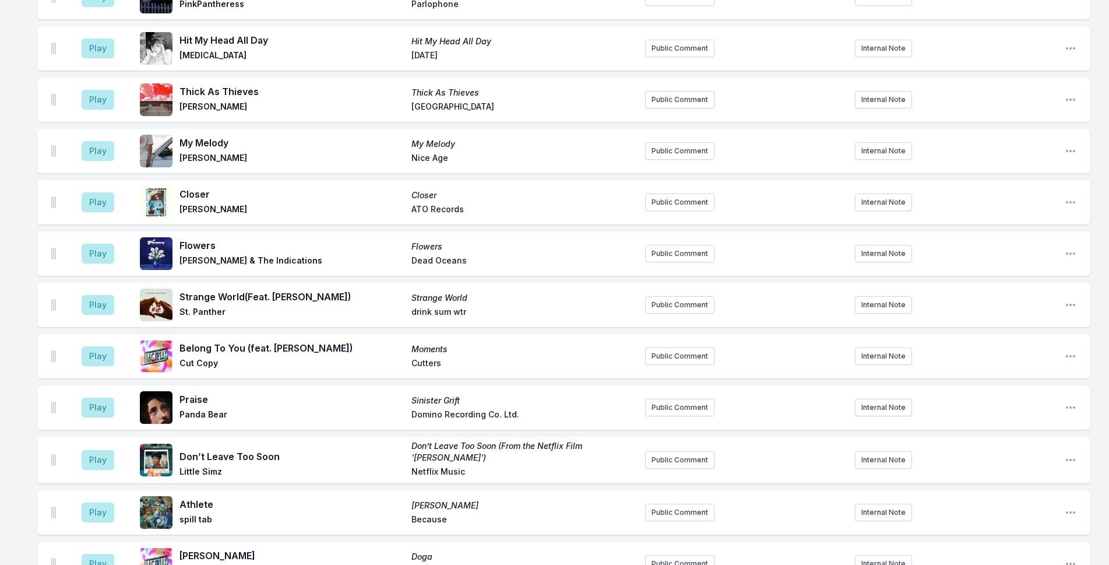
scroll to position [2587, 0]
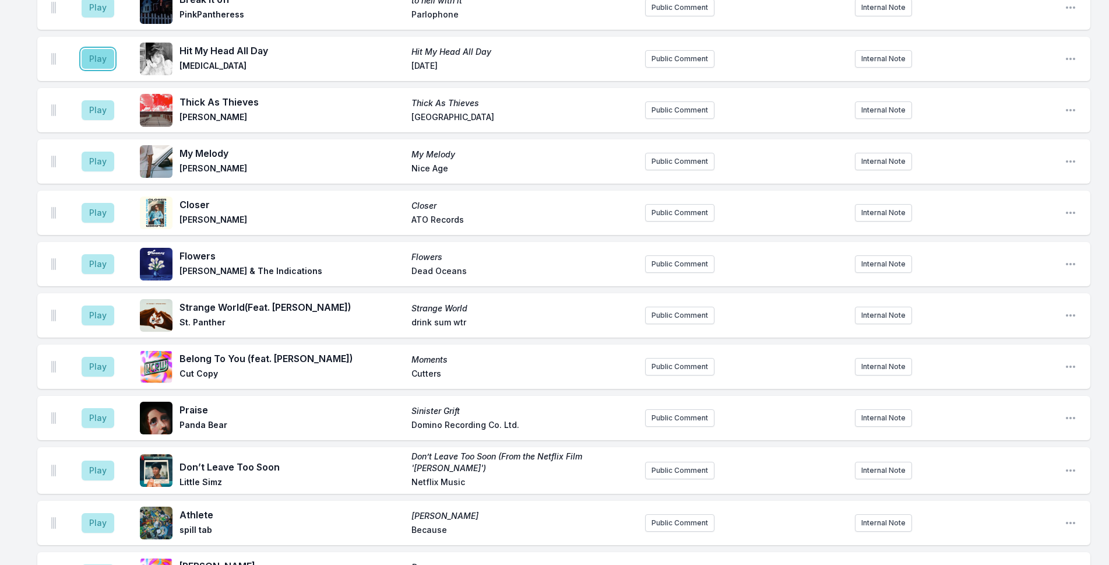
click at [105, 49] on button "Play" at bounding box center [98, 59] width 33 height 20
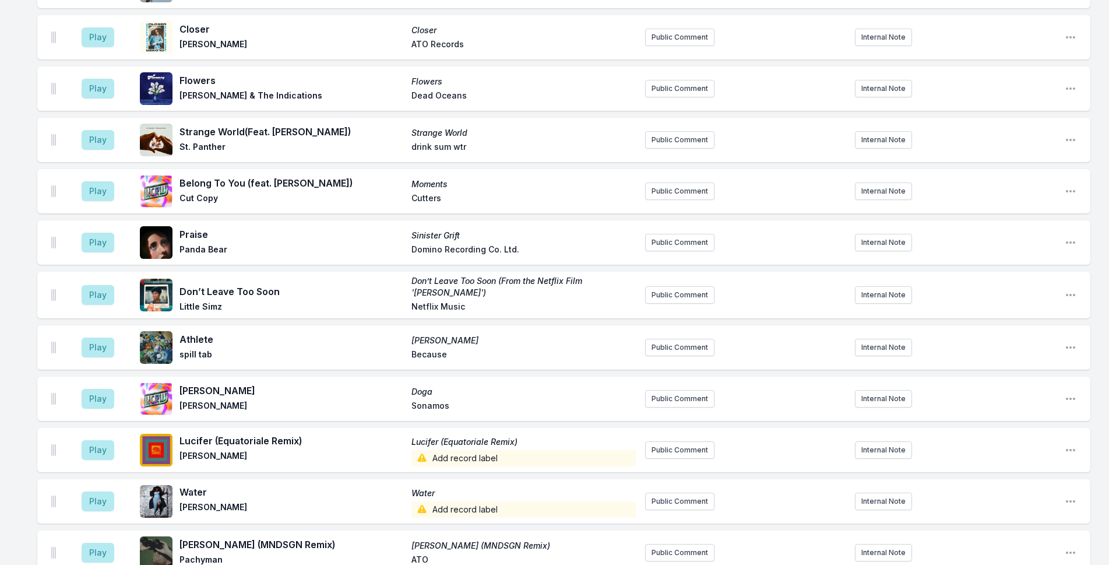
scroll to position [3053, 0]
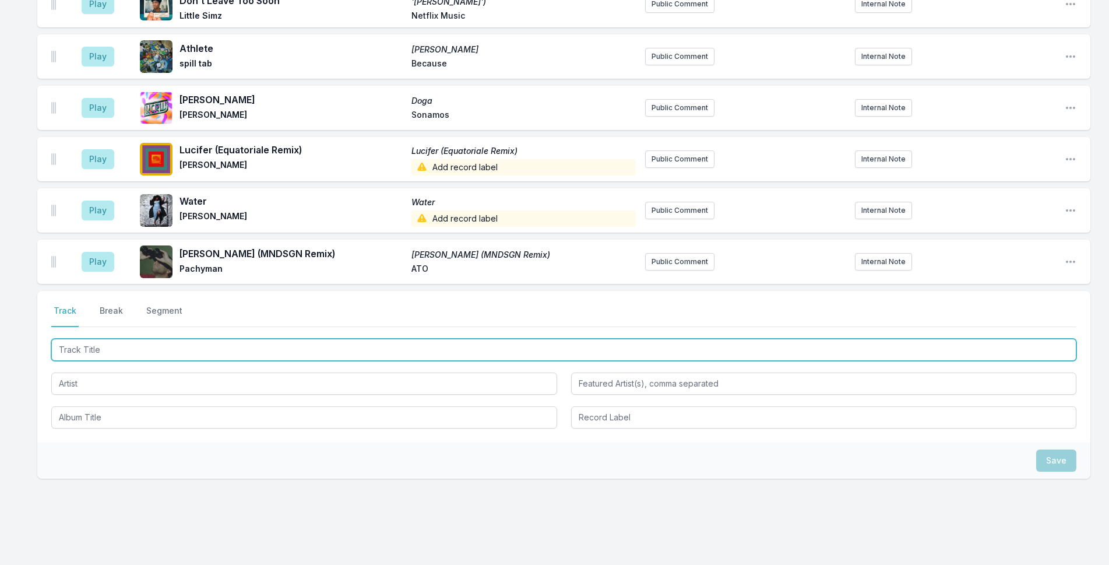
click at [244, 338] on input "Track Title" at bounding box center [563, 349] width 1025 height 22
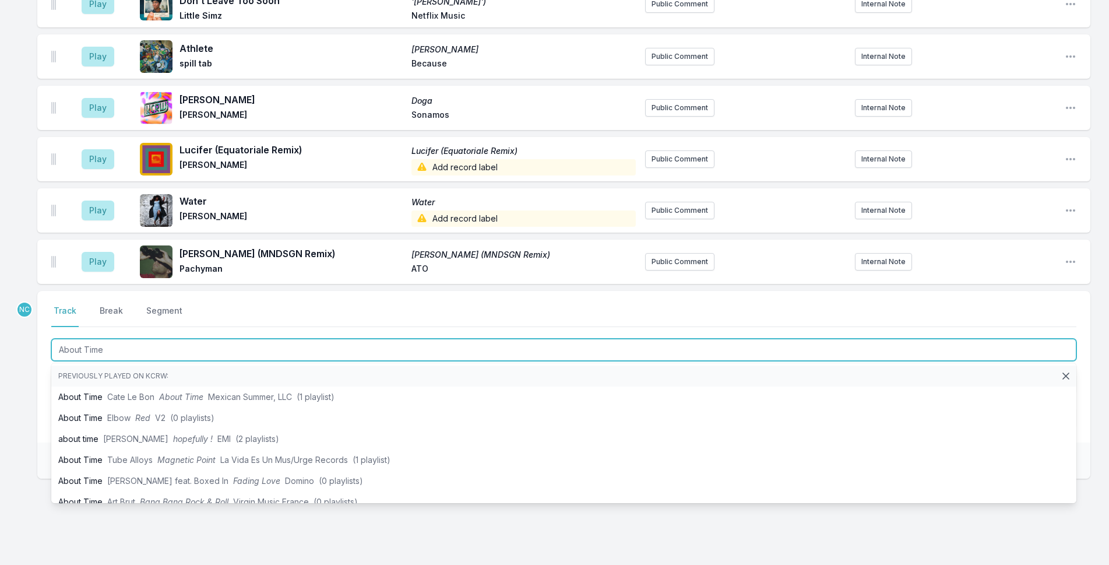
click at [250, 338] on input "About Time" at bounding box center [563, 349] width 1025 height 22
type input "Heaven is No Feeling"
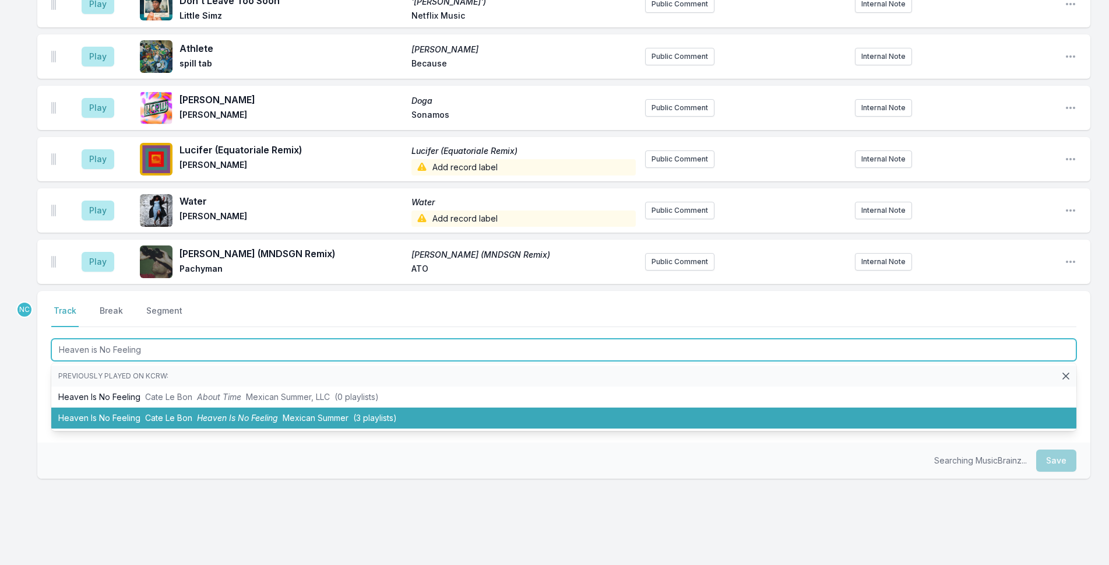
click at [252, 407] on li "Heaven Is No Feeling Cate Le Bon Heaven Is No Feeling Mexican Summer (3 playlis…" at bounding box center [563, 417] width 1025 height 21
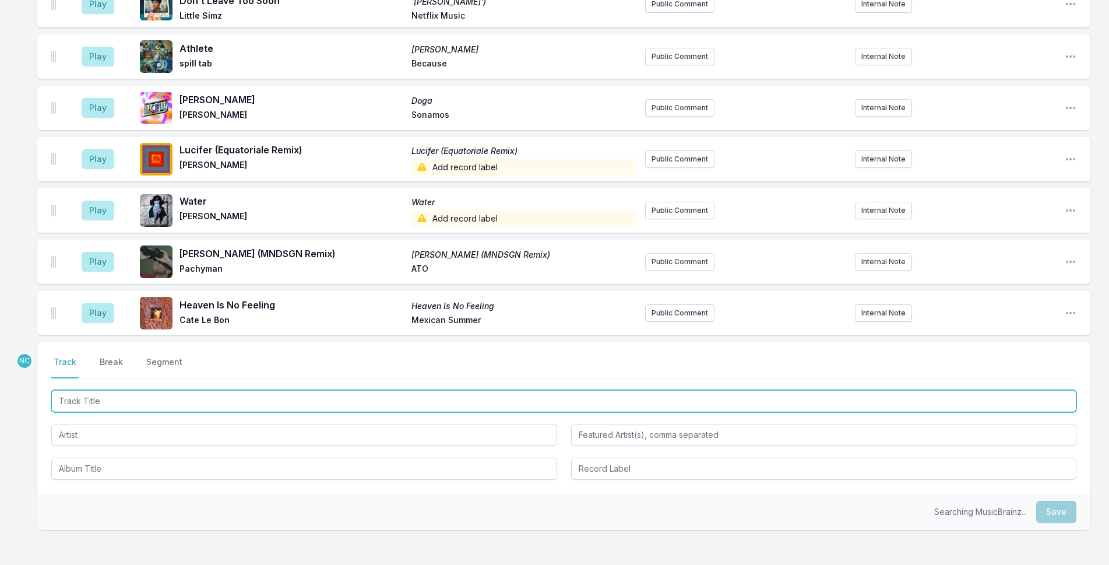
scroll to position [3105, 0]
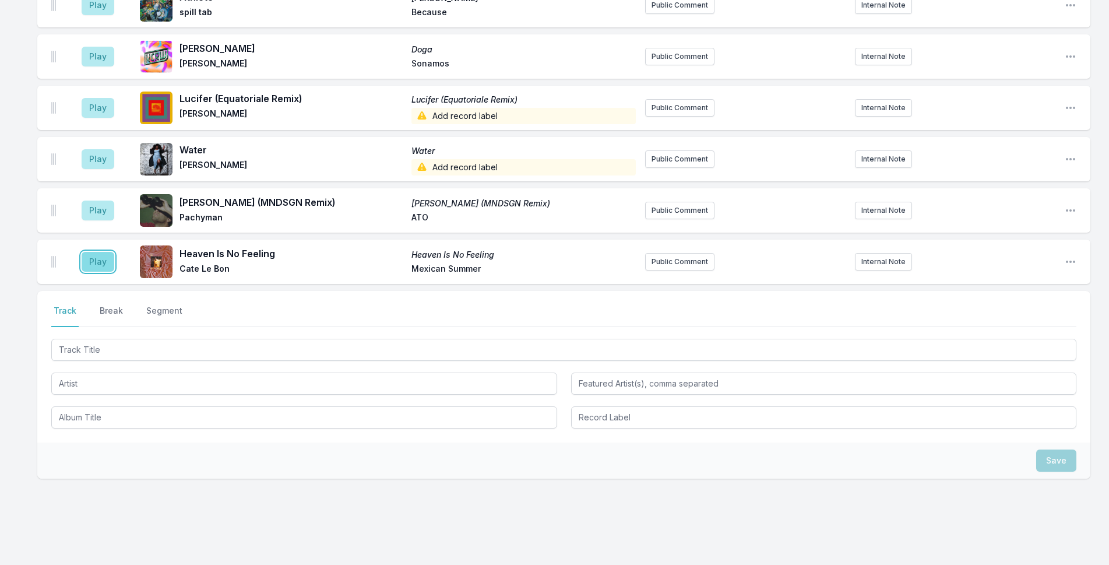
click at [94, 252] on button "Play" at bounding box center [98, 262] width 33 height 20
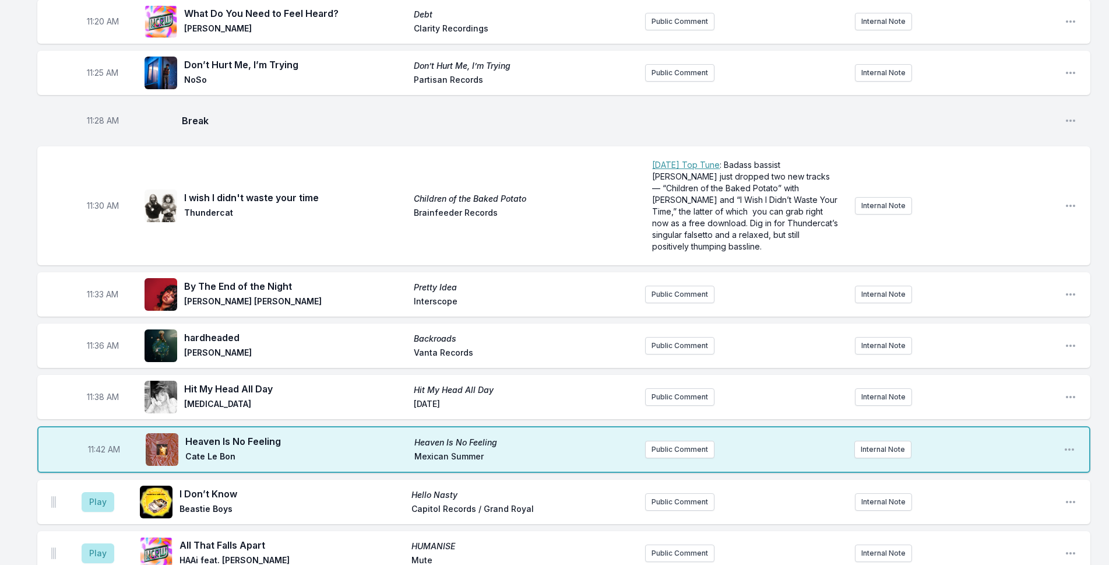
scroll to position [1998, 0]
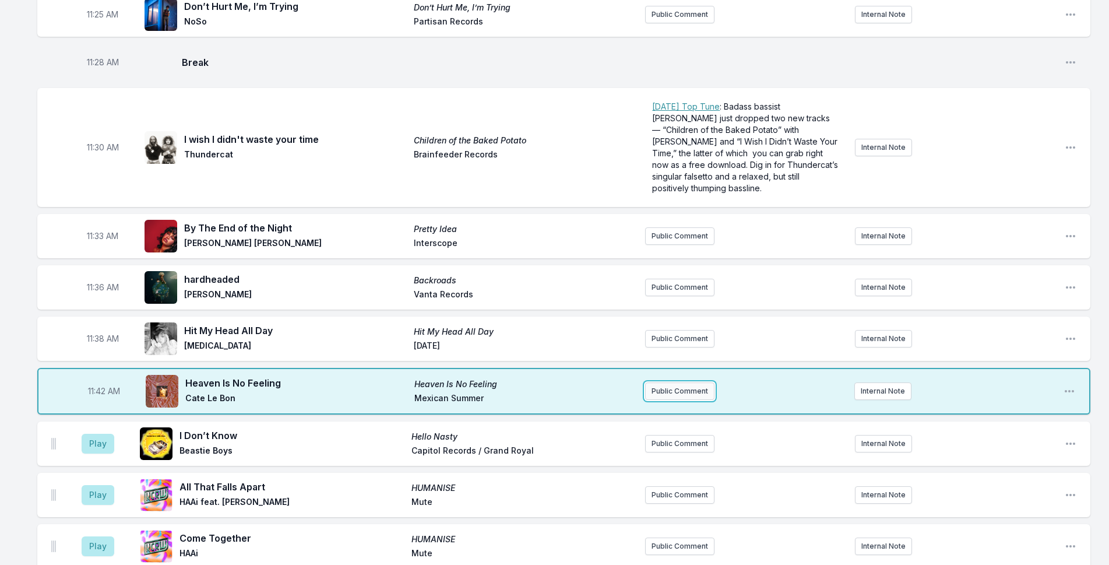
click at [698, 382] on button "Public Comment" at bounding box center [679, 390] width 69 height 17
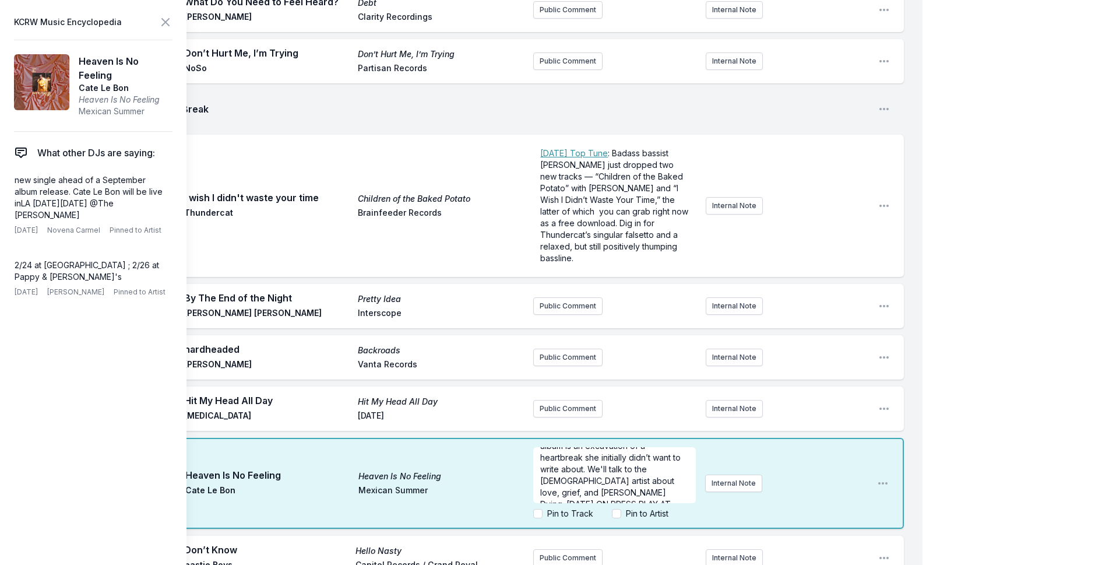
scroll to position [35, 0]
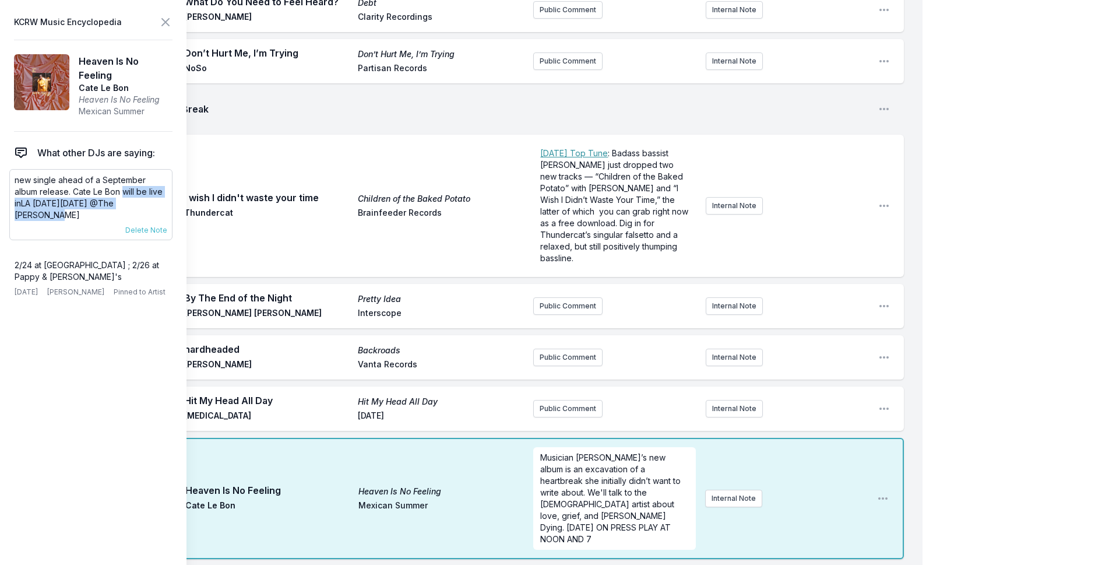
drag, startPoint x: 122, startPoint y: 192, endPoint x: 164, endPoint y: 203, distance: 43.5
click at [164, 203] on p "new single ahead of a September album release. Cate Le Bon will be live inLA [D…" at bounding box center [91, 197] width 153 height 47
copy p "will be live inLA [DATE][DATE] @The [PERSON_NAME]"
click at [724, 489] on button "Internal Note" at bounding box center [733, 497] width 57 height 17
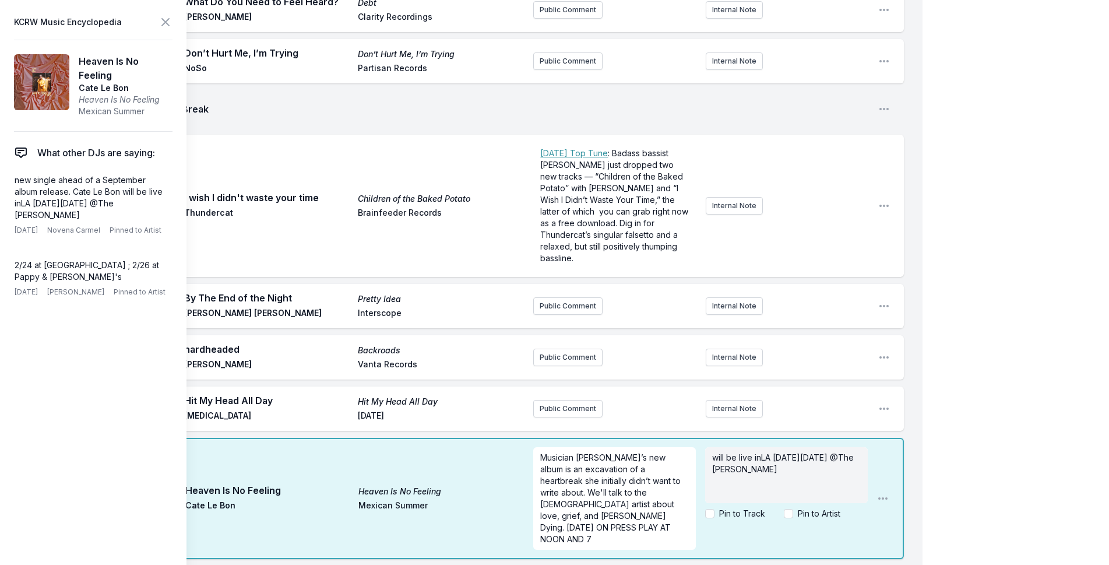
click at [168, 21] on icon at bounding box center [165, 22] width 14 height 14
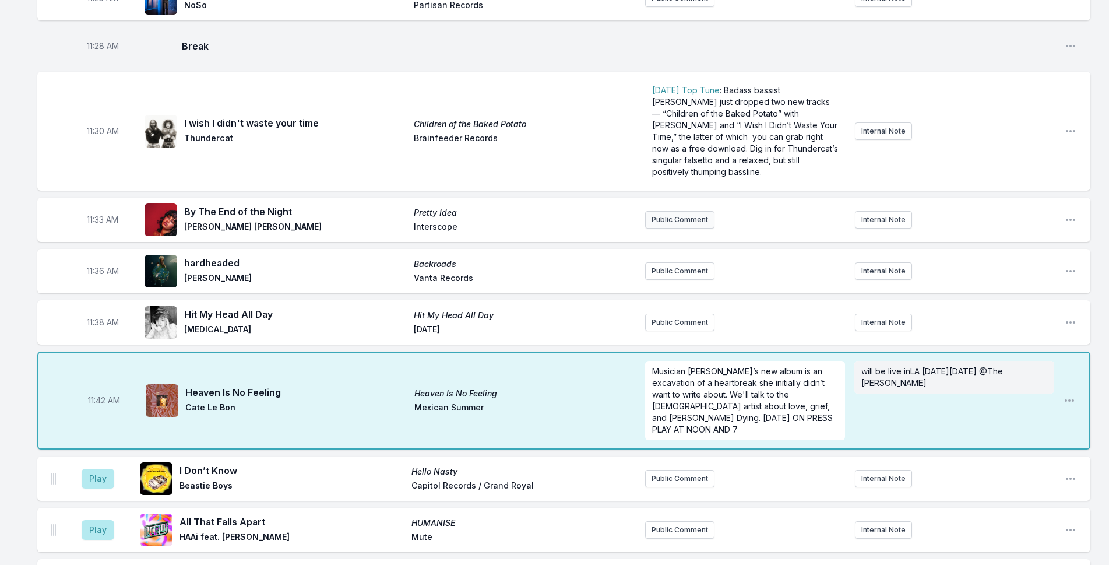
scroll to position [2056, 0]
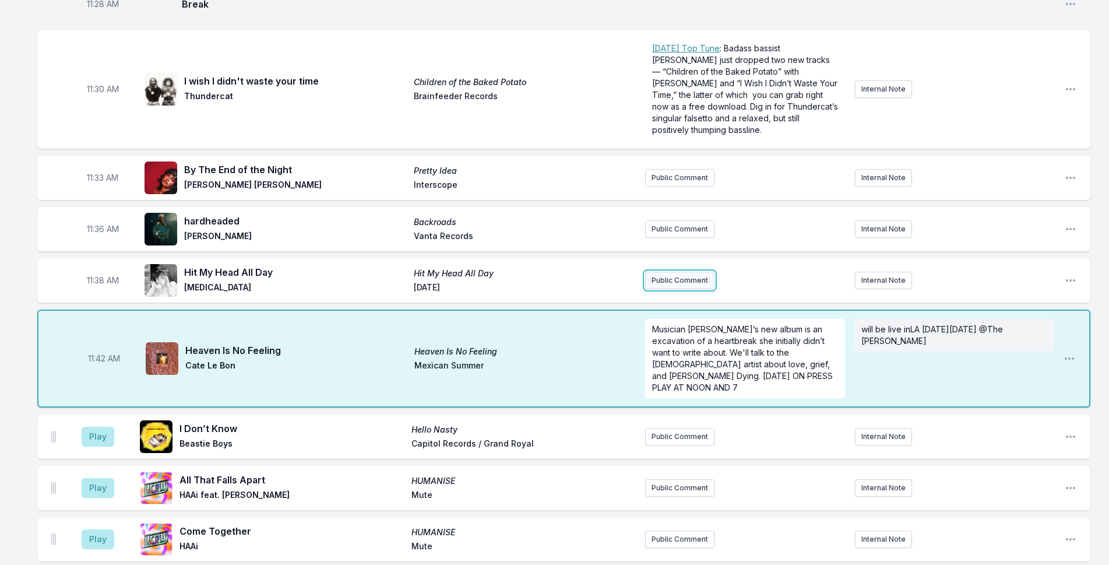
click at [696, 271] on button "Public Comment" at bounding box center [679, 279] width 69 height 17
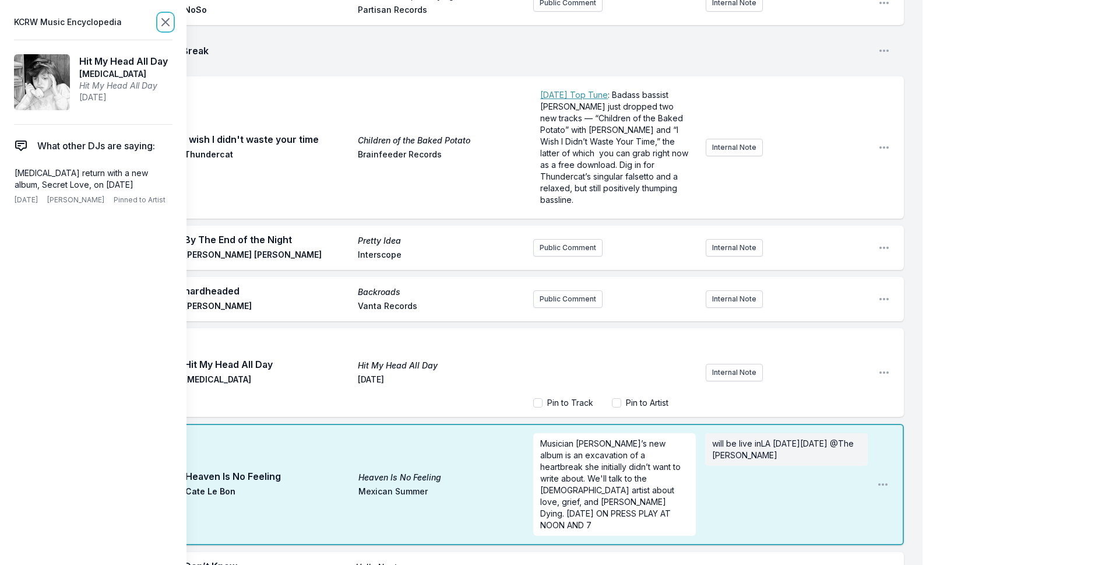
click at [167, 23] on icon at bounding box center [165, 22] width 7 height 7
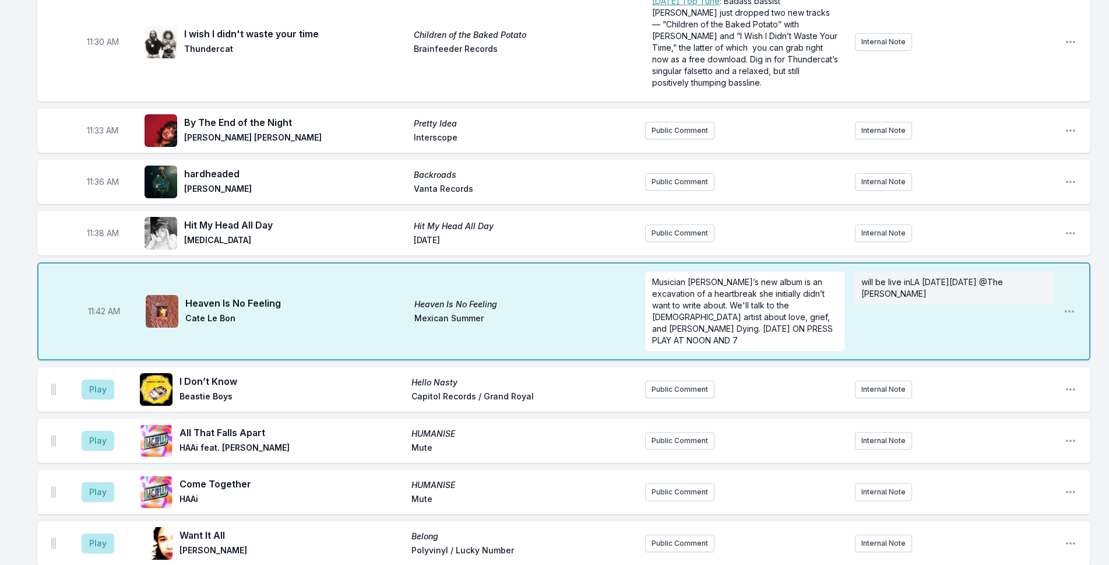
scroll to position [2172, 0]
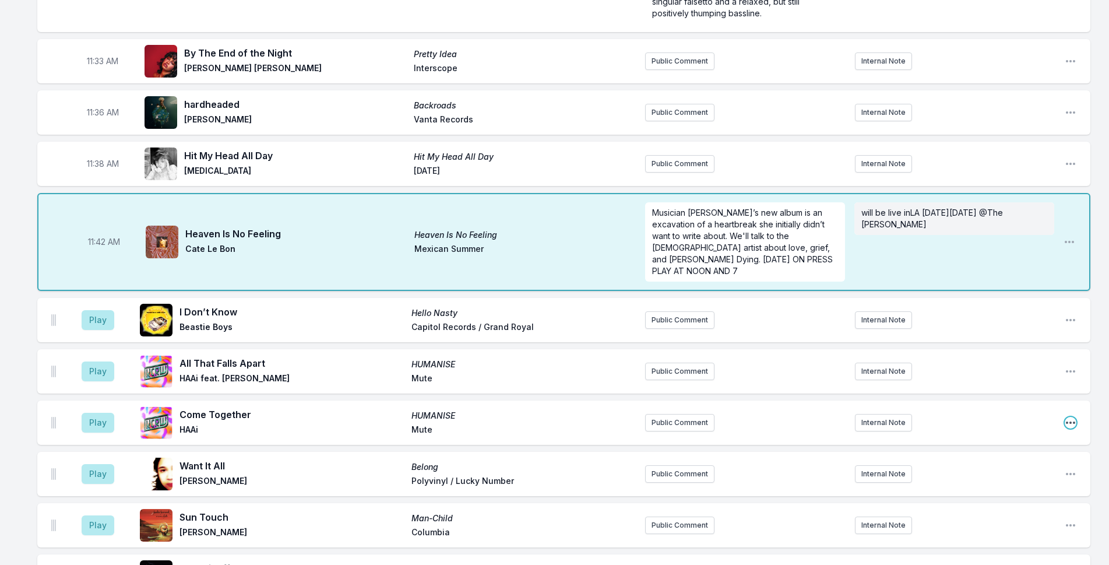
click at [1070, 417] on icon "Open playlist item options" at bounding box center [1070, 423] width 12 height 12
click at [1027, 456] on button "Edit Track Details" at bounding box center [1011, 466] width 130 height 21
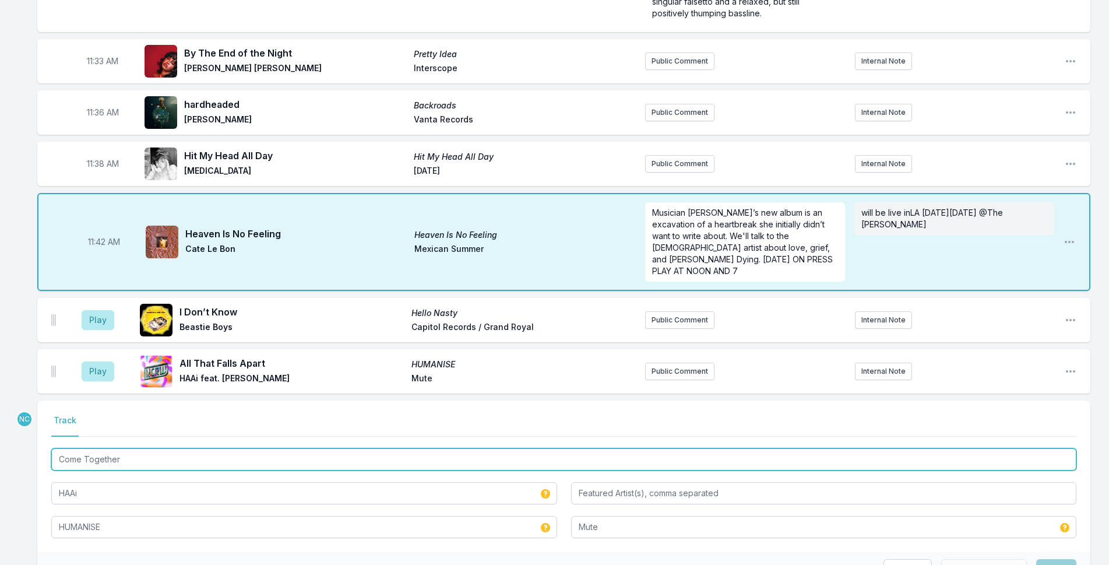
click at [79, 448] on input "Come Together" at bounding box center [563, 459] width 1025 height 22
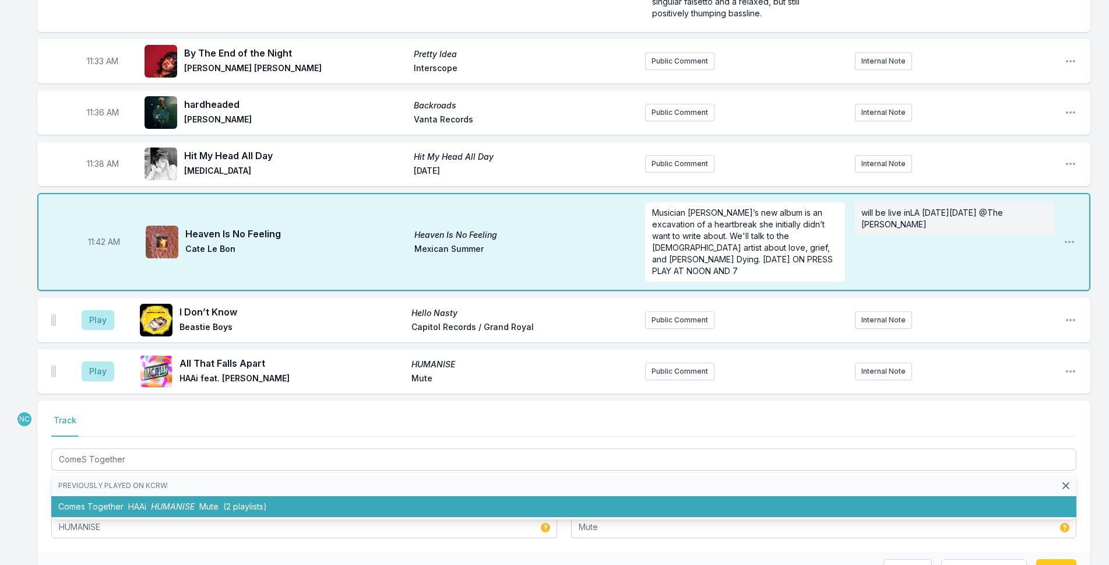
click at [486, 483] on ul "Previously played on KCRW: Comes Together HAAi HUMANISE Mute (2 playlists)" at bounding box center [563, 495] width 1025 height 47
click at [486, 496] on li "Comes Together HAAi HUMANISE Mute (2 playlists)" at bounding box center [563, 506] width 1025 height 21
type input "Come Together"
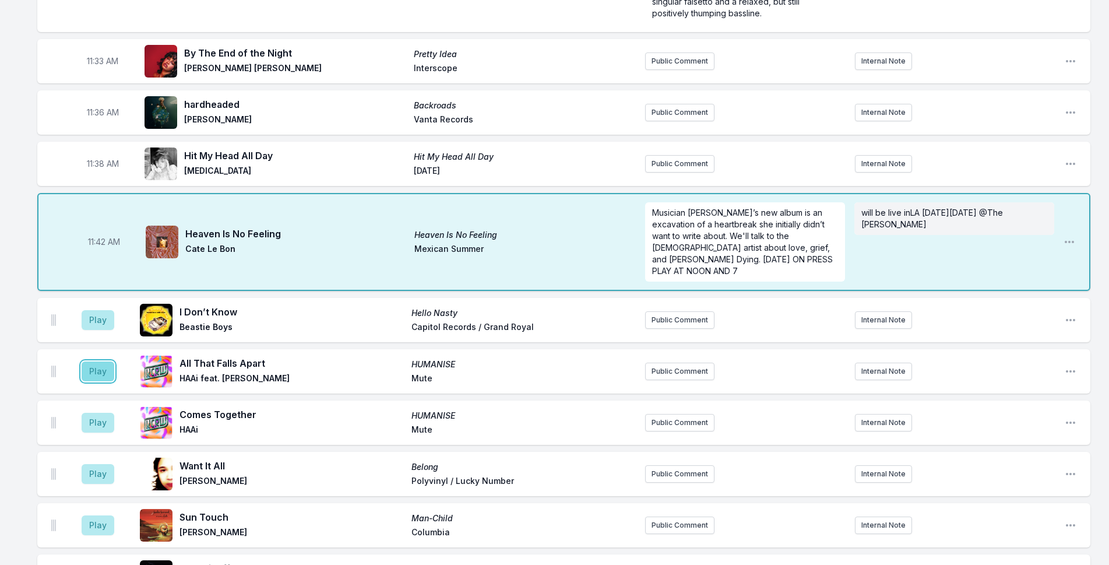
click at [100, 361] on button "Play" at bounding box center [98, 371] width 33 height 20
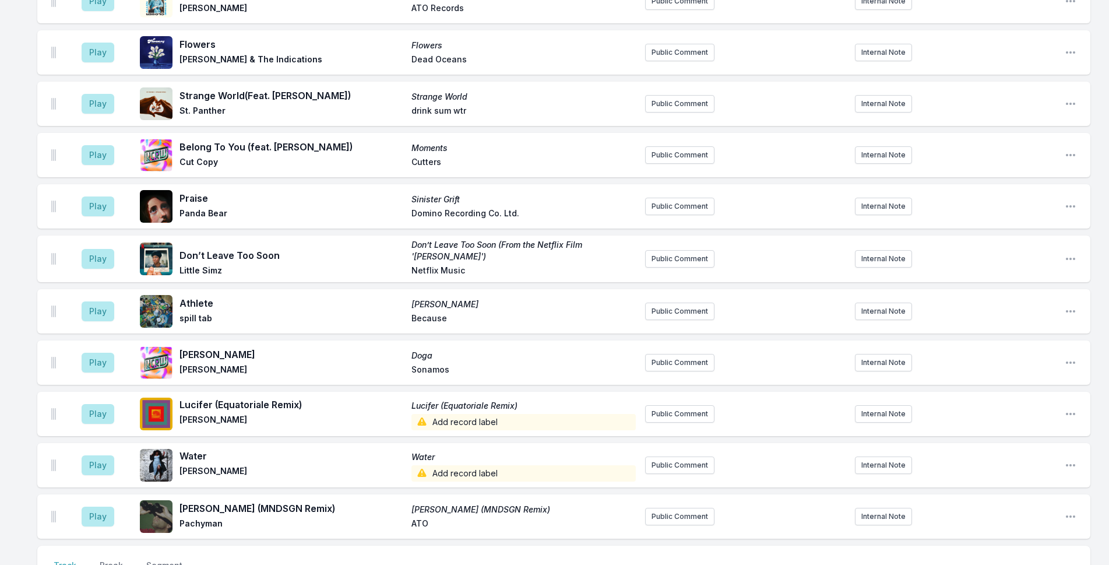
scroll to position [3144, 0]
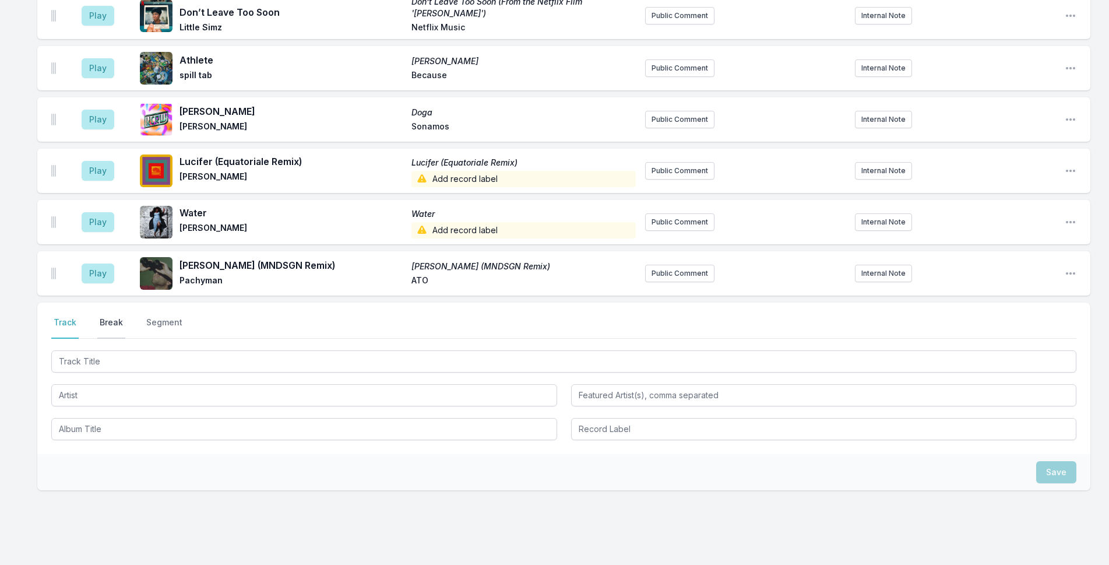
click at [115, 316] on button "Break" at bounding box center [111, 327] width 28 height 22
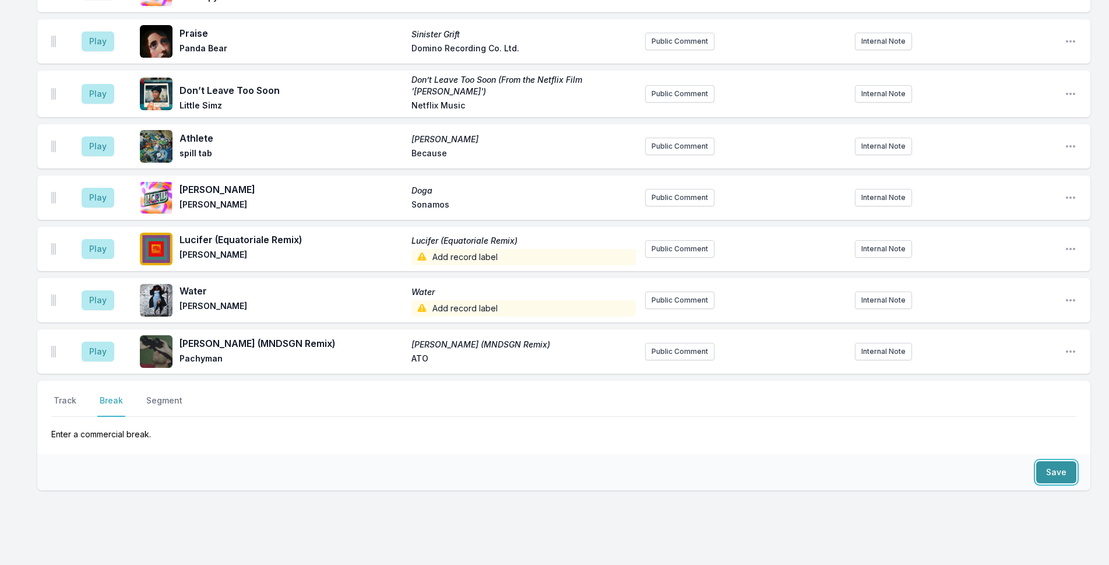
click at [1059, 461] on button "Save" at bounding box center [1056, 472] width 40 height 22
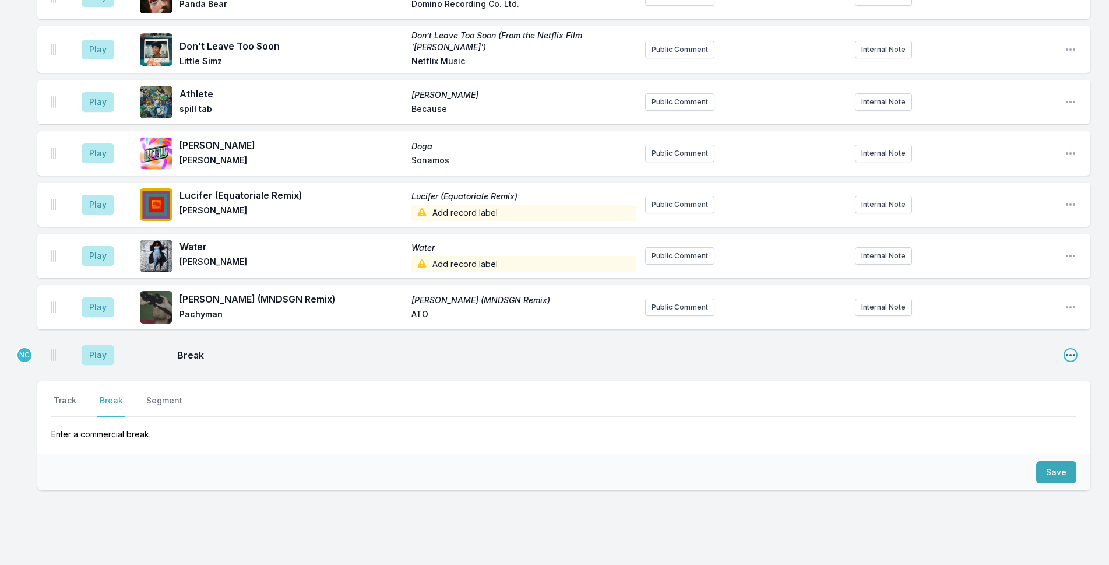
click at [1069, 349] on icon "Open playlist item options" at bounding box center [1070, 355] width 12 height 12
click at [1008, 368] on button "Edit Timestamp" at bounding box center [1011, 378] width 130 height 21
type input "11:47"
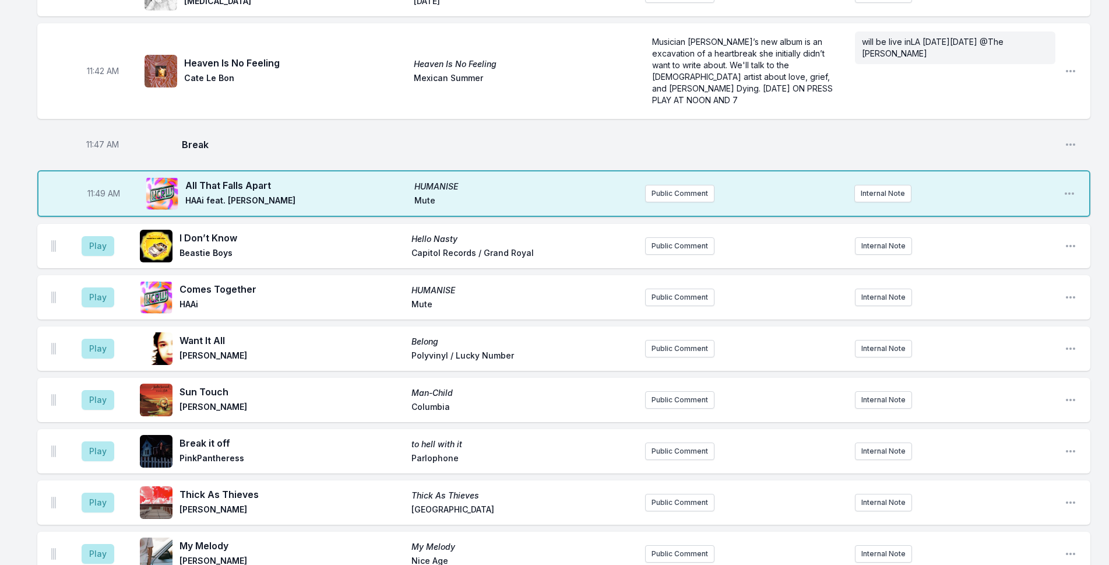
scroll to position [2295, 0]
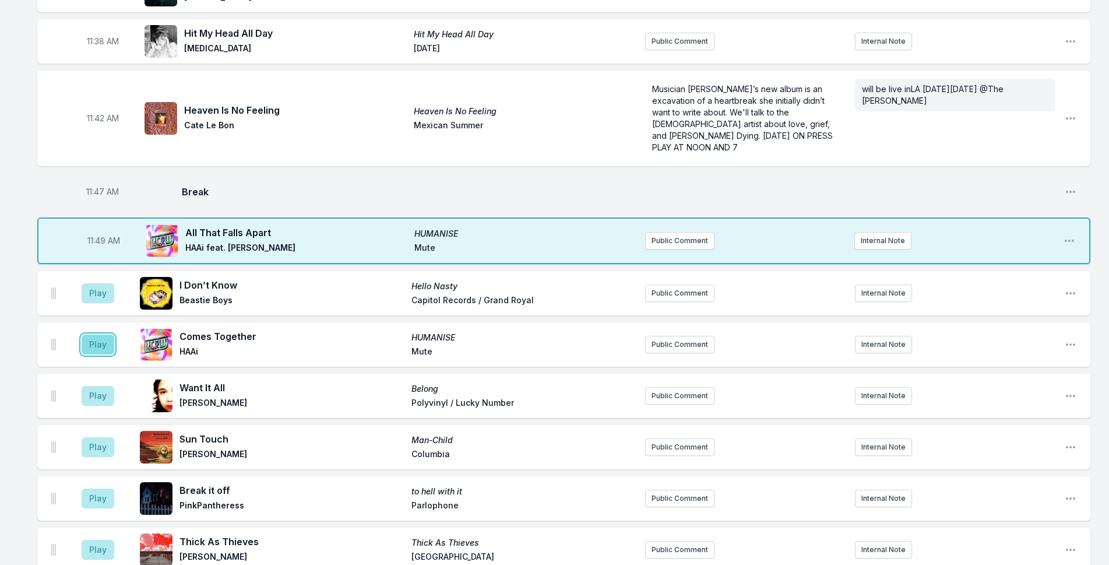
click at [93, 334] on button "Play" at bounding box center [98, 344] width 33 height 20
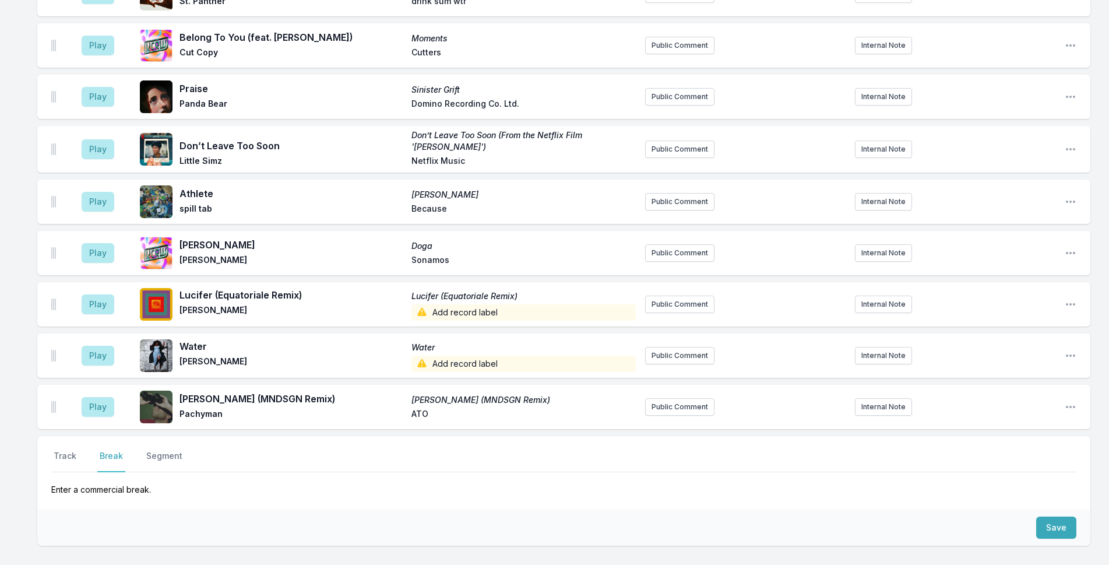
scroll to position [3110, 0]
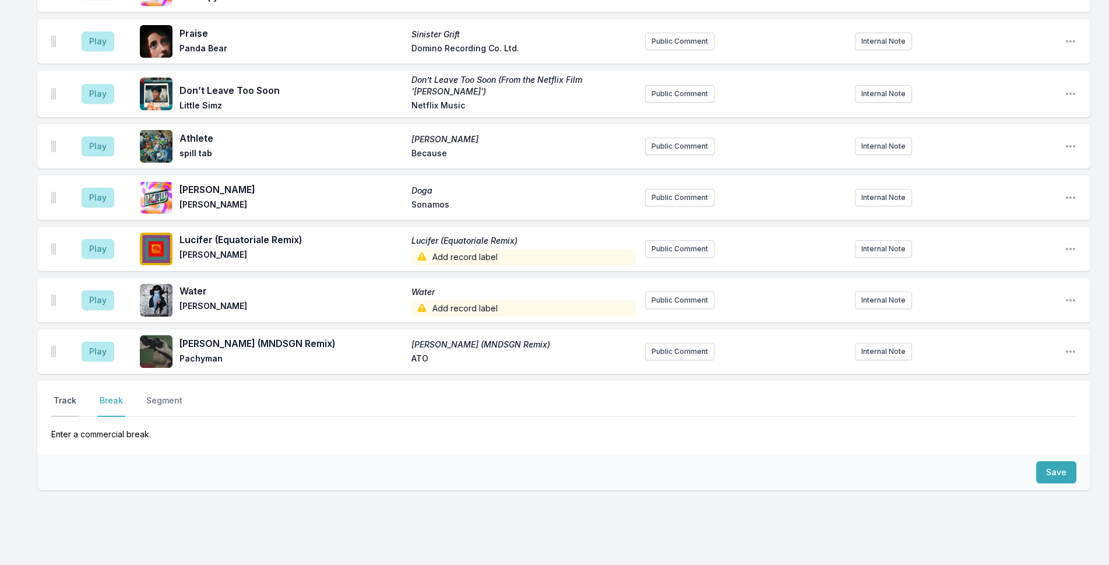
click at [75, 394] on button "Track" at bounding box center [64, 405] width 27 height 22
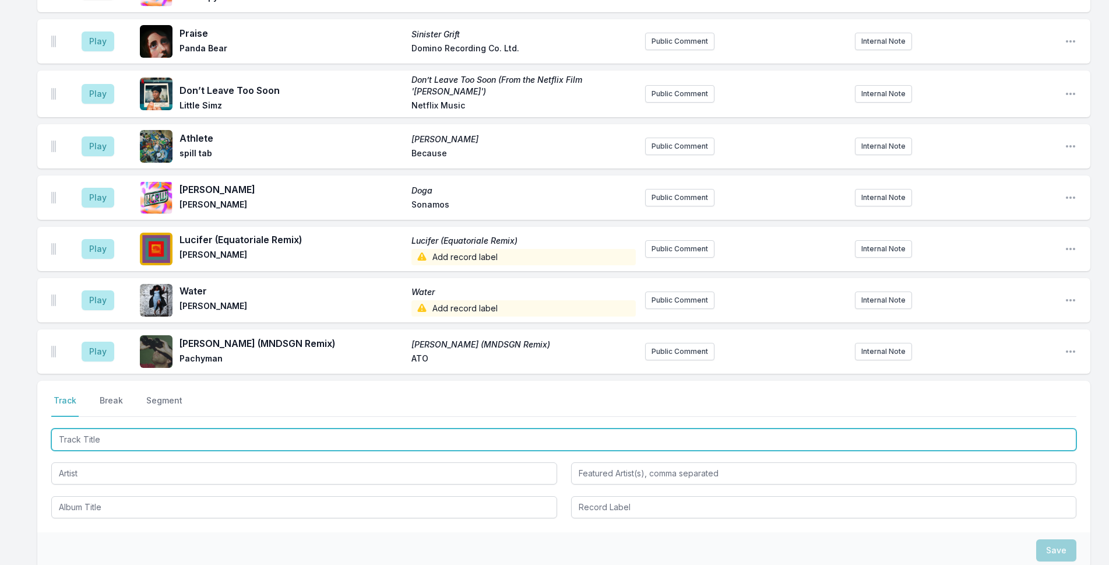
click at [102, 428] on input "Track Title" at bounding box center [563, 439] width 1025 height 22
type input "As Alive As You Need me"
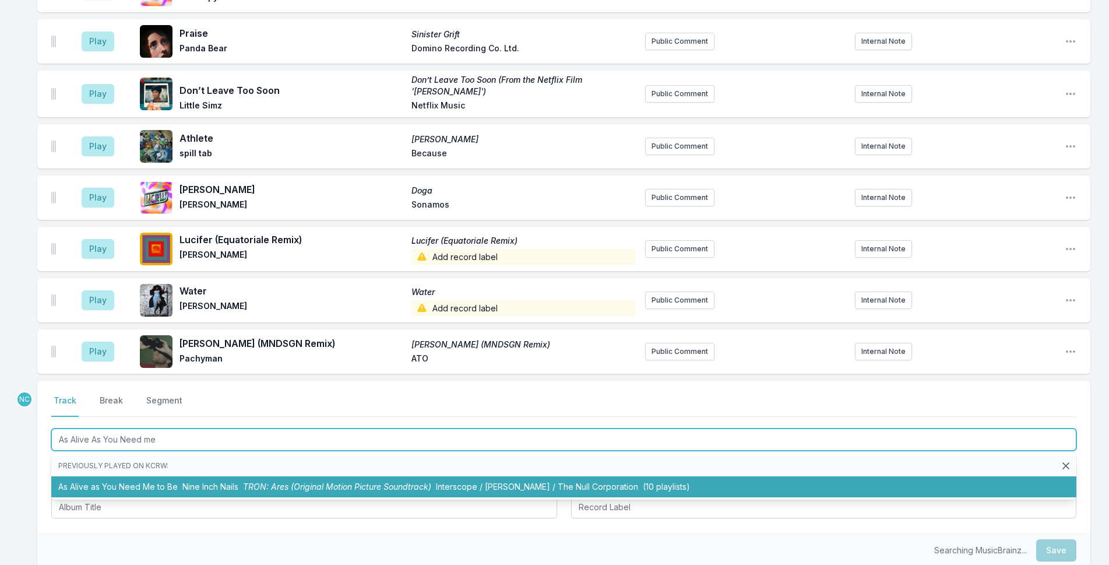
click at [177, 476] on li "As Alive as You Need Me to Be Nine Inch Nails TRON: Ares (Original Motion Pictu…" at bounding box center [563, 486] width 1025 height 21
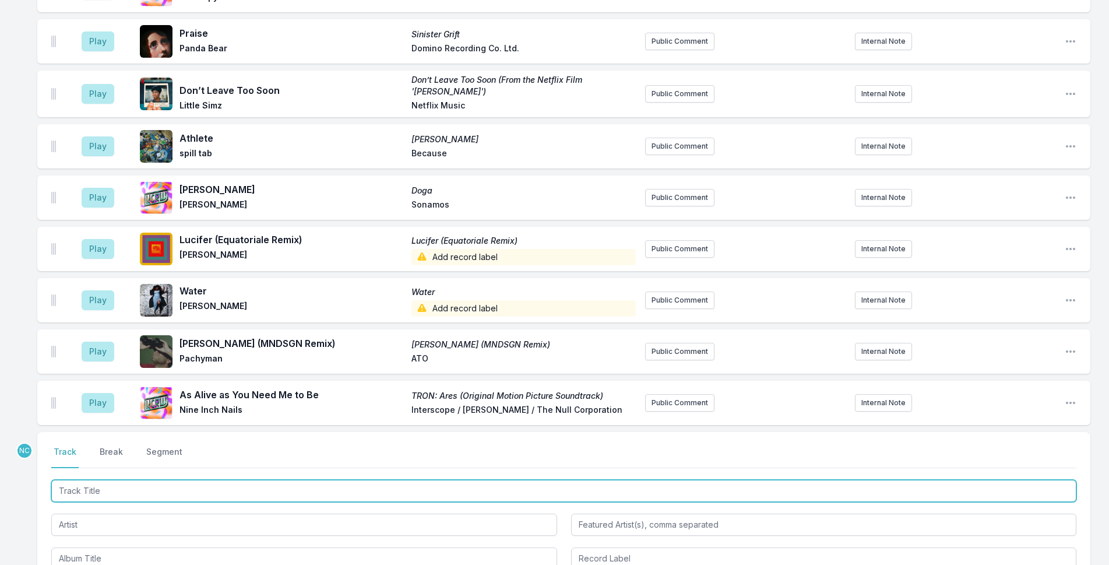
scroll to position [3162, 0]
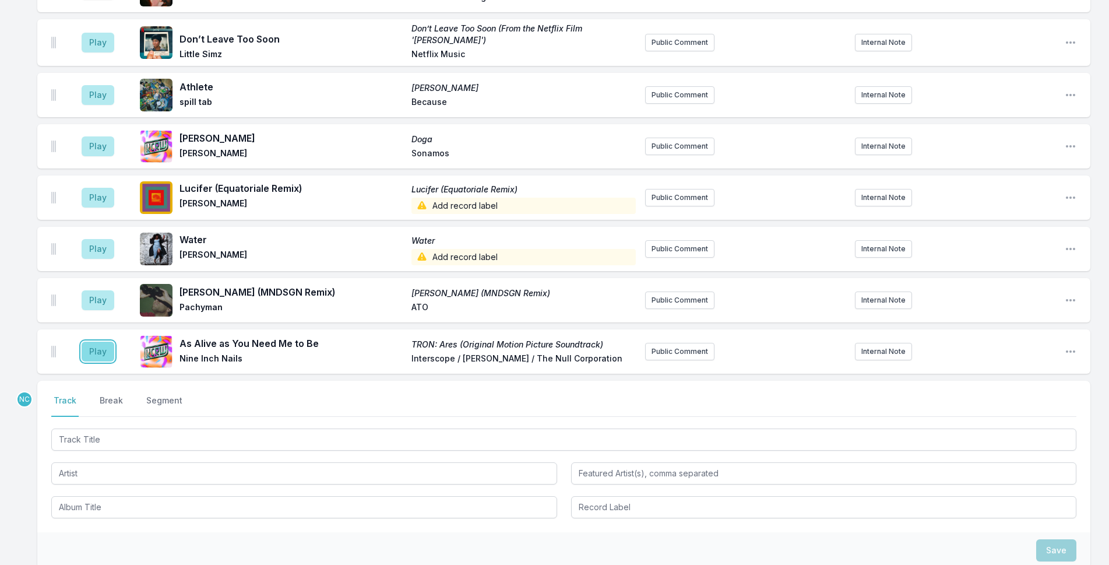
click at [96, 341] on button "Play" at bounding box center [98, 351] width 33 height 20
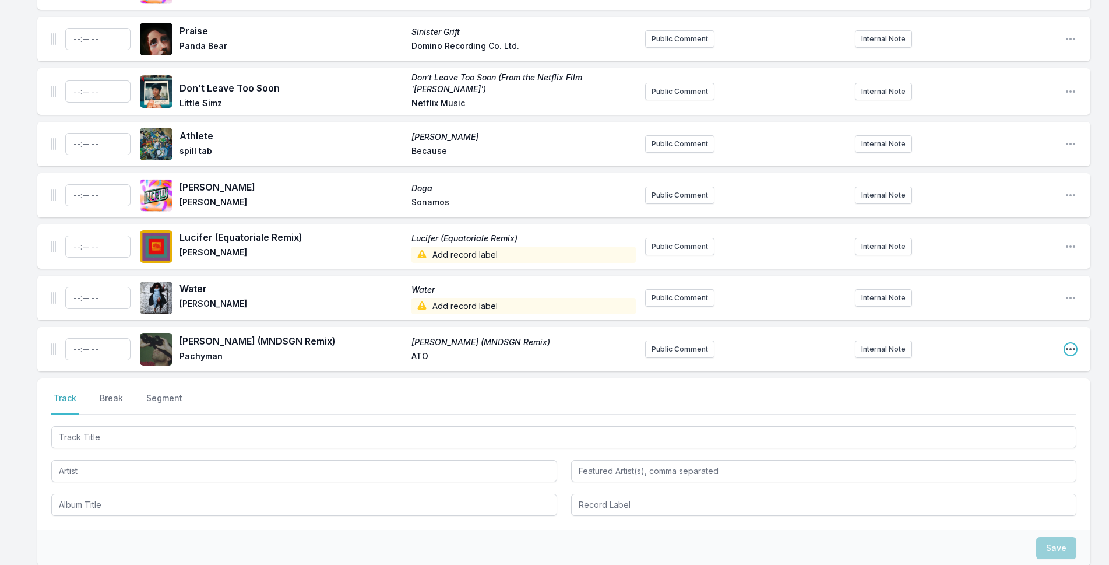
click at [1072, 343] on icon "Open playlist item options" at bounding box center [1070, 349] width 12 height 12
click at [1000, 404] on button "Delete Entry" at bounding box center [1011, 414] width 130 height 21
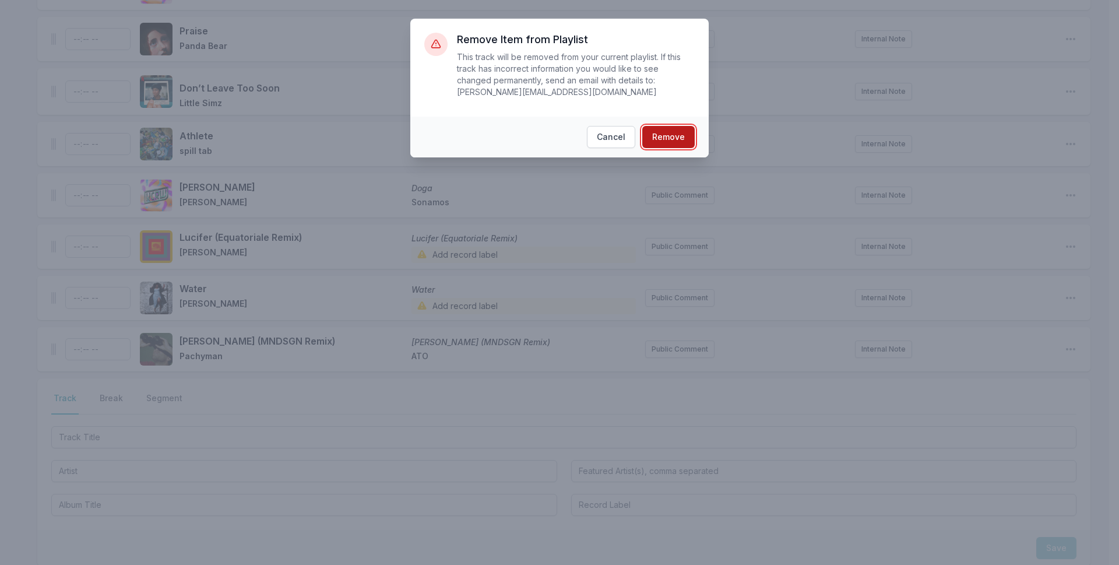
click at [672, 128] on button "Remove" at bounding box center [668, 137] width 52 height 22
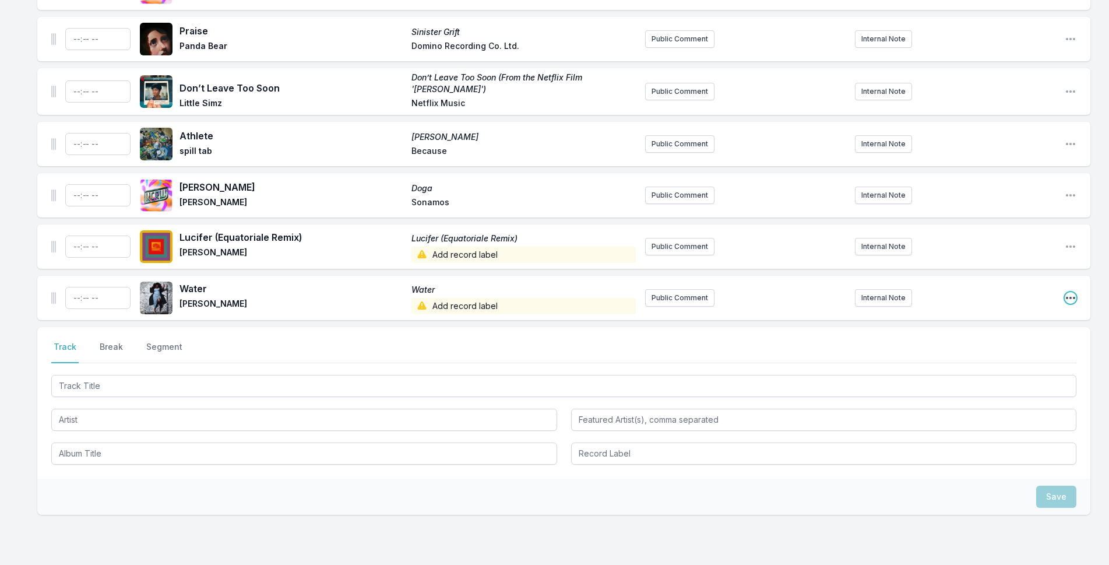
click at [1073, 292] on icon "Open playlist item options" at bounding box center [1070, 298] width 12 height 12
click at [966, 352] on button "Delete Entry" at bounding box center [1011, 362] width 130 height 21
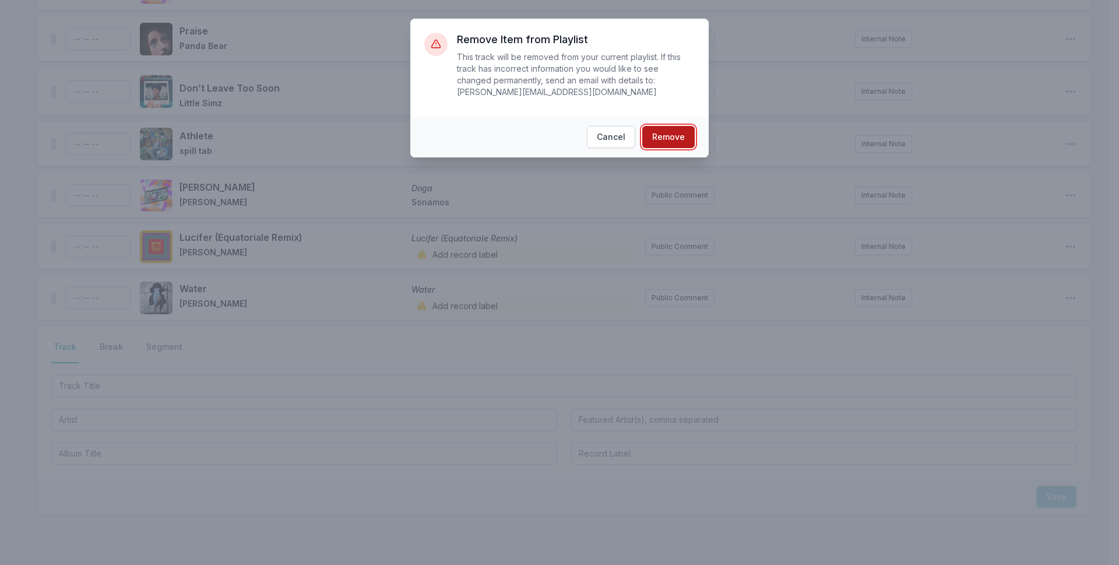
click at [675, 126] on button "Remove" at bounding box center [668, 137] width 52 height 22
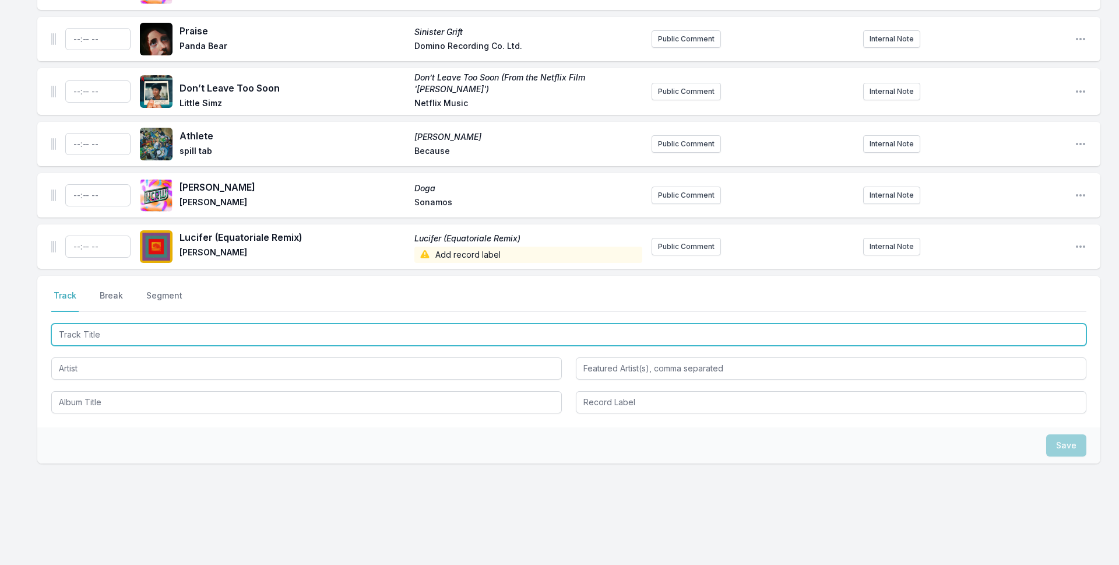
scroll to position [3135, 0]
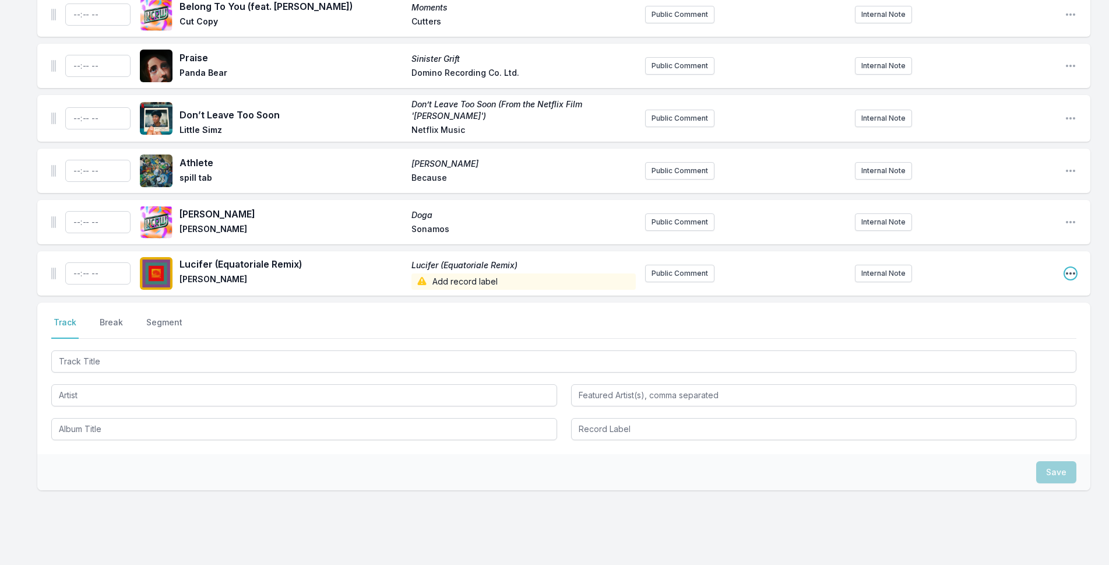
click at [1075, 267] on icon "Open playlist item options" at bounding box center [1070, 273] width 12 height 12
click at [983, 328] on button "Delete Entry" at bounding box center [1011, 338] width 130 height 21
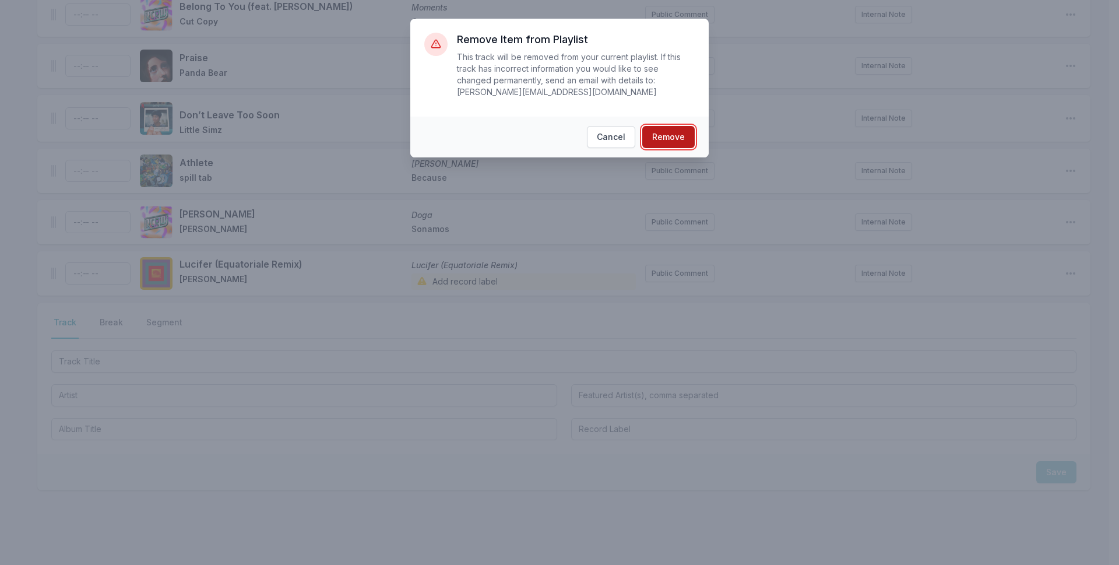
click at [683, 126] on button "Remove" at bounding box center [668, 137] width 52 height 22
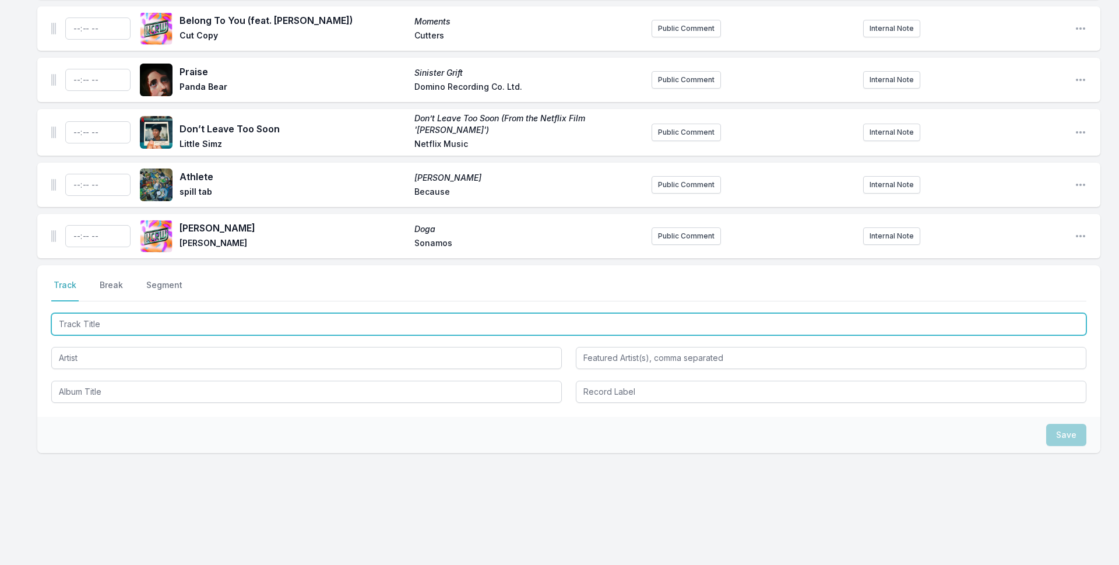
scroll to position [3084, 0]
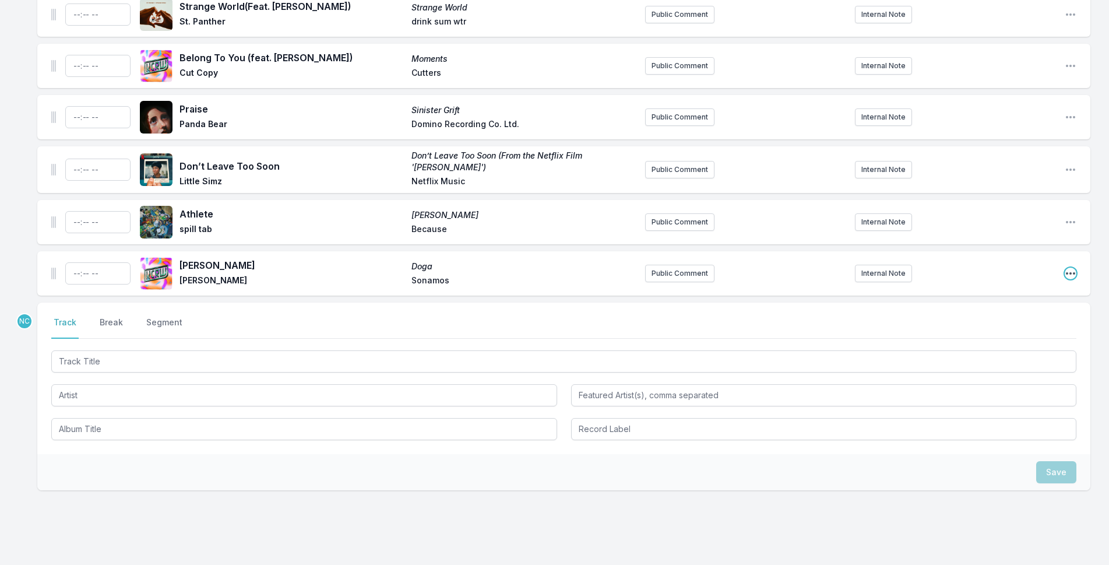
click at [1070, 267] on icon "Open playlist item options" at bounding box center [1070, 273] width 12 height 12
click at [1003, 328] on button "Delete Entry" at bounding box center [1011, 338] width 130 height 21
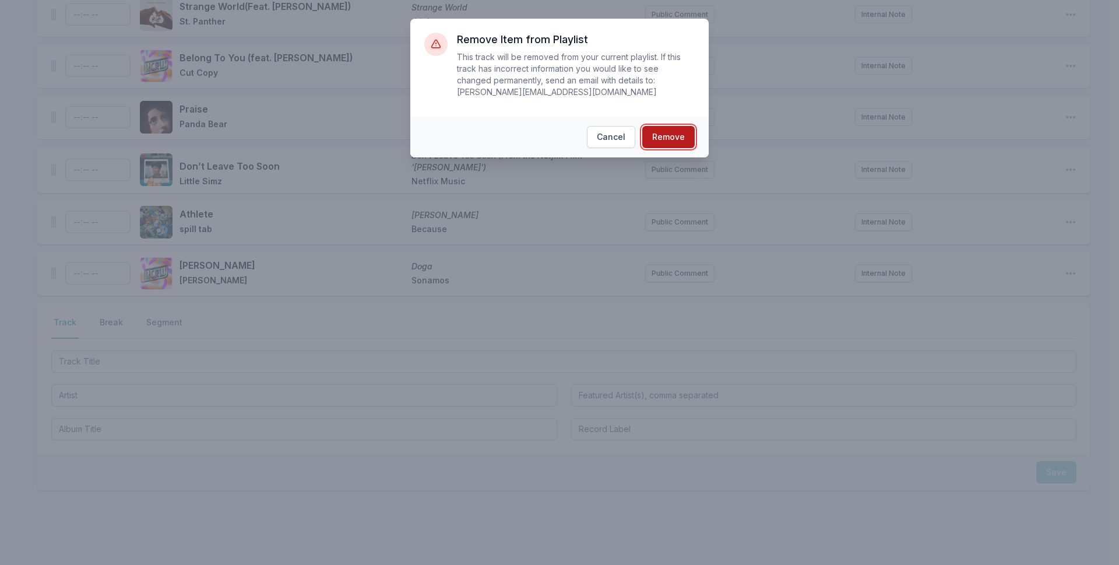
click at [680, 129] on button "Remove" at bounding box center [668, 137] width 52 height 22
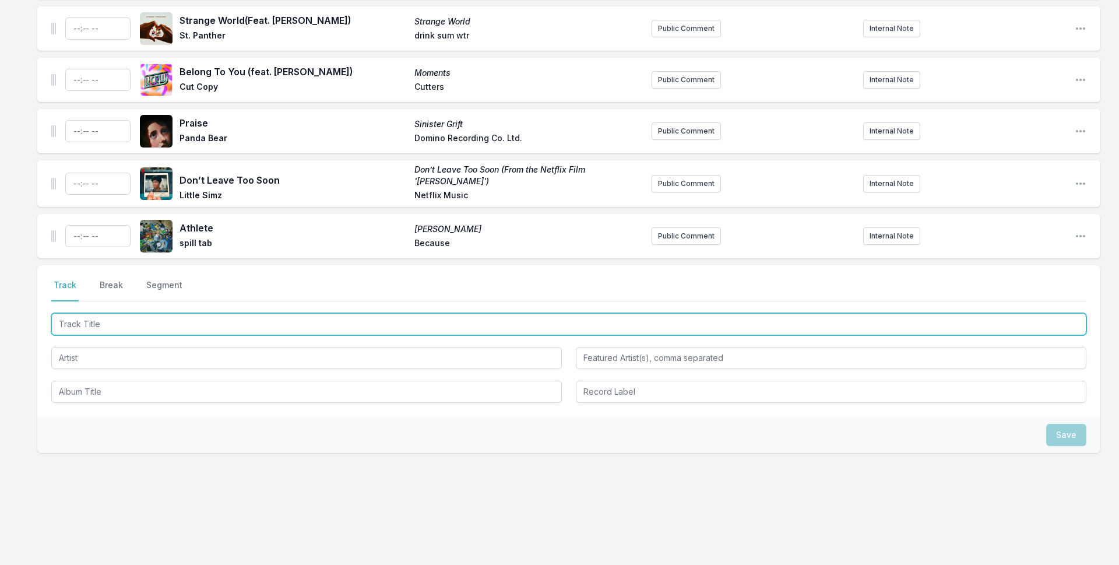
scroll to position [3032, 0]
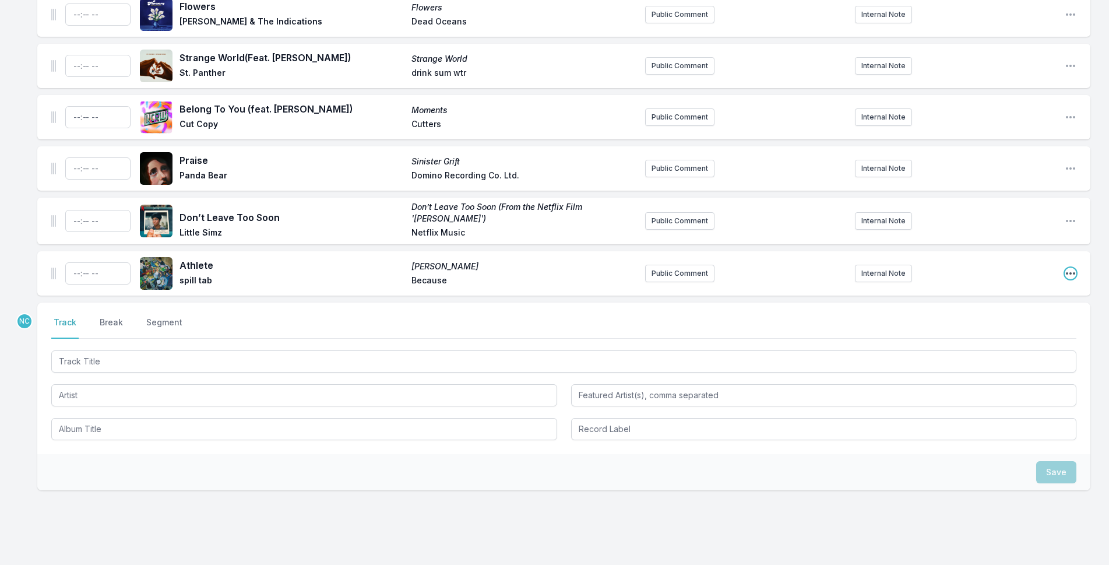
click at [1072, 267] on icon "Open playlist item options" at bounding box center [1070, 273] width 12 height 12
click at [985, 328] on button "Delete Entry" at bounding box center [1011, 338] width 130 height 21
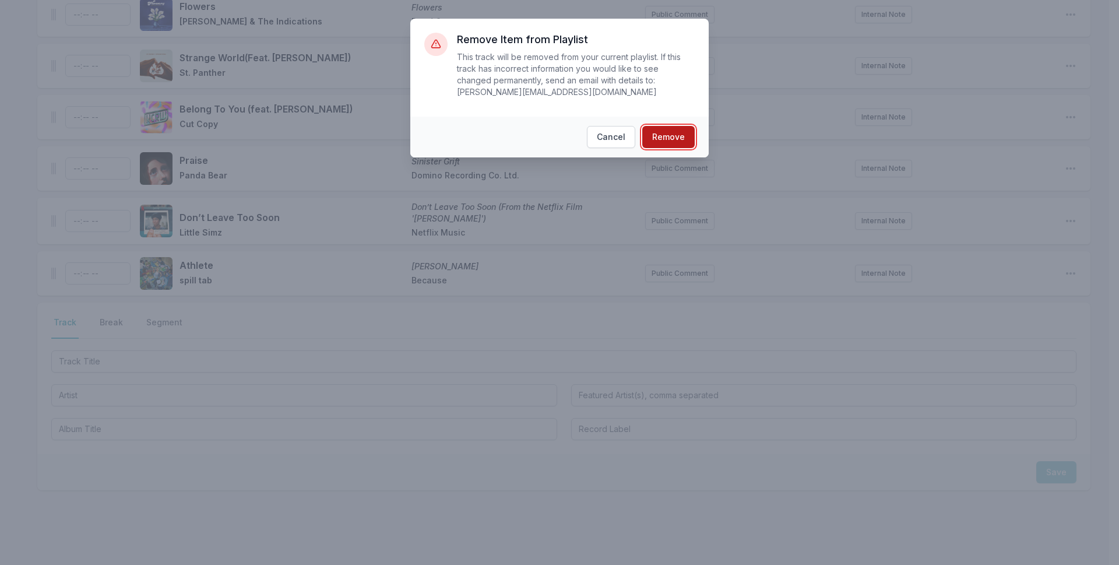
click at [654, 126] on button "Remove" at bounding box center [668, 137] width 52 height 22
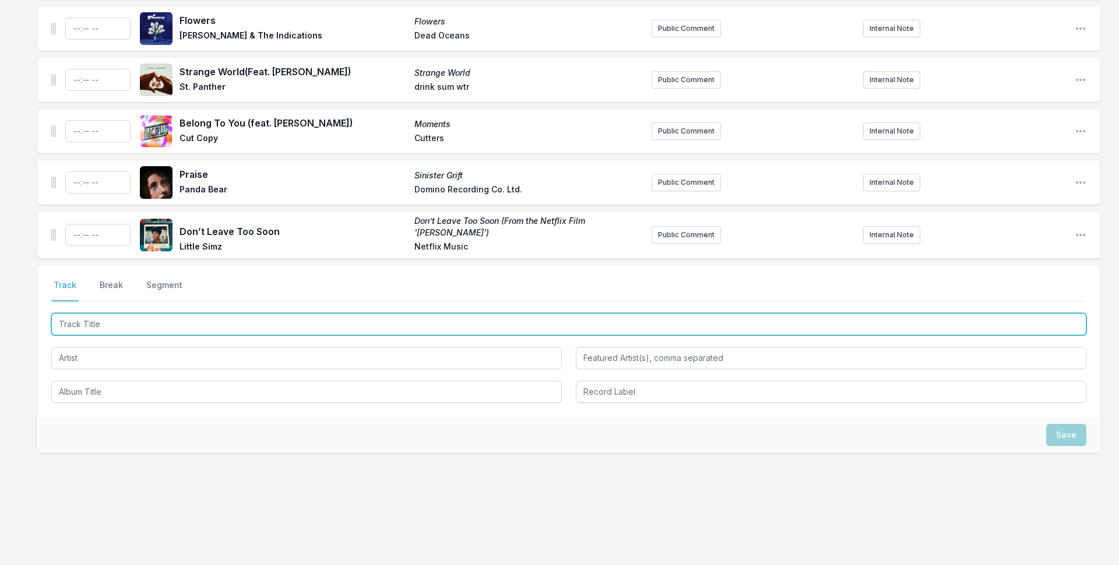
scroll to position [2981, 0]
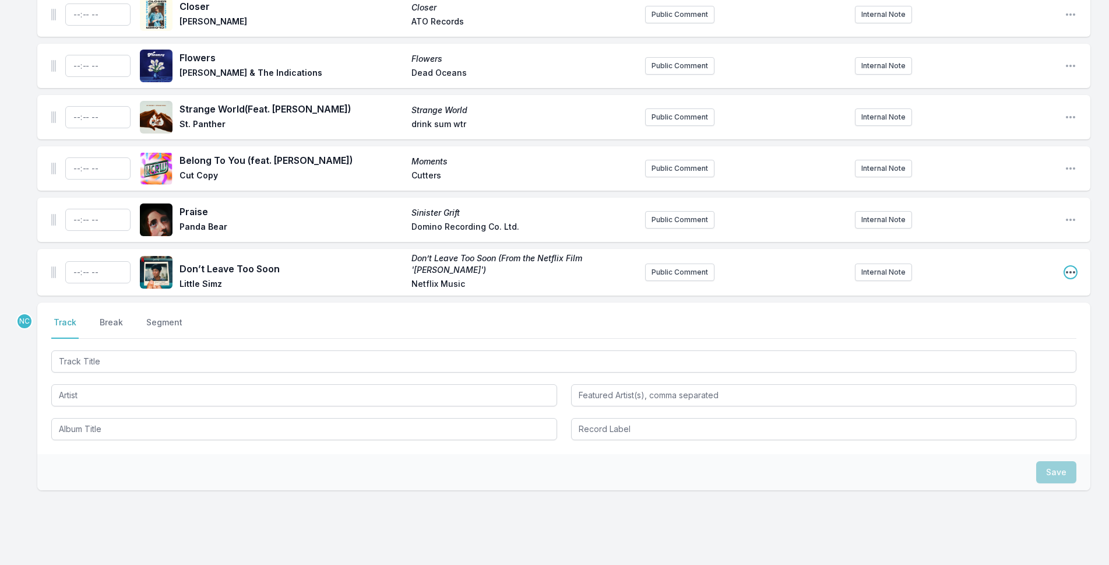
click at [1071, 266] on icon "Open playlist item options" at bounding box center [1070, 272] width 12 height 12
click at [982, 327] on button "Delete Entry" at bounding box center [1011, 337] width 130 height 21
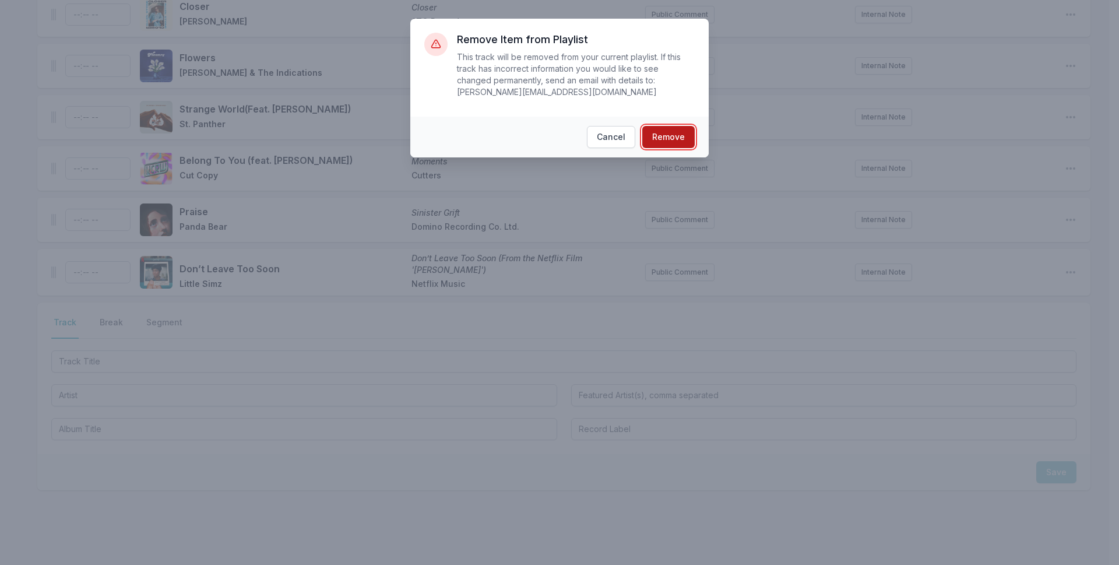
click at [673, 127] on button "Remove" at bounding box center [668, 137] width 52 height 22
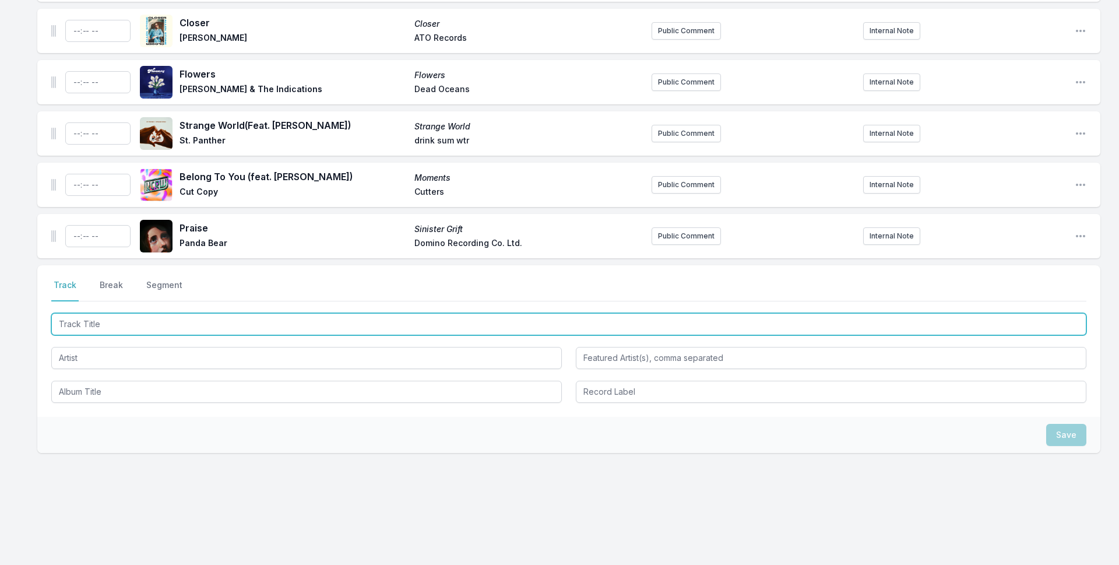
scroll to position [2930, 0]
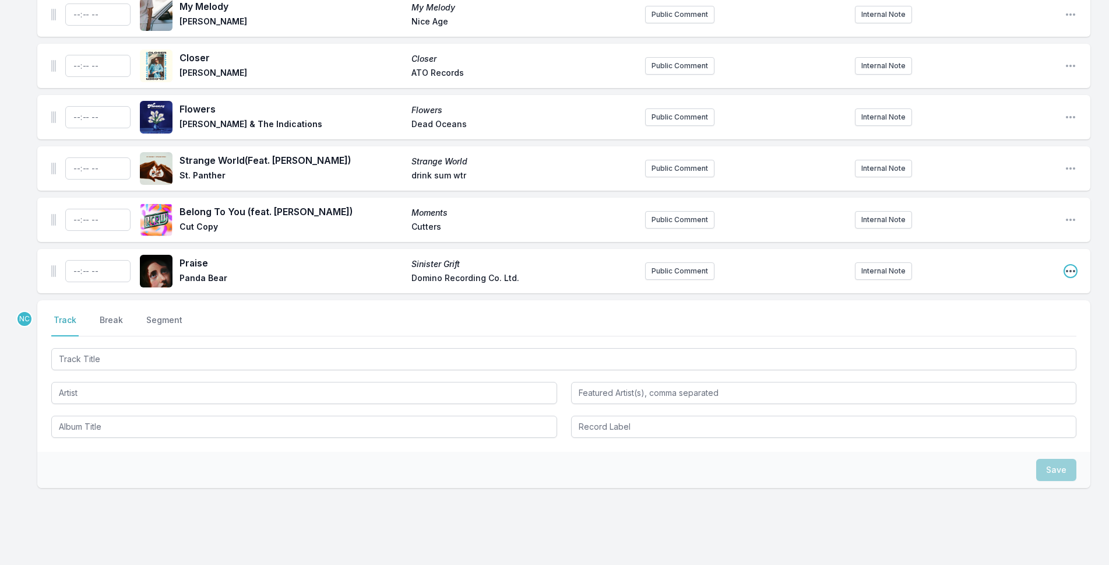
click at [1066, 265] on icon "Open playlist item options" at bounding box center [1070, 271] width 12 height 12
click at [1007, 326] on button "Delete Entry" at bounding box center [1011, 336] width 130 height 21
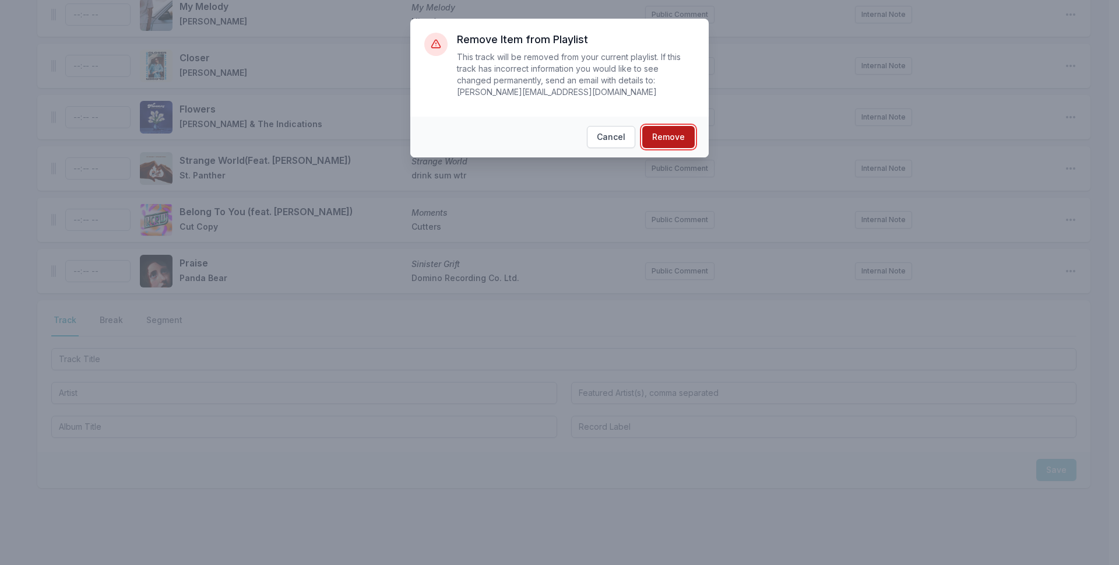
click at [667, 129] on button "Remove" at bounding box center [668, 137] width 52 height 22
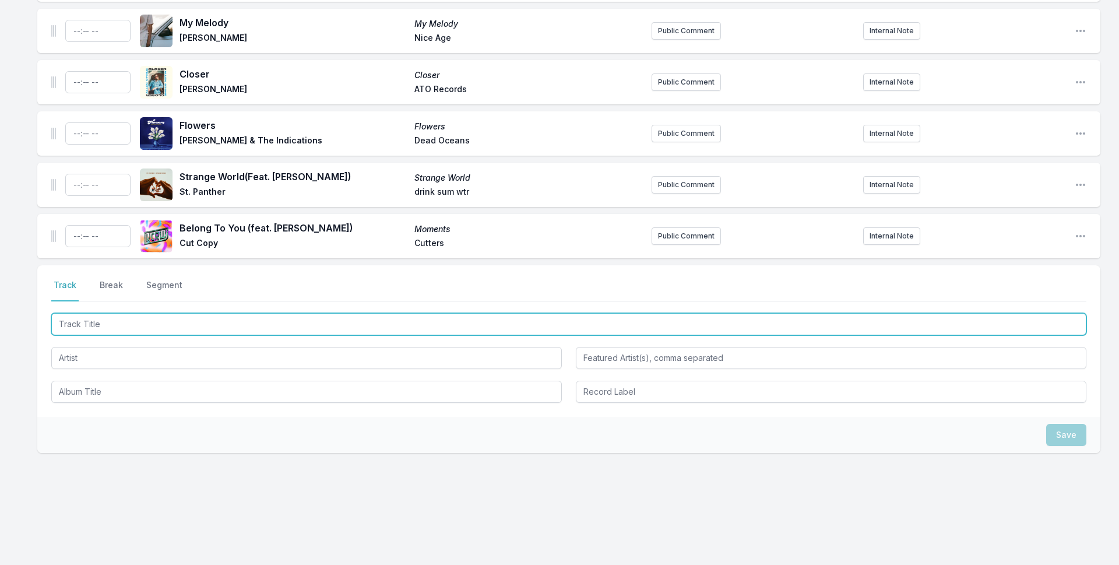
scroll to position [2878, 0]
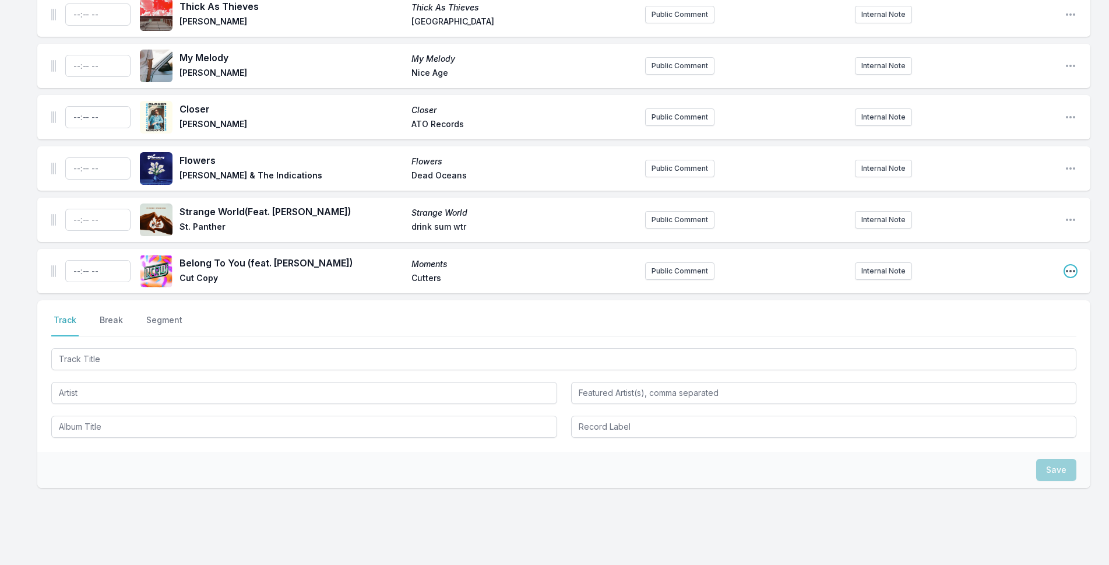
click at [1073, 265] on icon "Open playlist item options" at bounding box center [1070, 271] width 12 height 12
click at [993, 326] on button "Delete Entry" at bounding box center [1011, 336] width 130 height 21
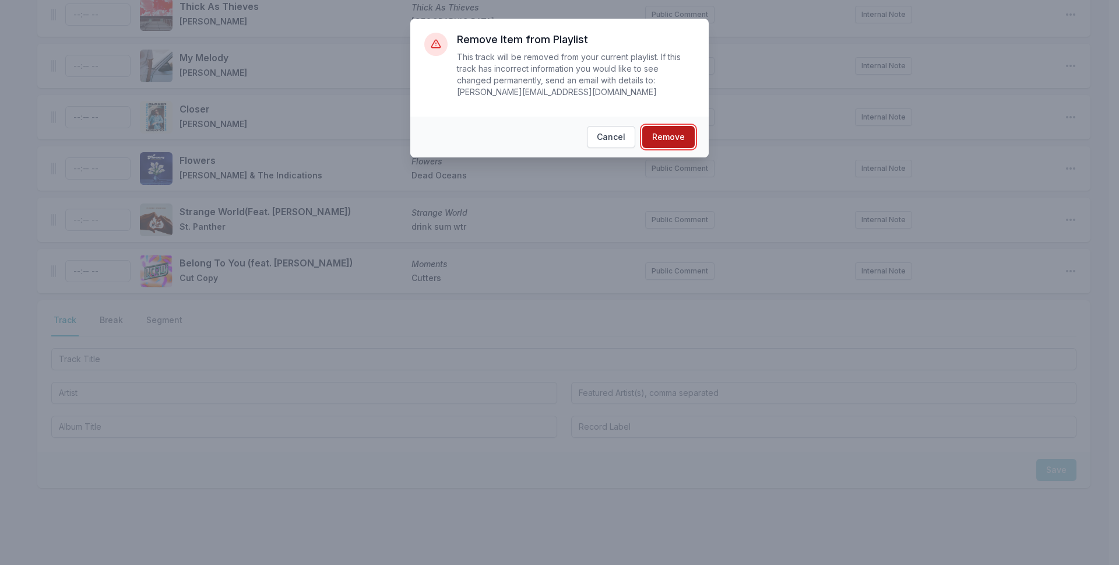
click at [667, 126] on button "Remove" at bounding box center [668, 137] width 52 height 22
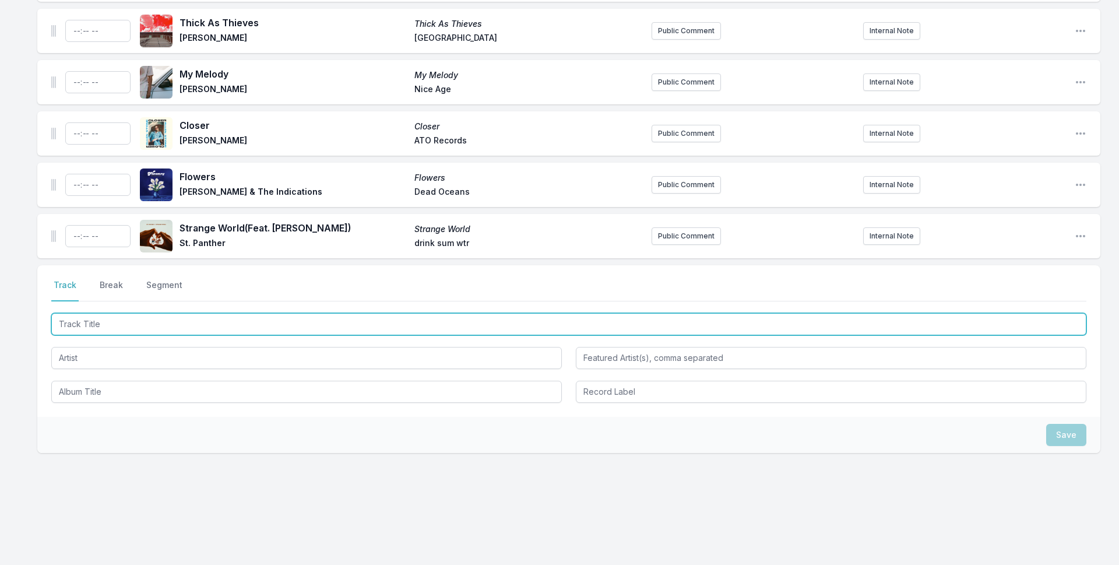
scroll to position [2827, 0]
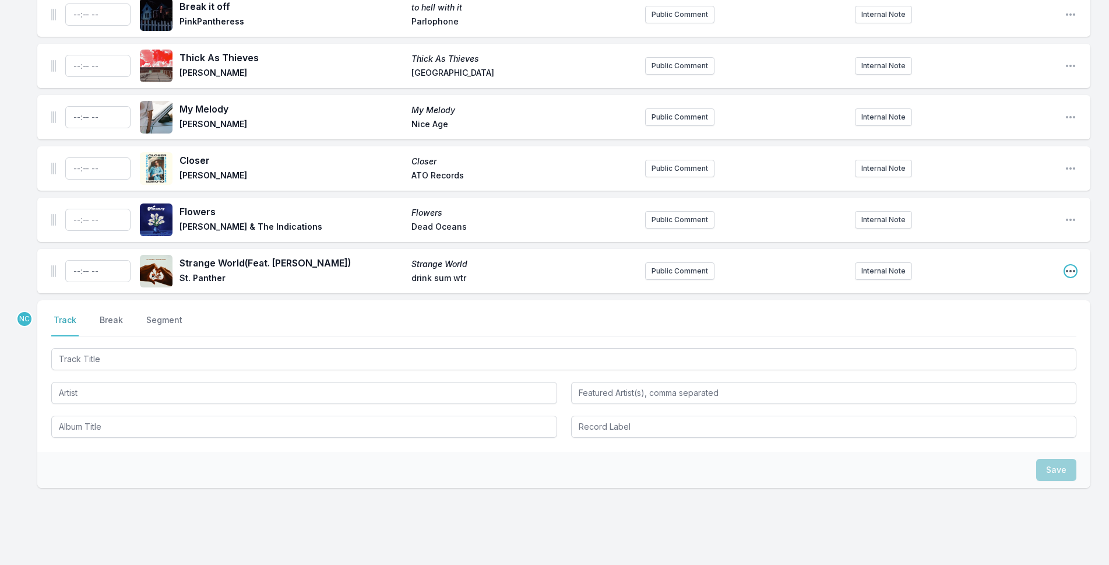
click at [1067, 265] on icon "Open playlist item options" at bounding box center [1070, 271] width 12 height 12
click at [985, 326] on button "Delete Entry" at bounding box center [1011, 336] width 130 height 21
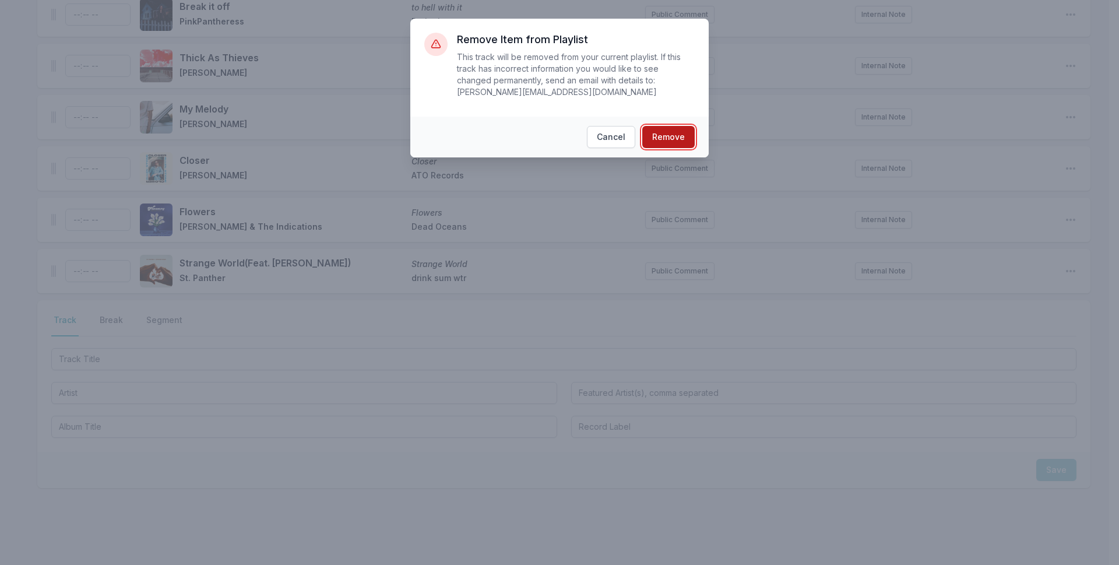
click at [652, 126] on button "Remove" at bounding box center [668, 137] width 52 height 22
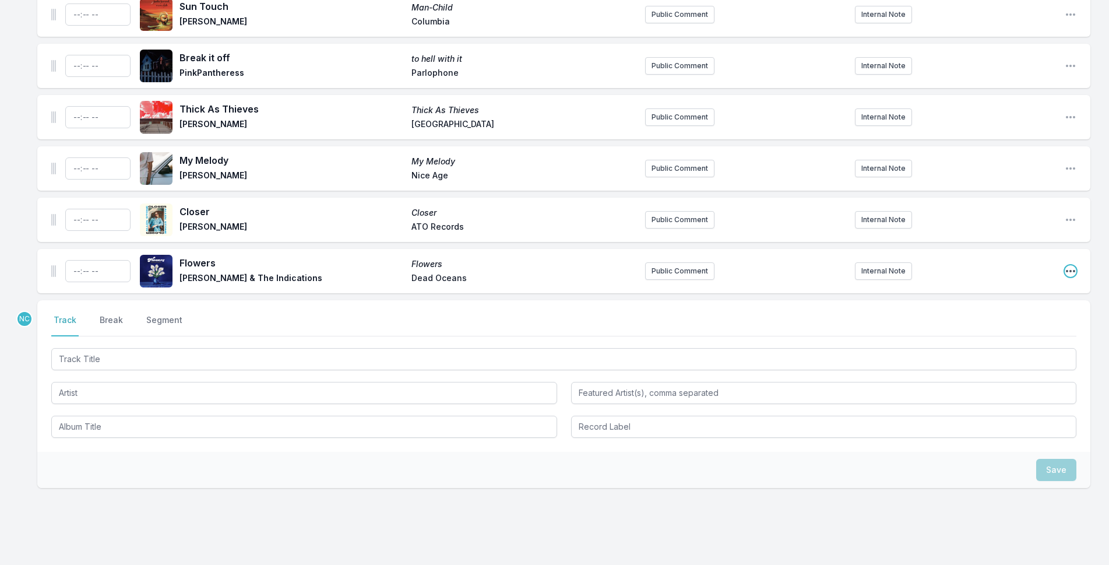
click at [1070, 265] on icon "Open playlist item options" at bounding box center [1070, 271] width 12 height 12
click at [1007, 326] on button "Delete Entry" at bounding box center [1011, 336] width 130 height 21
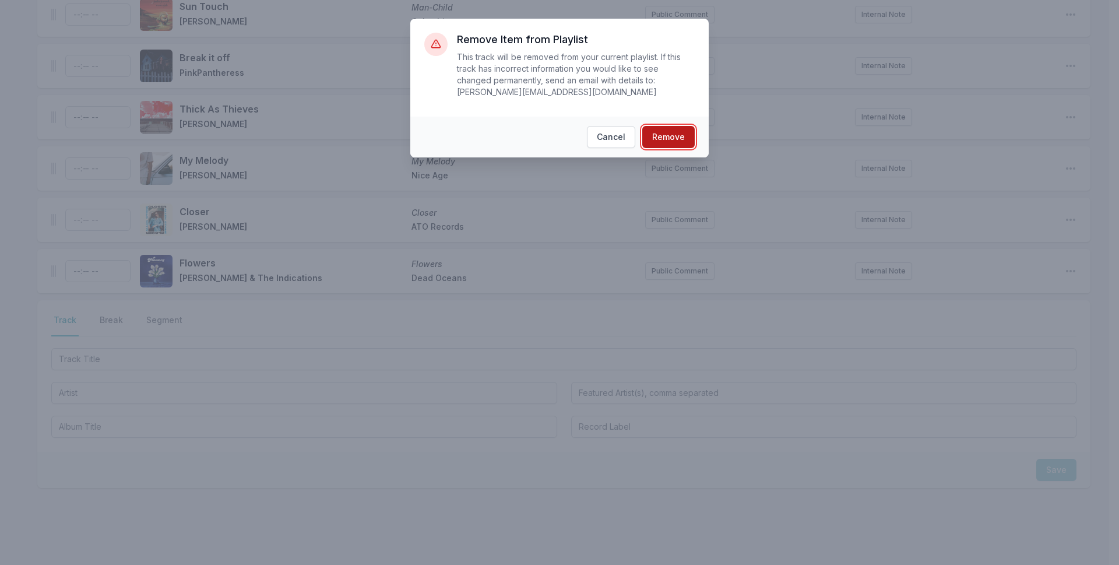
click at [668, 126] on button "Remove" at bounding box center [668, 137] width 52 height 22
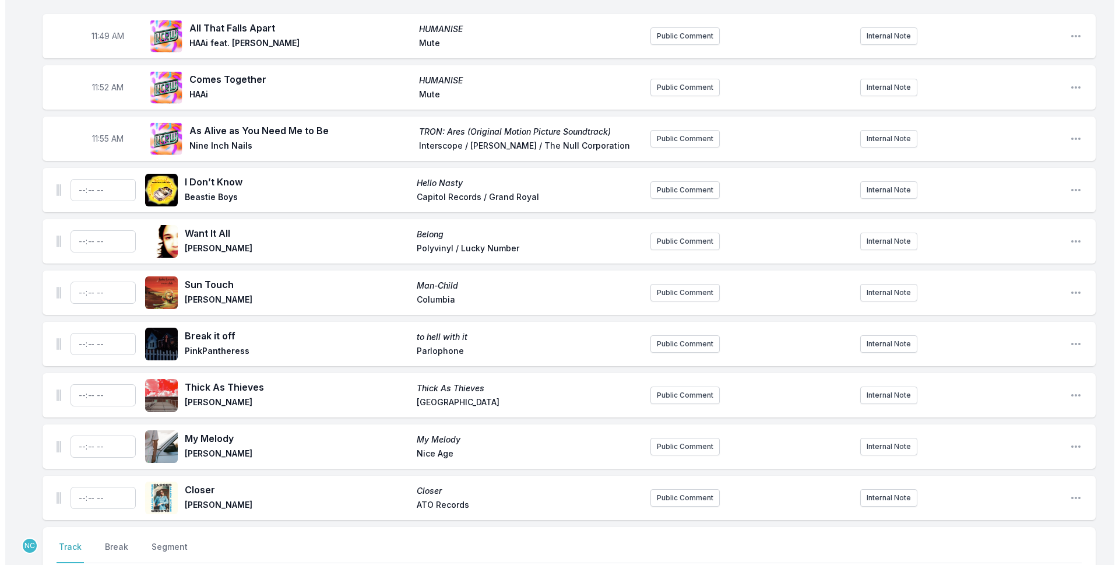
scroll to position [2492, 0]
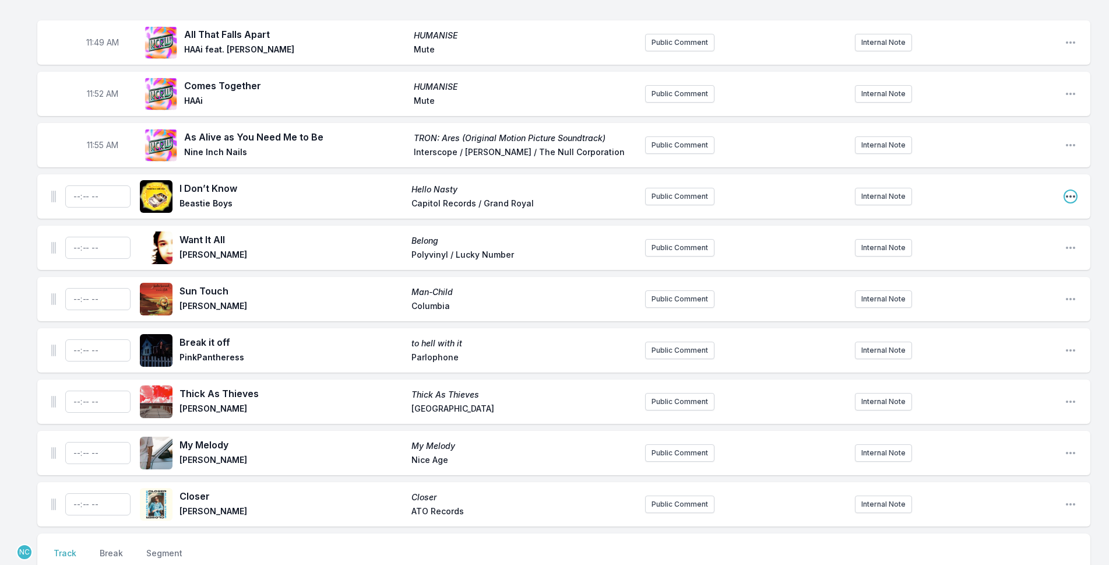
click at [1070, 191] on icon "Open playlist item options" at bounding box center [1070, 197] width 12 height 12
click at [1026, 251] on button "Delete Entry" at bounding box center [1011, 261] width 130 height 21
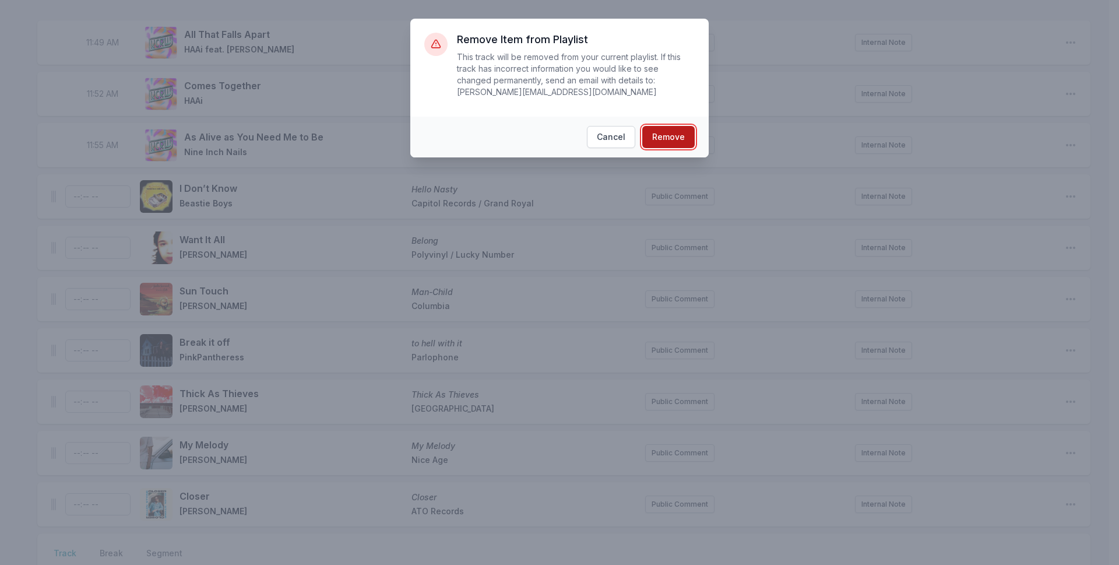
click at [671, 126] on button "Remove" at bounding box center [668, 137] width 52 height 22
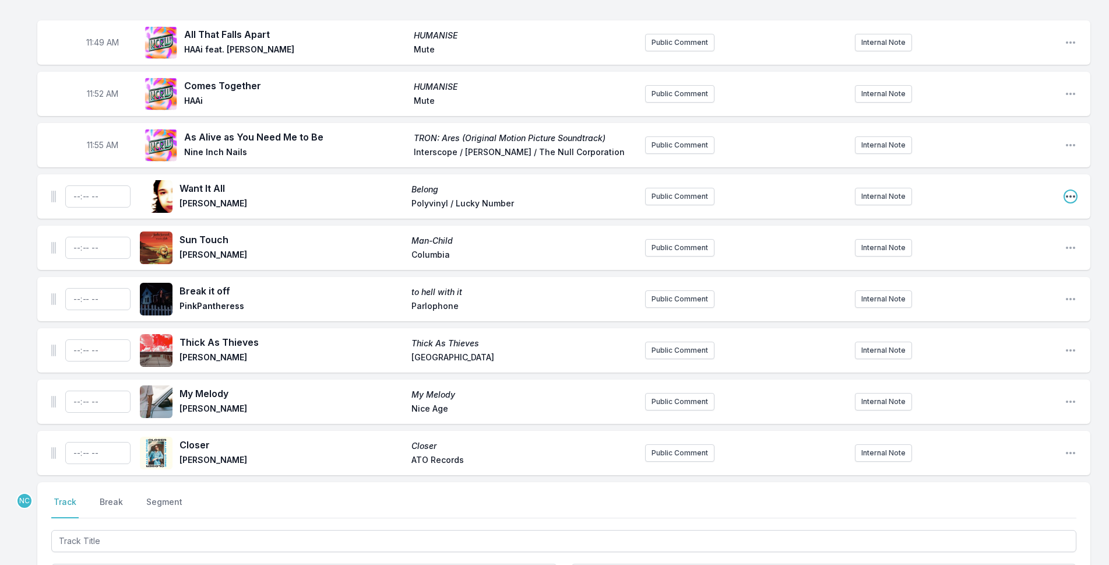
click at [1066, 195] on icon "Open playlist item options" at bounding box center [1070, 196] width 9 height 2
click at [998, 251] on button "Delete Entry" at bounding box center [1011, 261] width 130 height 21
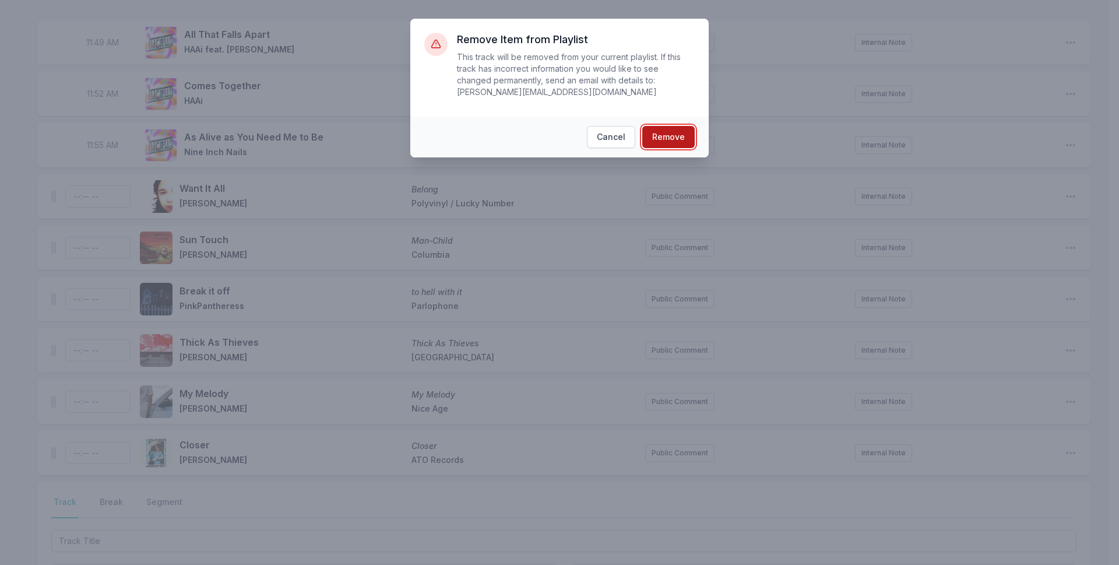
click at [643, 126] on button "Remove" at bounding box center [668, 137] width 52 height 22
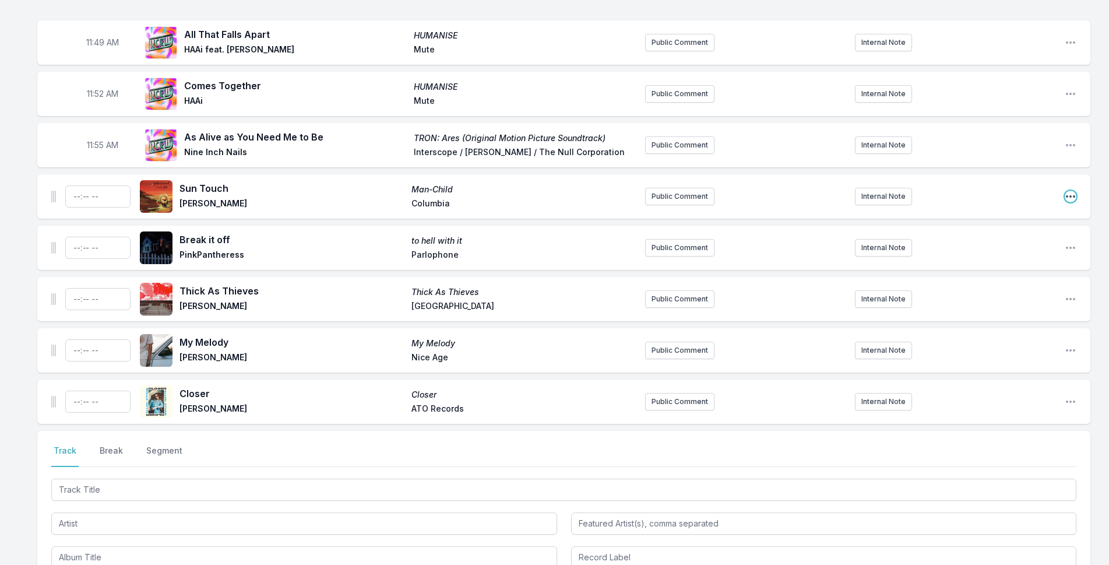
click at [1068, 195] on icon "Open playlist item options" at bounding box center [1070, 196] width 9 height 2
click at [1028, 251] on button "Delete Entry" at bounding box center [1011, 261] width 130 height 21
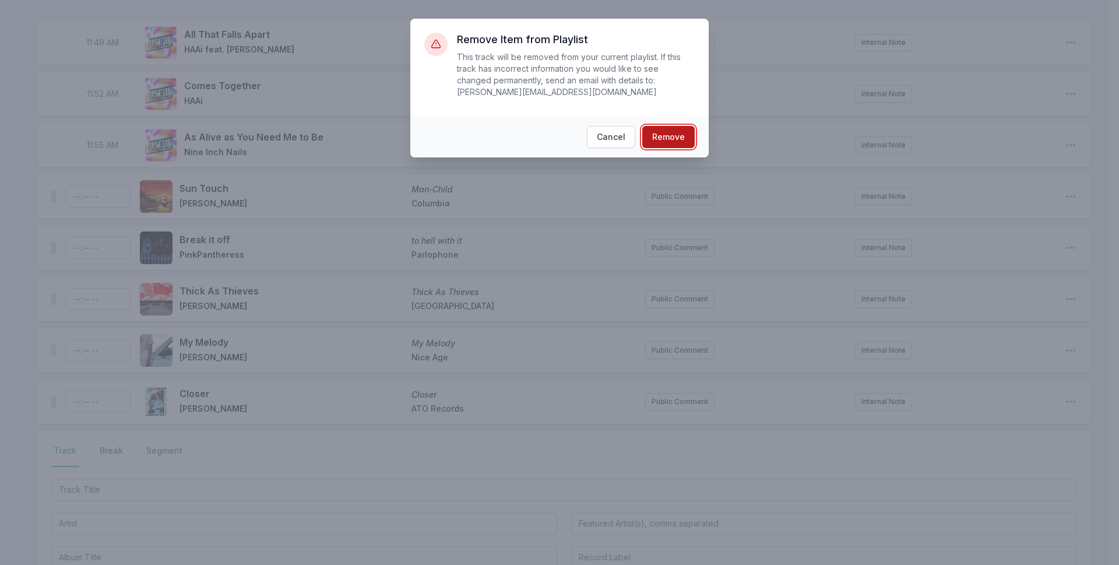
click at [673, 126] on button "Remove" at bounding box center [668, 137] width 52 height 22
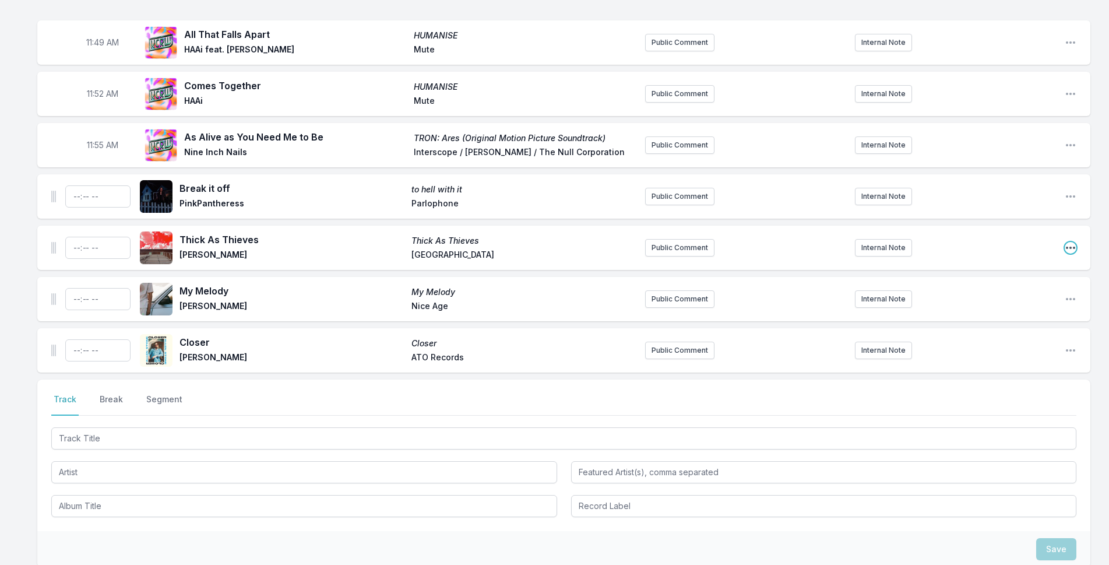
click at [1066, 242] on icon "Open playlist item options" at bounding box center [1070, 248] width 12 height 12
click at [997, 302] on button "Delete Entry" at bounding box center [1011, 312] width 130 height 21
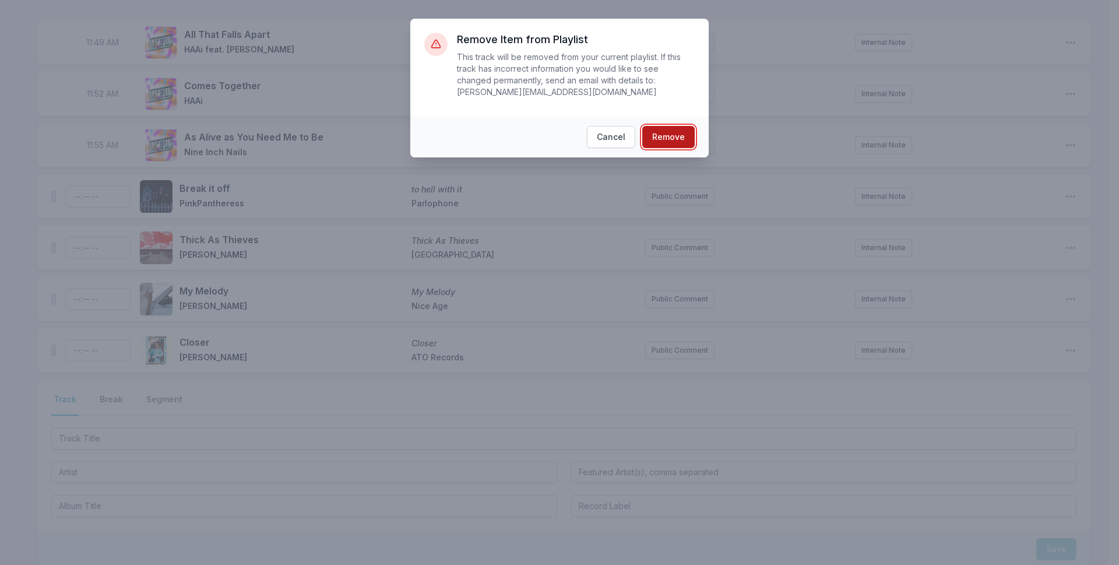
click at [661, 128] on button "Remove" at bounding box center [668, 137] width 52 height 22
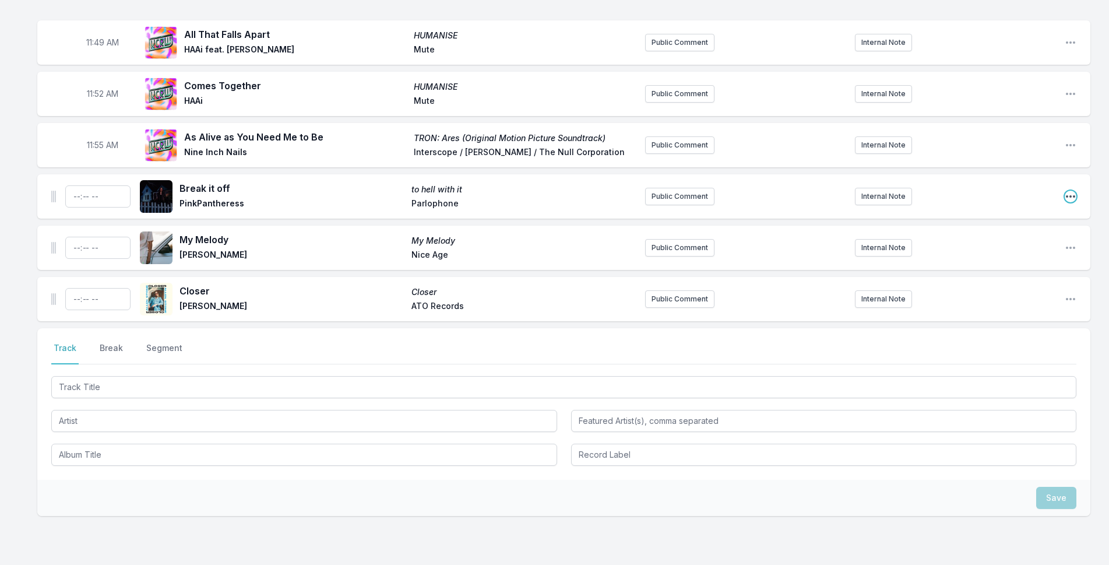
click at [1068, 191] on icon "Open playlist item options" at bounding box center [1070, 197] width 12 height 12
click at [1034, 251] on button "Delete Entry" at bounding box center [1011, 261] width 130 height 21
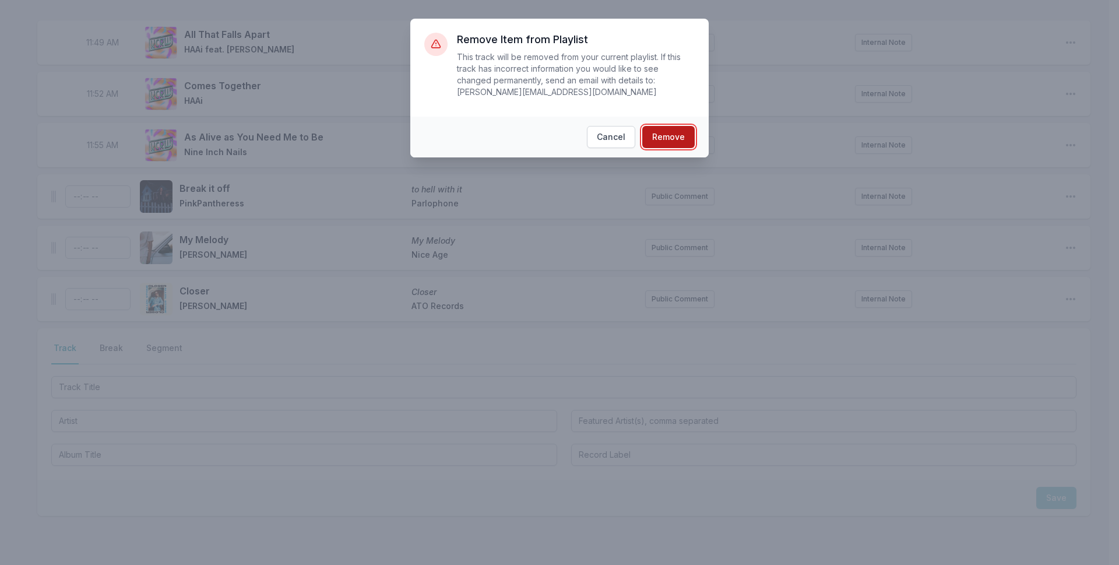
click at [686, 132] on button "Remove" at bounding box center [668, 137] width 52 height 22
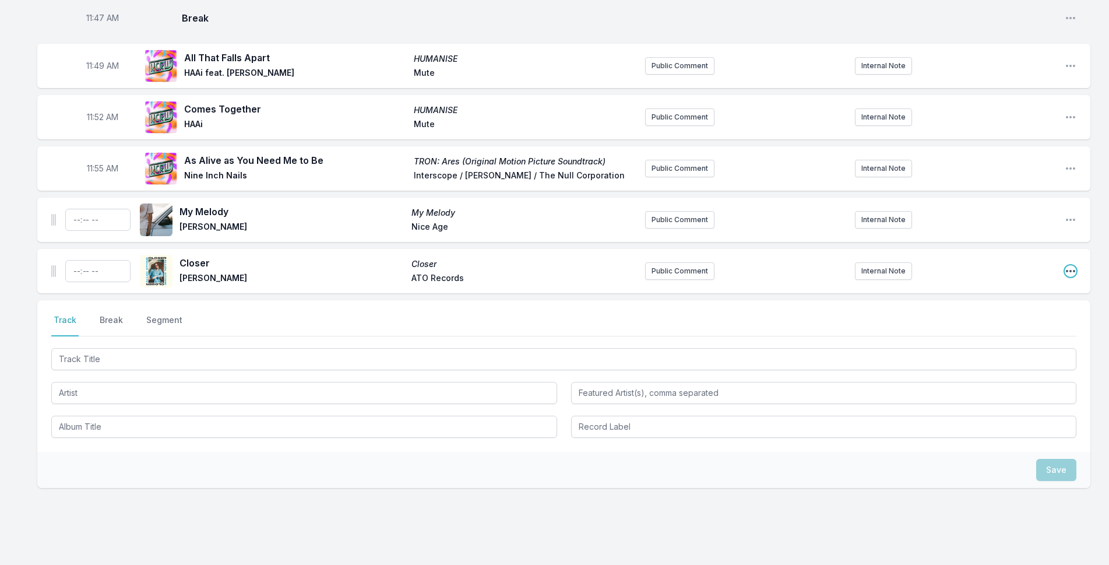
click at [1073, 265] on icon "Open playlist item options" at bounding box center [1070, 271] width 12 height 12
click at [983, 326] on button "Delete Entry" at bounding box center [1011, 336] width 130 height 21
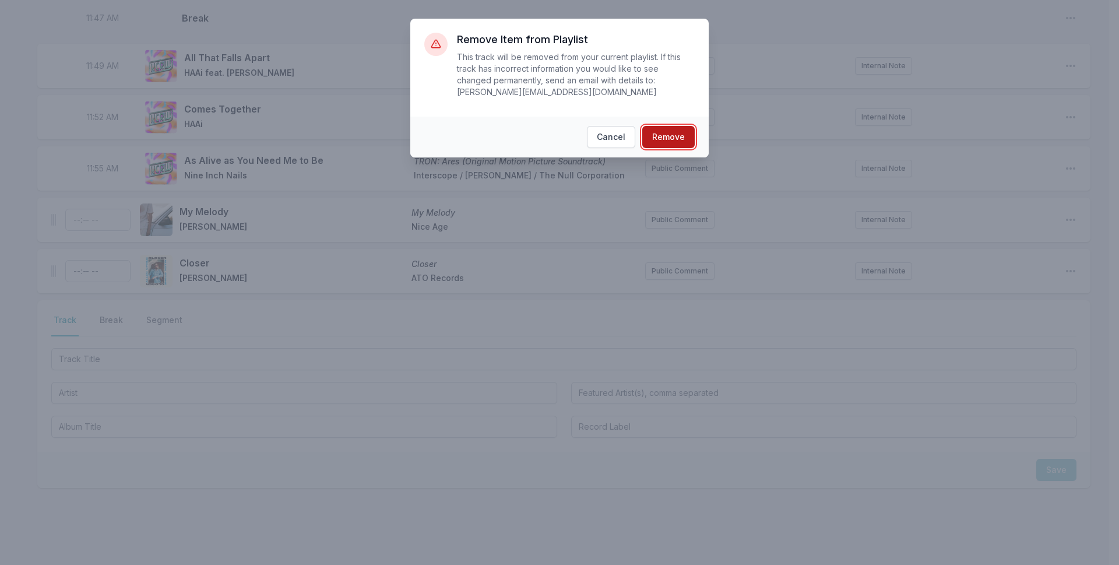
click at [663, 126] on button "Remove" at bounding box center [668, 137] width 52 height 22
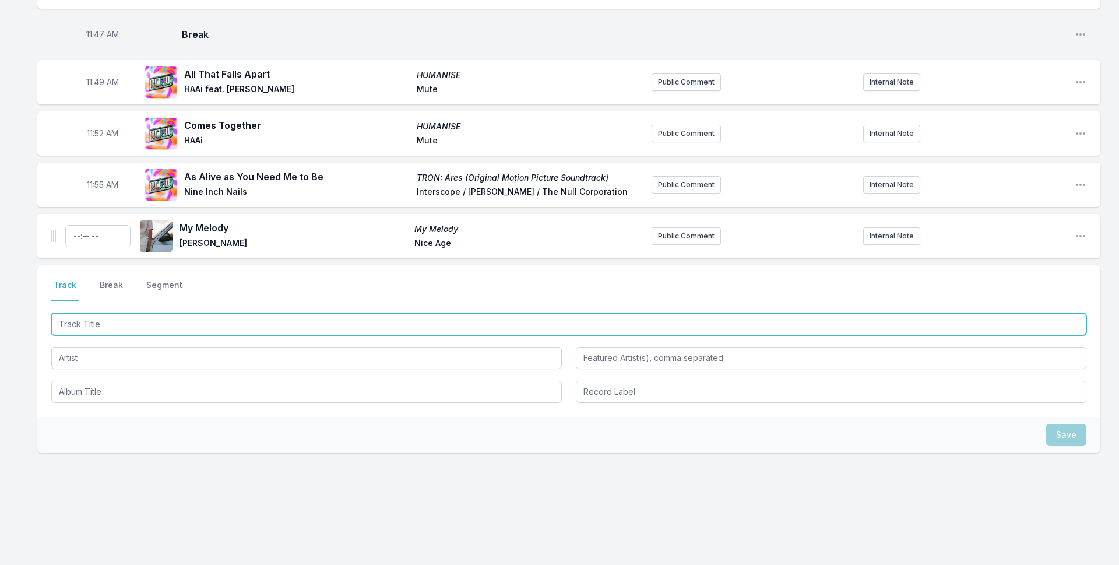
scroll to position [2417, 0]
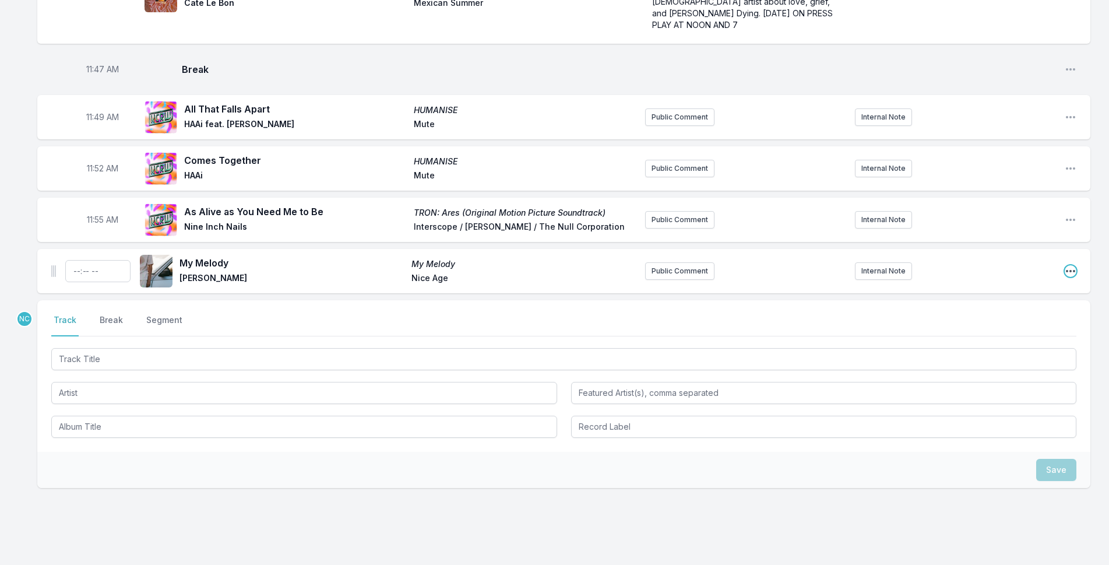
click at [1067, 265] on icon "Open playlist item options" at bounding box center [1070, 271] width 12 height 12
click at [1021, 326] on button "Delete Entry" at bounding box center [1011, 336] width 130 height 21
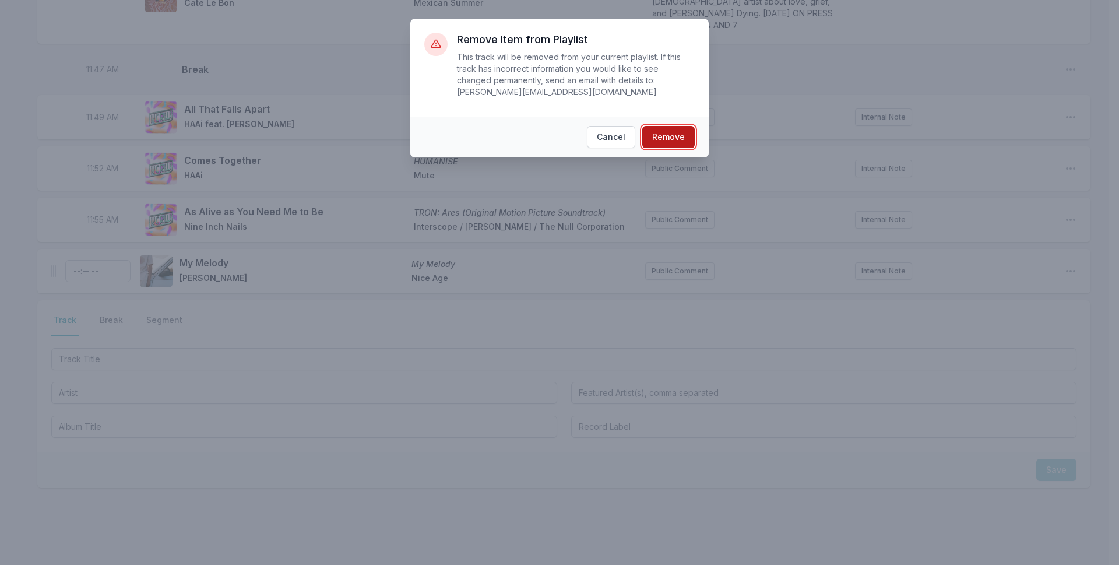
click at [689, 126] on button "Remove" at bounding box center [668, 137] width 52 height 22
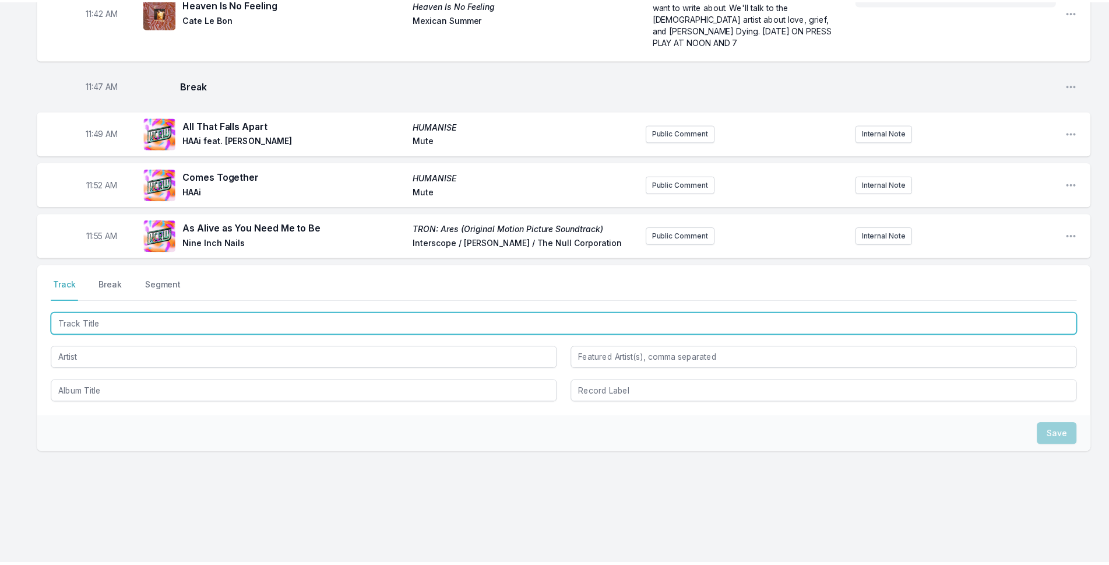
scroll to position [2366, 0]
